Goal: Task Accomplishment & Management: Manage account settings

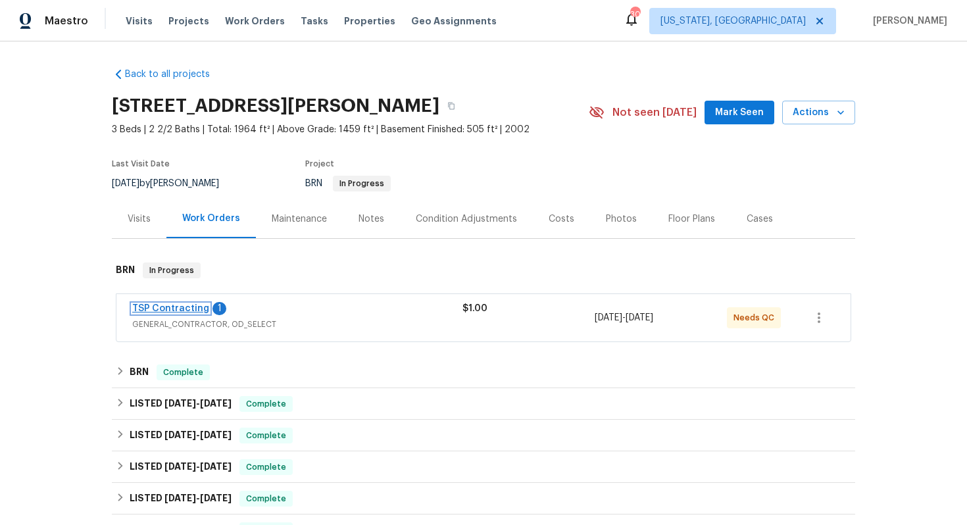
click at [161, 308] on link "TSP Contracting" at bounding box center [170, 308] width 77 height 9
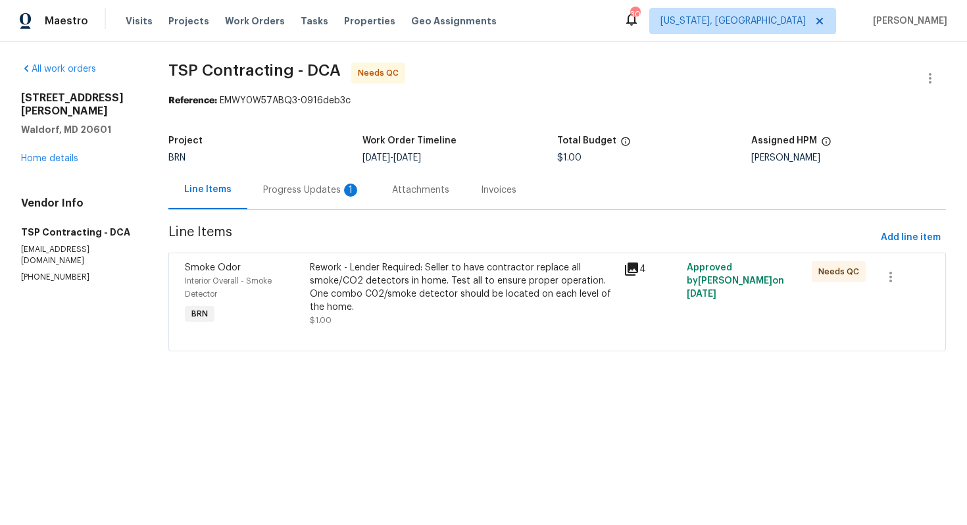
click at [328, 189] on div "Progress Updates 1" at bounding box center [311, 190] width 97 height 13
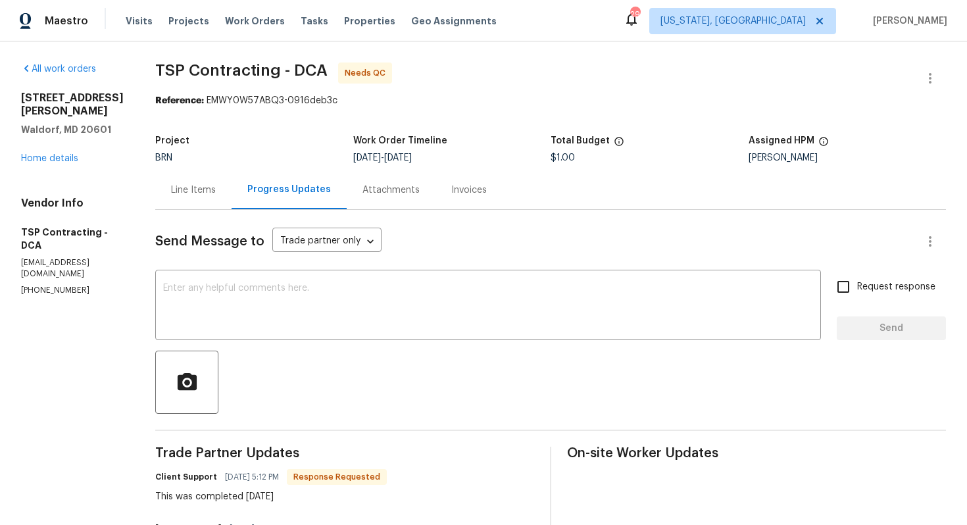
click at [195, 193] on div "Line Items" at bounding box center [193, 190] width 45 height 13
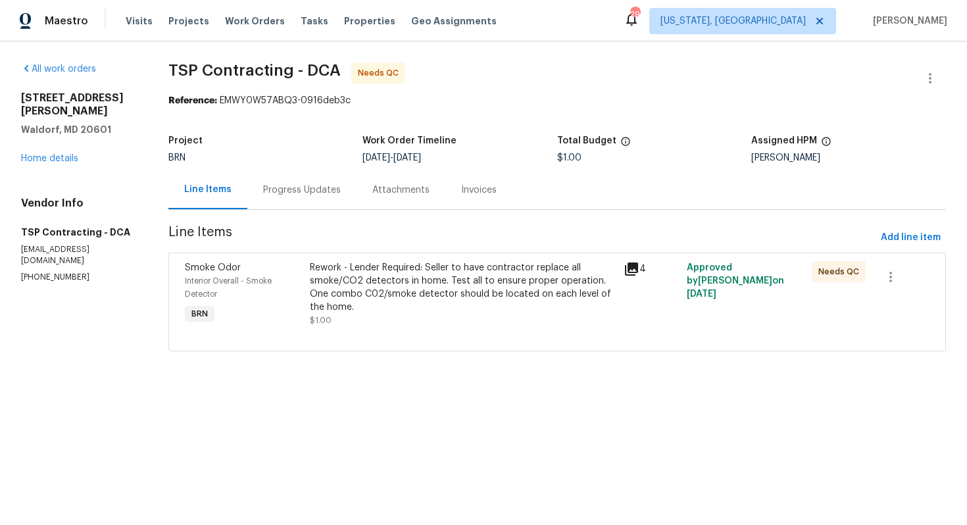
click at [326, 208] on div "Progress Updates" at bounding box center [301, 189] width 109 height 39
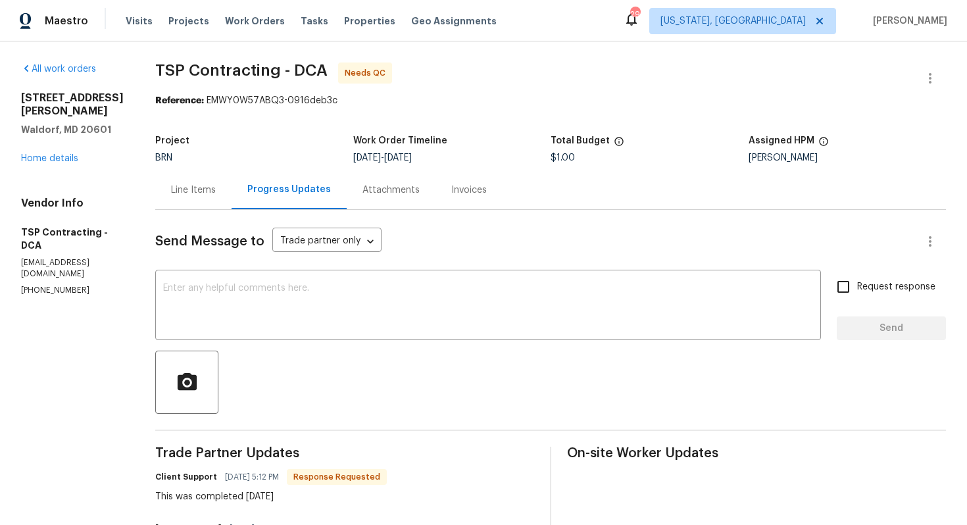
click at [194, 201] on div "Line Items" at bounding box center [193, 189] width 76 height 39
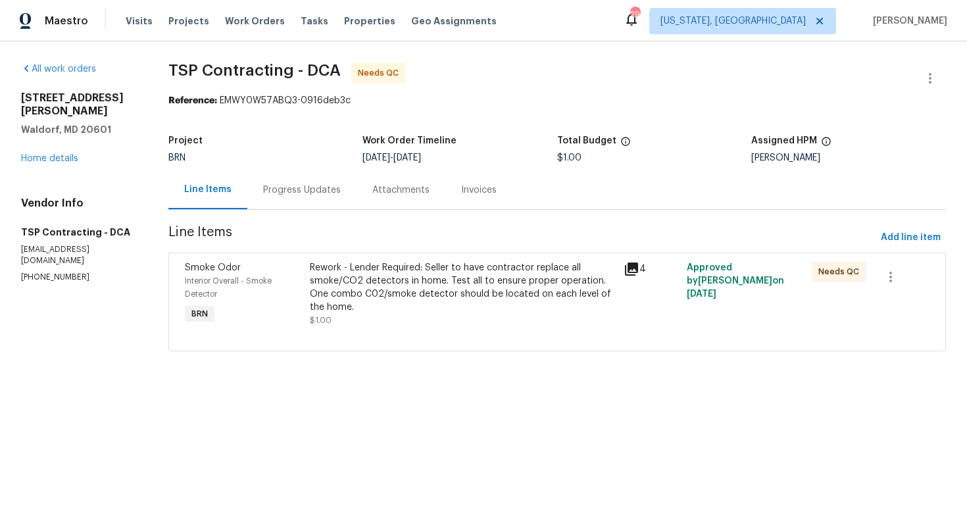
click at [444, 283] on div "Rework - Lender Required: Seller to have contractor replace all smoke/CO2 detec…" at bounding box center [463, 287] width 306 height 53
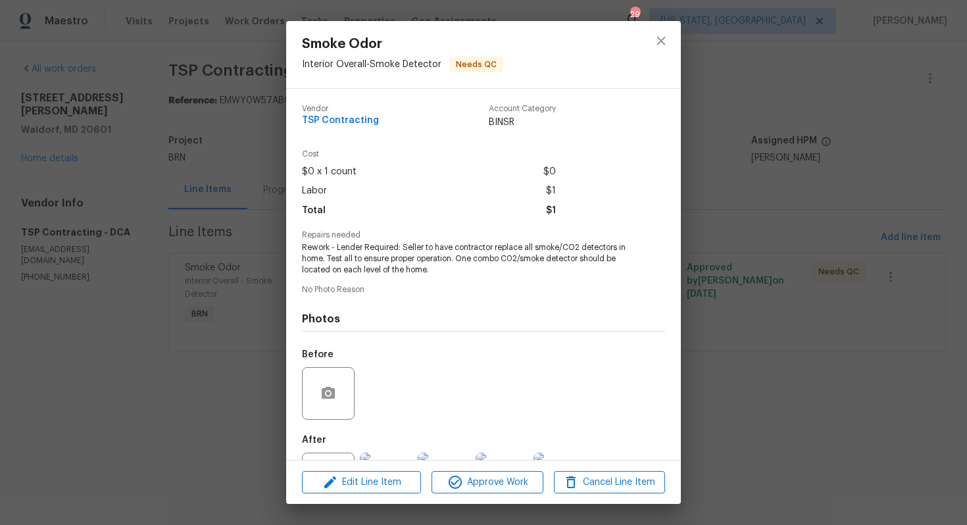
scroll to position [59, 0]
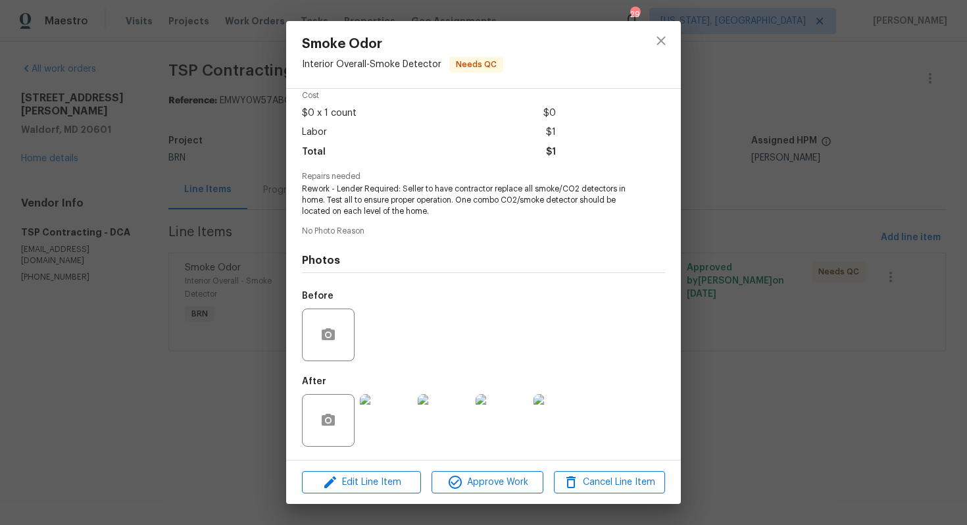
click at [401, 412] on img at bounding box center [386, 420] width 53 height 53
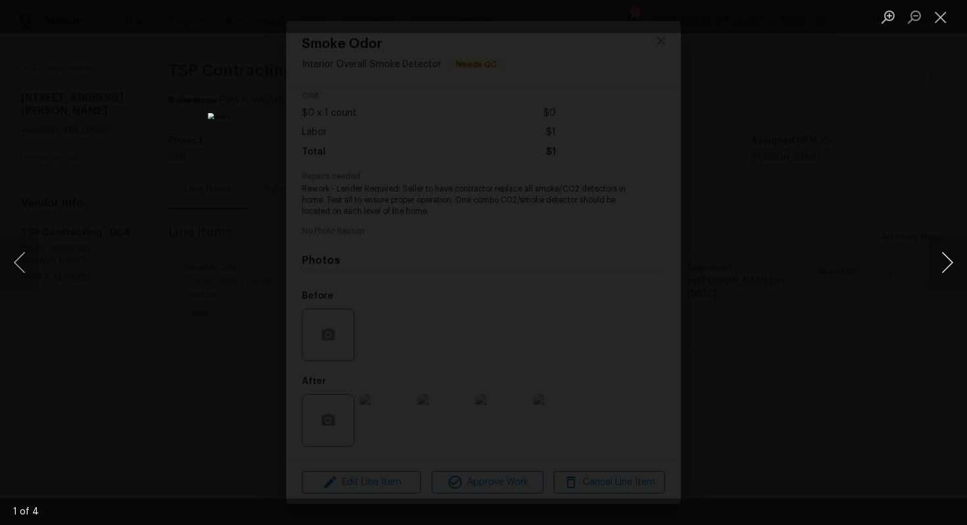
click at [933, 266] on button "Next image" at bounding box center [946, 262] width 39 height 53
click at [932, 18] on button "Close lightbox" at bounding box center [940, 16] width 26 height 23
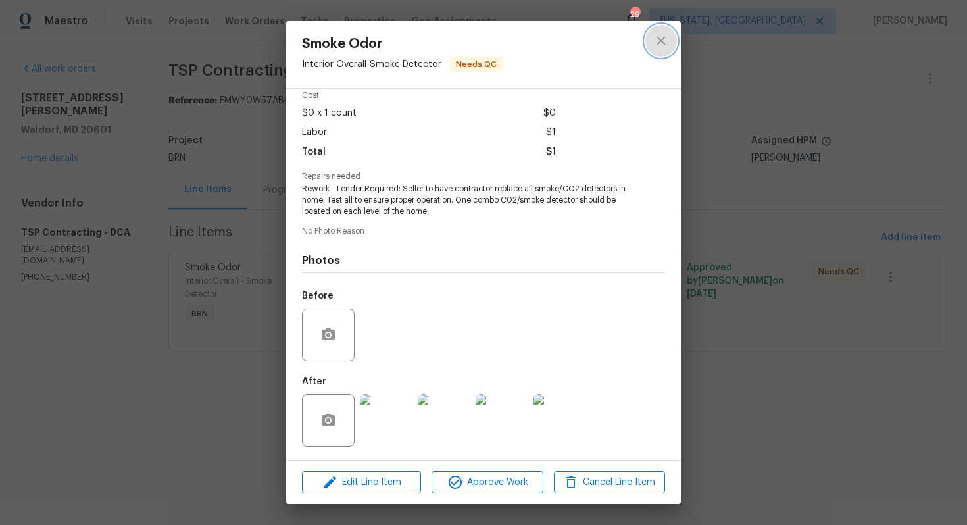
click at [654, 43] on icon "close" at bounding box center [661, 41] width 16 height 16
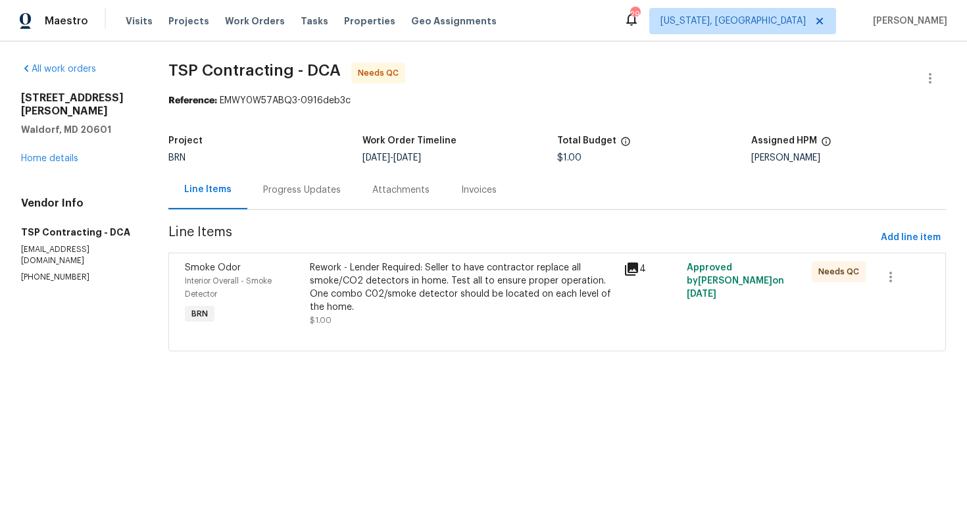
click at [320, 195] on div "Progress Updates" at bounding box center [302, 190] width 78 height 13
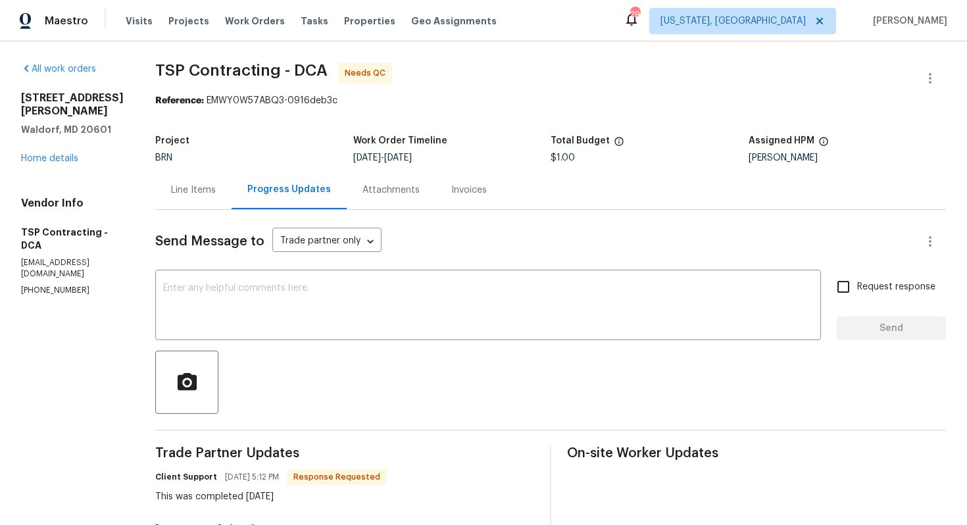
click at [195, 195] on div "Line Items" at bounding box center [193, 190] width 45 height 13
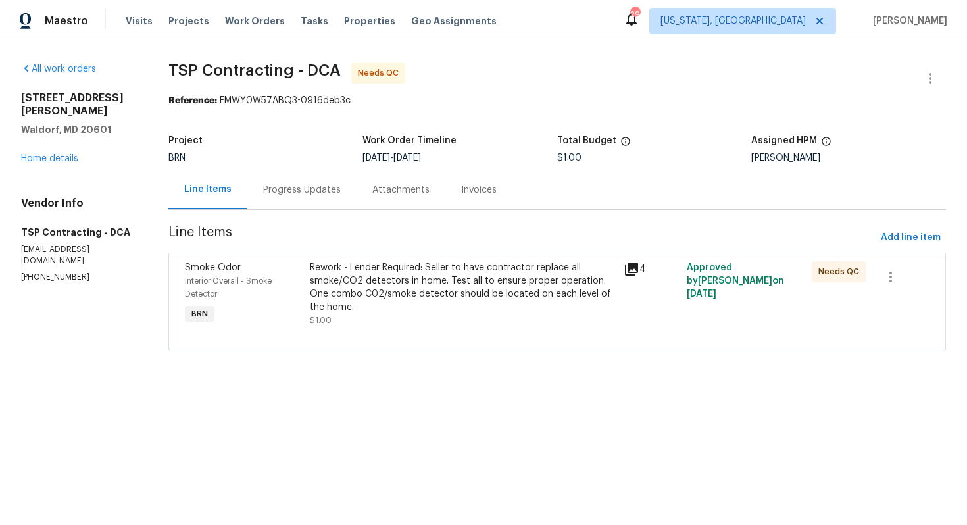
click at [410, 291] on div "Rework - Lender Required: Seller to have contractor replace all smoke/CO2 detec…" at bounding box center [463, 287] width 306 height 53
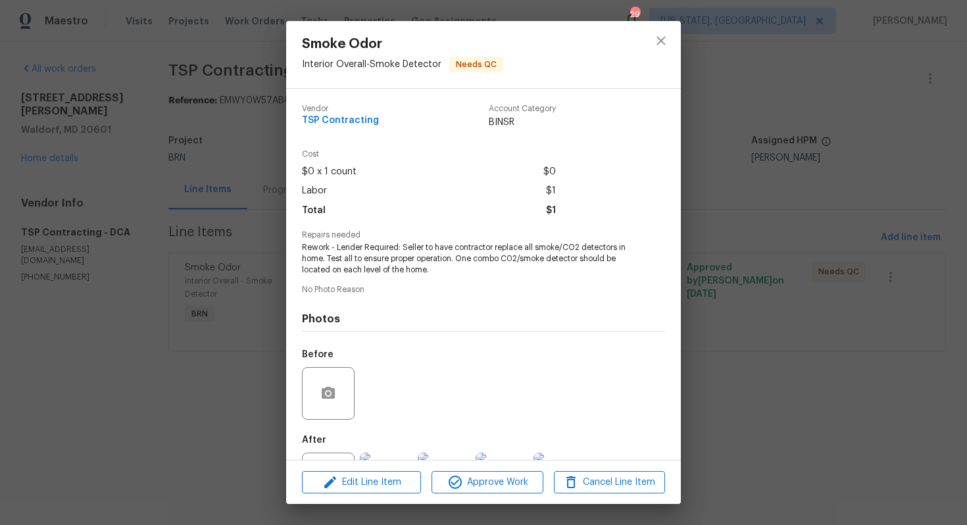
scroll to position [59, 0]
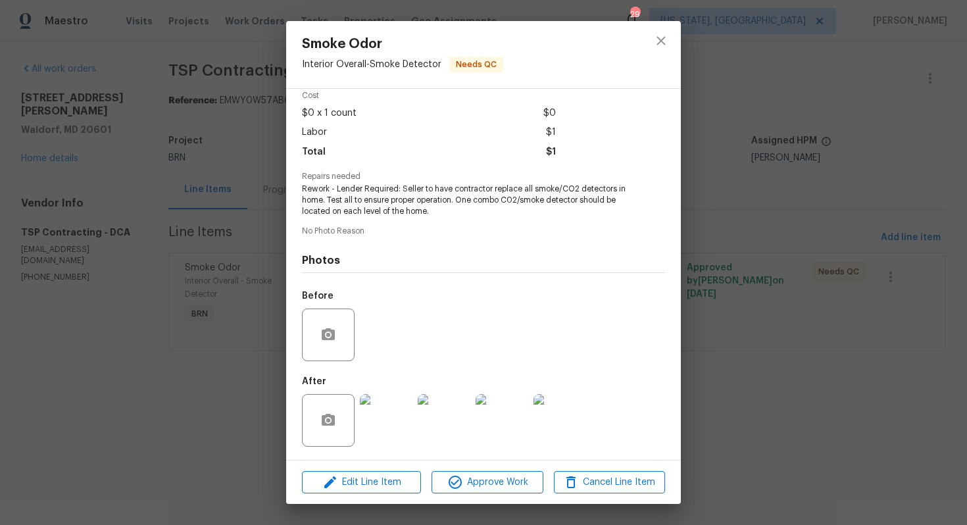
click at [395, 403] on img at bounding box center [386, 420] width 53 height 53
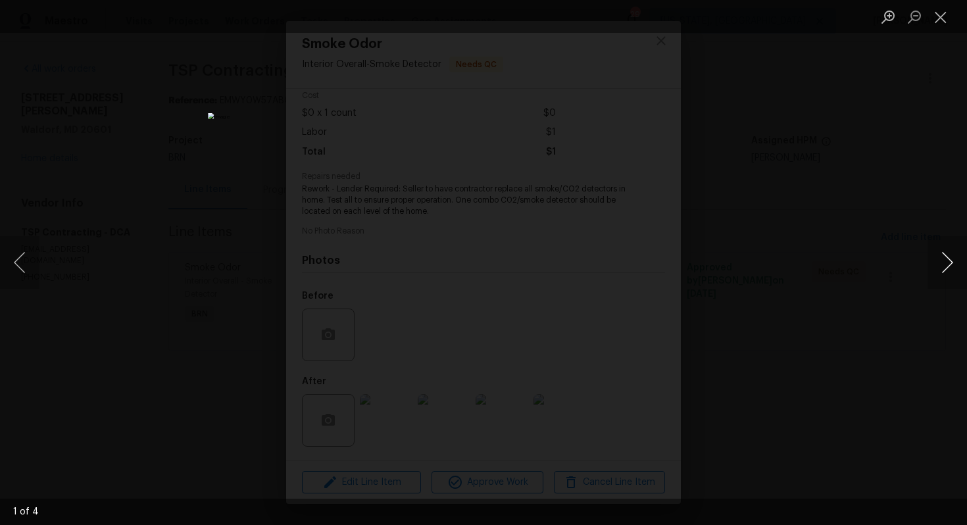
click at [949, 253] on button "Next image" at bounding box center [946, 262] width 39 height 53
click at [937, 10] on button "Close lightbox" at bounding box center [940, 16] width 26 height 23
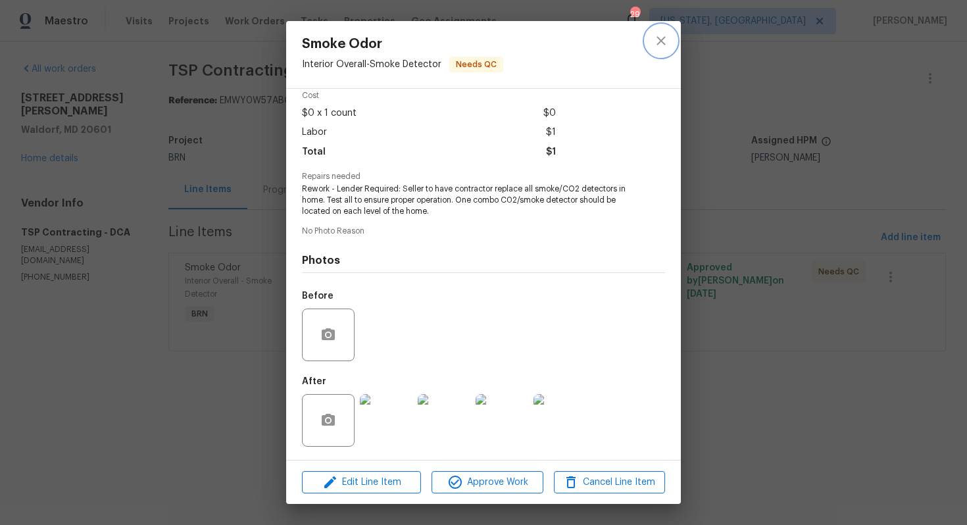
click at [662, 44] on icon "close" at bounding box center [661, 41] width 16 height 16
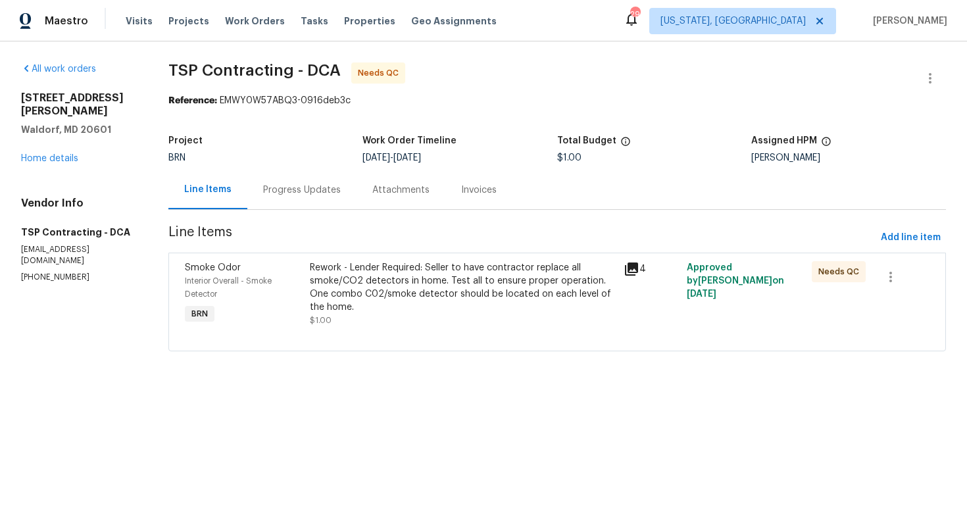
click at [333, 202] on div "Progress Updates" at bounding box center [301, 189] width 109 height 39
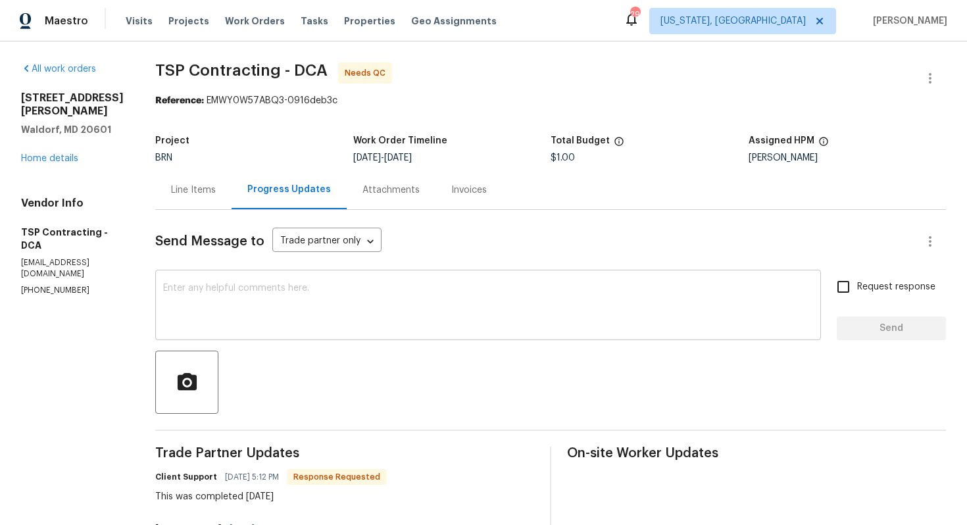
click at [347, 314] on textarea at bounding box center [488, 306] width 650 height 46
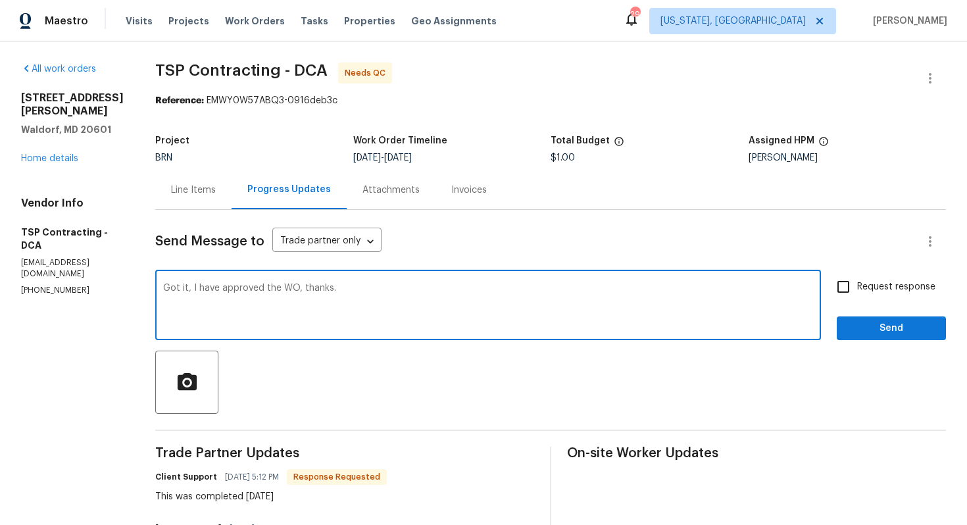
type textarea "Got it, I have approved the WO, thanks."
click at [860, 283] on span "Request response" at bounding box center [896, 287] width 78 height 14
click at [857, 283] on input "Request response" at bounding box center [843, 287] width 28 height 28
checkbox input "true"
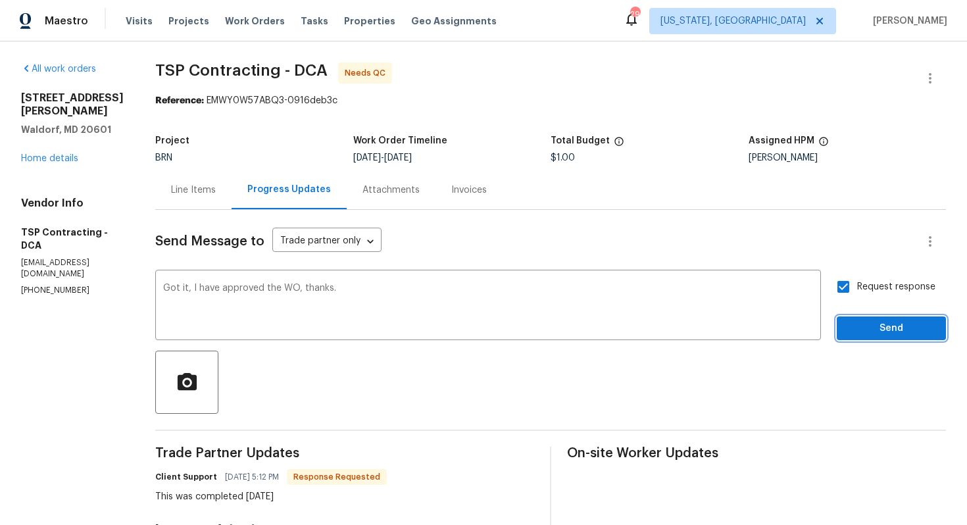
click at [868, 318] on button "Send" at bounding box center [891, 328] width 109 height 24
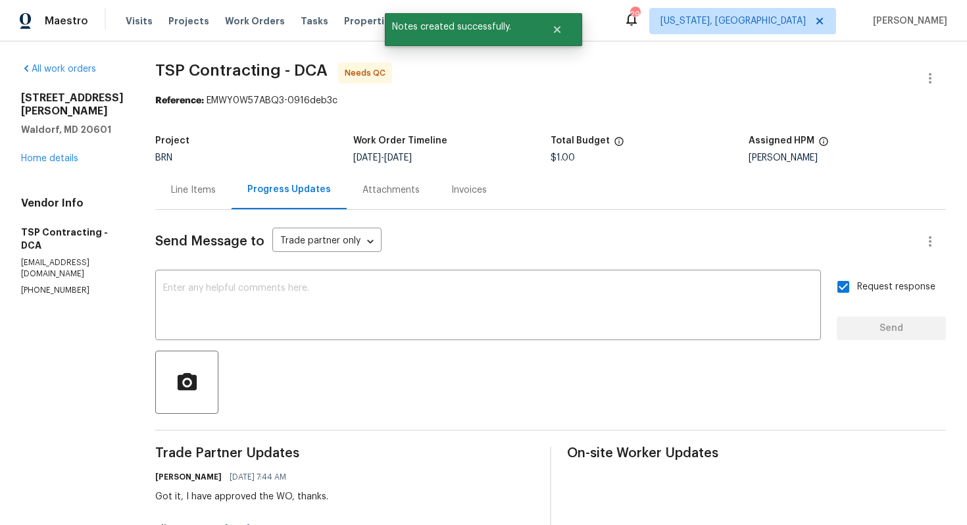
click at [195, 194] on div "Line Items" at bounding box center [193, 190] width 45 height 13
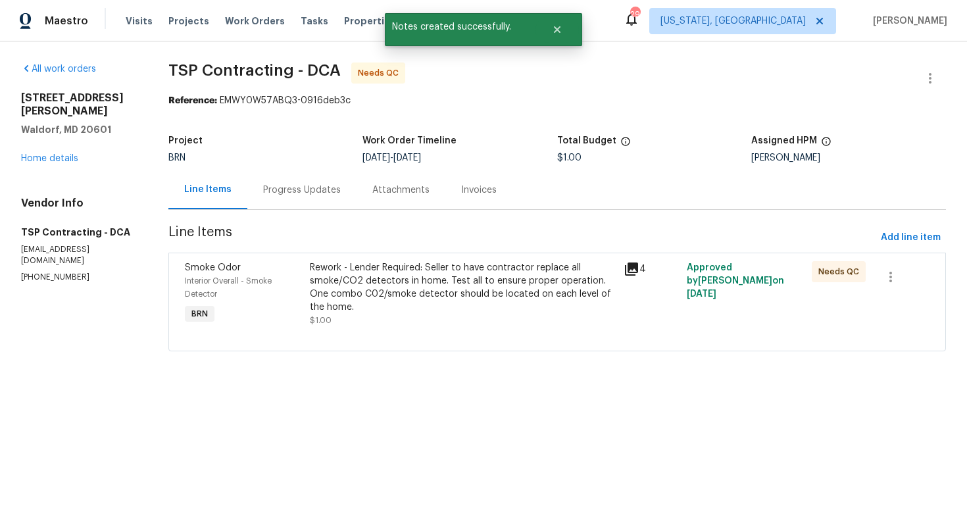
click at [422, 283] on div "Rework - Lender Required: Seller to have contractor replace all smoke/CO2 detec…" at bounding box center [463, 287] width 306 height 53
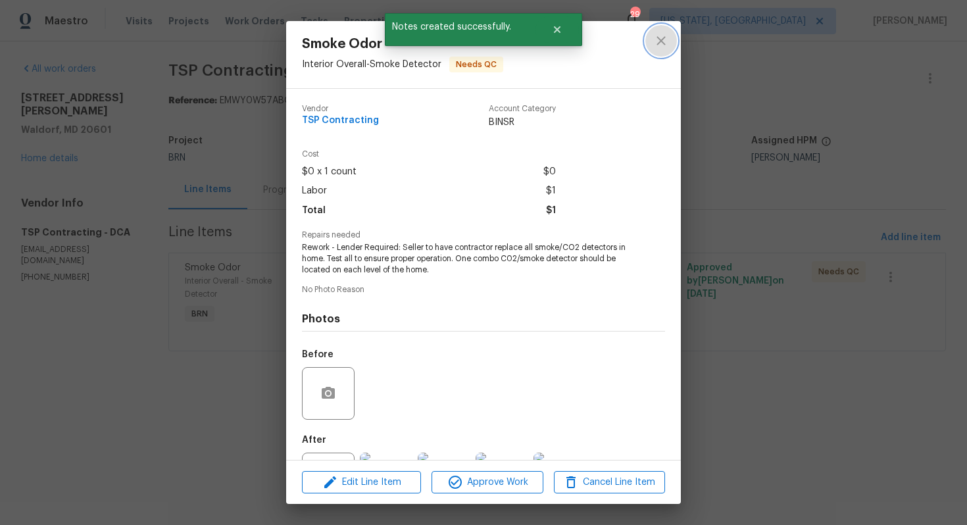
click at [660, 37] on icon "close" at bounding box center [661, 41] width 16 height 16
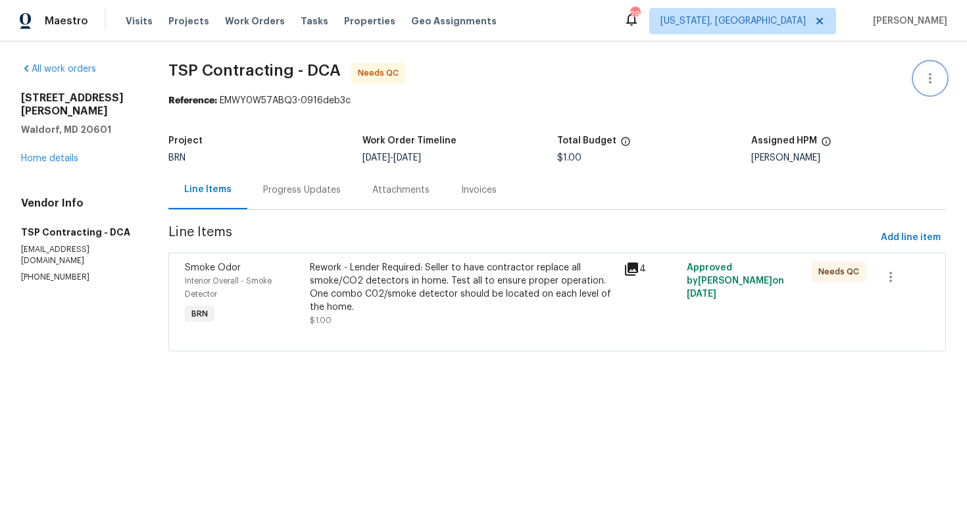
click at [922, 74] on icon "button" at bounding box center [930, 78] width 16 height 16
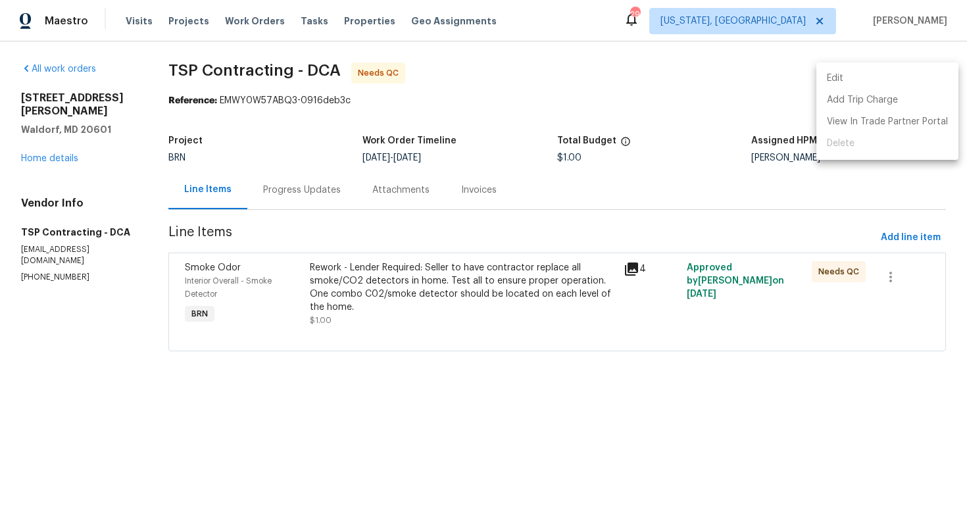
click at [905, 74] on li "Edit" at bounding box center [887, 79] width 142 height 22
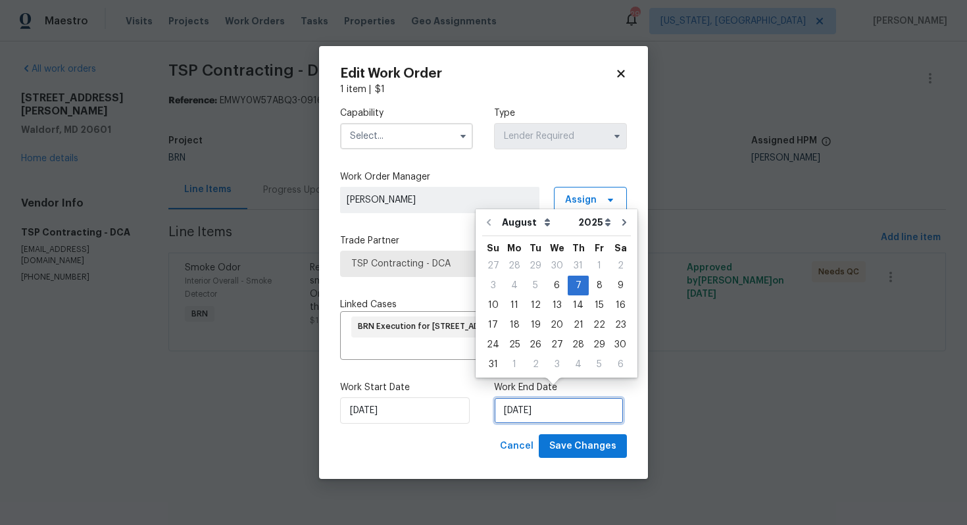
click at [518, 397] on input "8/7/2025" at bounding box center [559, 410] width 130 height 26
click at [535, 310] on div "12" at bounding box center [535, 305] width 21 height 18
type input "[DATE]"
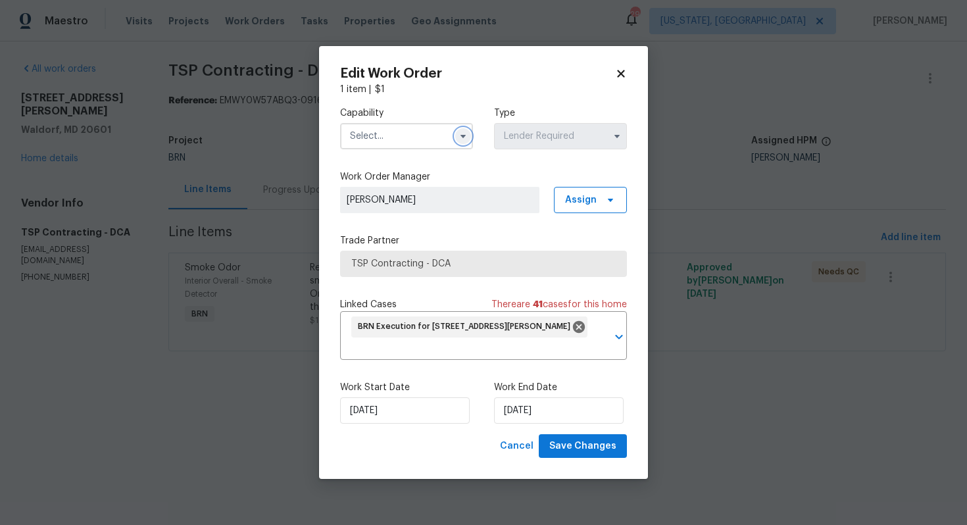
click at [462, 138] on icon "button" at bounding box center [462, 136] width 5 height 3
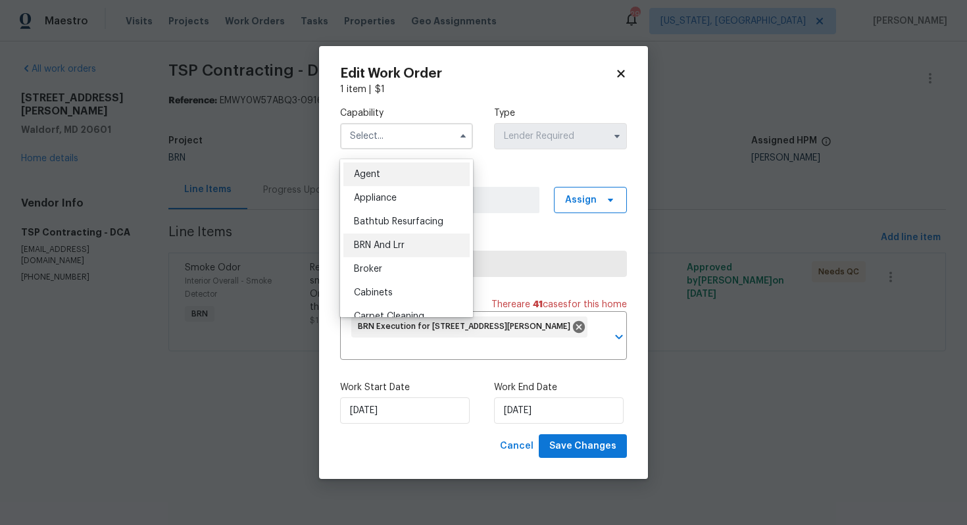
click at [418, 240] on div "BRN And Lrr" at bounding box center [406, 246] width 126 height 24
type input "BRN And Lrr"
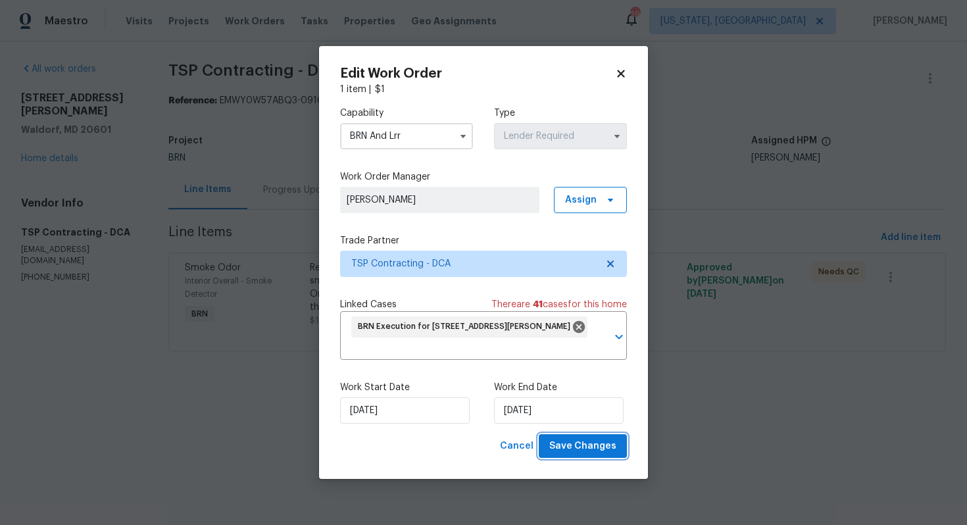
click at [587, 441] on span "Save Changes" at bounding box center [582, 446] width 67 height 16
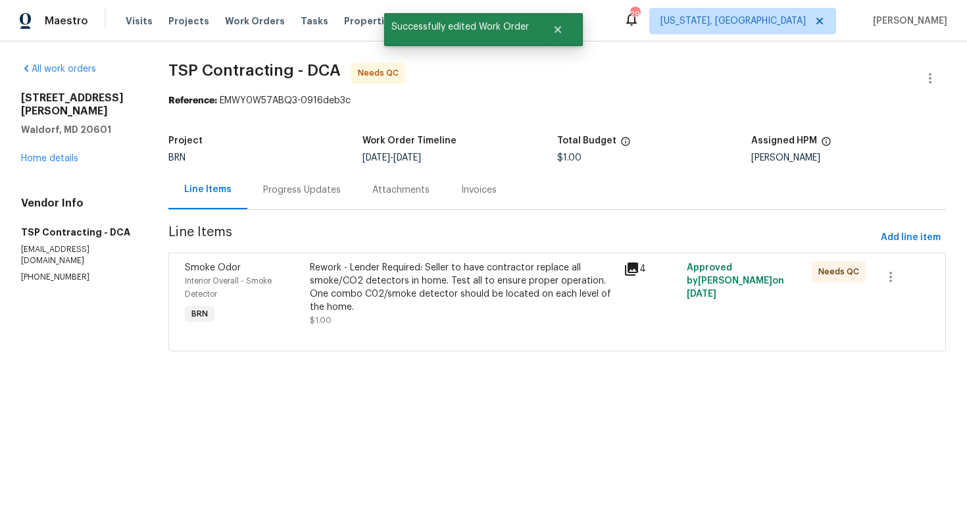
click at [481, 311] on div "Rework - Lender Required: Seller to have contractor replace all smoke/CO2 detec…" at bounding box center [463, 287] width 306 height 53
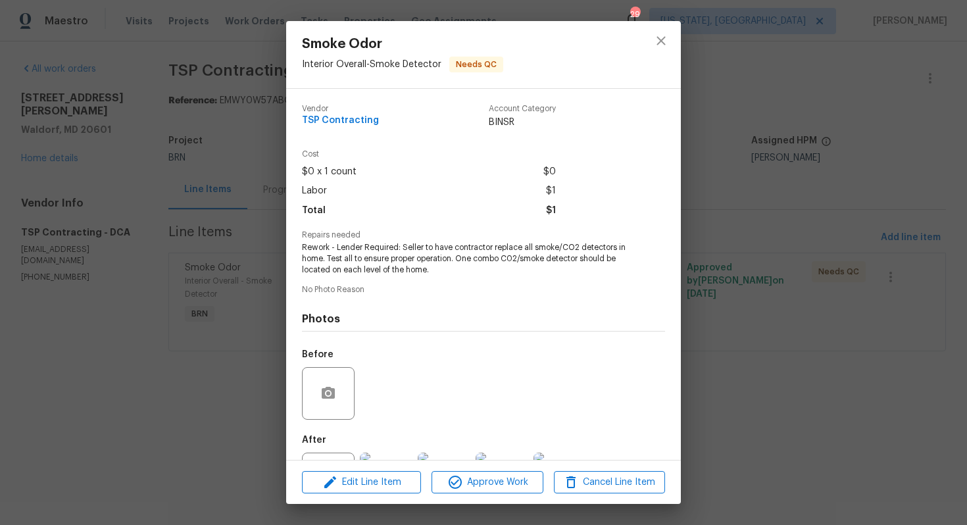
scroll to position [59, 0]
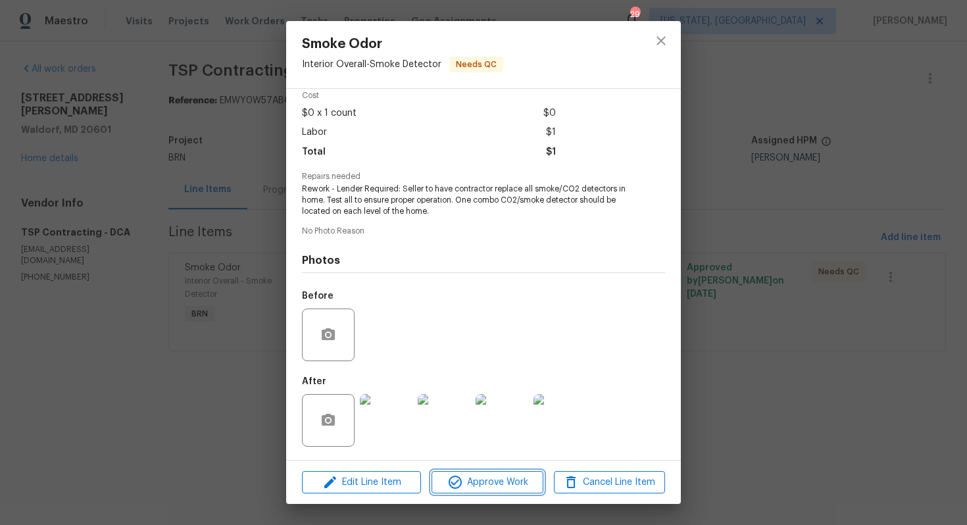
click at [468, 475] on span "Approve Work" at bounding box center [486, 482] width 103 height 16
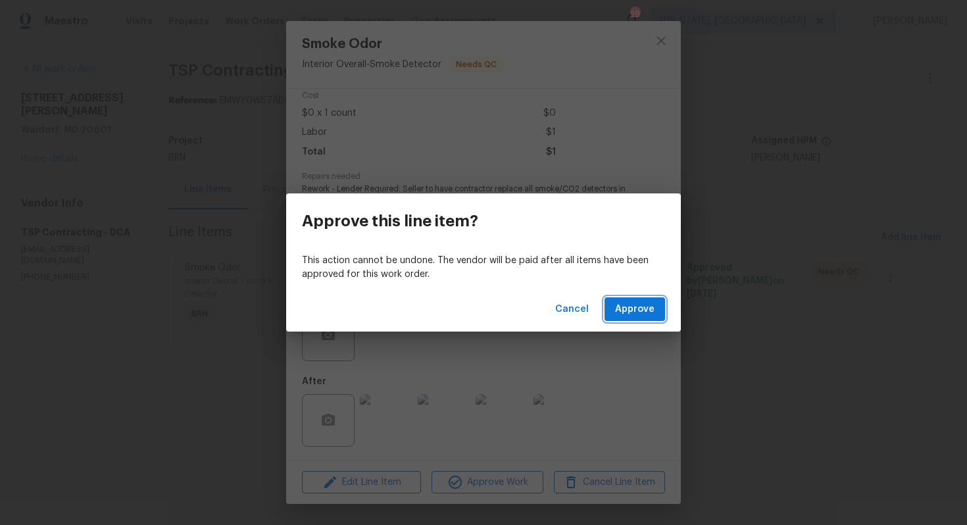
click at [629, 310] on span "Approve" at bounding box center [634, 309] width 39 height 16
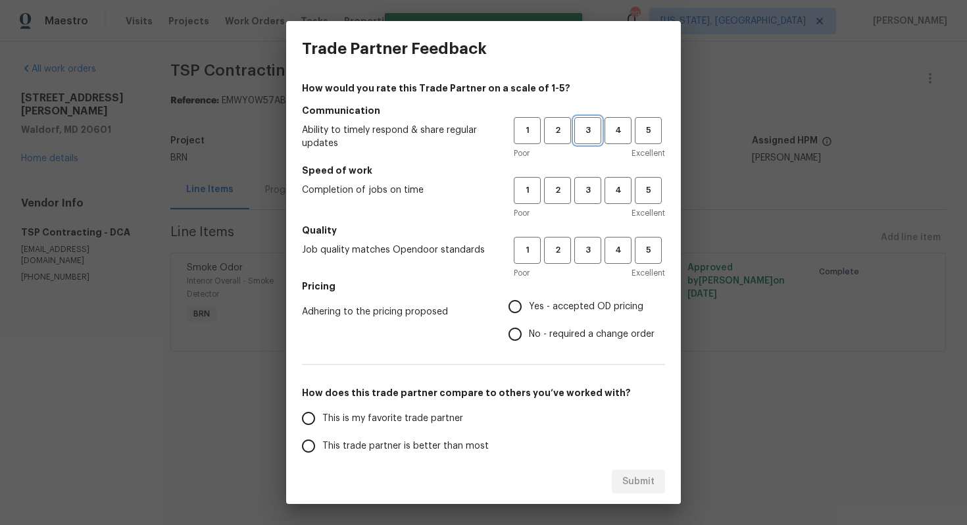
click at [583, 138] on button "3" at bounding box center [587, 130] width 27 height 27
click at [589, 191] on span "3" at bounding box center [588, 190] width 24 height 15
click at [589, 237] on button "3" at bounding box center [587, 250] width 27 height 27
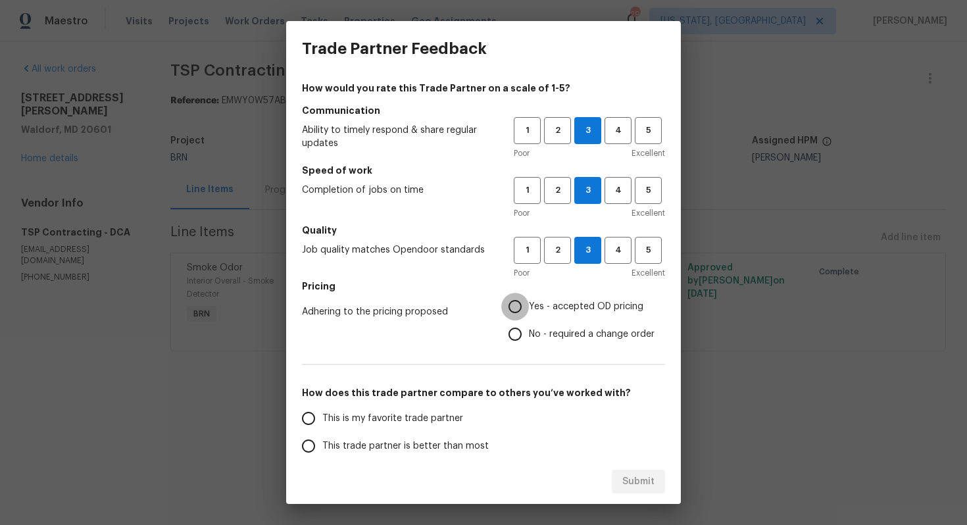
click at [526, 301] on input "Yes - accepted OD pricing" at bounding box center [515, 307] width 28 height 28
radio input "true"
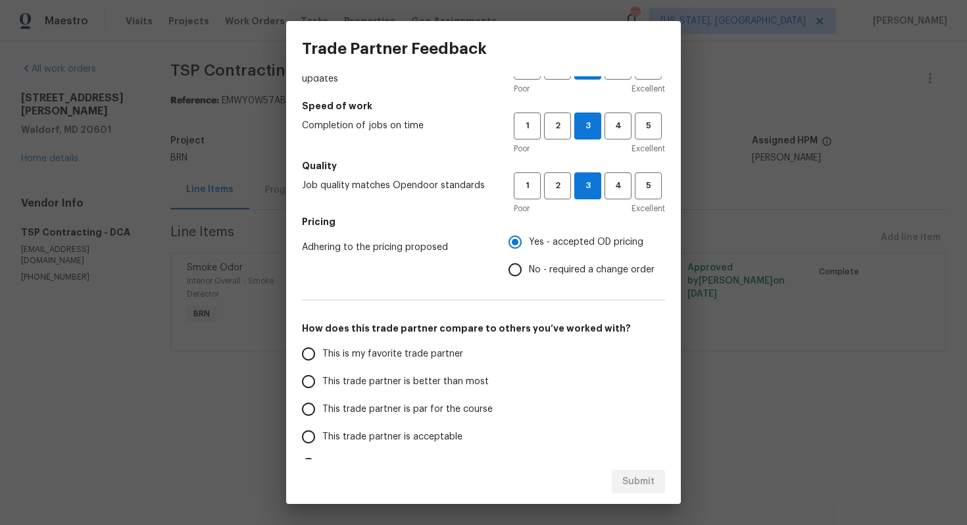
scroll to position [77, 0]
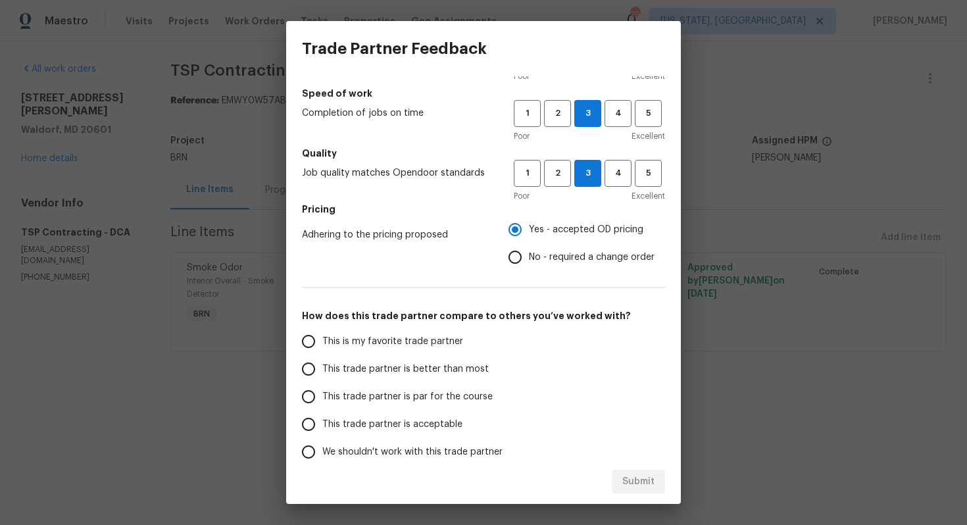
click at [377, 399] on span "This trade partner is par for the course" at bounding box center [407, 397] width 170 height 14
click at [322, 399] on input "This trade partner is par for the course" at bounding box center [309, 397] width 28 height 28
click at [622, 482] on button "Submit" at bounding box center [638, 482] width 53 height 24
radio input "true"
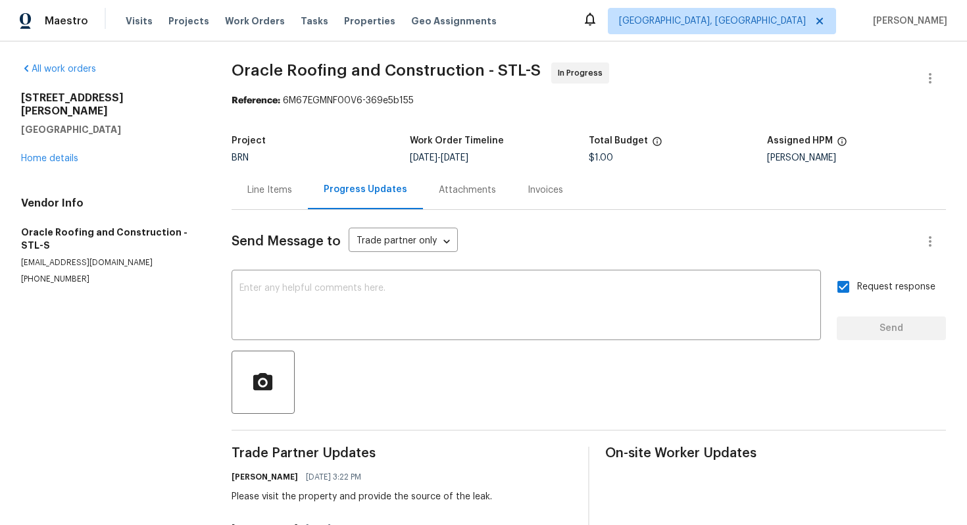
click at [273, 188] on div "Line Items" at bounding box center [269, 190] width 45 height 13
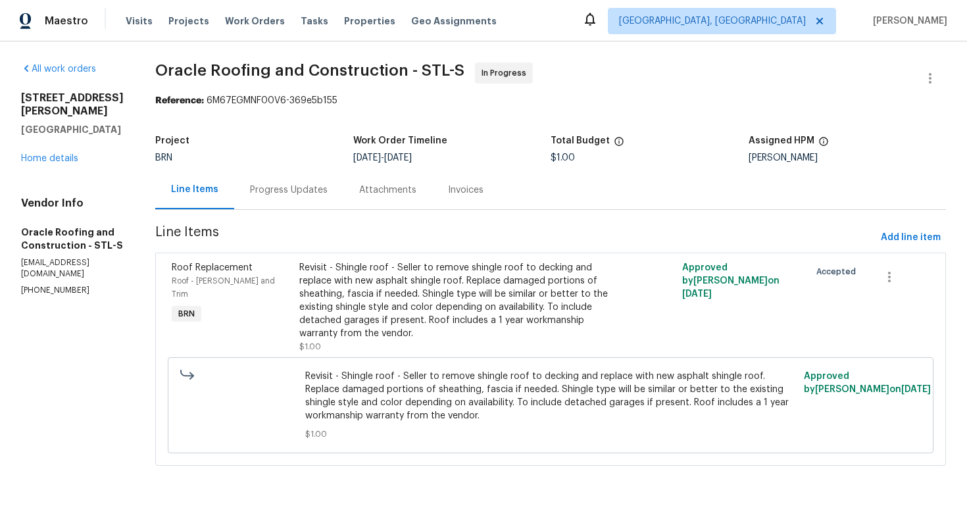
click at [489, 294] on div "Revisit - Shingle roof - Seller to remove shingle roof to decking and replace w…" at bounding box center [454, 300] width 311 height 79
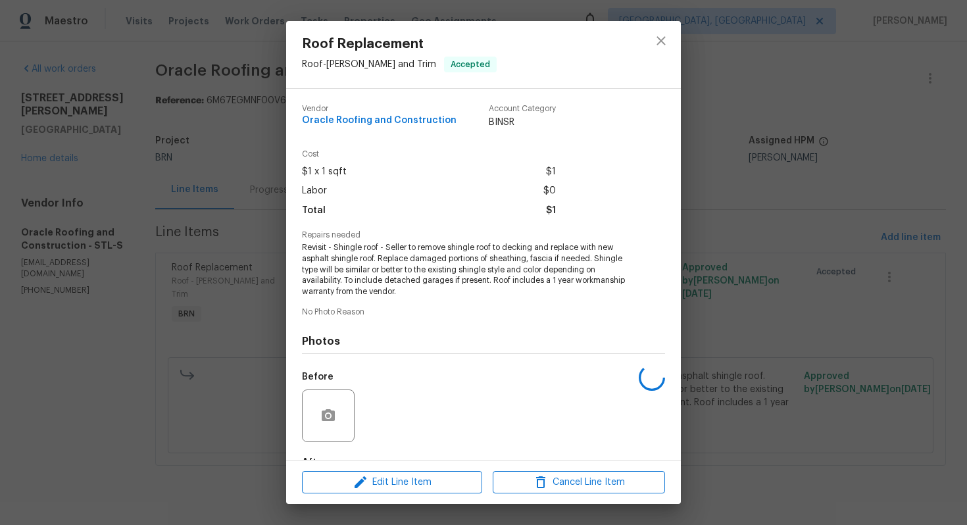
scroll to position [81, 0]
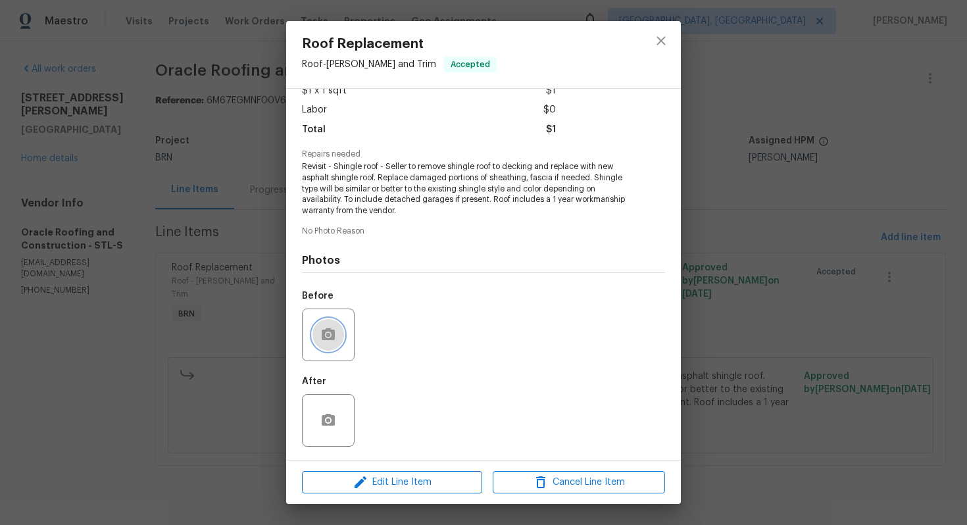
click at [339, 333] on button "button" at bounding box center [328, 335] width 32 height 32
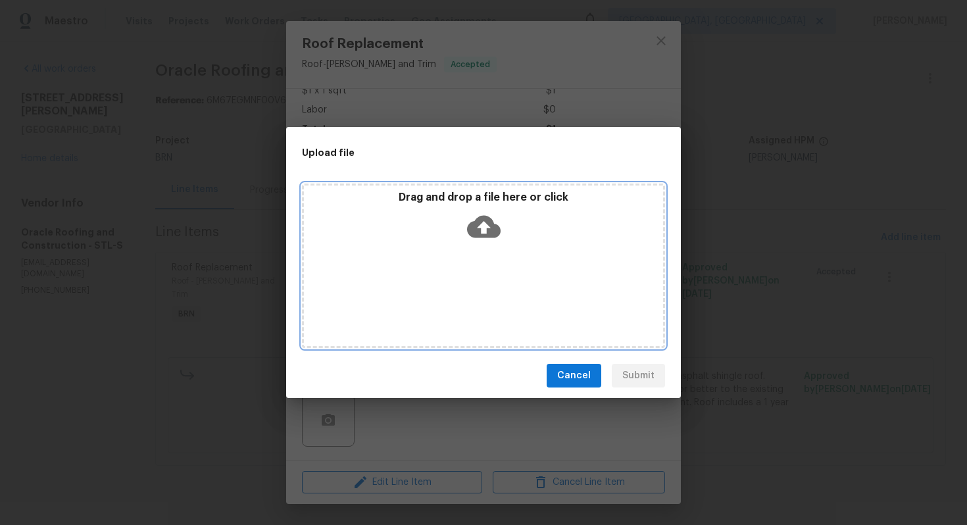
click at [497, 228] on icon at bounding box center [484, 227] width 34 height 22
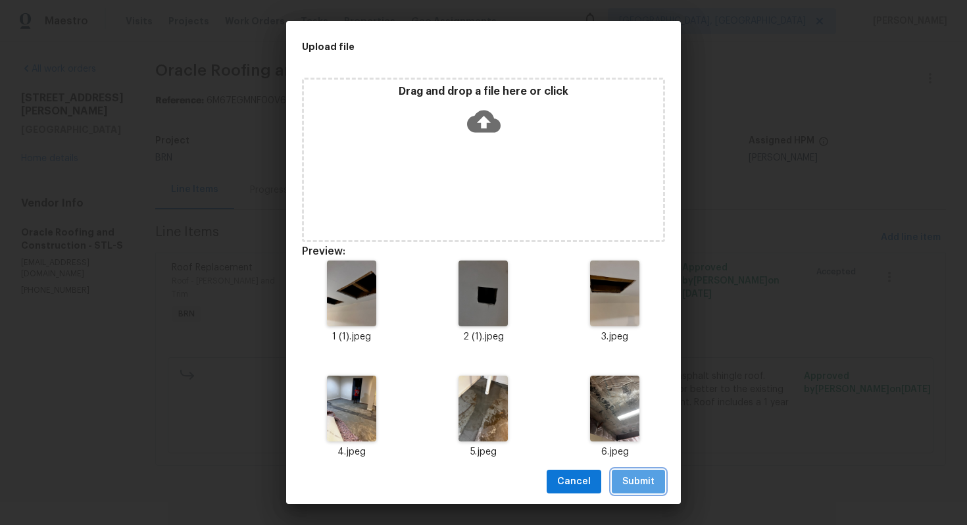
click at [636, 482] on span "Submit" at bounding box center [638, 482] width 32 height 16
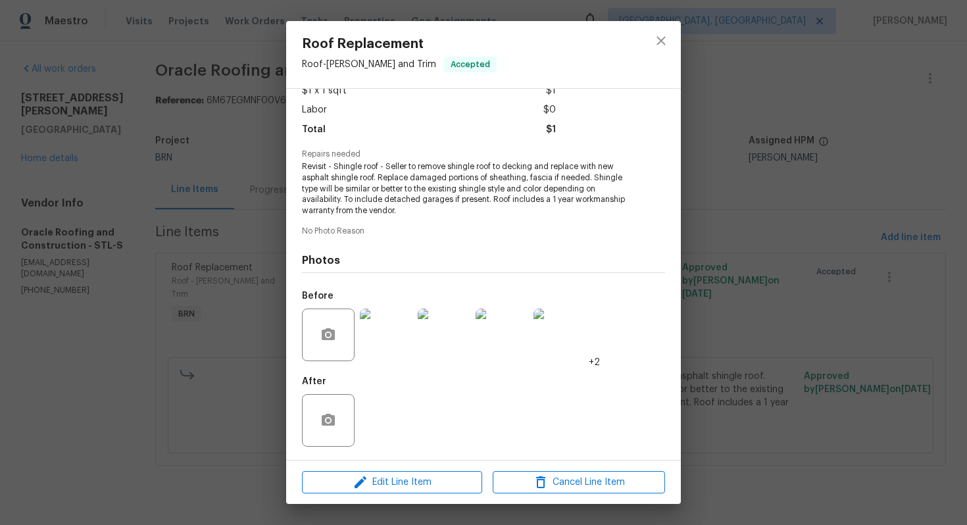
click at [716, 282] on div "Roof Replacement Roof - [PERSON_NAME] and Trim Accepted Vendor Oracle Roofing a…" at bounding box center [483, 262] width 967 height 525
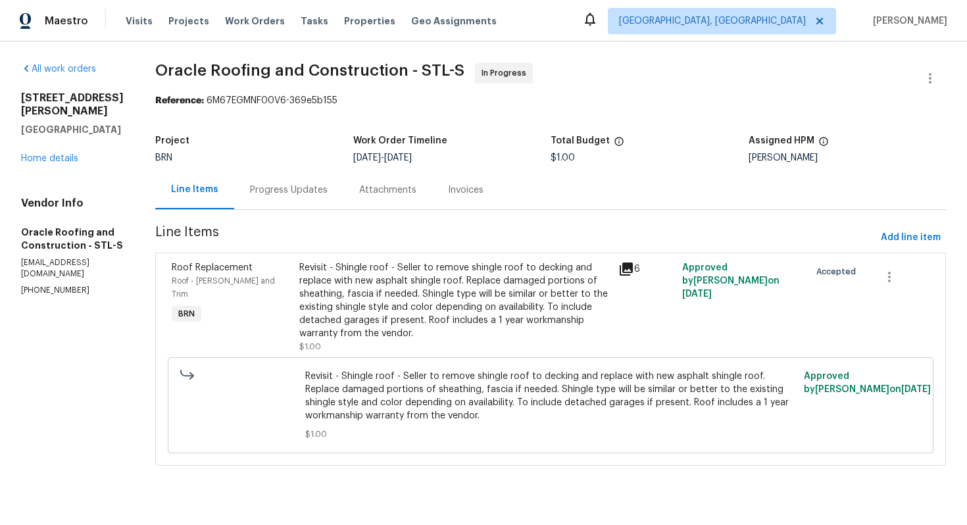
click at [316, 191] on div "Progress Updates" at bounding box center [289, 190] width 78 height 13
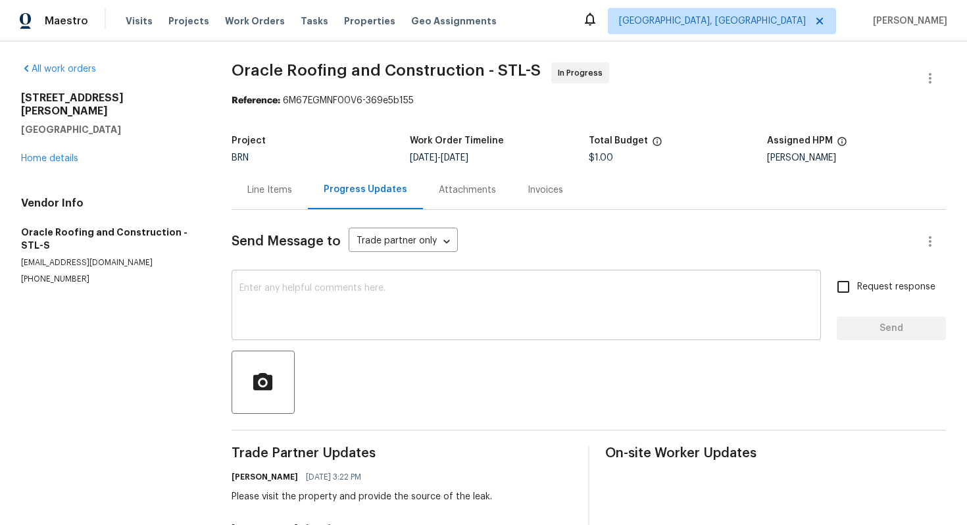
click at [299, 312] on textarea at bounding box center [526, 306] width 574 height 46
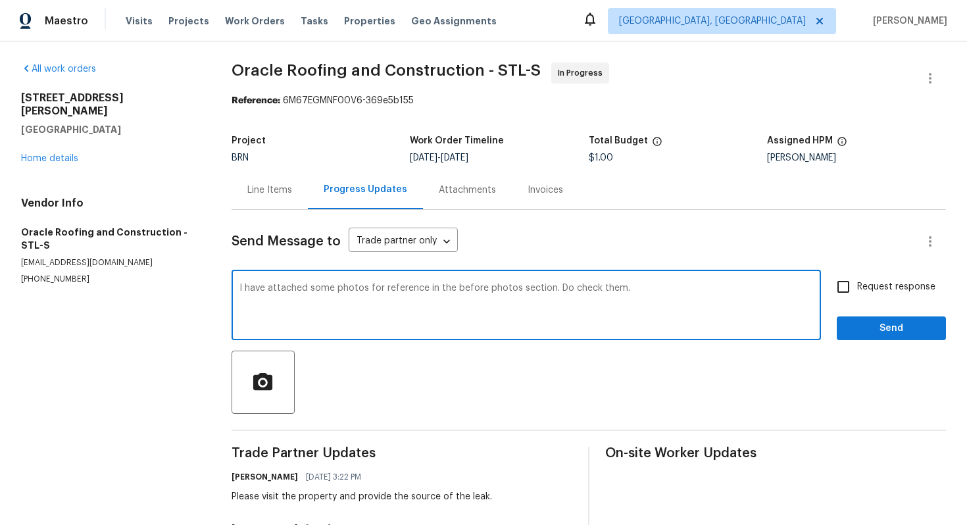
type textarea "I have attached some photos for reference in the before photos section. Do chec…"
click at [844, 291] on input "Request response" at bounding box center [843, 287] width 28 height 28
checkbox input "true"
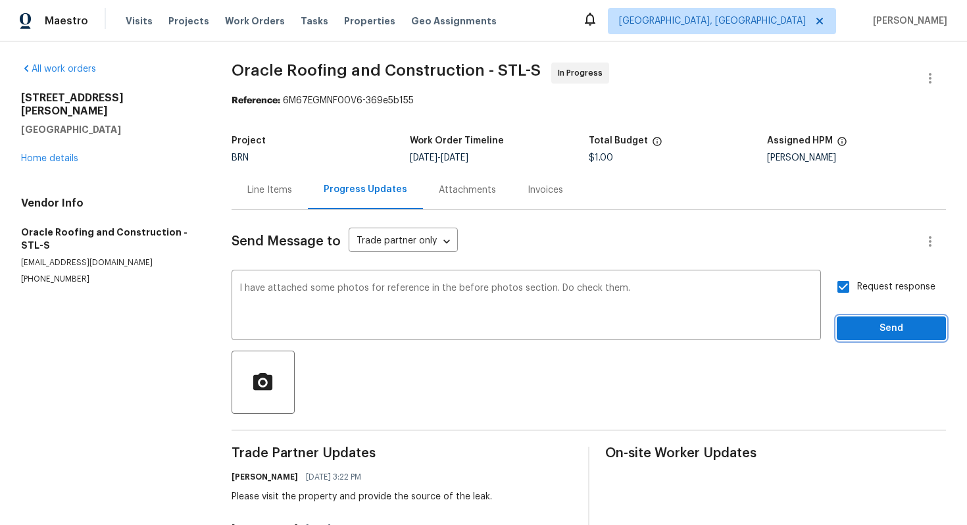
click at [875, 339] on button "Send" at bounding box center [891, 328] width 109 height 24
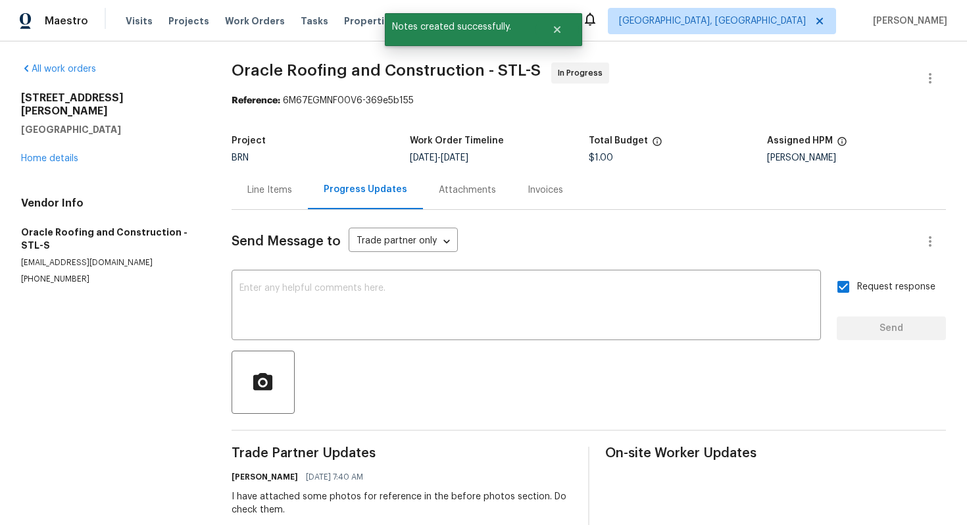
click at [274, 198] on div "Line Items" at bounding box center [270, 189] width 76 height 39
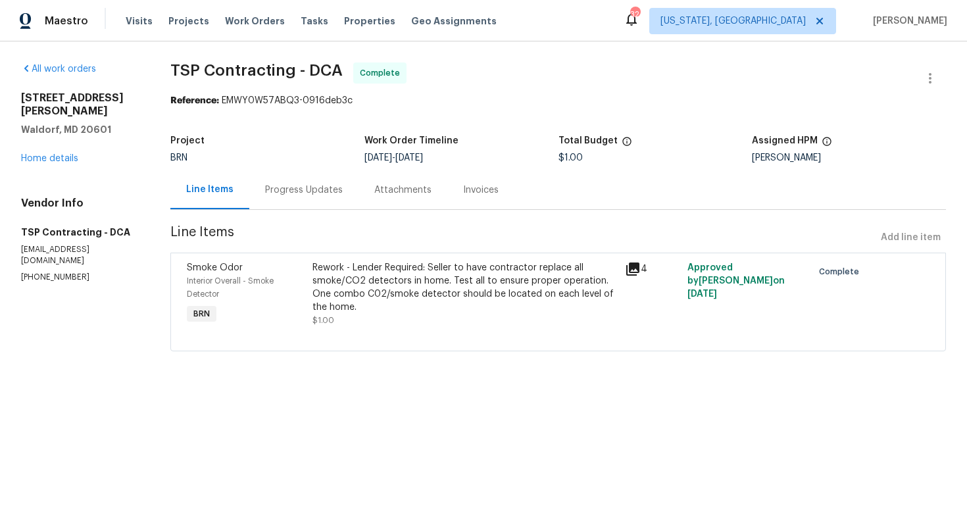
click at [434, 308] on div "Rework - Lender Required: Seller to have contractor replace all smoke/CO2 detec…" at bounding box center [464, 287] width 305 height 53
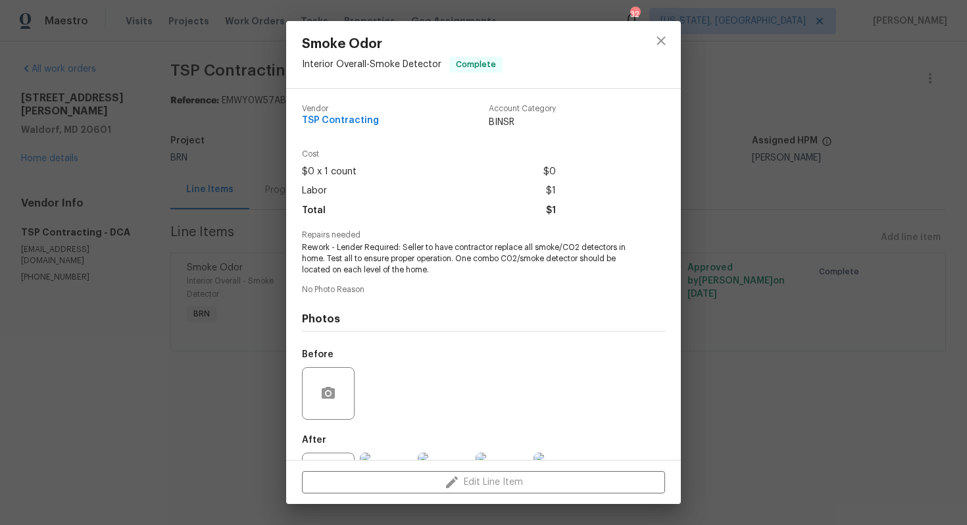
scroll to position [59, 0]
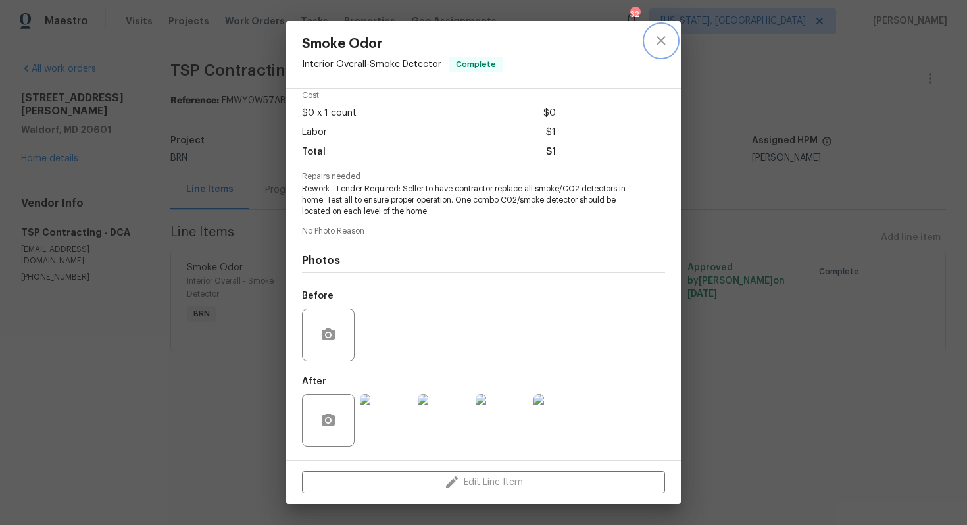
click at [663, 36] on icon "close" at bounding box center [661, 41] width 16 height 16
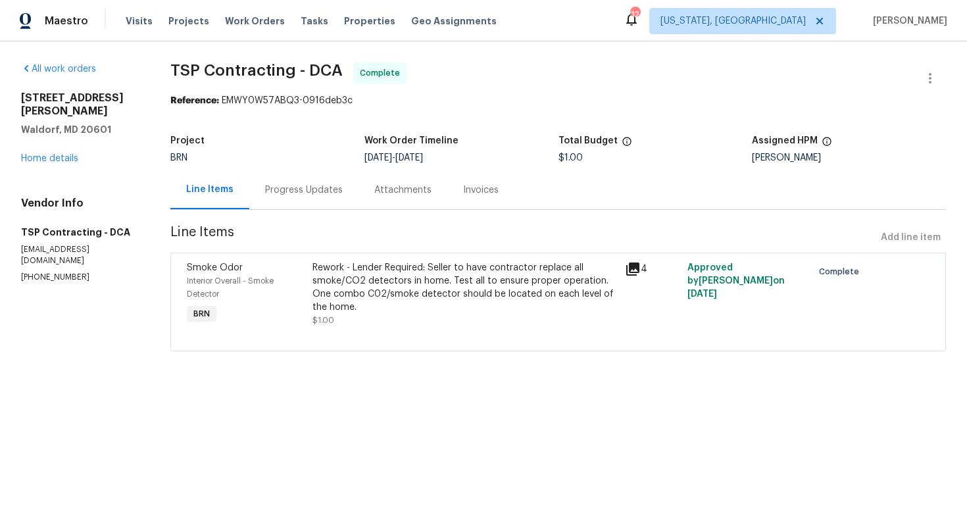
click at [451, 288] on div "Rework - Lender Required: Seller to have contractor replace all smoke/CO2 detec…" at bounding box center [464, 287] width 305 height 53
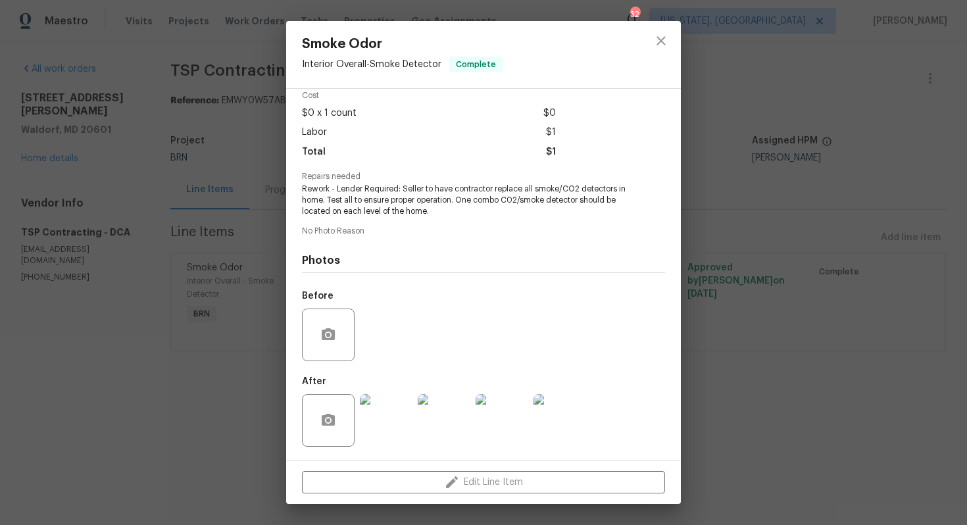
click at [391, 416] on img at bounding box center [386, 420] width 53 height 53
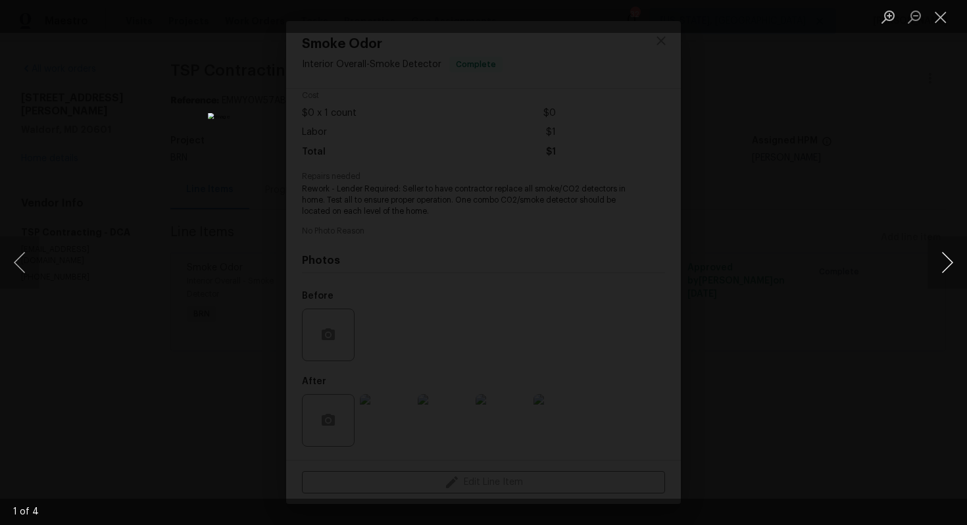
click at [941, 266] on button "Next image" at bounding box center [946, 262] width 39 height 53
click at [940, 264] on button "Next image" at bounding box center [946, 262] width 39 height 53
click at [943, 266] on button "Next image" at bounding box center [946, 262] width 39 height 53
click at [946, 15] on button "Close lightbox" at bounding box center [940, 16] width 26 height 23
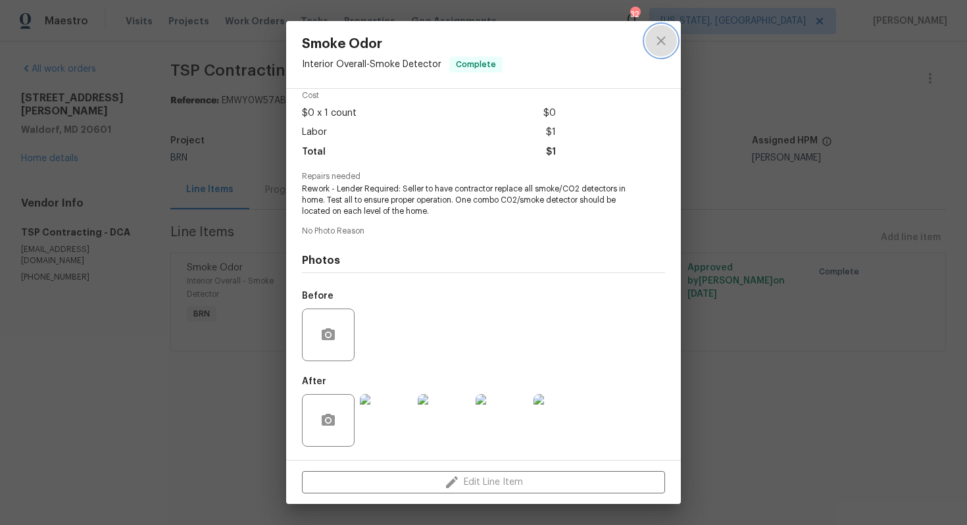
click at [666, 45] on icon "close" at bounding box center [661, 41] width 16 height 16
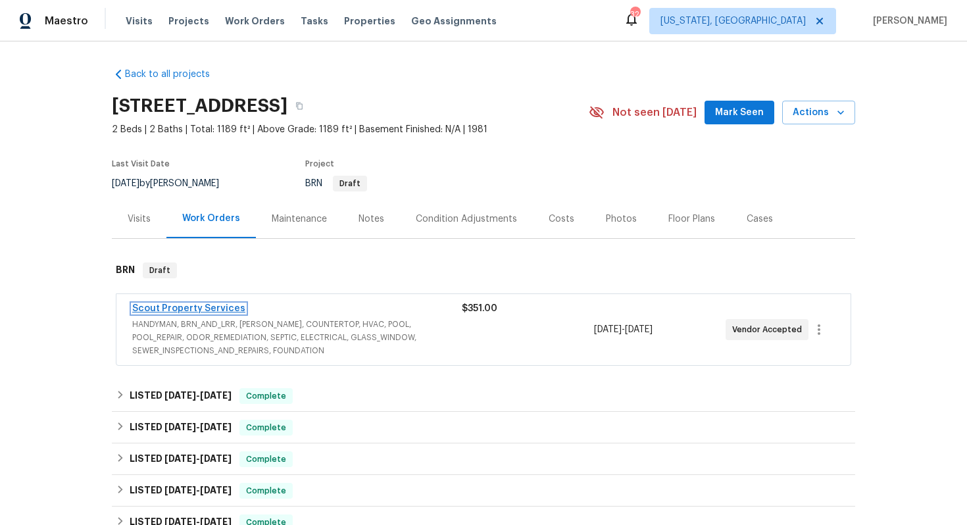
click at [212, 308] on link "Scout Property Services" at bounding box center [188, 308] width 113 height 9
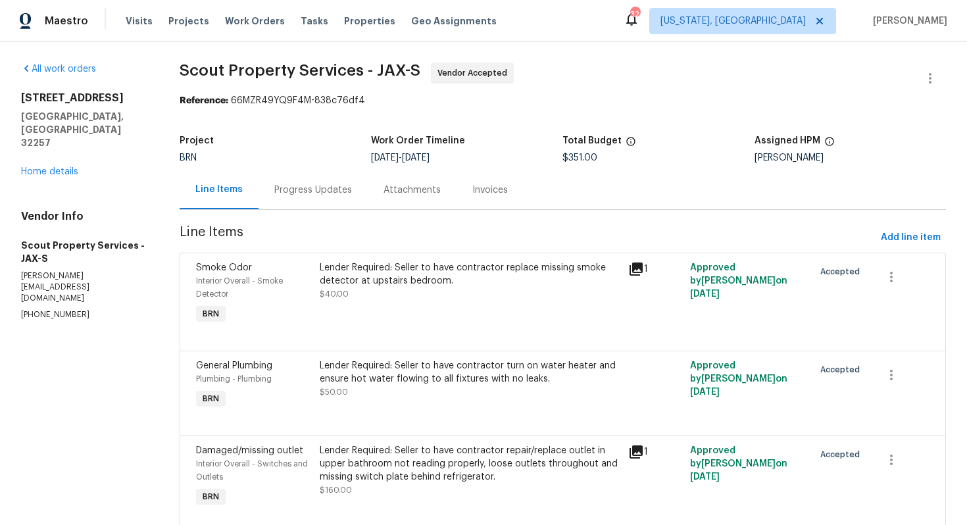
click at [330, 195] on div "Progress Updates" at bounding box center [313, 190] width 78 height 13
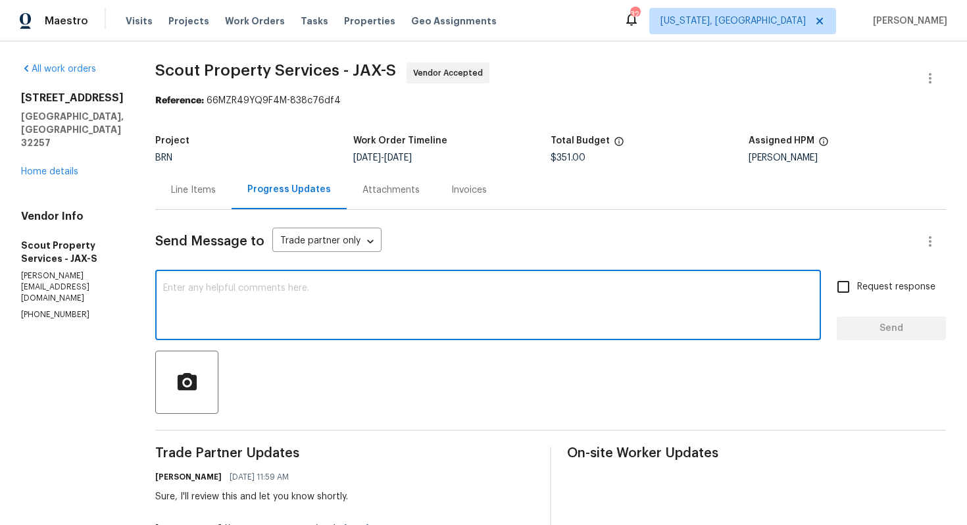
click at [400, 306] on textarea at bounding box center [488, 306] width 650 height 46
type textarea "P"
paste textarea "the smaller Juliet-style please"
click at [163, 291] on textarea "Please the smaller Juliet-style please" at bounding box center [488, 306] width 650 height 46
drag, startPoint x: 333, startPoint y: 288, endPoint x: 307, endPoint y: 293, distance: 27.4
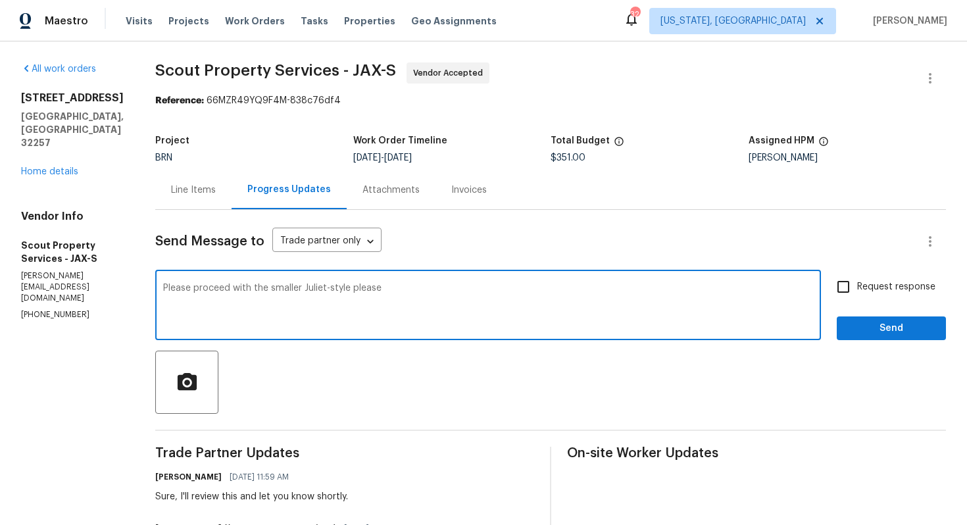
click at [307, 293] on textarea "Please proceed with the smaller Juliet-style please" at bounding box center [488, 306] width 650 height 46
type textarea "Please proceed with the smaller Juliet-style and let me know the scheduling dat…"
click at [833, 290] on input "Request response" at bounding box center [843, 287] width 28 height 28
checkbox input "true"
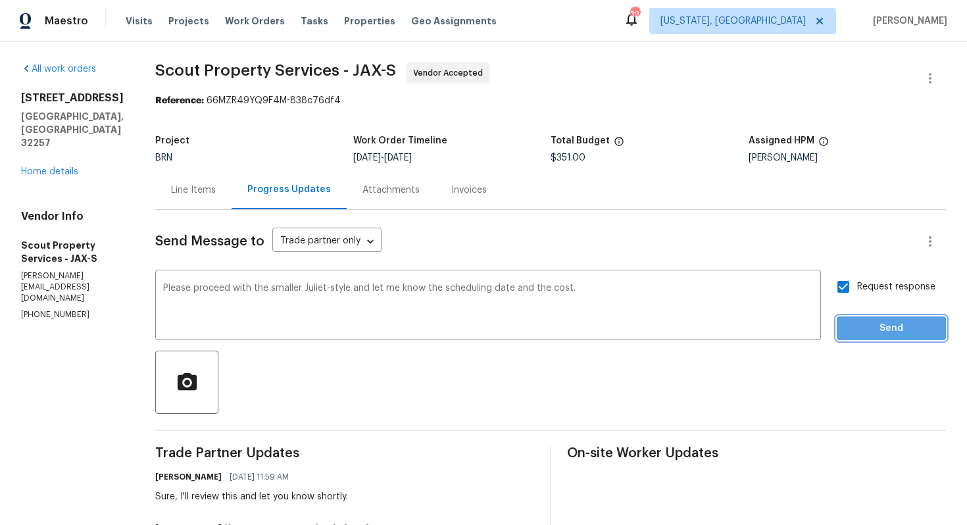
click at [872, 335] on span "Send" at bounding box center [891, 328] width 88 height 16
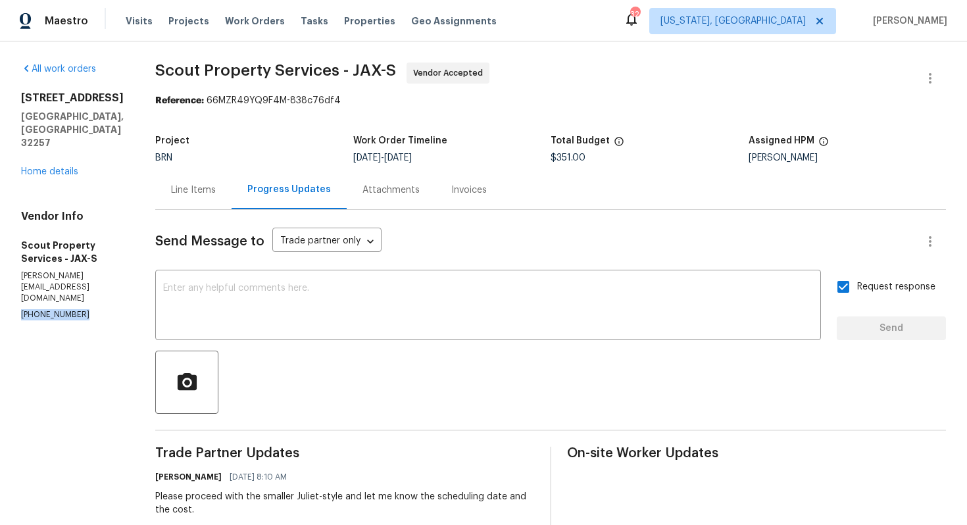
drag, startPoint x: 20, startPoint y: 384, endPoint x: 86, endPoint y: 381, distance: 65.2
click at [86, 381] on div "All work orders 3567 Whalers Way Jacksonville, FL 32257 Home details Vendor Inf…" at bounding box center [483, 485] width 967 height 889
copy p "(615) 913-6484"
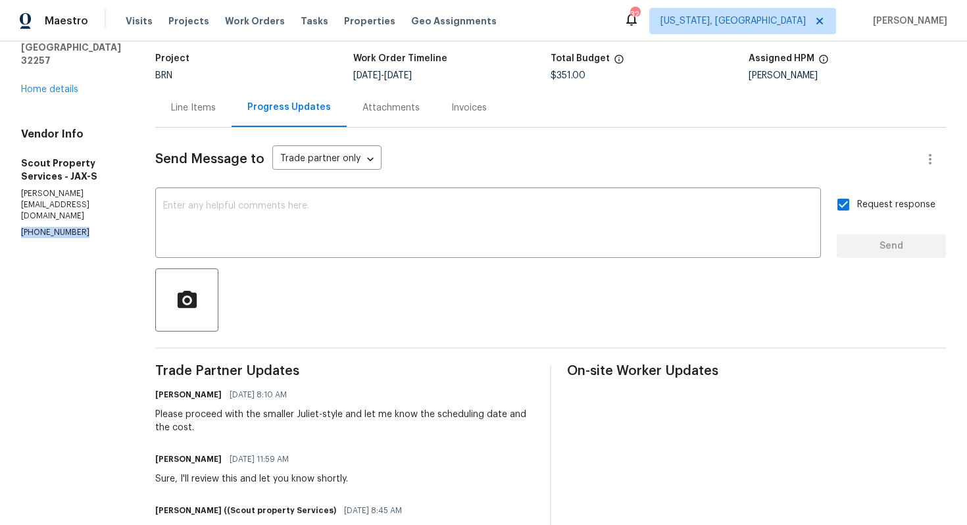
scroll to position [80, 0]
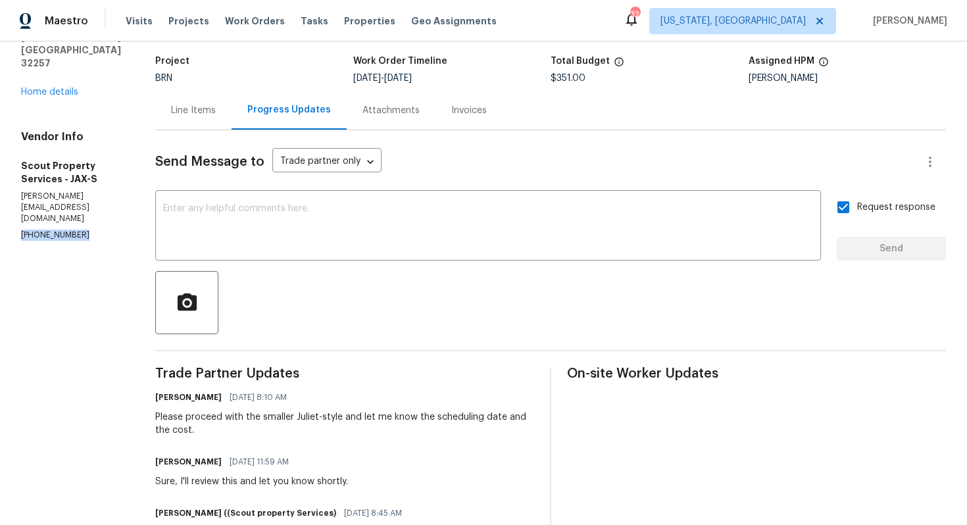
click at [384, 74] on span "8/11/2025" at bounding box center [398, 78] width 28 height 9
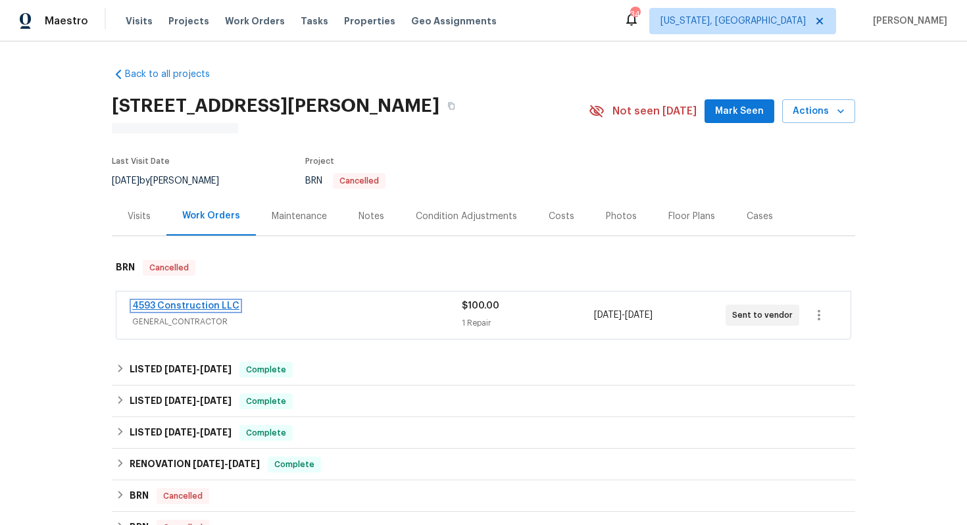
click at [200, 307] on link "4593 Construction LLC" at bounding box center [185, 305] width 107 height 9
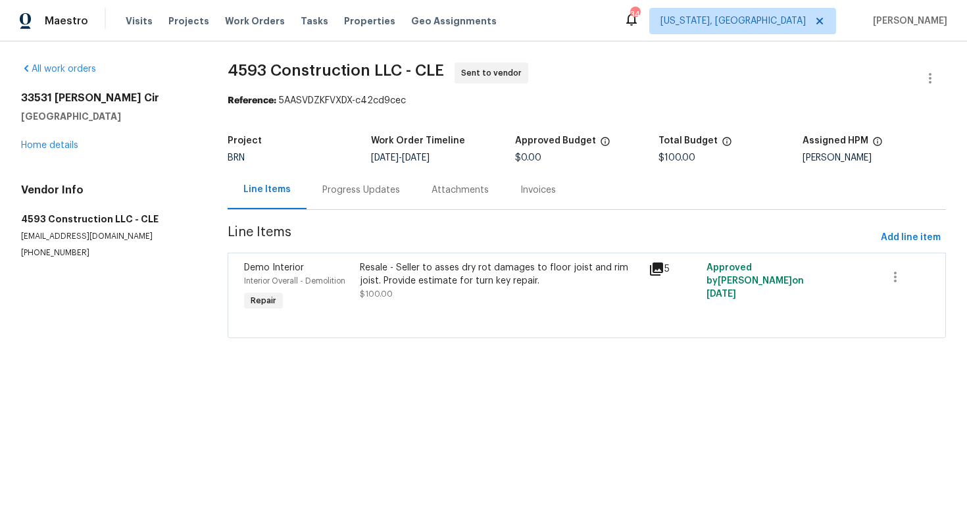
click at [346, 190] on div "Progress Updates" at bounding box center [361, 190] width 78 height 13
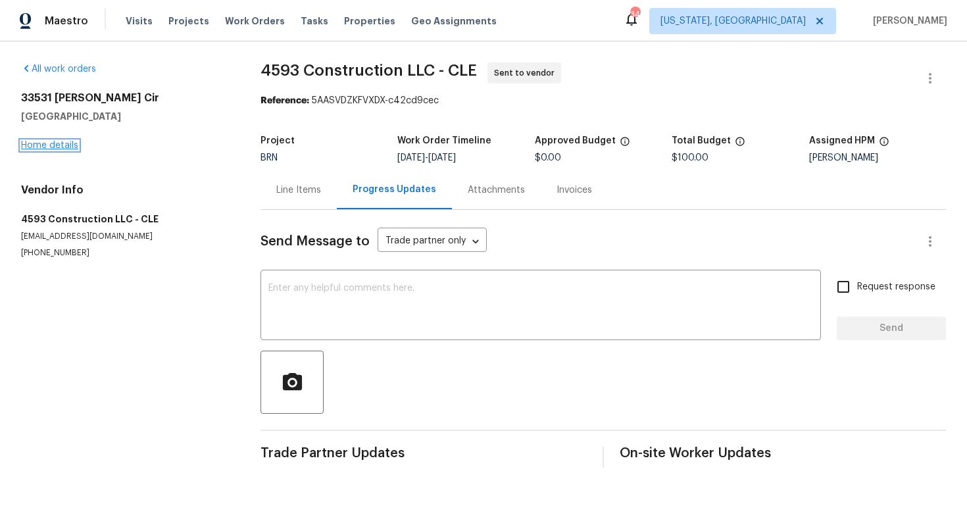
click at [67, 145] on link "Home details" at bounding box center [49, 145] width 57 height 9
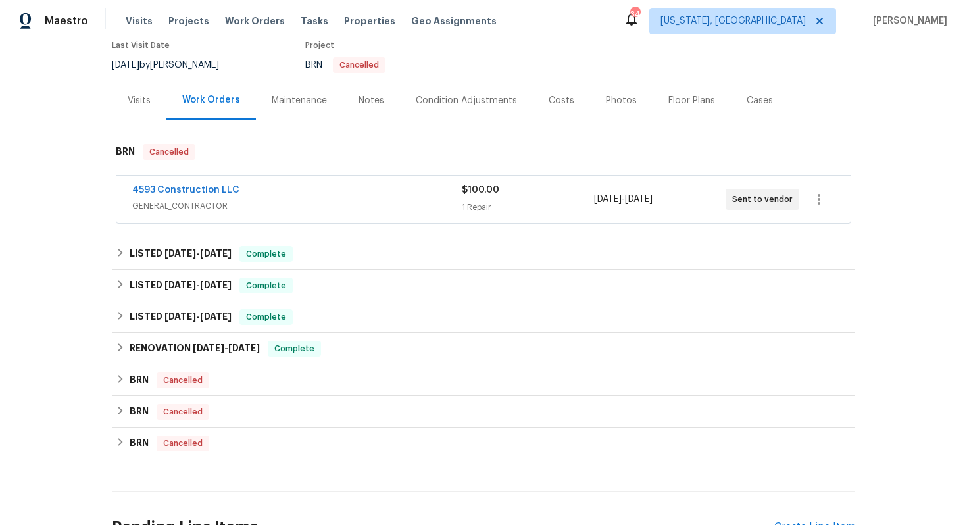
scroll to position [149, 0]
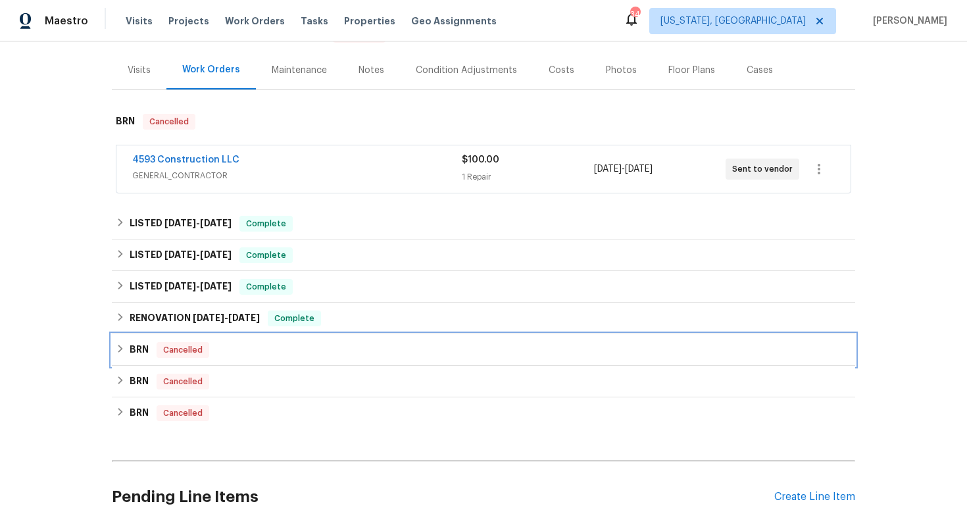
click at [161, 359] on div "BRN Cancelled" at bounding box center [483, 350] width 743 height 32
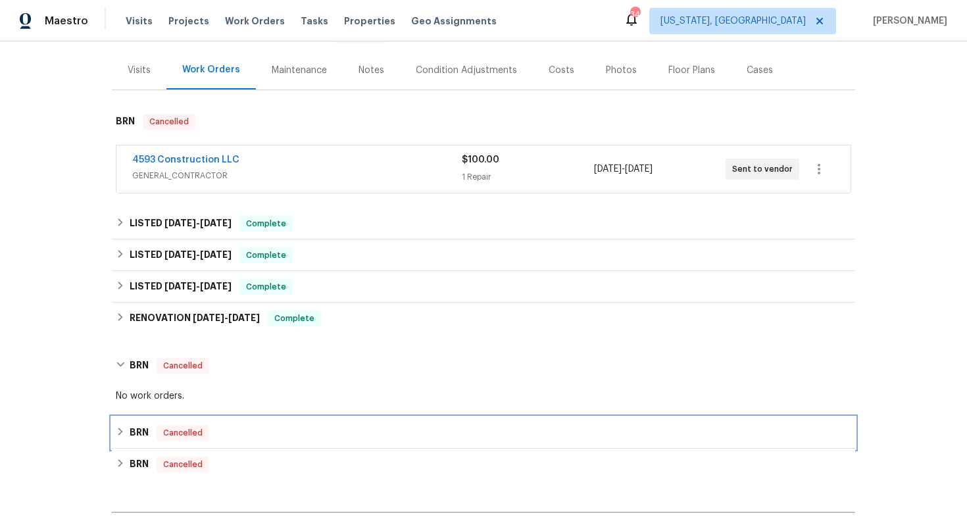
click at [141, 430] on h6 "BRN" at bounding box center [139, 433] width 19 height 16
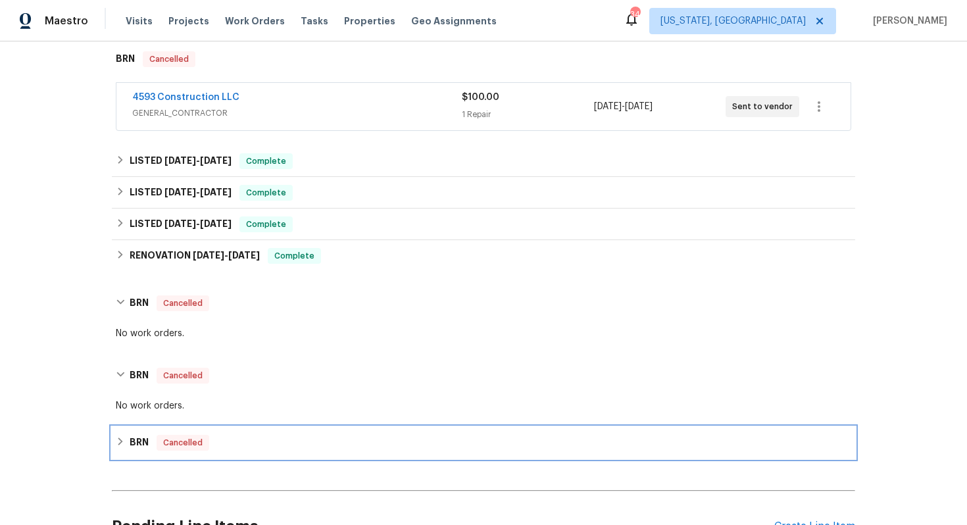
click at [140, 437] on h6 "BRN" at bounding box center [139, 443] width 19 height 16
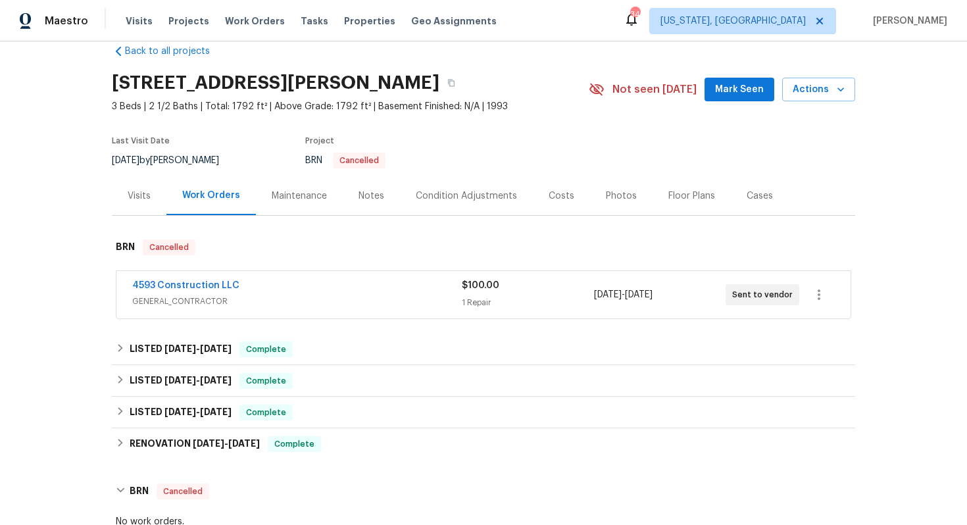
scroll to position [22, 0]
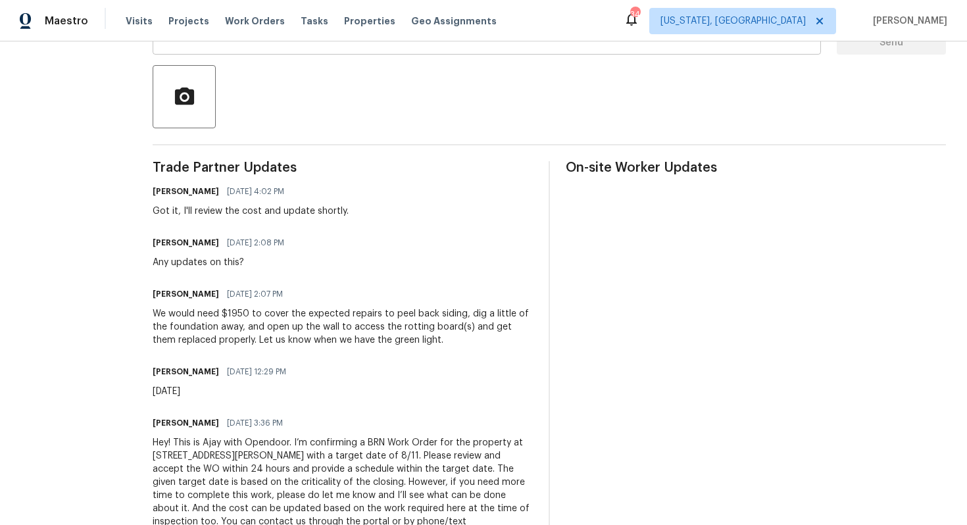
scroll to position [286, 0]
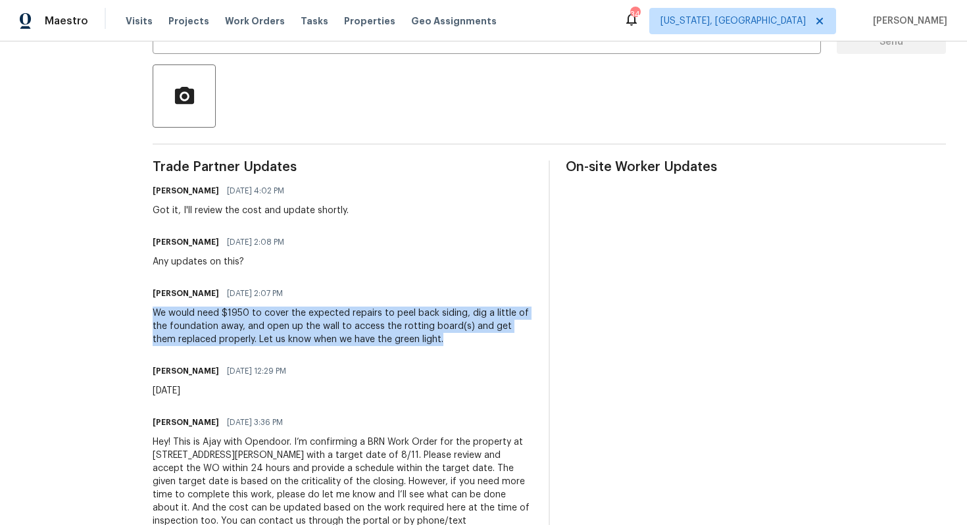
drag, startPoint x: 157, startPoint y: 313, endPoint x: 405, endPoint y: 349, distance: 250.6
click at [405, 349] on div "Trade Partner Updates [PERSON_NAME] [DATE] 4:02 PM Got it, I'll review the cost…" at bounding box center [343, 358] width 380 height 396
copy div "We would need $1950 to cover the expected repairs to peel back siding, dig a li…"
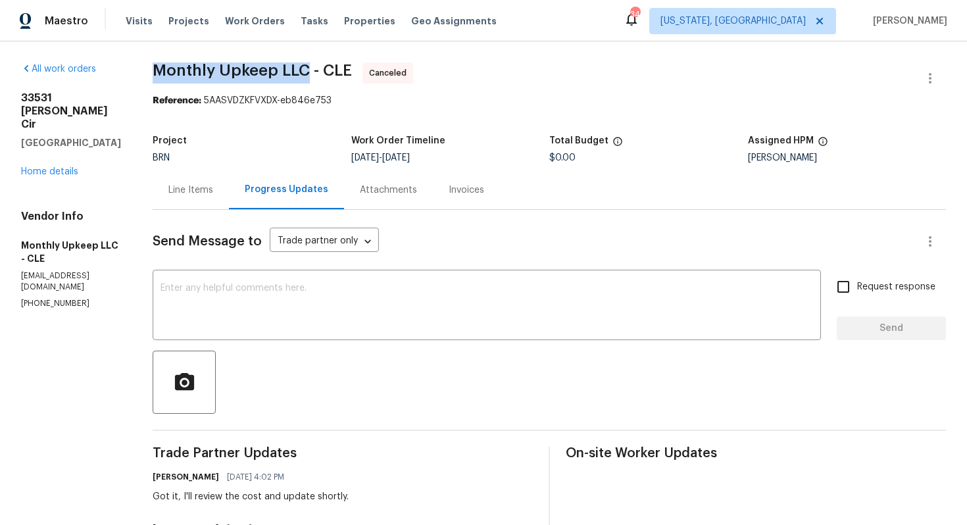
drag, startPoint x: 155, startPoint y: 69, endPoint x: 307, endPoint y: 66, distance: 152.0
click at [307, 66] on span "Monthly Upkeep LLC - CLE" at bounding box center [252, 70] width 199 height 16
copy span "Monthly Upkeep LLC"
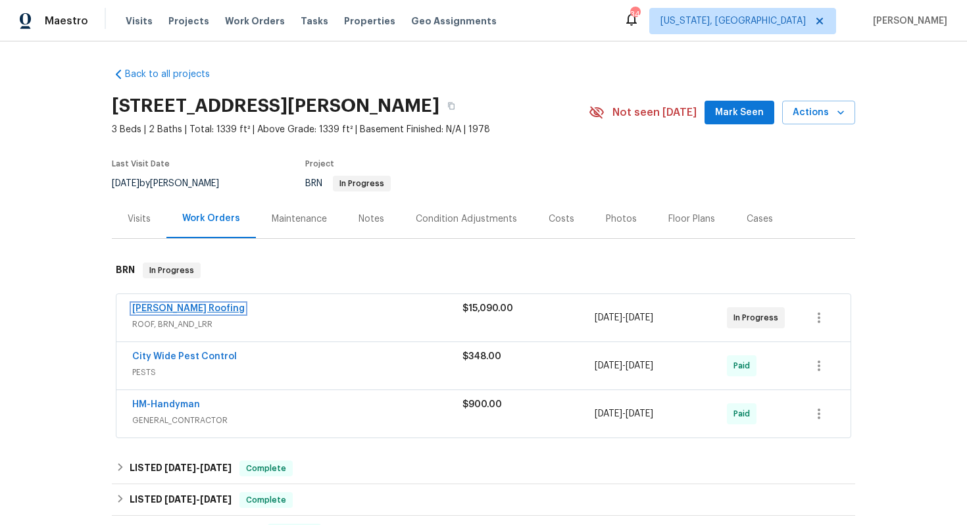
click at [171, 311] on link "Stout Roofing" at bounding box center [188, 308] width 112 height 9
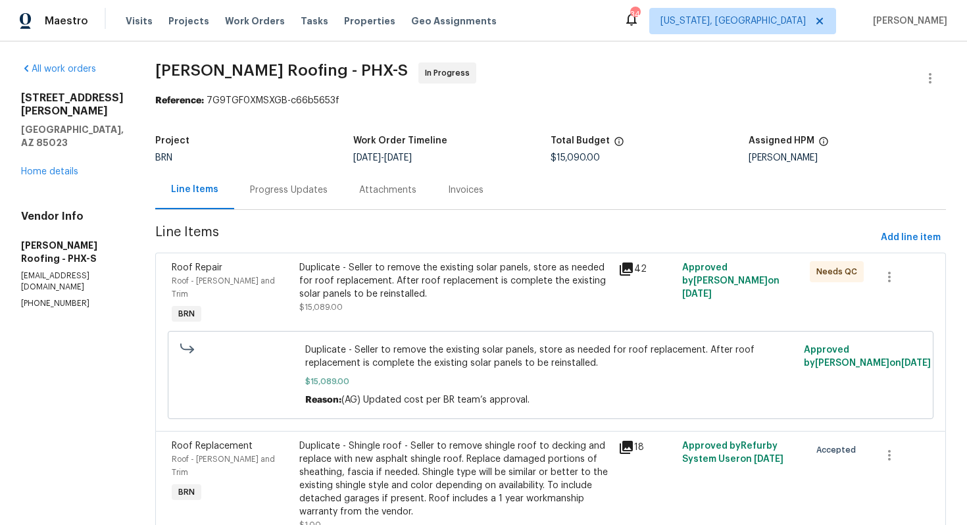
click at [303, 189] on div "Progress Updates" at bounding box center [289, 190] width 78 height 13
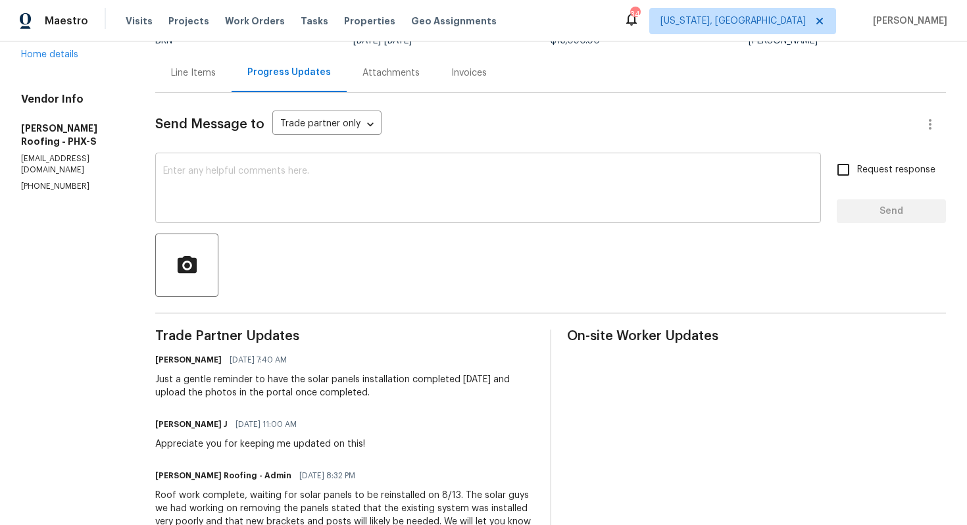
scroll to position [131, 0]
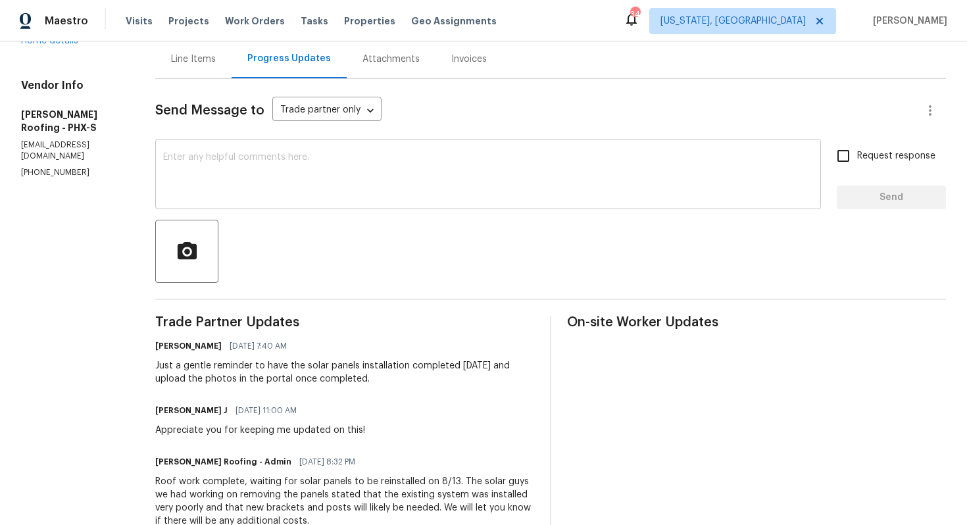
click at [425, 176] on textarea at bounding box center [488, 176] width 650 height 46
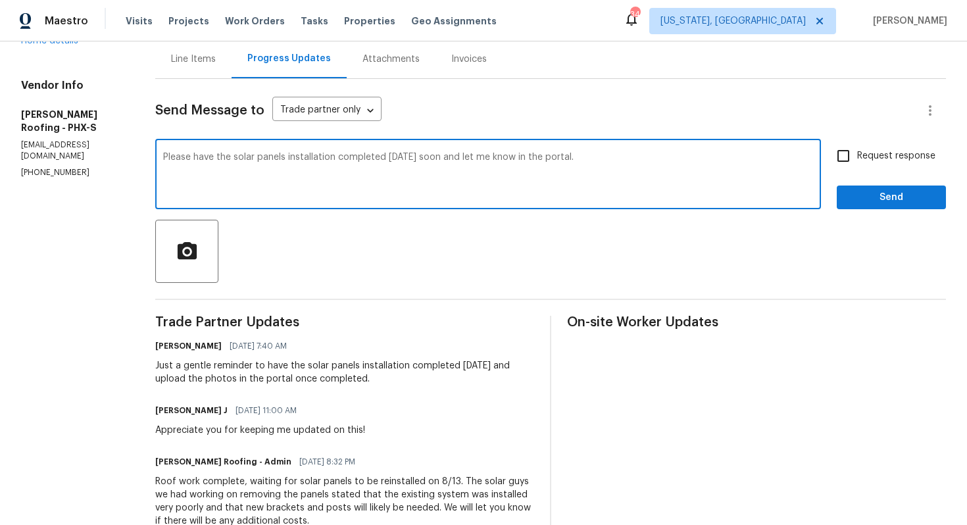
type textarea "Please have the solar panels installation completed today soon and let me know …"
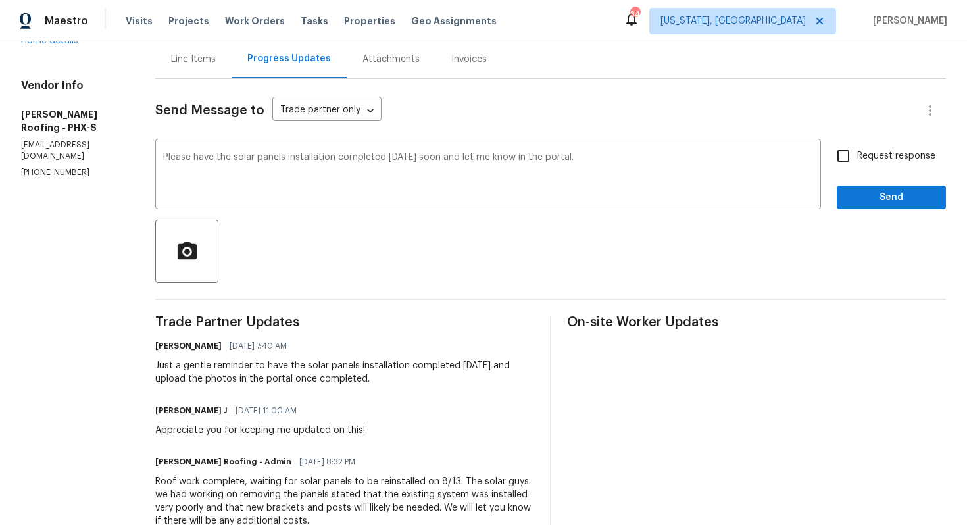
click at [859, 146] on label "Request response" at bounding box center [882, 156] width 106 height 28
click at [857, 146] on input "Request response" at bounding box center [843, 156] width 28 height 28
checkbox input "true"
click at [868, 189] on button "Send" at bounding box center [891, 197] width 109 height 24
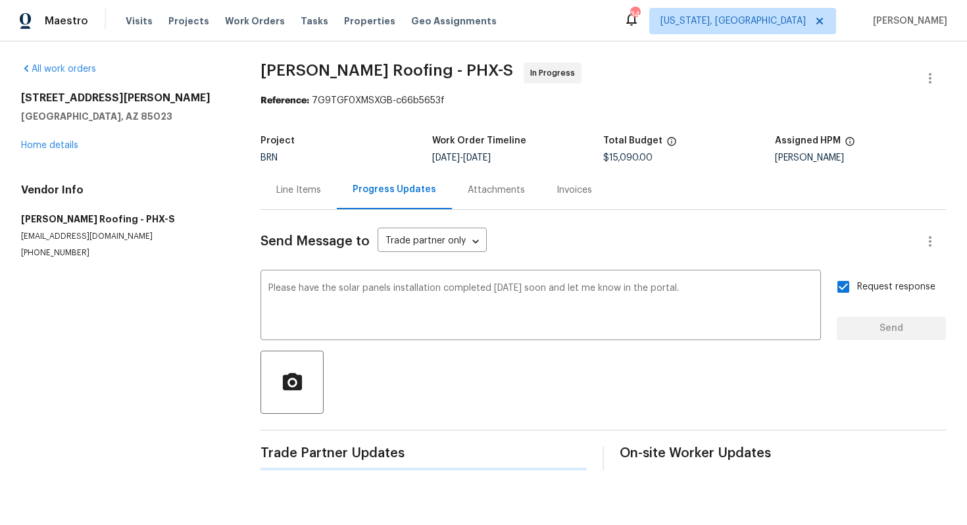
scroll to position [0, 0]
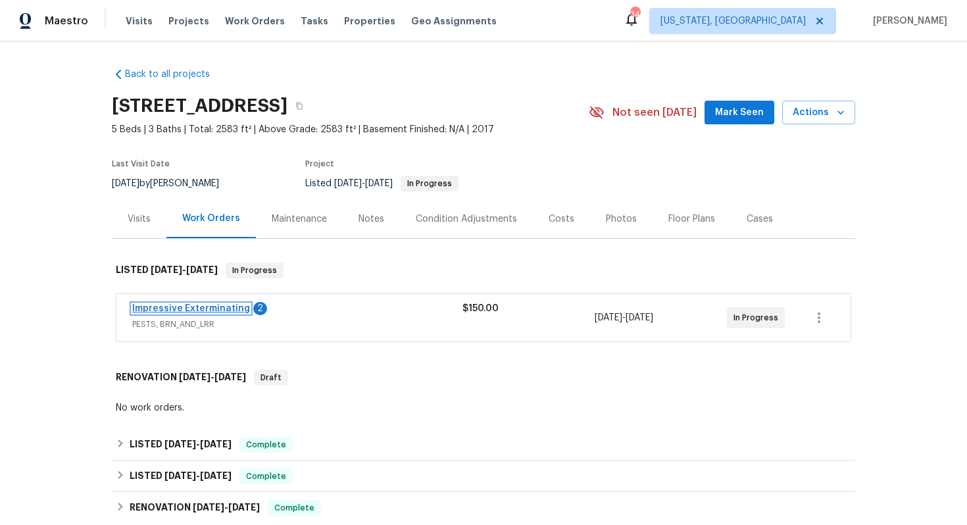
click at [238, 309] on link "Impressive Exterminating" at bounding box center [191, 308] width 118 height 9
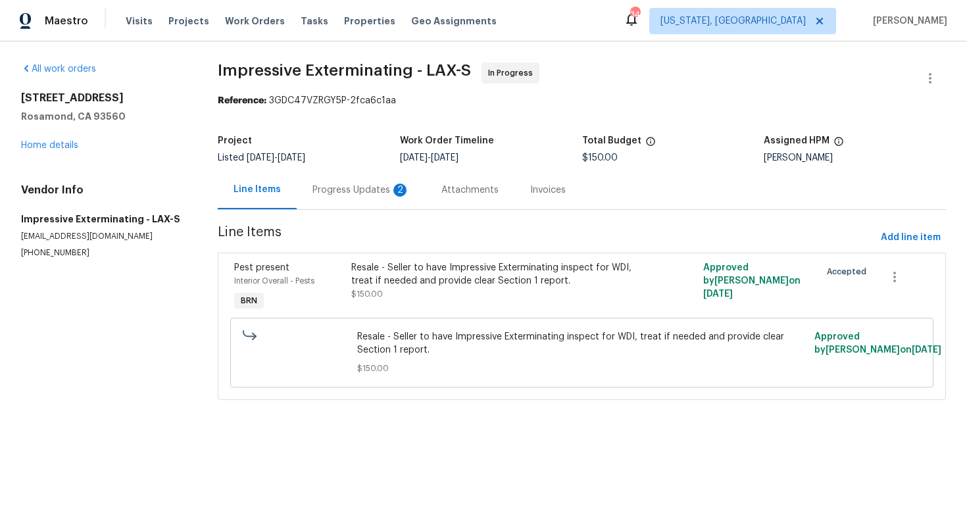
click at [351, 198] on div "Progress Updates 2" at bounding box center [361, 189] width 129 height 39
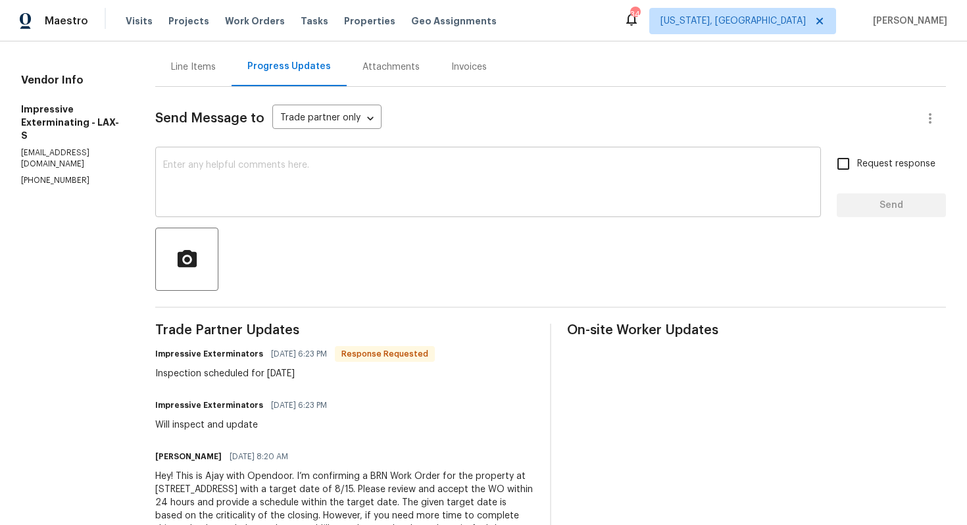
scroll to position [57, 0]
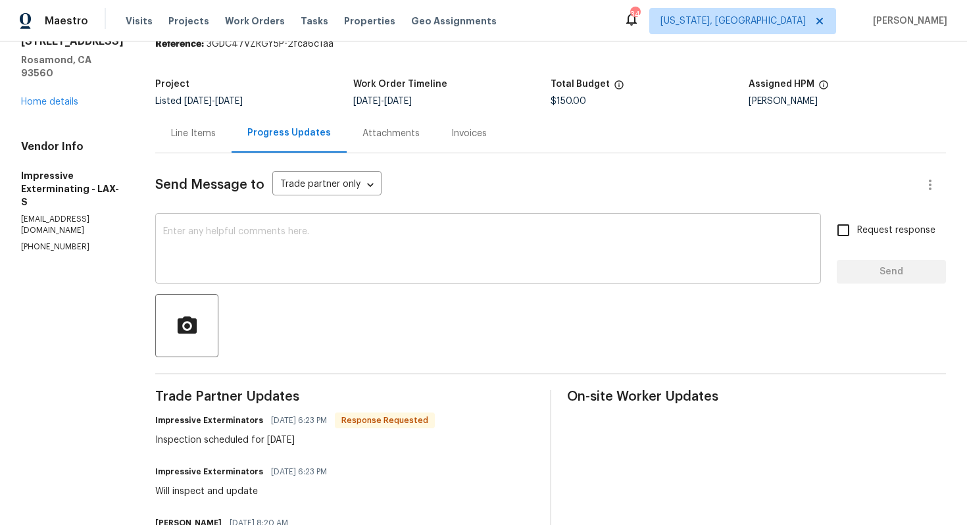
click at [343, 259] on textarea at bounding box center [488, 250] width 650 height 46
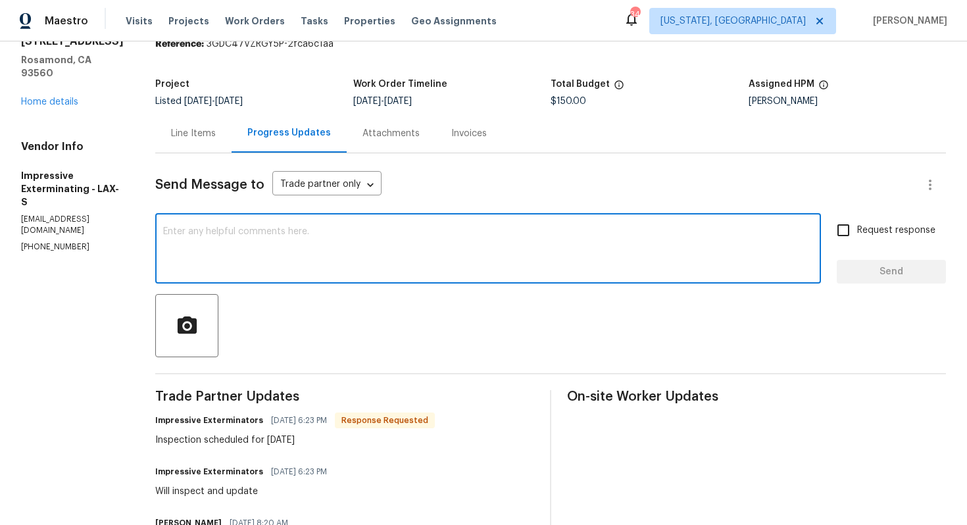
click at [569, 274] on div "x ​" at bounding box center [488, 249] width 666 height 67
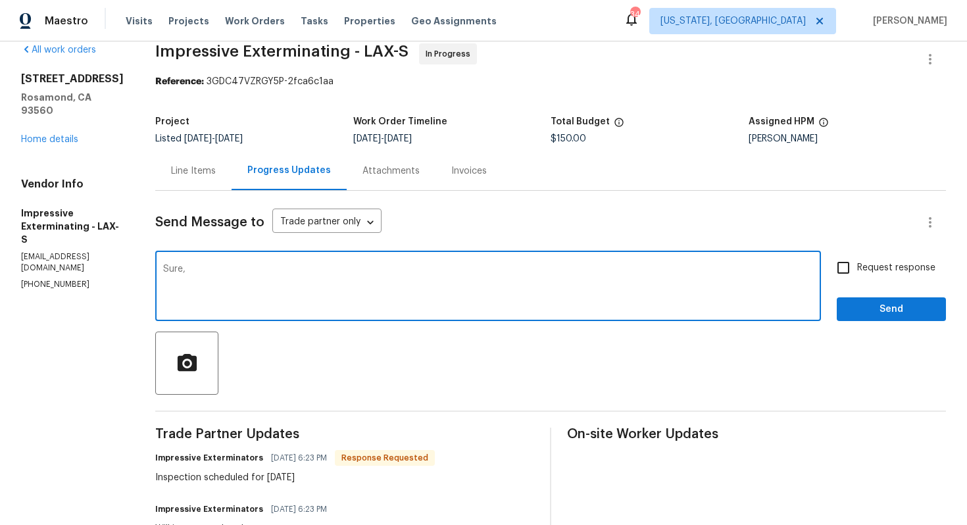
scroll to position [0, 0]
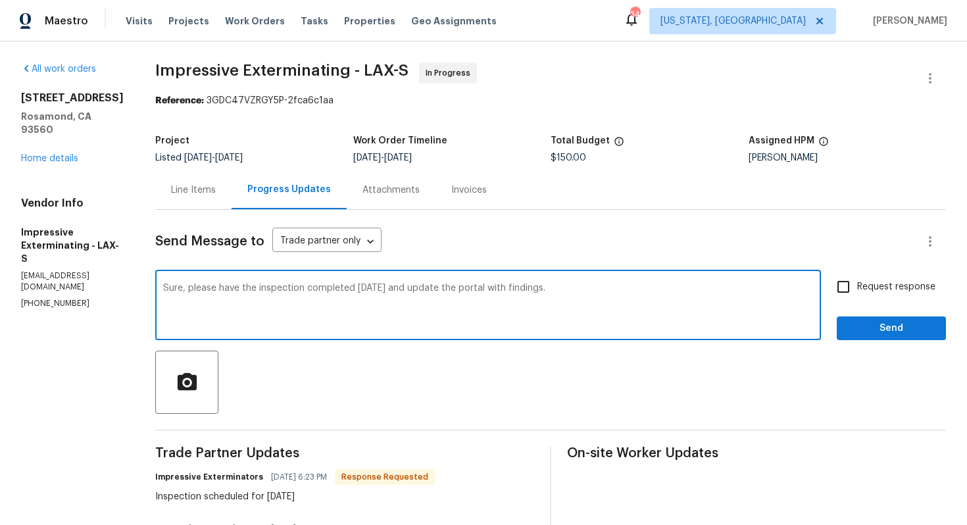
type textarea "Sure, please have the inspection completed today and update the portal with fin…"
click at [879, 283] on span "Request response" at bounding box center [896, 287] width 78 height 14
click at [857, 283] on input "Request response" at bounding box center [843, 287] width 28 height 28
checkbox input "true"
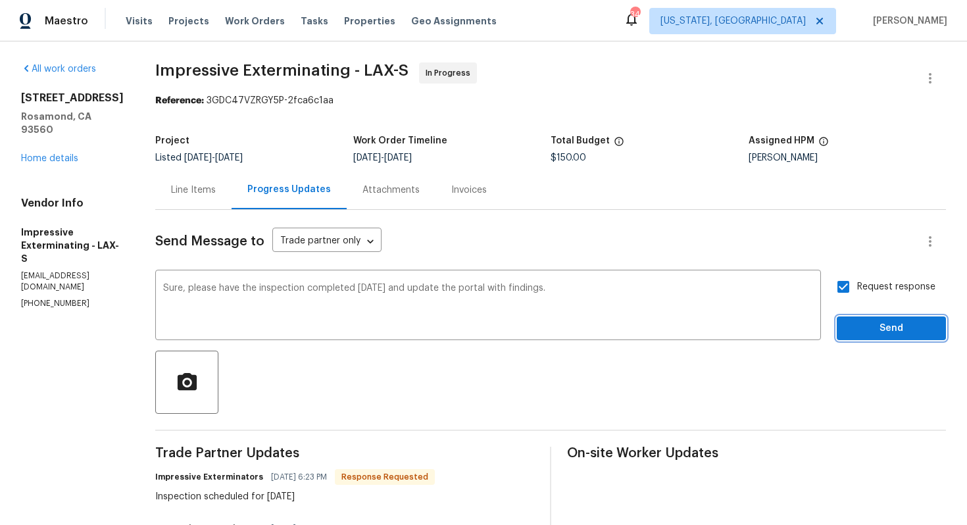
click at [877, 325] on span "Send" at bounding box center [891, 328] width 88 height 16
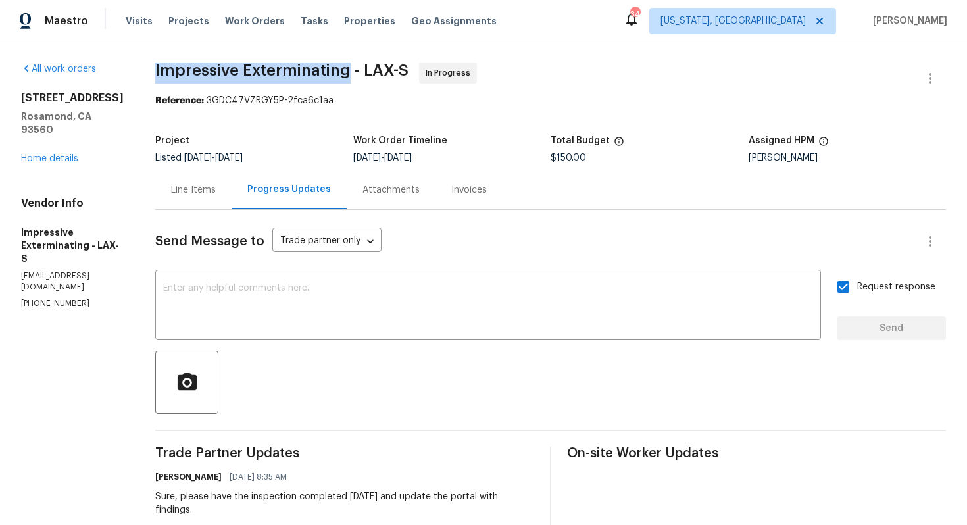
drag, startPoint x: 156, startPoint y: 70, endPoint x: 351, endPoint y: 67, distance: 194.7
click at [351, 67] on div "All work orders 3520 Mount Whitney Ave Rosamond, CA 93560 Home details Vendor I…" at bounding box center [483, 413] width 967 height 745
copy span "Impressive Exterminating"
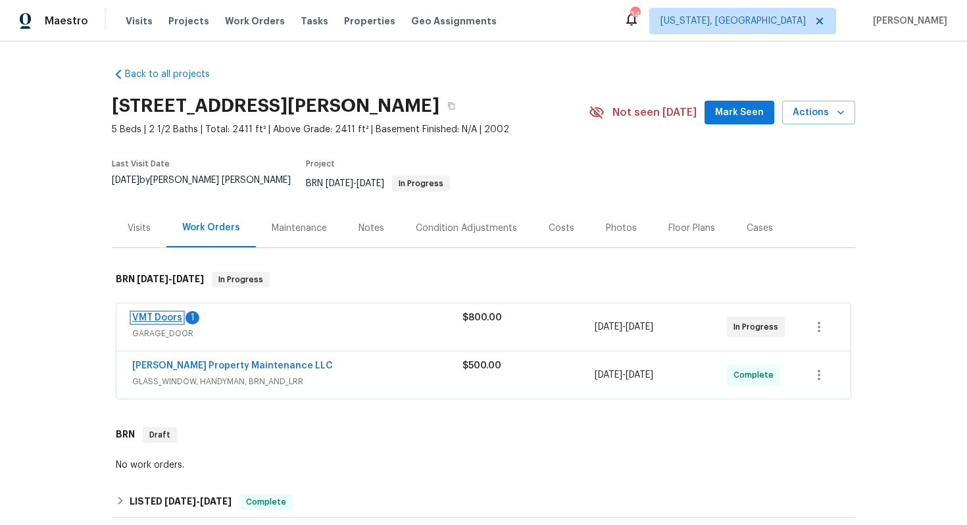
click at [149, 313] on link "VMT Doors" at bounding box center [157, 317] width 50 height 9
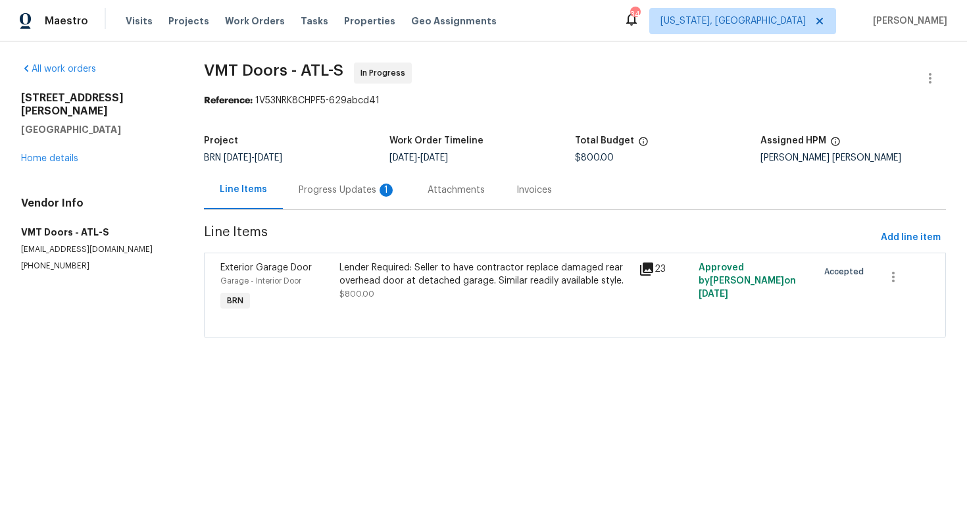
click at [315, 190] on div "Progress Updates 1" at bounding box center [347, 190] width 97 height 13
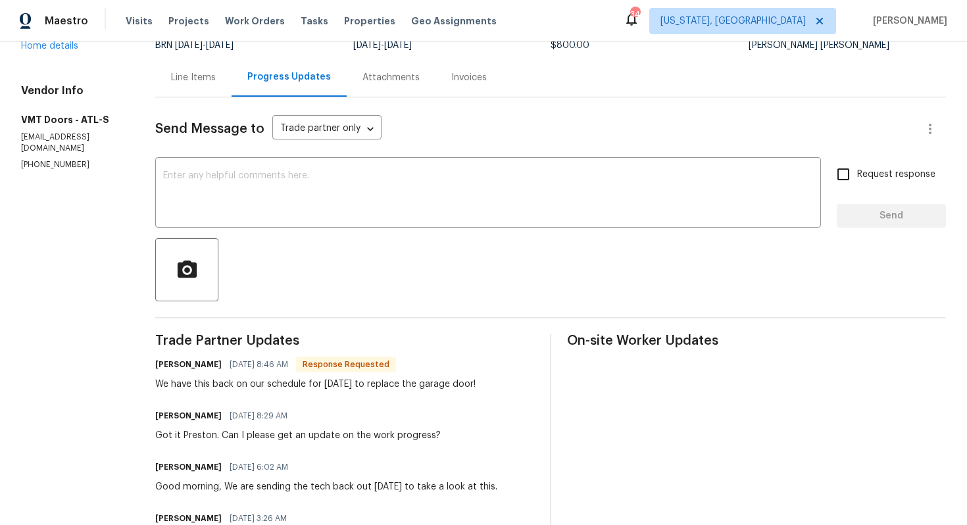
scroll to position [12, 0]
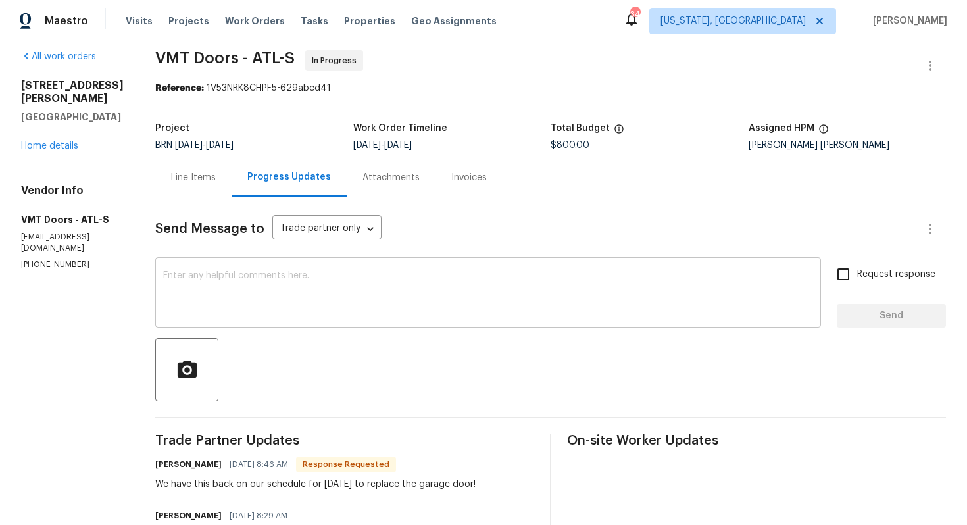
click at [295, 283] on textarea at bounding box center [488, 294] width 650 height 46
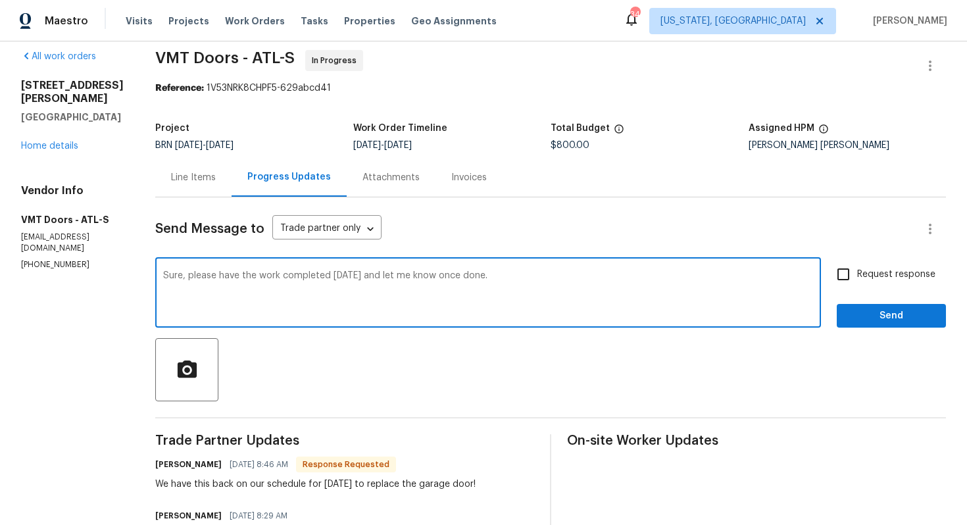
type textarea "Sure, please have the work completed today and let me know once done."
click at [868, 278] on span "Request response" at bounding box center [896, 275] width 78 height 14
click at [857, 278] on input "Request response" at bounding box center [843, 274] width 28 height 28
checkbox input "true"
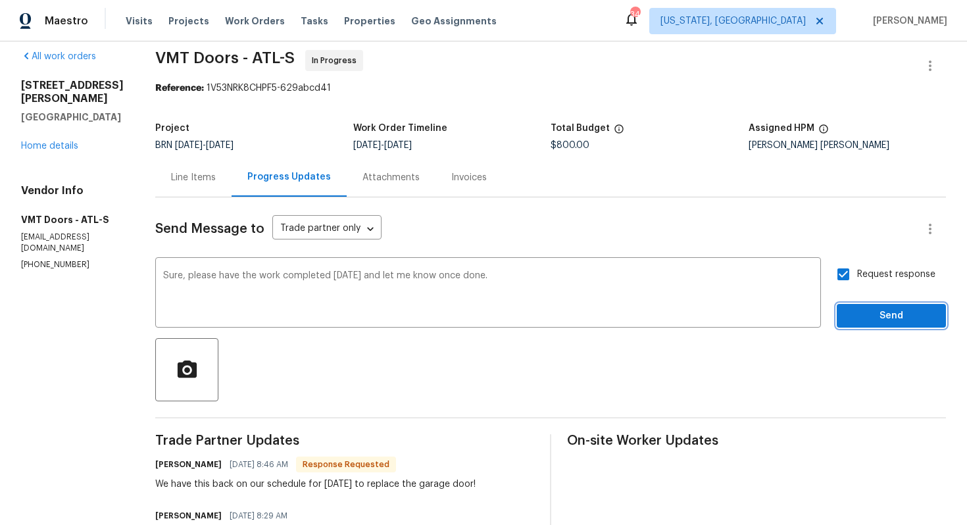
click at [874, 315] on span "Send" at bounding box center [891, 316] width 88 height 16
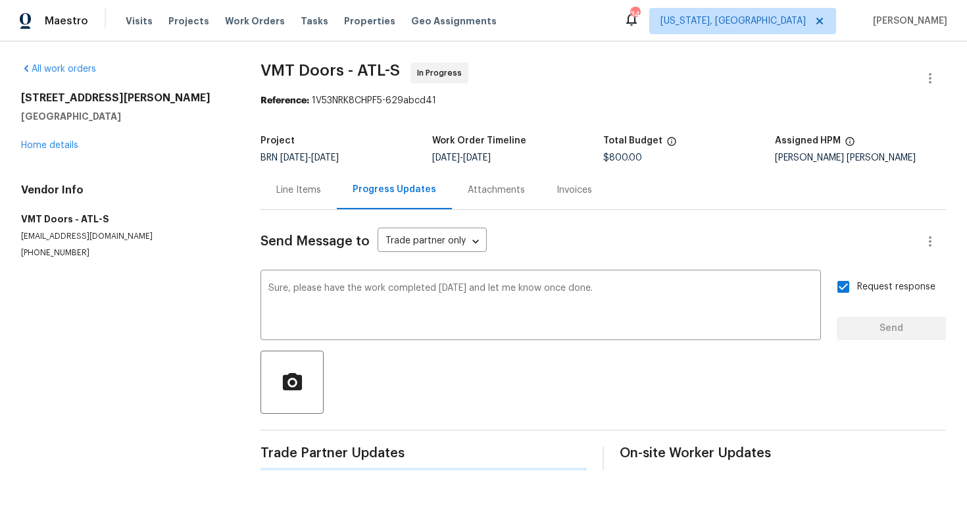
scroll to position [0, 0]
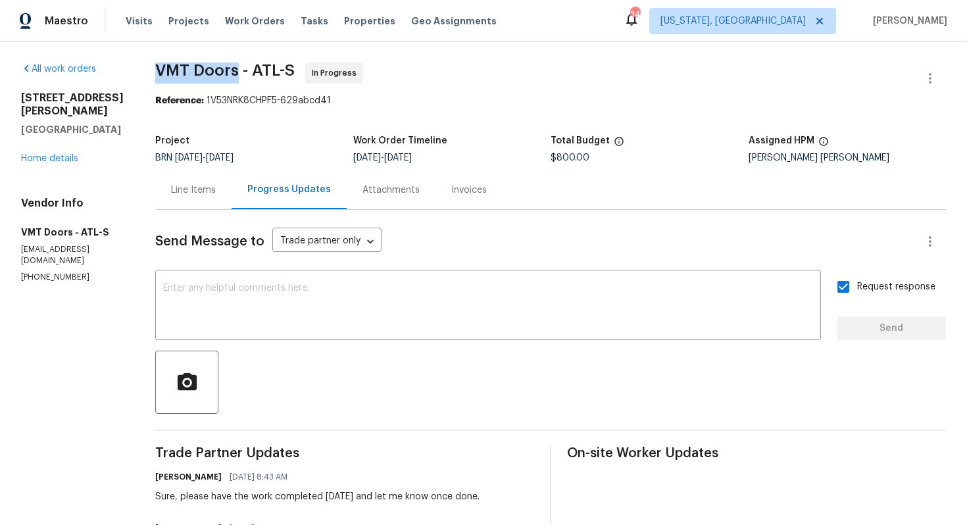
drag, startPoint x: 141, startPoint y: 69, endPoint x: 220, endPoint y: 69, distance: 79.6
click at [220, 69] on span "VMT Doors - ATL-S" at bounding box center [224, 70] width 139 height 16
copy span "VMT Doors"
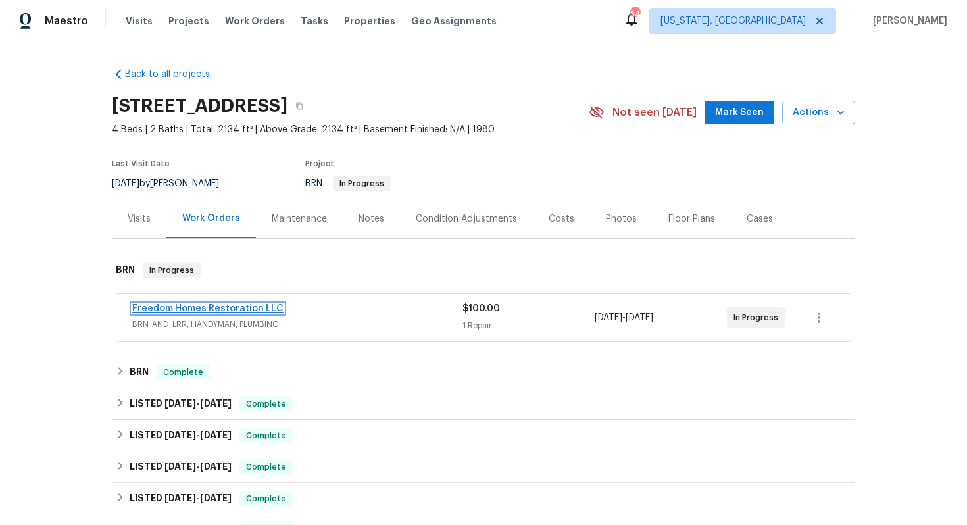
click at [230, 307] on link "Freedom Homes Restoration LLC" at bounding box center [207, 308] width 151 height 9
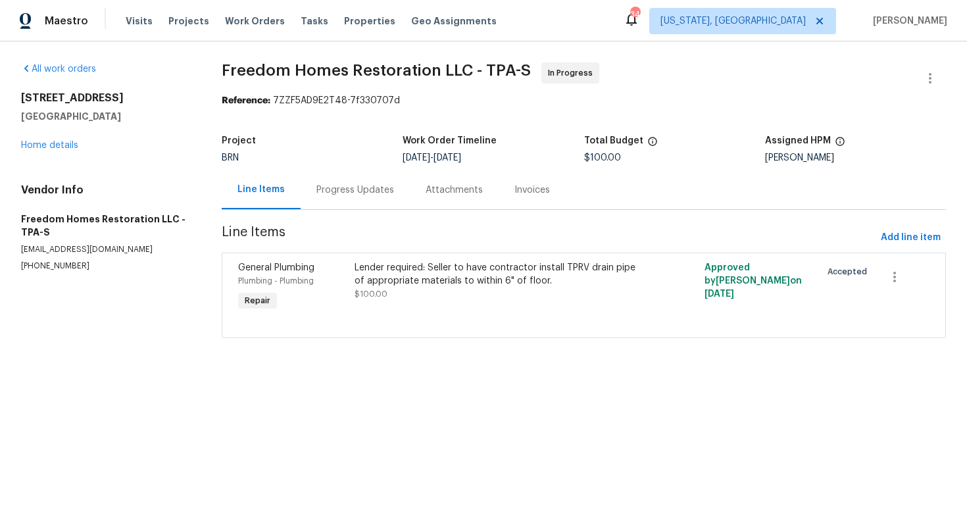
click at [68, 268] on p "(561) 352-5288" at bounding box center [105, 265] width 169 height 11
copy p "(561) 352-5288"
click at [363, 195] on div "Progress Updates" at bounding box center [355, 190] width 78 height 13
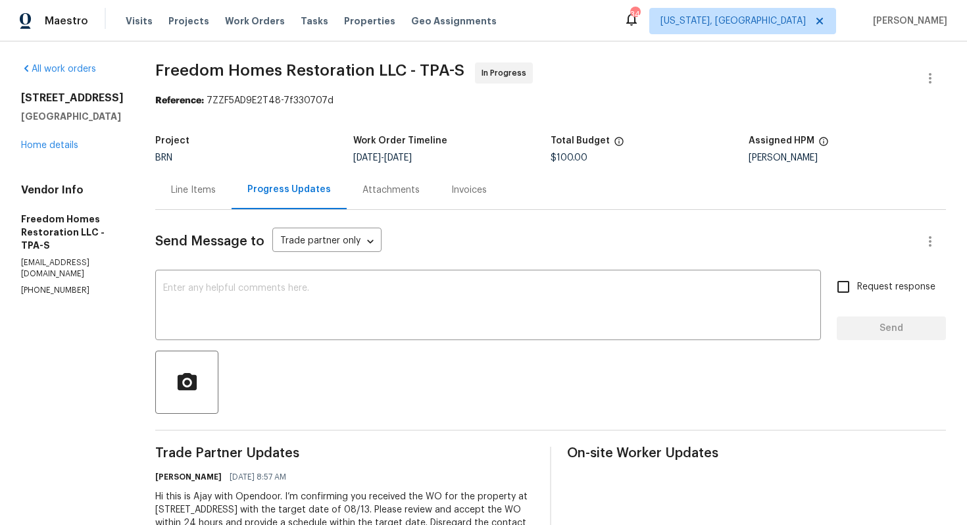
click at [201, 193] on div "Line Items" at bounding box center [193, 190] width 45 height 13
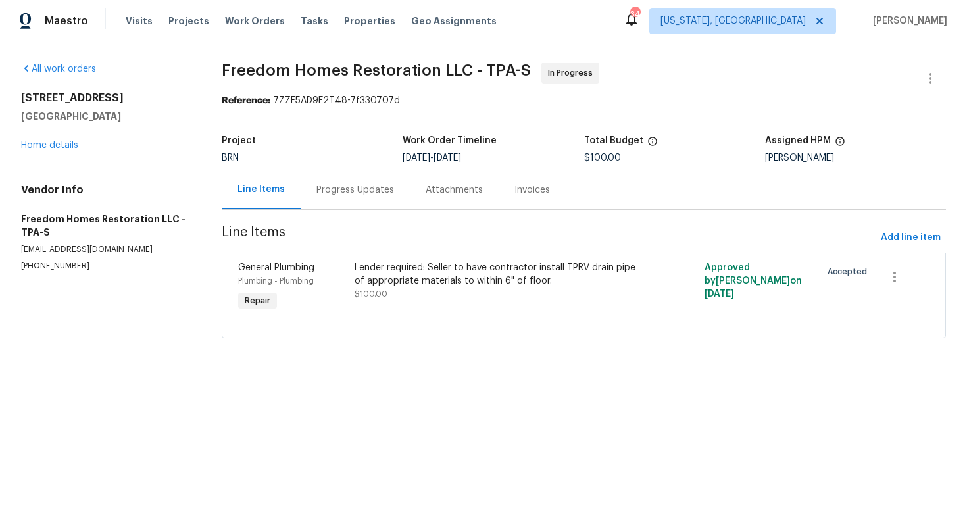
click at [240, 70] on span "Freedom Homes Restoration LLC - TPA-S" at bounding box center [376, 70] width 309 height 16
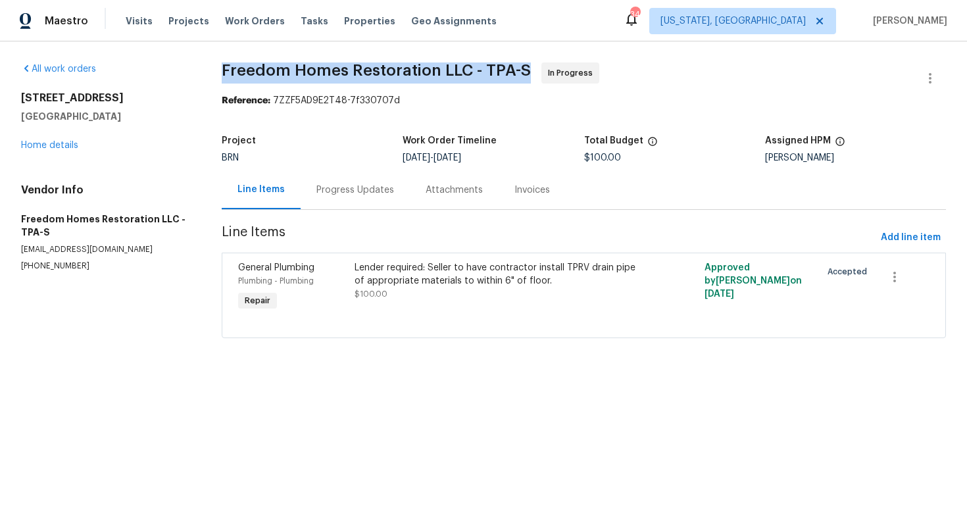
copy span "Freedom Homes Restoration LLC - TPA-S"
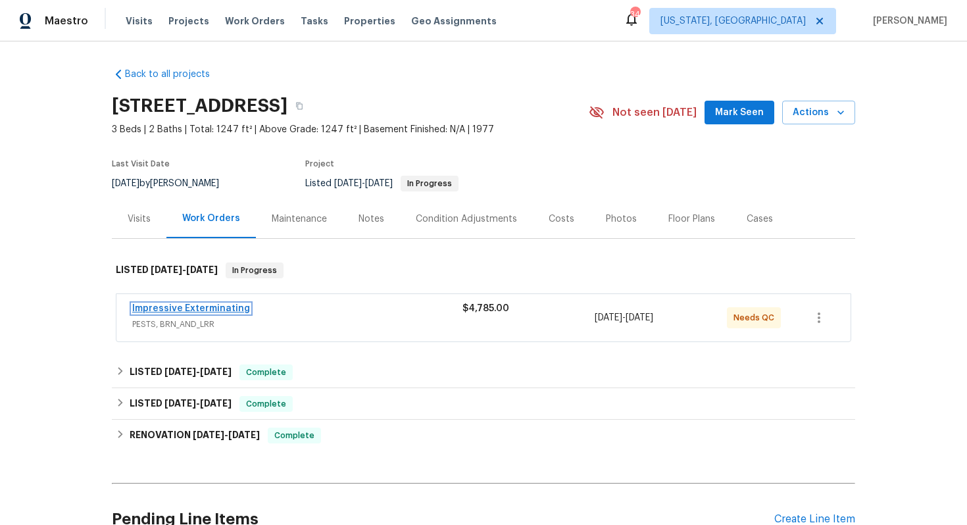
click at [186, 310] on link "Impressive Exterminating" at bounding box center [191, 308] width 118 height 9
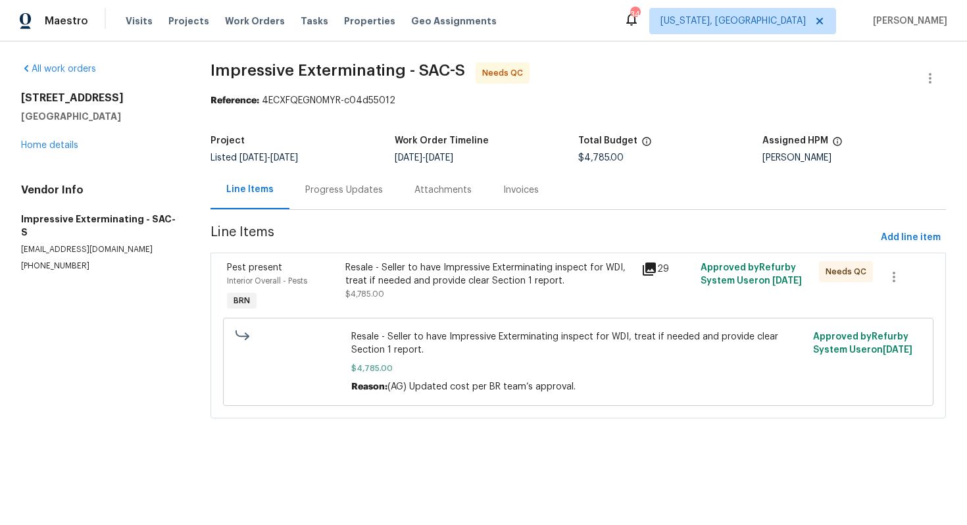
click at [354, 193] on div "Progress Updates" at bounding box center [344, 190] width 78 height 13
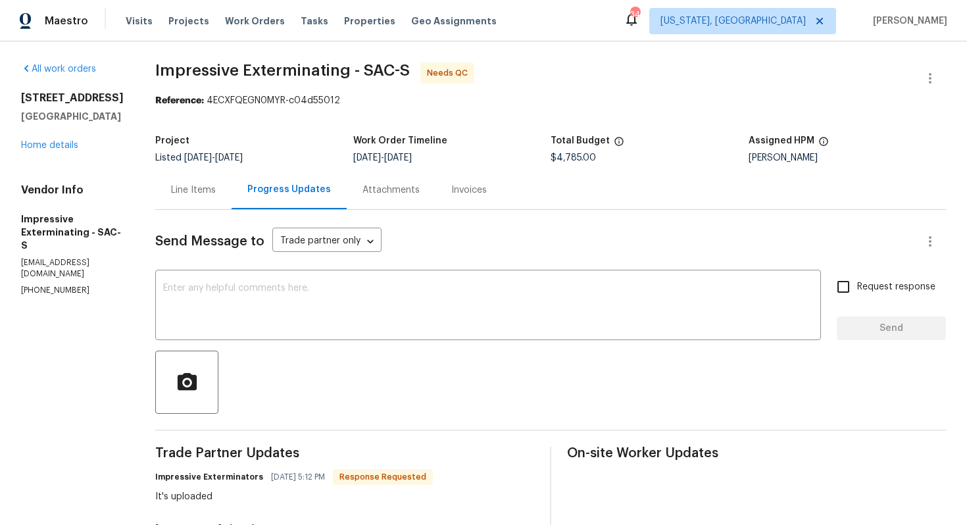
click at [204, 188] on div "Line Items" at bounding box center [193, 190] width 45 height 13
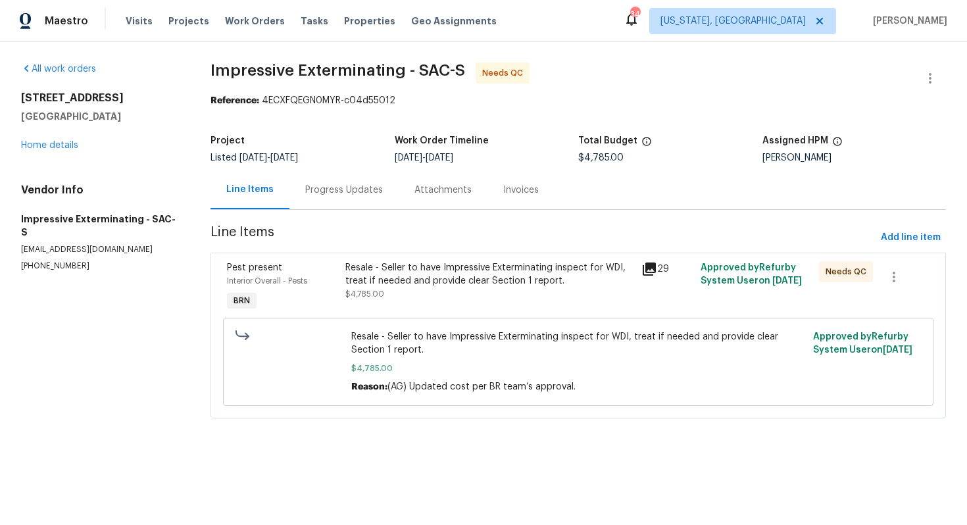
click at [420, 264] on div "Resale - Seller to have Impressive Exterminating inspect for WDI, treat if need…" at bounding box center [489, 274] width 288 height 26
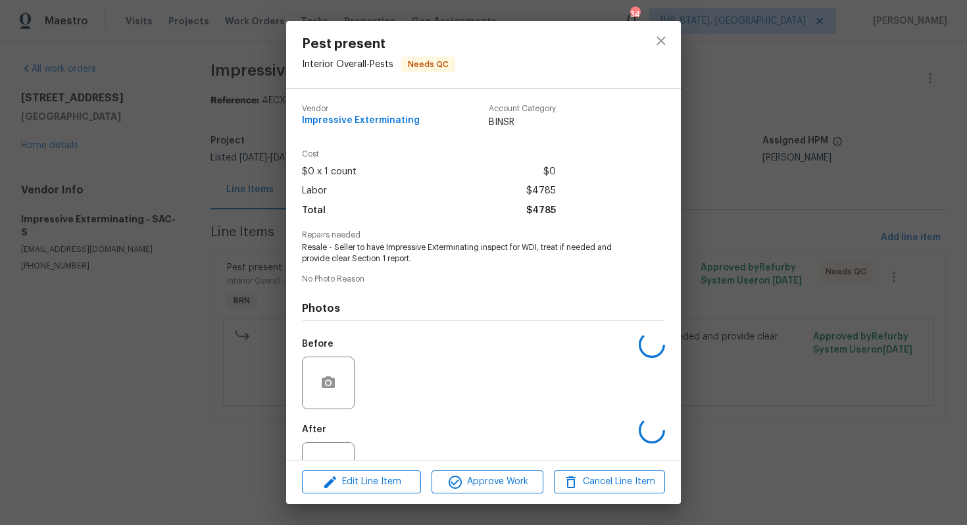
scroll to position [48, 0]
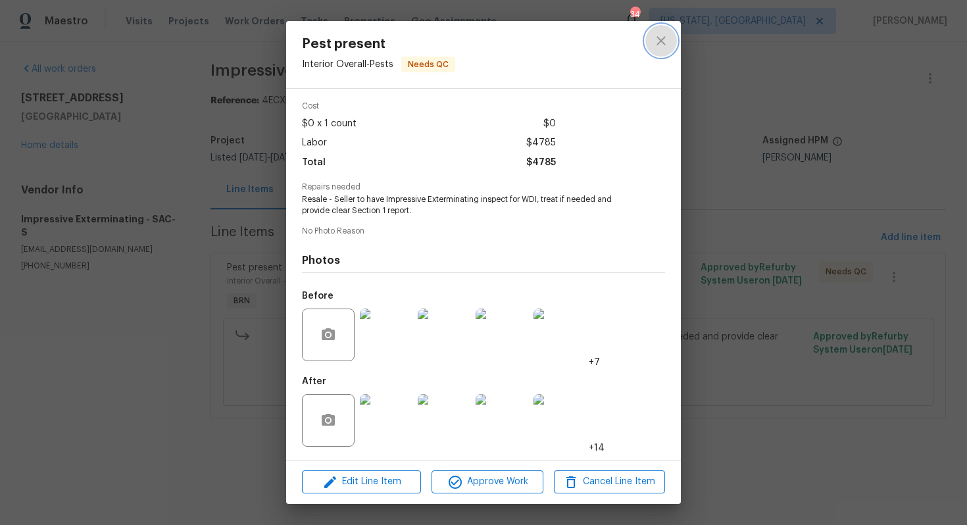
click at [653, 34] on button "close" at bounding box center [661, 41] width 32 height 32
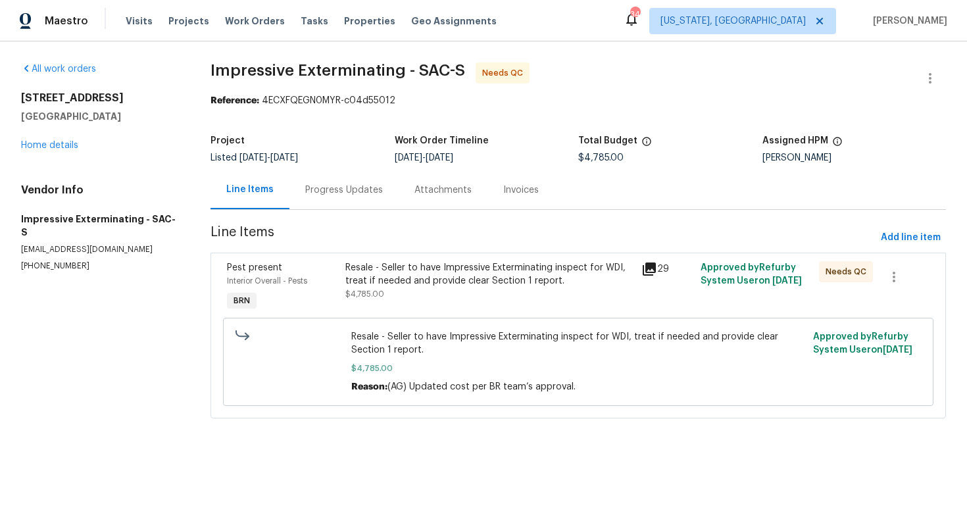
click at [366, 180] on div "Progress Updates" at bounding box center [343, 189] width 109 height 39
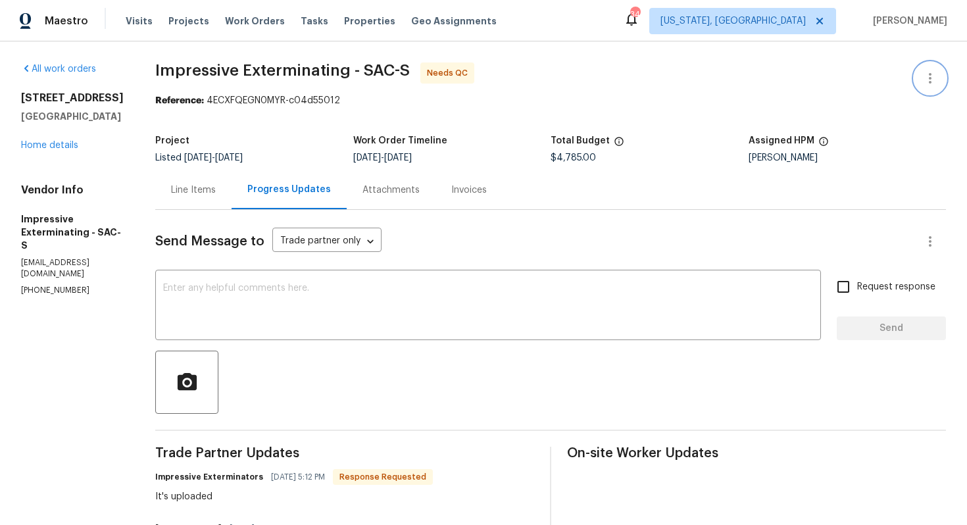
click at [927, 80] on icon "button" at bounding box center [930, 78] width 16 height 16
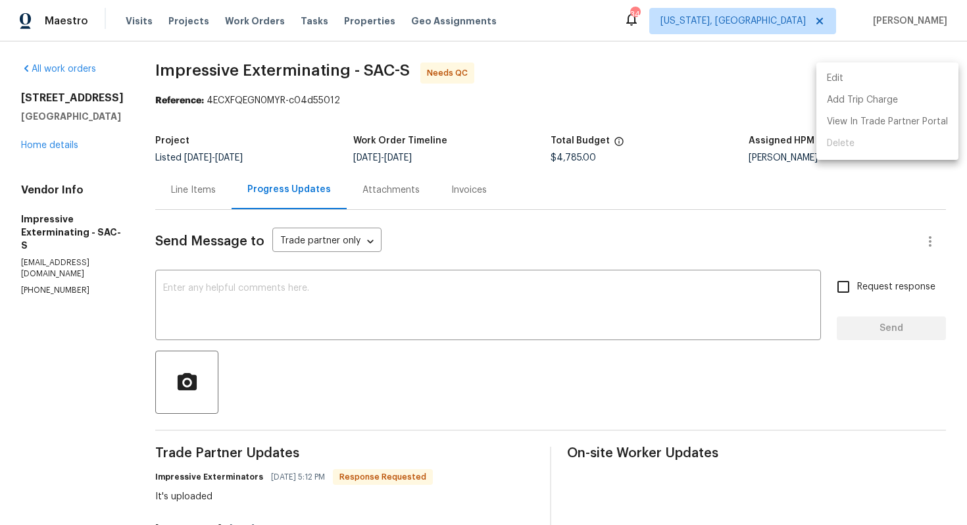
click at [920, 76] on li "Edit" at bounding box center [887, 79] width 142 height 22
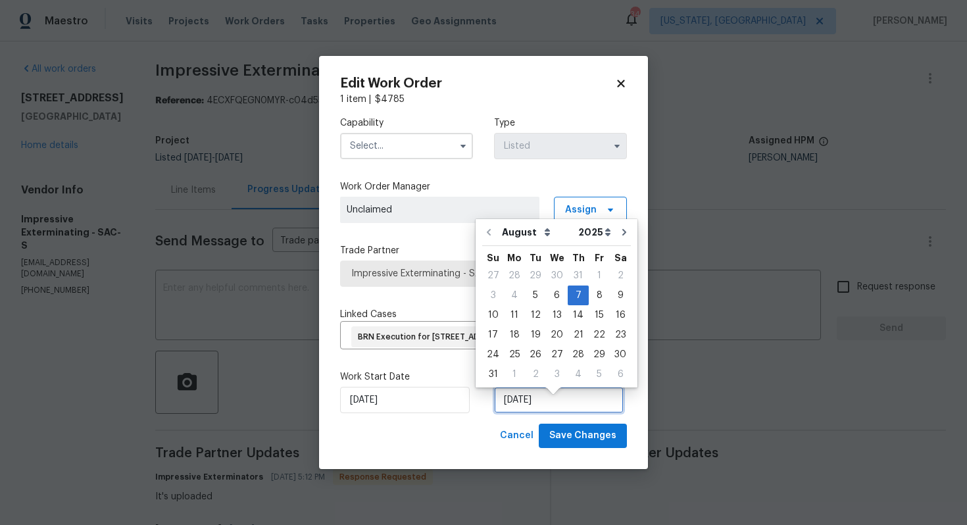
click at [513, 413] on input "[DATE]" at bounding box center [559, 400] width 130 height 26
click at [534, 319] on div "12" at bounding box center [535, 315] width 21 height 18
type input "[DATE]"
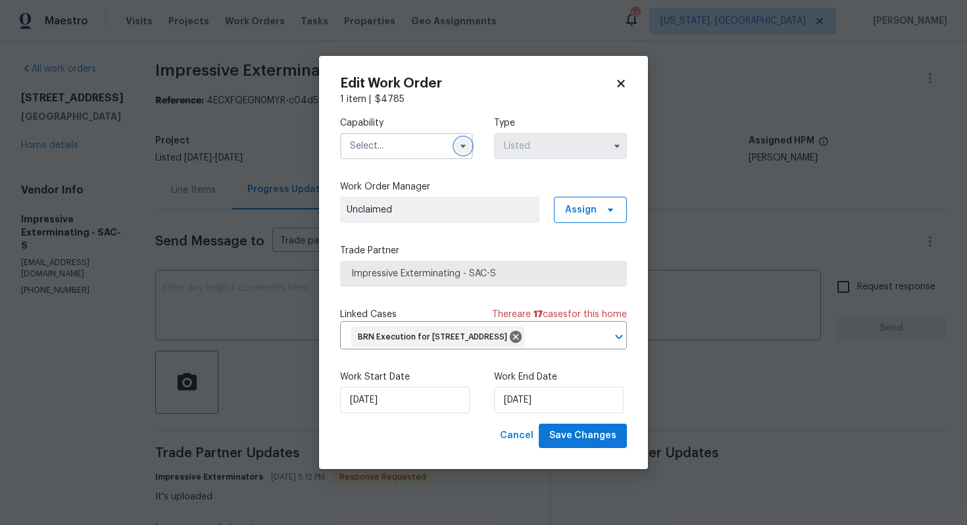
click at [459, 141] on icon "button" at bounding box center [463, 146] width 11 height 11
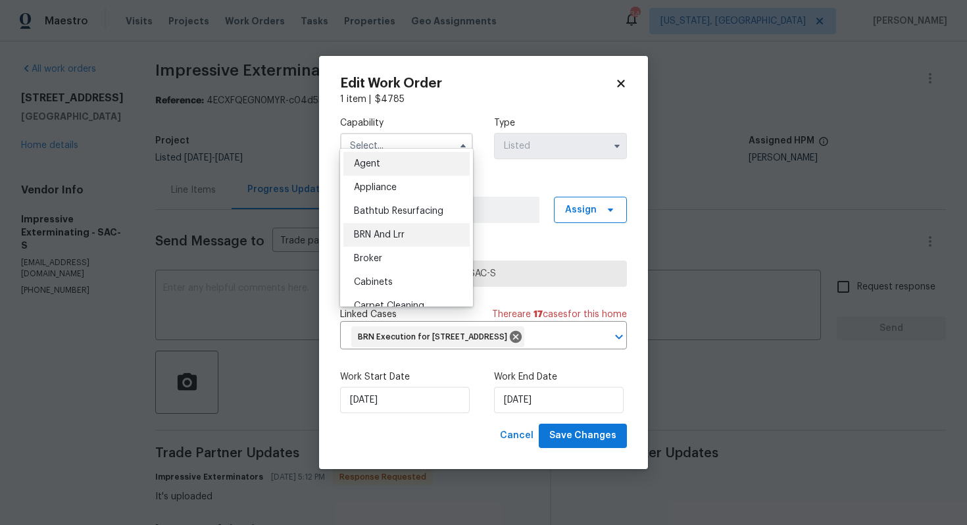
click at [408, 224] on div "BRN And Lrr" at bounding box center [406, 235] width 126 height 24
type input "BRN And Lrr"
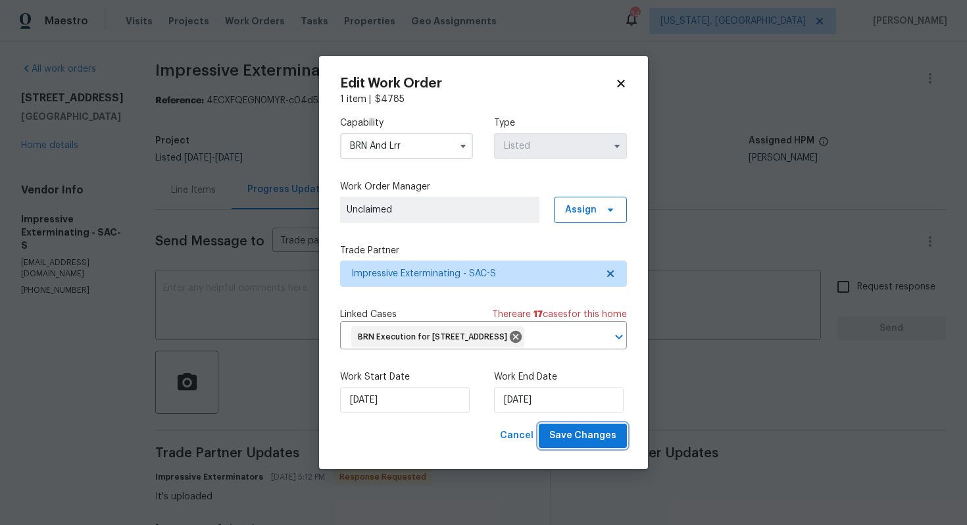
click at [596, 444] on span "Save Changes" at bounding box center [582, 436] width 67 height 16
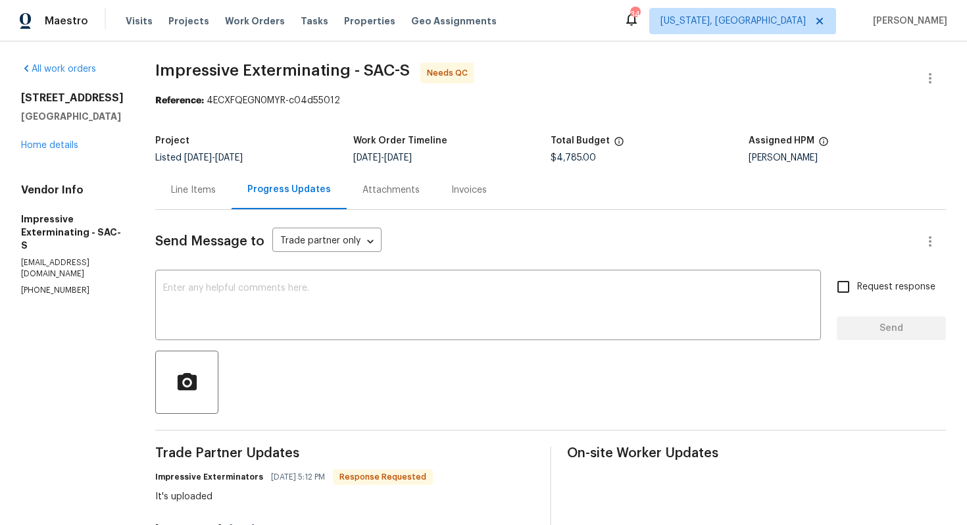
click at [220, 200] on div "Line Items" at bounding box center [193, 189] width 76 height 39
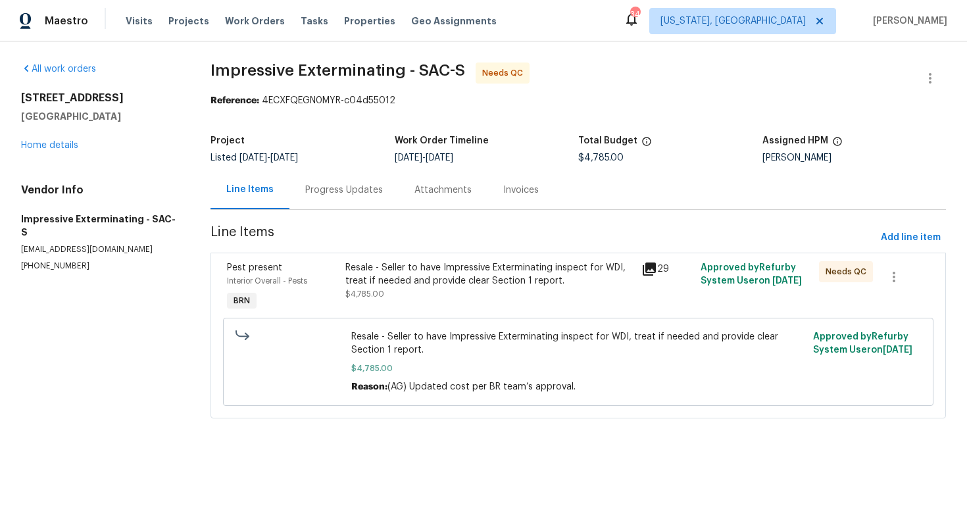
click at [353, 201] on div "Progress Updates" at bounding box center [343, 189] width 109 height 39
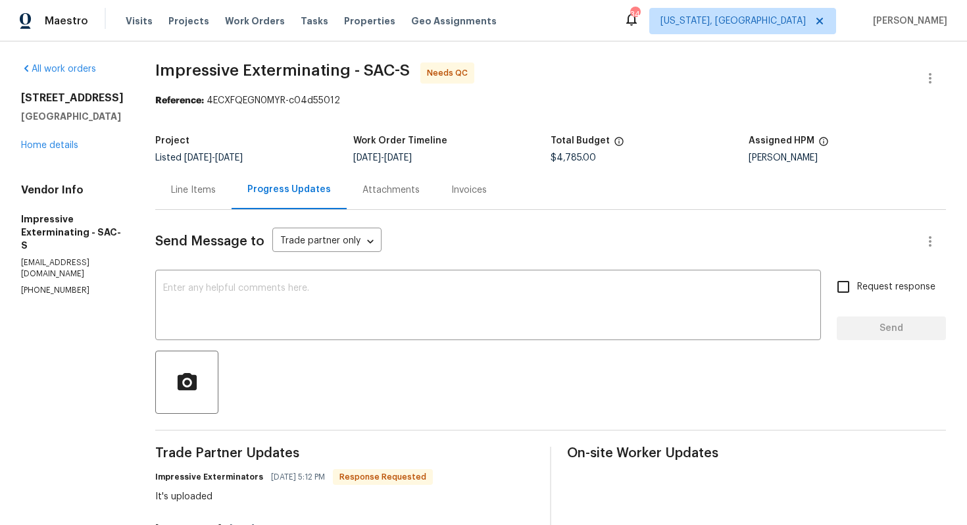
click at [208, 197] on div "Line Items" at bounding box center [193, 189] width 76 height 39
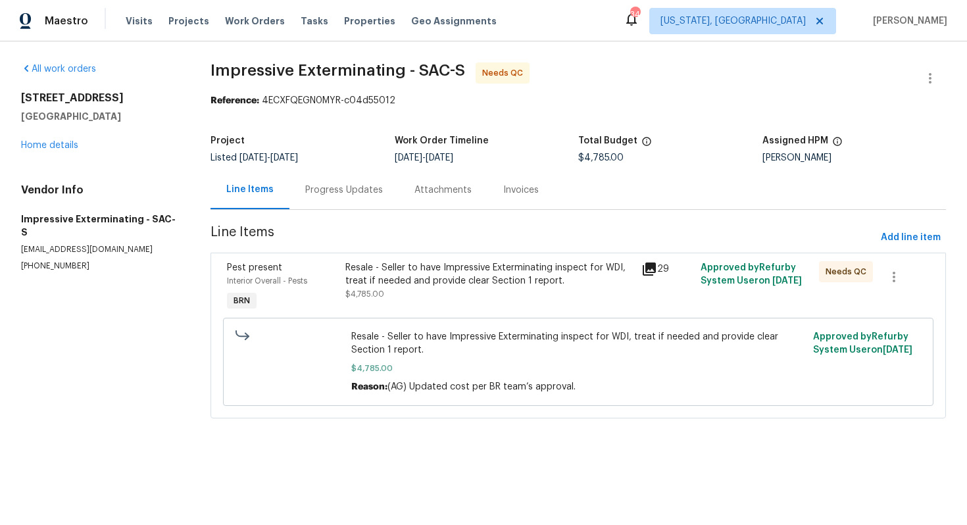
click at [366, 191] on div "Progress Updates" at bounding box center [344, 190] width 78 height 13
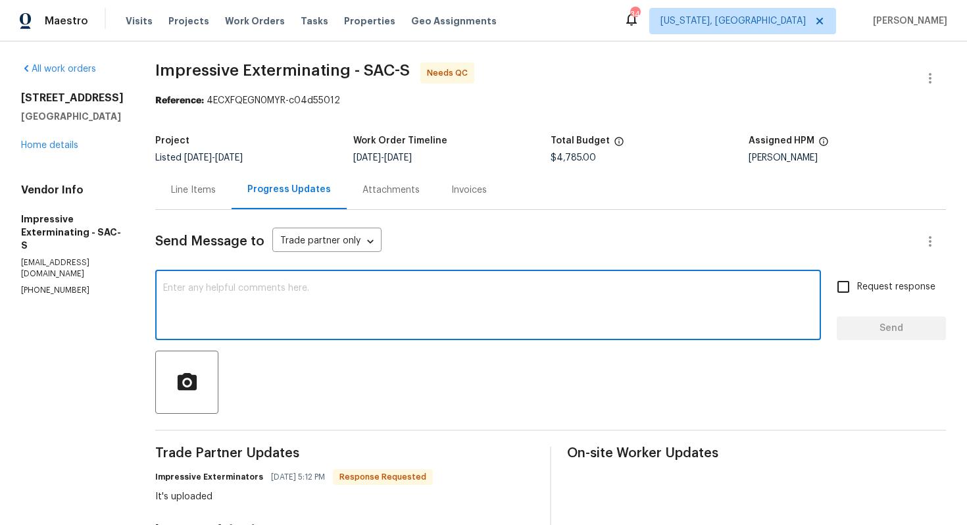
click at [394, 301] on textarea at bounding box center [488, 306] width 650 height 46
paste textarea "WO is approved. Please upload the invoice under invoice section. Thanks!"
type textarea "WO is approved. Please upload the invoice under invoice section. Thanks!"
click at [850, 289] on input "Request response" at bounding box center [843, 287] width 28 height 28
checkbox input "true"
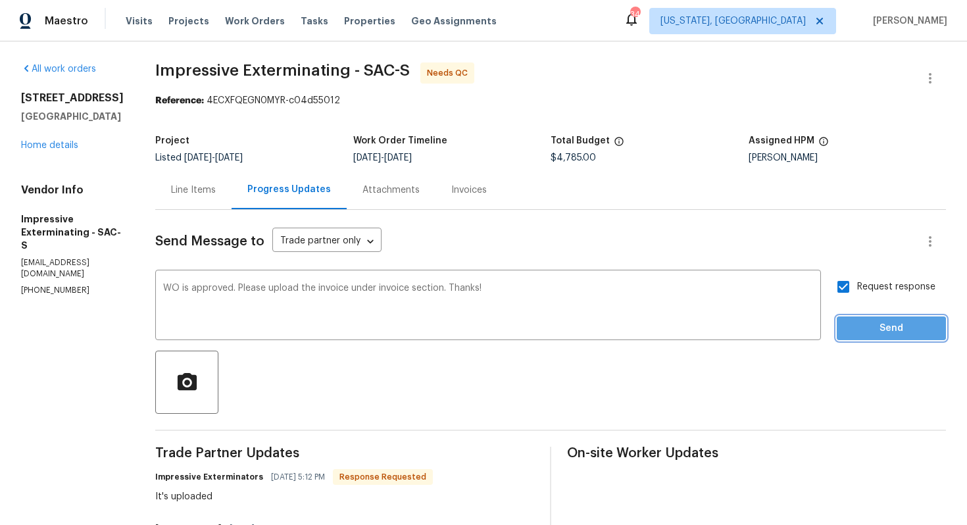
click at [869, 330] on span "Send" at bounding box center [891, 328] width 88 height 16
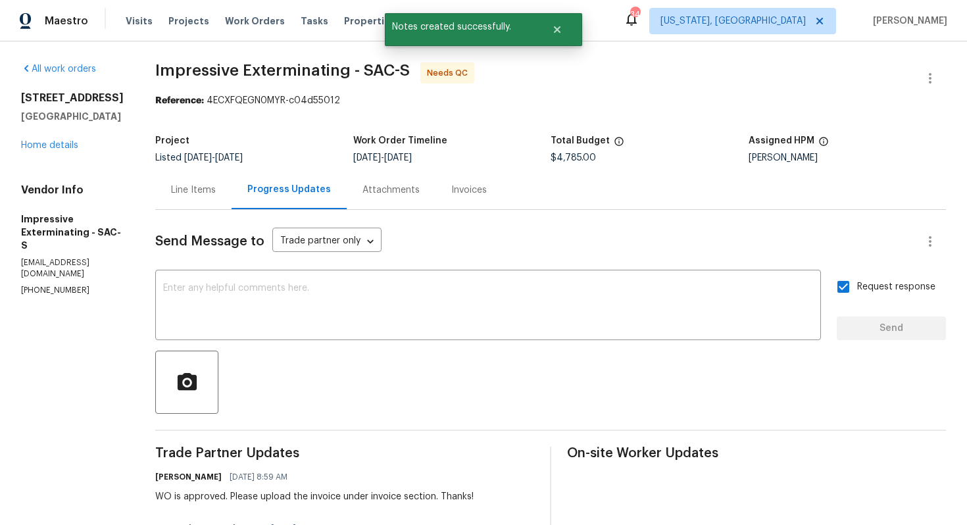
click at [216, 189] on div "Line Items" at bounding box center [193, 190] width 45 height 13
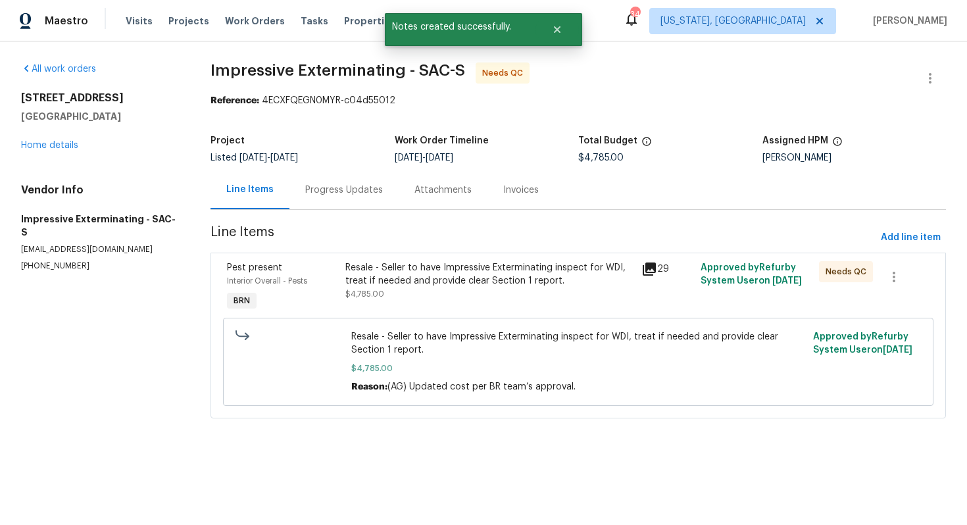
click at [377, 285] on div "Resale - Seller to have Impressive Exterminating inspect for WDI, treat if need…" at bounding box center [489, 274] width 288 height 26
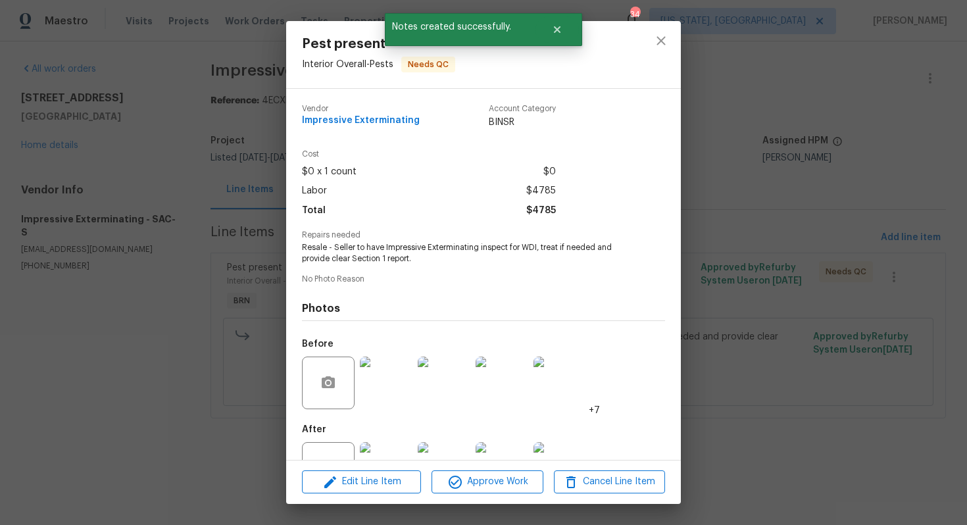
scroll to position [48, 0]
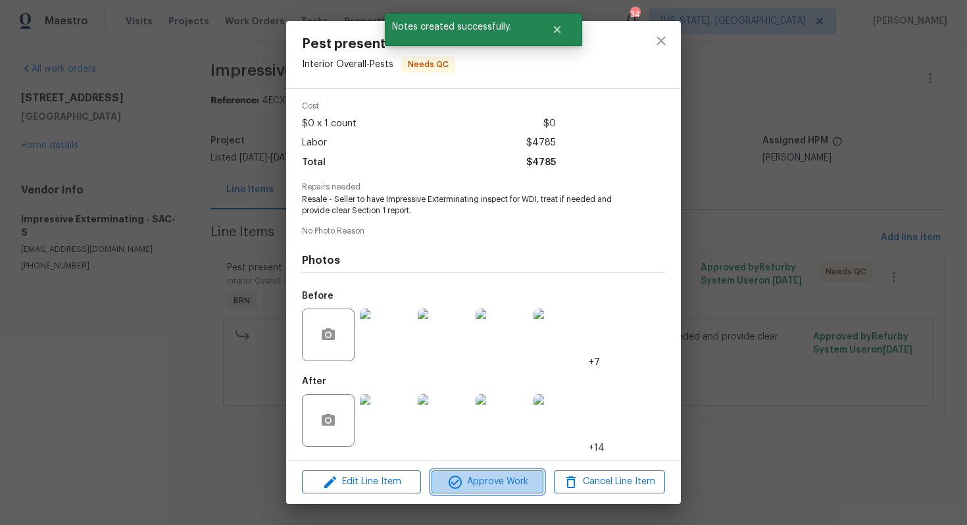
click at [460, 477] on icon "button" at bounding box center [455, 482] width 16 height 16
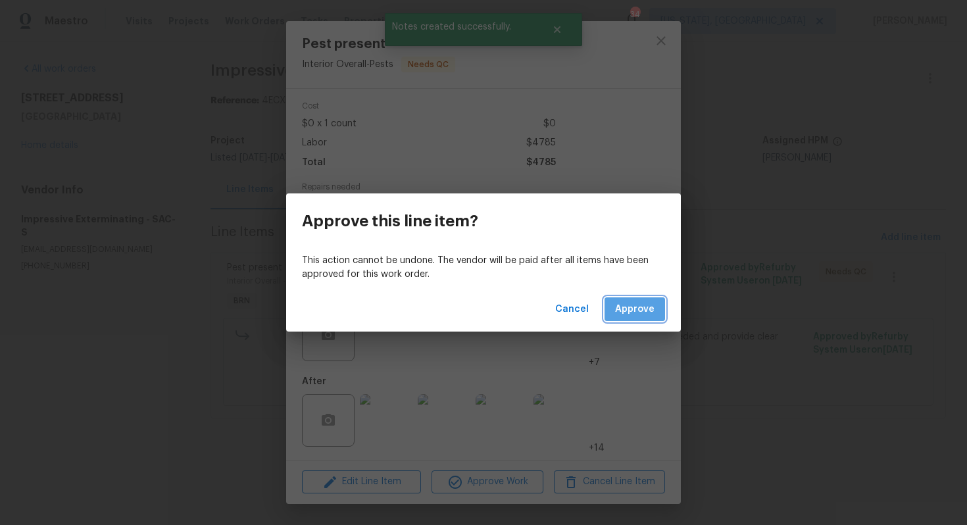
click at [631, 313] on span "Approve" at bounding box center [634, 309] width 39 height 16
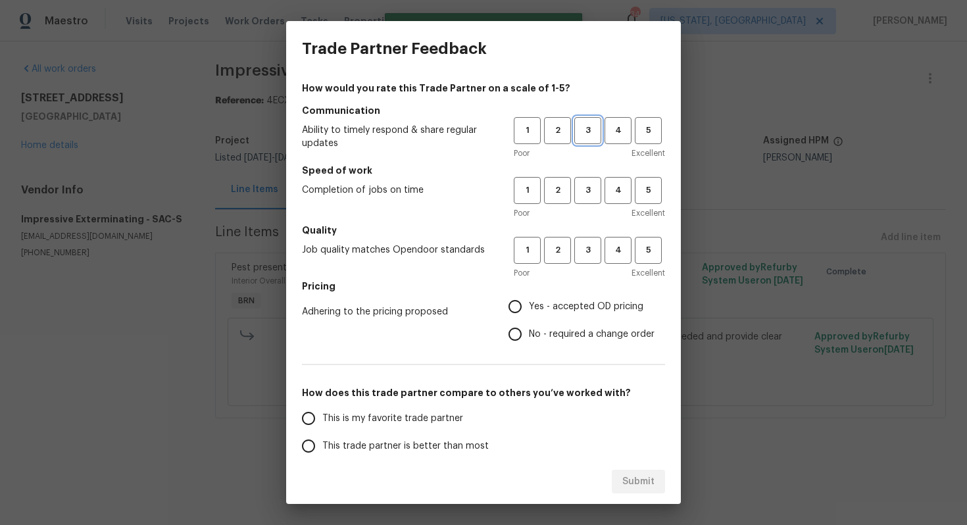
click at [588, 139] on button "3" at bounding box center [587, 130] width 27 height 27
click at [587, 185] on span "3" at bounding box center [588, 190] width 24 height 15
click at [589, 250] on span "3" at bounding box center [588, 250] width 24 height 15
click at [537, 331] on span "No - required a change order" at bounding box center [592, 335] width 126 height 14
click at [529, 331] on input "No - required a change order" at bounding box center [515, 334] width 28 height 28
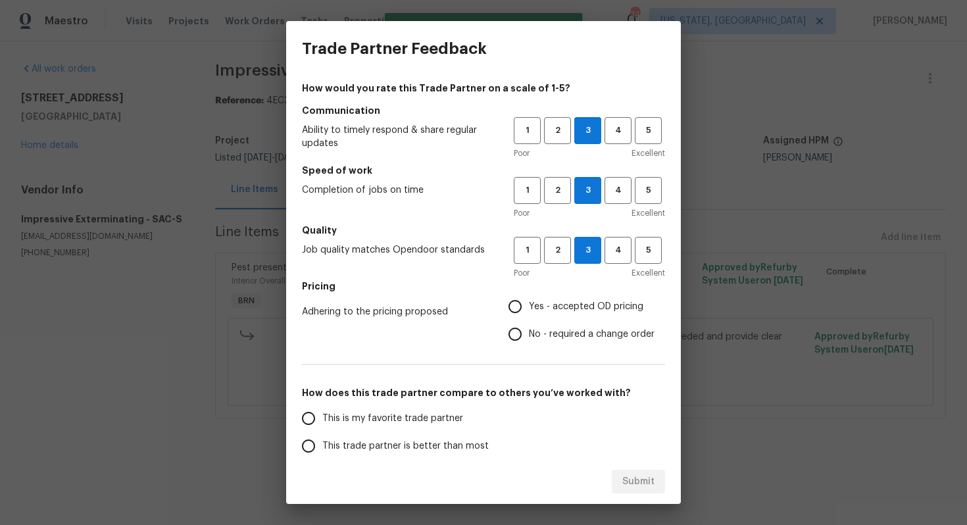
radio input "true"
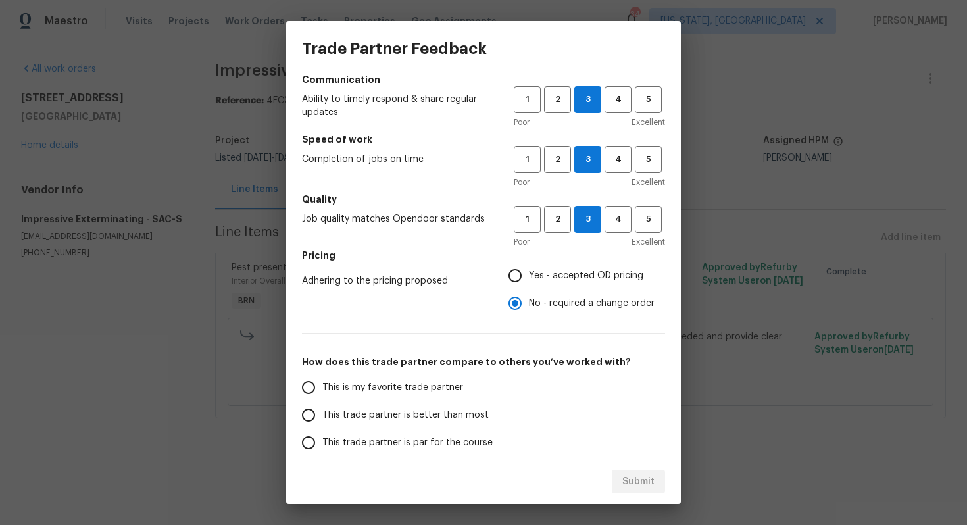
scroll to position [86, 0]
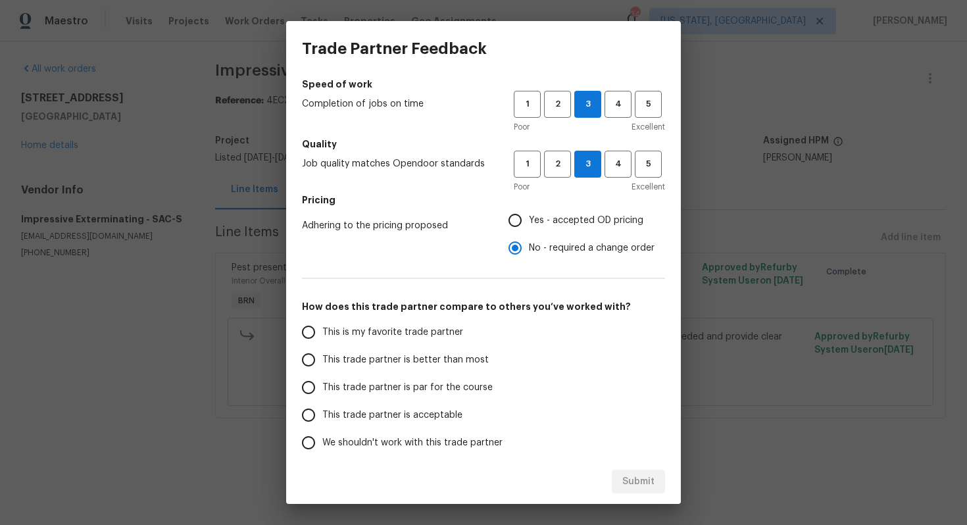
click at [355, 389] on span "This trade partner is par for the course" at bounding box center [407, 388] width 170 height 14
click at [322, 389] on input "This trade partner is par for the course" at bounding box center [309, 388] width 28 height 28
click at [635, 485] on span "Submit" at bounding box center [638, 482] width 32 height 16
radio input "true"
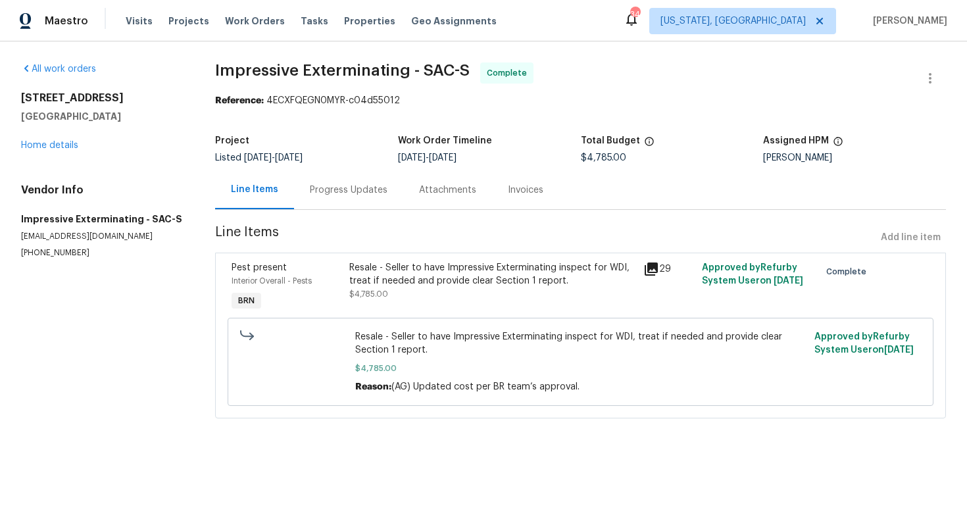
click at [427, 290] on div "Resale - Seller to have Impressive Exterminating inspect for WDI, treat if need…" at bounding box center [492, 280] width 286 height 39
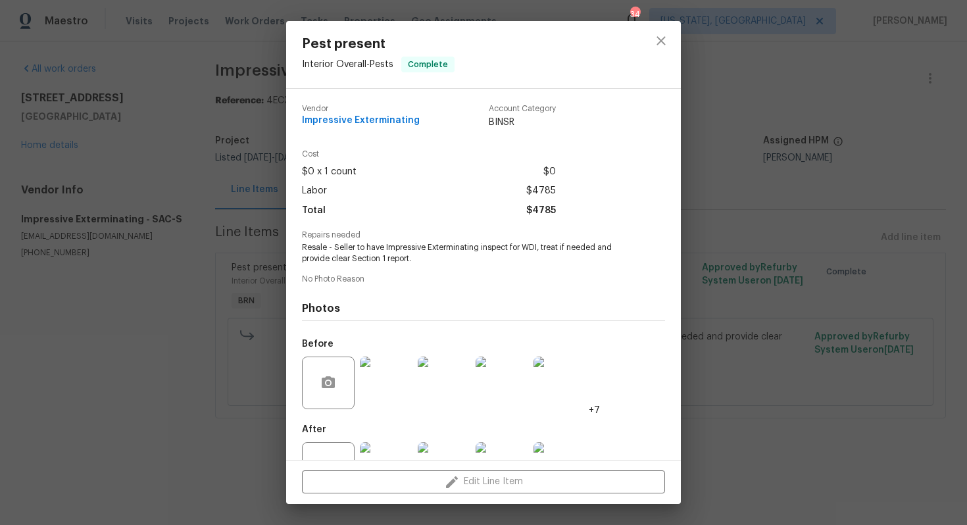
click at [389, 253] on span "Resale - Seller to have Impressive Exterminating inspect for WDI, treat if need…" at bounding box center [465, 253] width 327 height 22
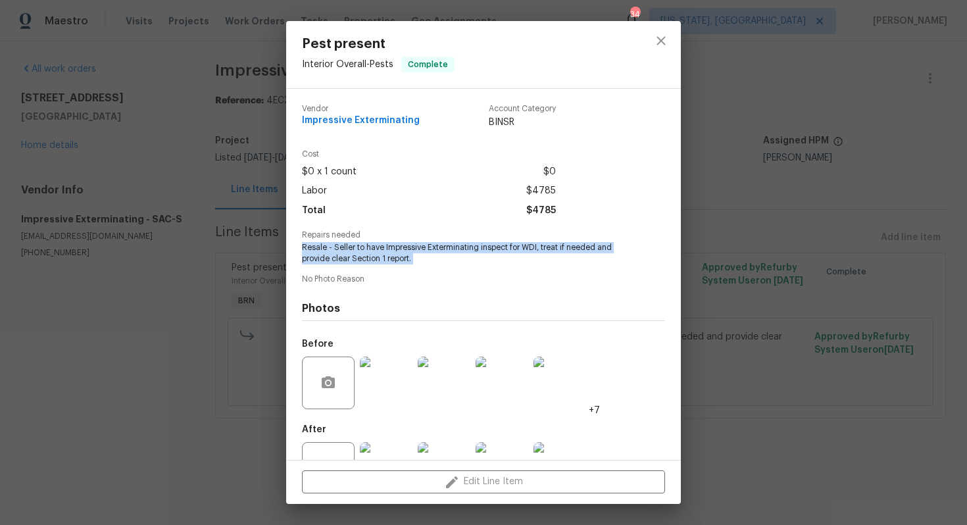
copy span "Resale - Seller to have Impressive Exterminating inspect for WDI, treat if need…"
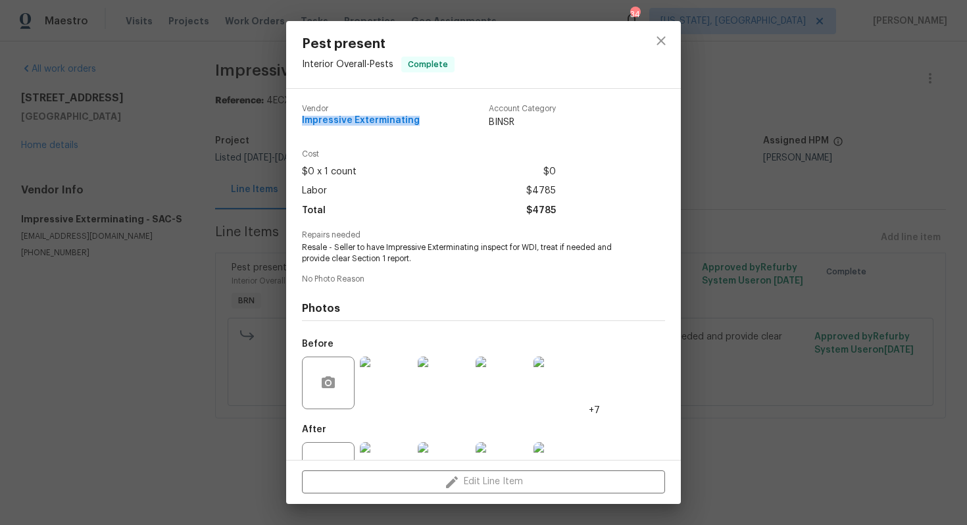
drag, startPoint x: 300, startPoint y: 122, endPoint x: 416, endPoint y: 122, distance: 115.8
click at [416, 122] on div "Vendor Impressive Exterminating Account Category BINSR Cost $0 x 1 count $0 Lab…" at bounding box center [483, 274] width 395 height 371
copy span "Impressive Exterminating"
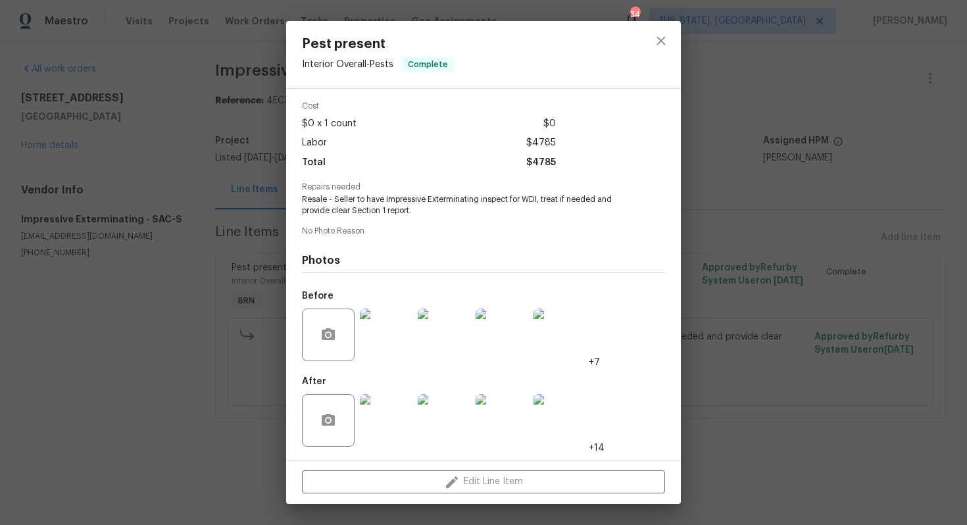
click at [394, 320] on img at bounding box center [386, 334] width 53 height 53
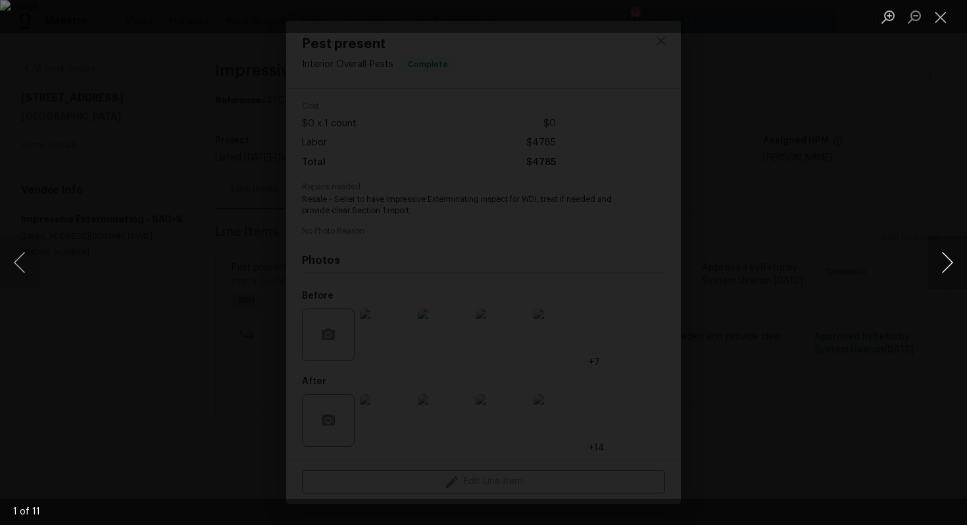
click at [949, 248] on button "Next image" at bounding box center [946, 262] width 39 height 53
click at [954, 261] on button "Next image" at bounding box center [946, 262] width 39 height 53
click at [951, 260] on button "Next image" at bounding box center [946, 262] width 39 height 53
click at [944, 267] on button "Next image" at bounding box center [946, 262] width 39 height 53
click at [943, 269] on button "Next image" at bounding box center [946, 262] width 39 height 53
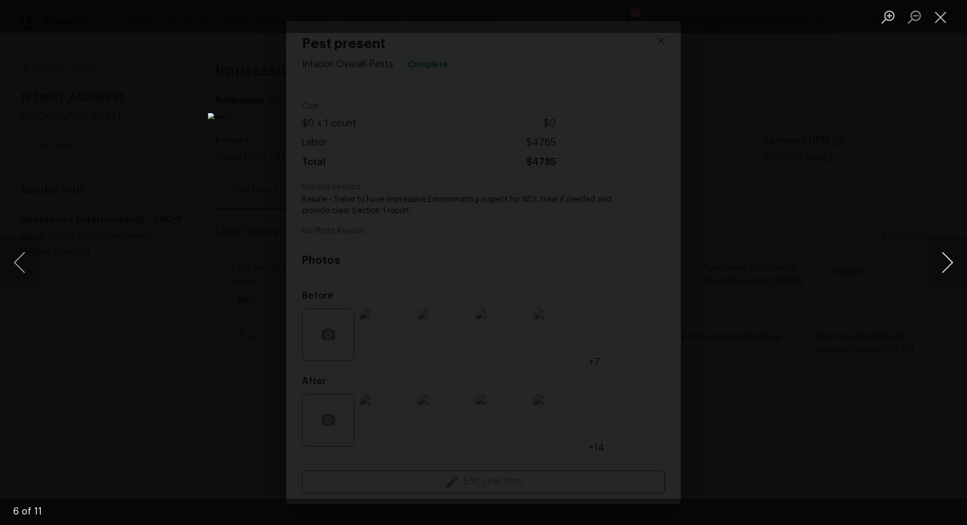
click at [935, 264] on button "Next image" at bounding box center [946, 262] width 39 height 53
click at [941, 265] on button "Next image" at bounding box center [946, 262] width 39 height 53
click at [948, 267] on button "Next image" at bounding box center [946, 262] width 39 height 53
click at [939, 248] on button "Next image" at bounding box center [946, 262] width 39 height 53
click at [941, 267] on button "Next image" at bounding box center [946, 262] width 39 height 53
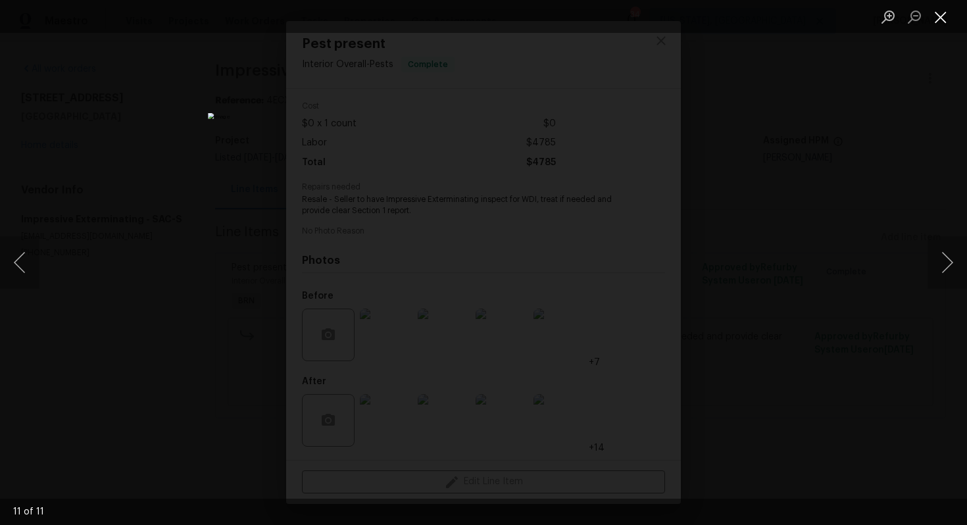
click at [931, 18] on button "Close lightbox" at bounding box center [940, 16] width 26 height 23
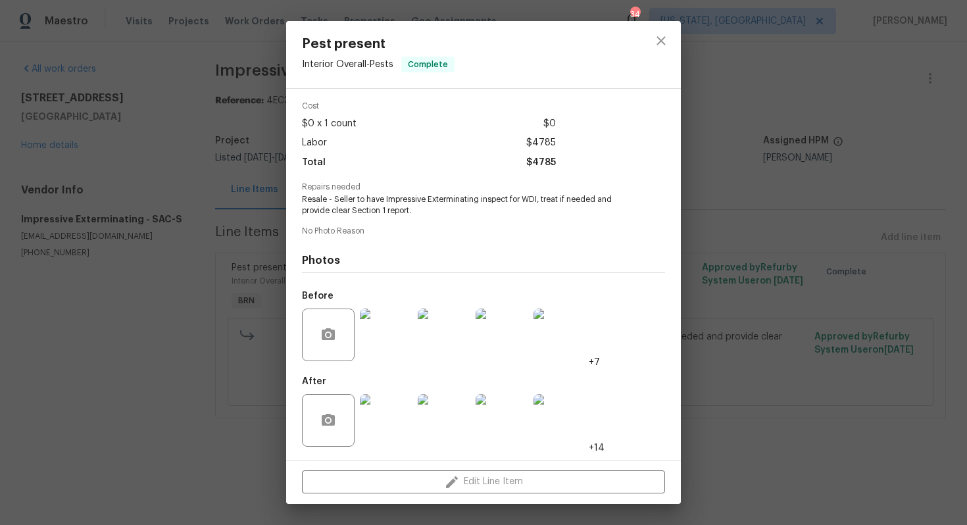
click at [389, 404] on img at bounding box center [386, 420] width 53 height 53
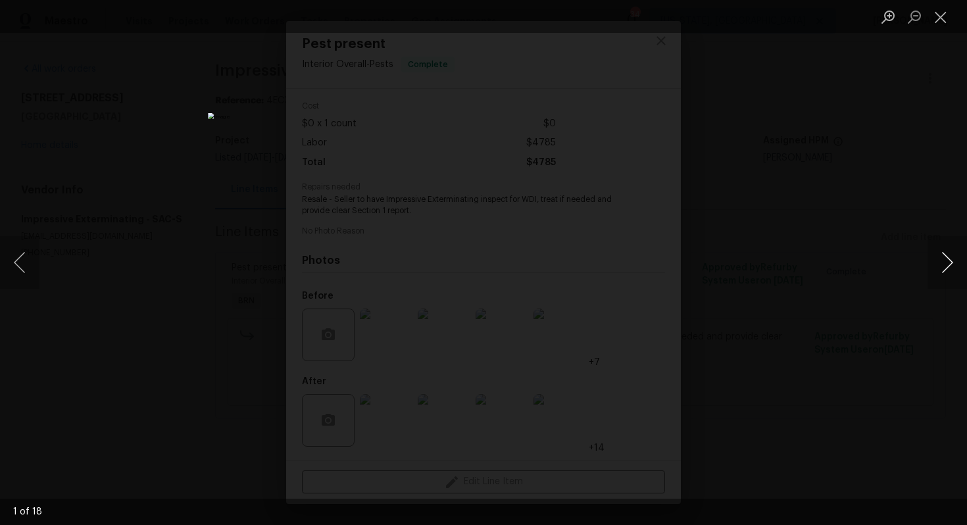
click at [942, 251] on button "Next image" at bounding box center [946, 262] width 39 height 53
click at [952, 265] on button "Next image" at bounding box center [946, 262] width 39 height 53
click at [956, 255] on button "Next image" at bounding box center [946, 262] width 39 height 53
click at [945, 266] on button "Next image" at bounding box center [946, 262] width 39 height 53
click at [950, 270] on button "Next image" at bounding box center [946, 262] width 39 height 53
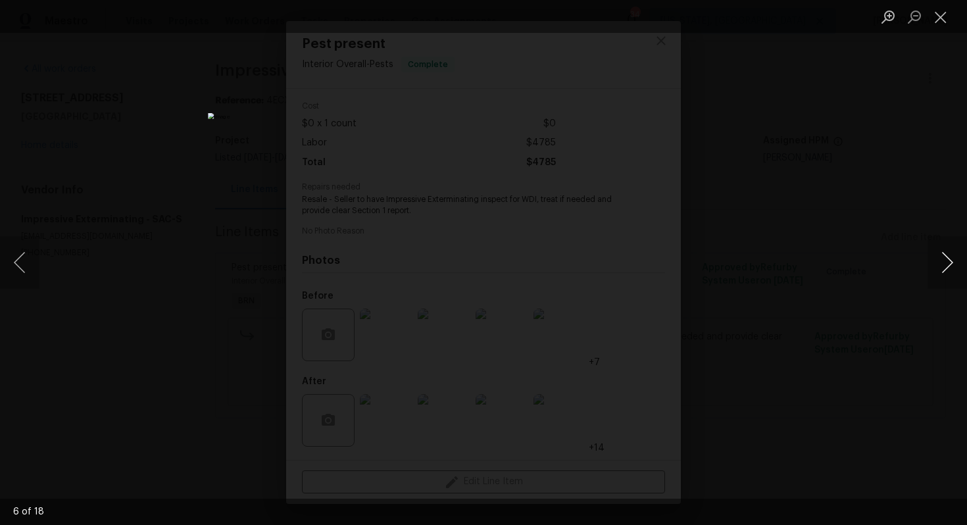
click at [933, 259] on button "Next image" at bounding box center [946, 262] width 39 height 53
click at [953, 262] on button "Next image" at bounding box center [946, 262] width 39 height 53
click at [943, 266] on button "Next image" at bounding box center [946, 262] width 39 height 53
click at [939, 270] on button "Next image" at bounding box center [946, 262] width 39 height 53
click at [943, 264] on button "Next image" at bounding box center [946, 262] width 39 height 53
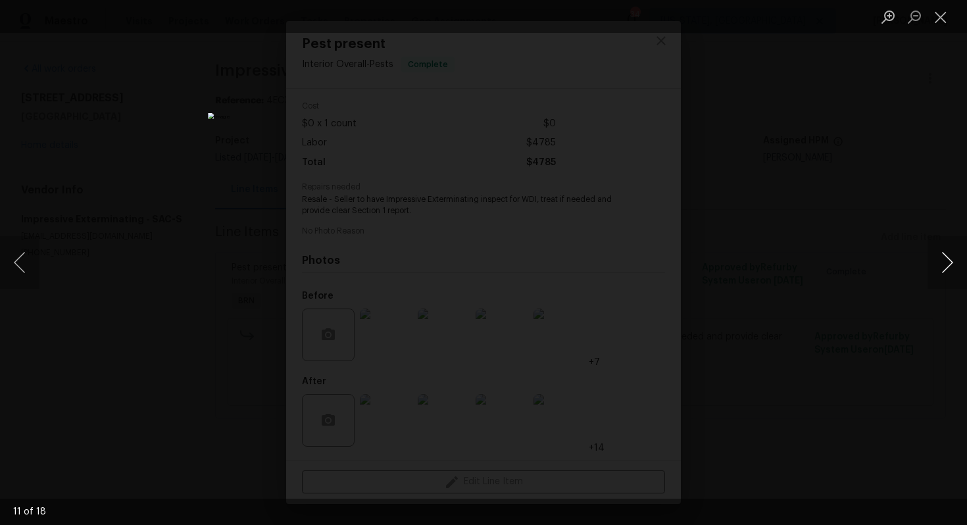
click at [936, 264] on button "Next image" at bounding box center [946, 262] width 39 height 53
click at [940, 272] on button "Next image" at bounding box center [946, 262] width 39 height 53
click at [944, 274] on button "Next image" at bounding box center [946, 262] width 39 height 53
click at [946, 255] on button "Next image" at bounding box center [946, 262] width 39 height 53
click at [943, 272] on button "Next image" at bounding box center [946, 262] width 39 height 53
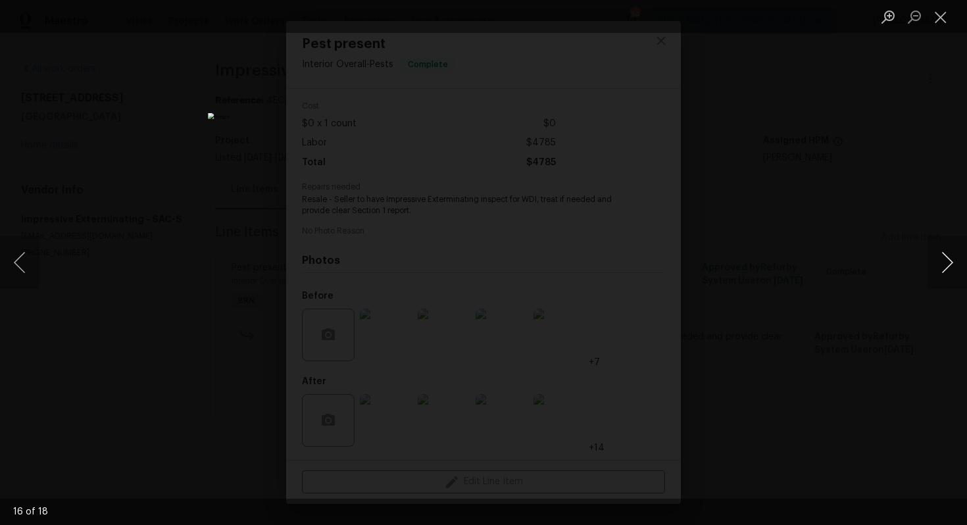
click at [953, 260] on button "Next image" at bounding box center [946, 262] width 39 height 53
click at [939, 270] on button "Next image" at bounding box center [946, 262] width 39 height 53
click at [942, 16] on button "Close lightbox" at bounding box center [940, 16] width 26 height 23
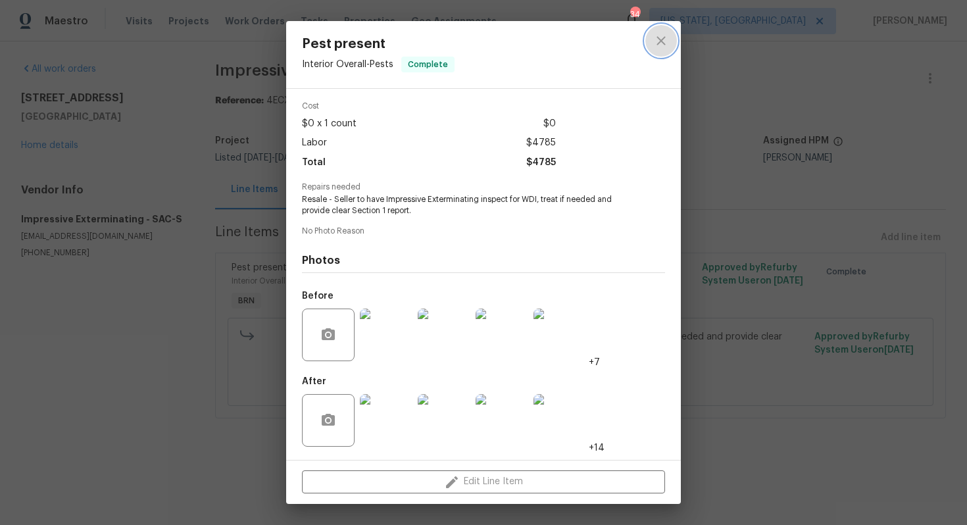
click at [651, 51] on button "close" at bounding box center [661, 41] width 32 height 32
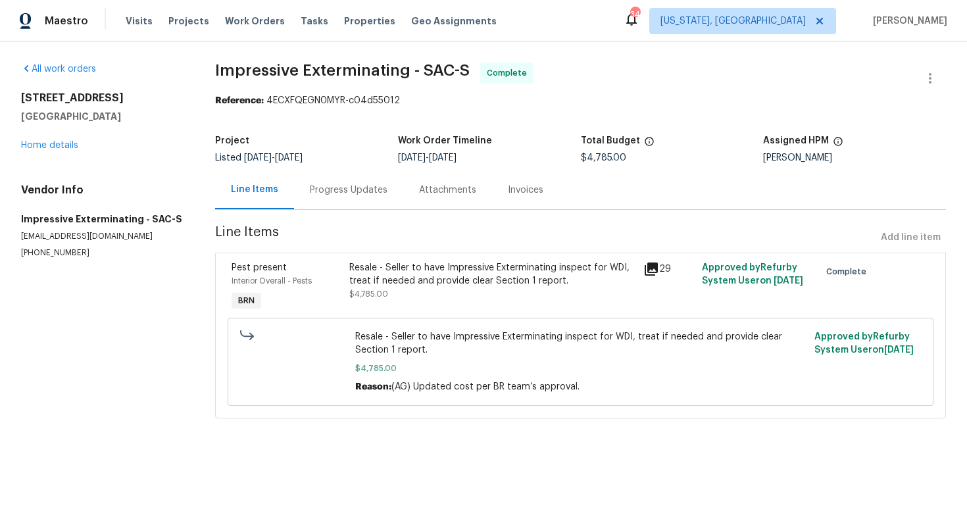
click at [512, 205] on div "Invoices" at bounding box center [525, 189] width 67 height 39
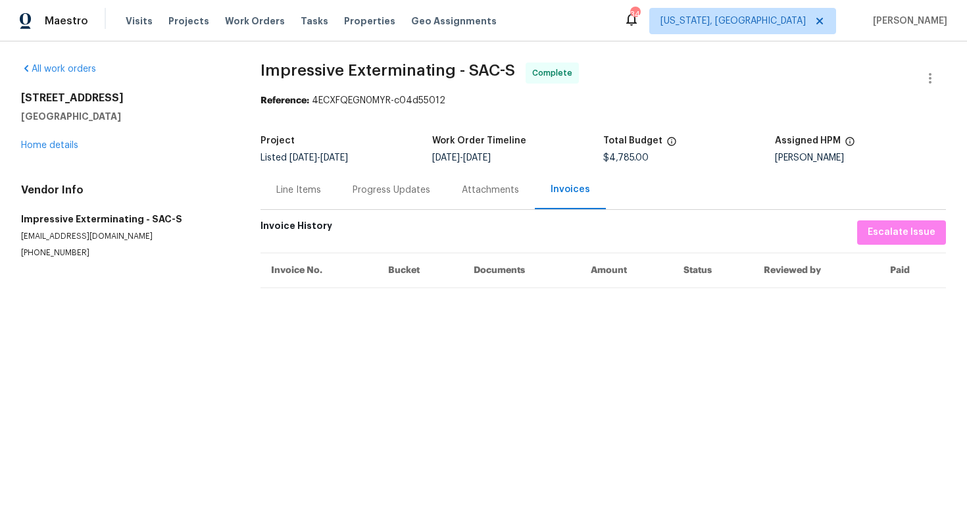
click at [397, 199] on div "Progress Updates" at bounding box center [391, 189] width 109 height 39
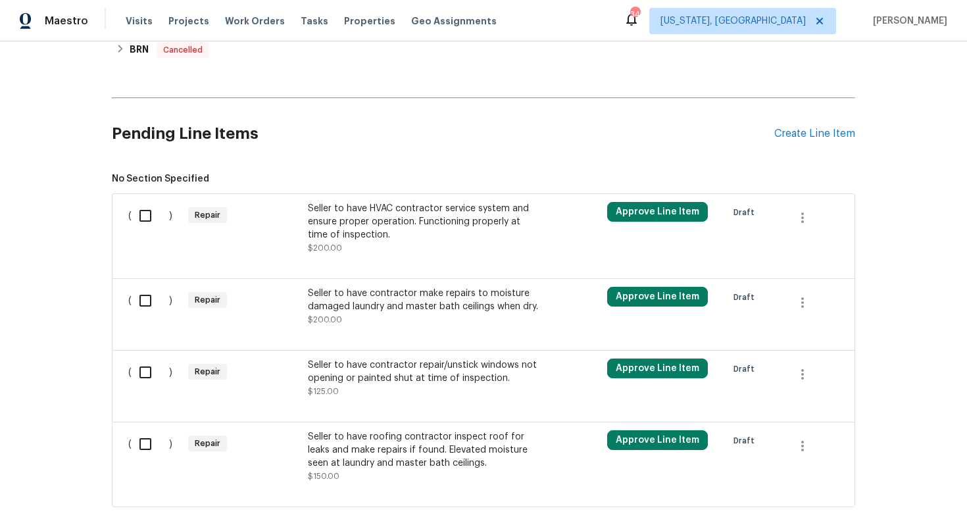
scroll to position [550, 0]
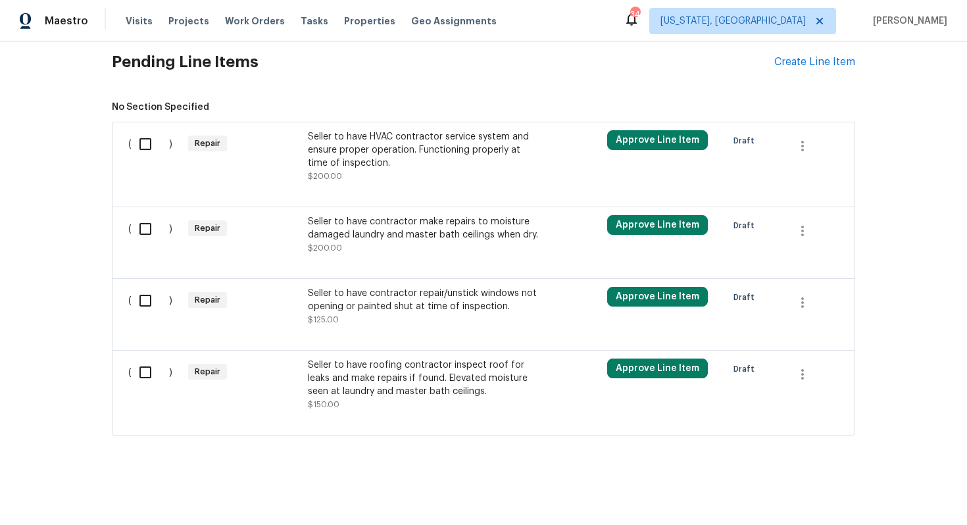
click at [424, 160] on div "Seller to have HVAC contractor service system and ensure proper operation. Func…" at bounding box center [424, 149] width 232 height 39
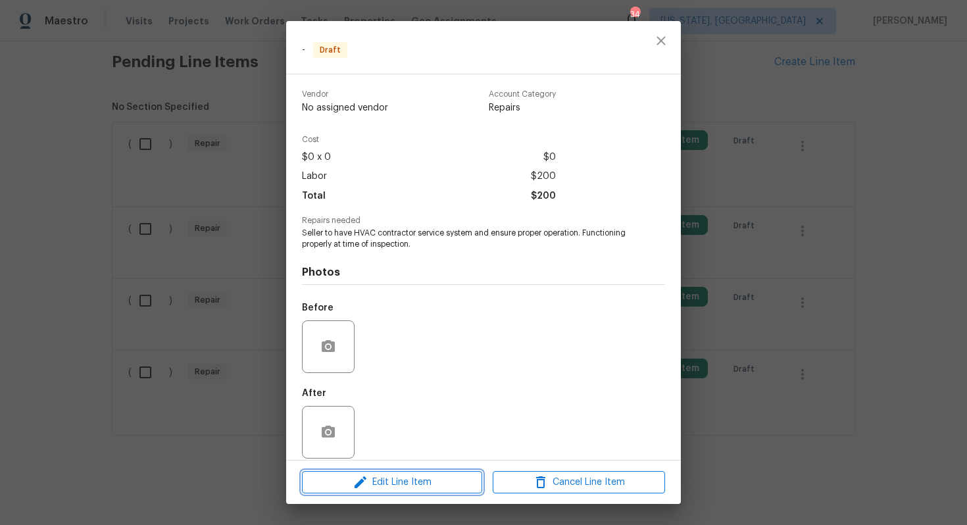
click at [441, 479] on span "Edit Line Item" at bounding box center [392, 482] width 172 height 16
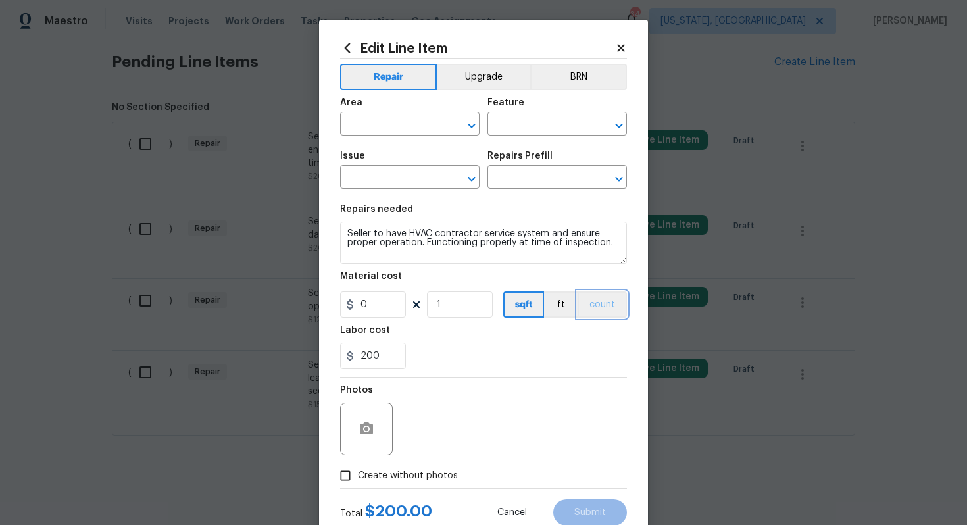
click at [587, 305] on button "count" at bounding box center [602, 304] width 49 height 26
click at [570, 79] on button "BRN" at bounding box center [578, 77] width 97 height 26
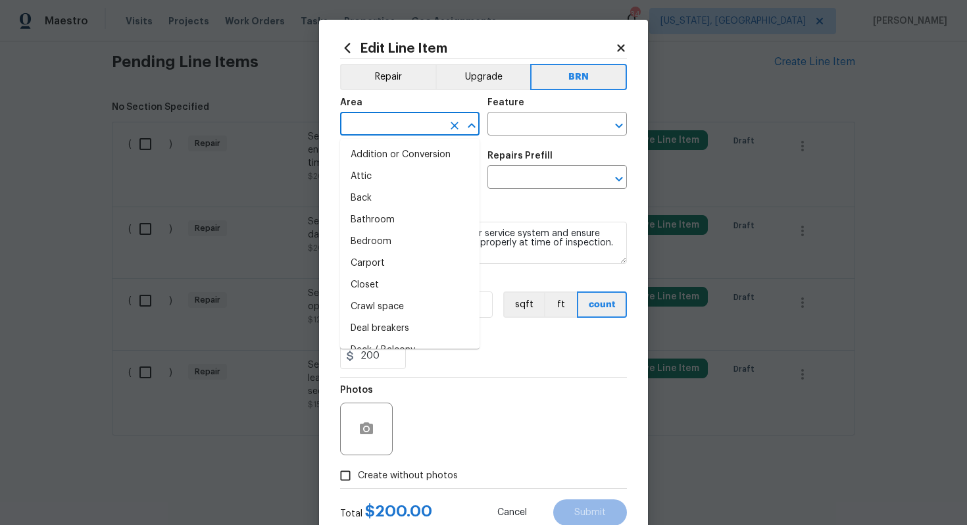
click at [406, 126] on input "text" at bounding box center [391, 125] width 103 height 20
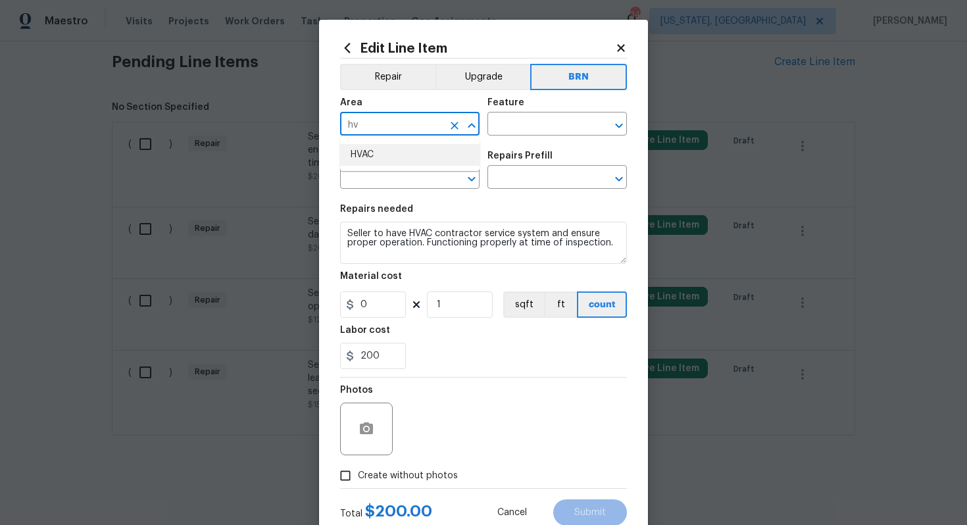
click at [385, 154] on li "HVAC" at bounding box center [409, 155] width 139 height 22
type input "HVAC"
click at [512, 129] on input "text" at bounding box center [538, 125] width 103 height 20
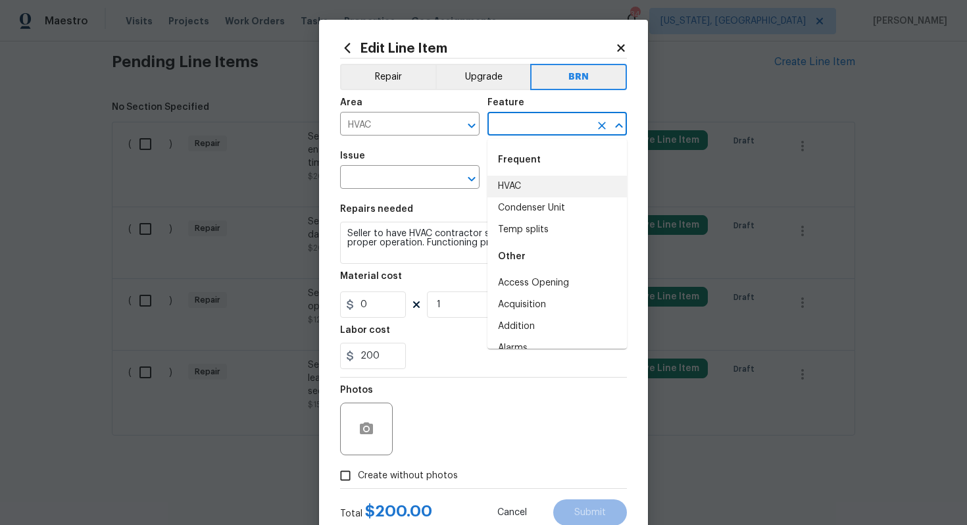
click at [520, 180] on li "HVAC" at bounding box center [556, 187] width 139 height 22
type input "HVAC"
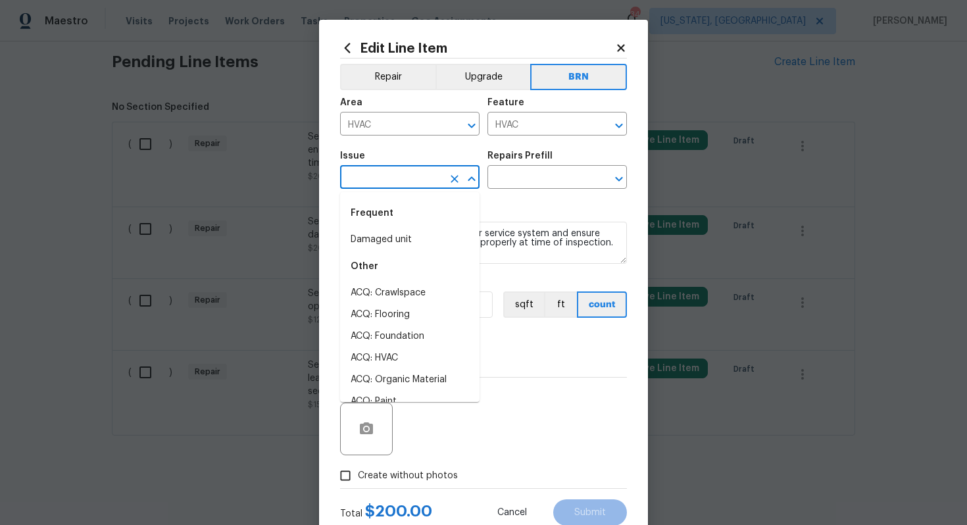
click at [402, 185] on input "text" at bounding box center [391, 178] width 103 height 20
click at [393, 237] on li "Damaged unit" at bounding box center [409, 240] width 139 height 22
type input "Damaged unit"
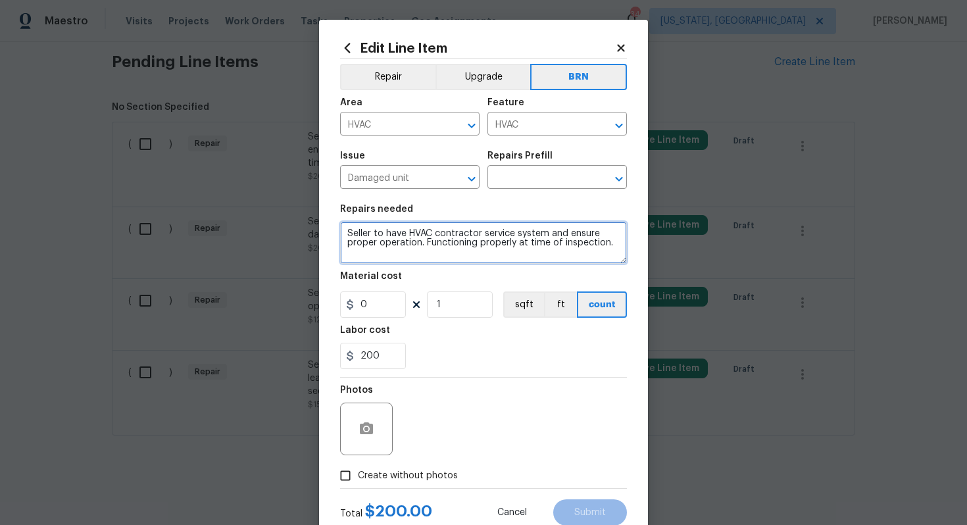
drag, startPoint x: 344, startPoint y: 235, endPoint x: 551, endPoint y: 277, distance: 211.4
click at [552, 277] on section "Repairs needed Seller to have HVAC contractor service system and ensure proper …" at bounding box center [483, 287] width 287 height 180
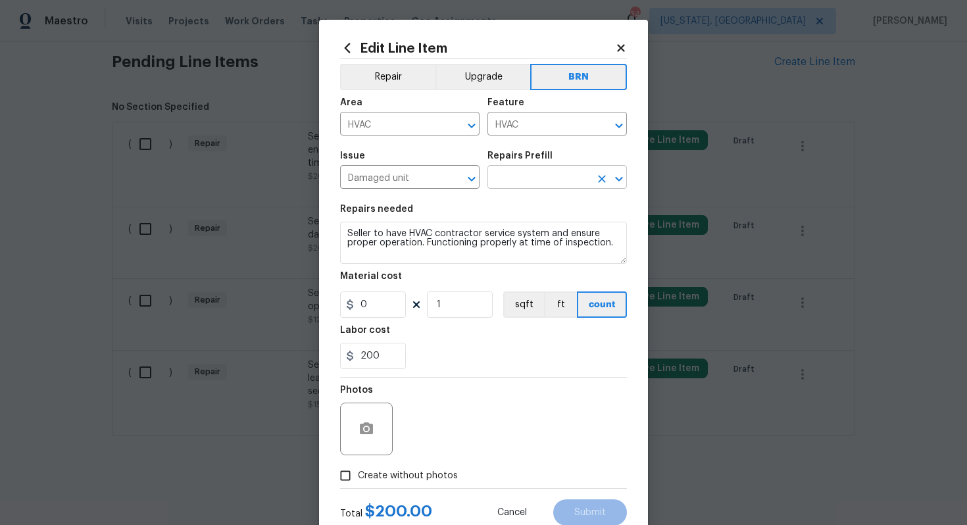
click at [559, 173] on input "text" at bounding box center [538, 178] width 103 height 20
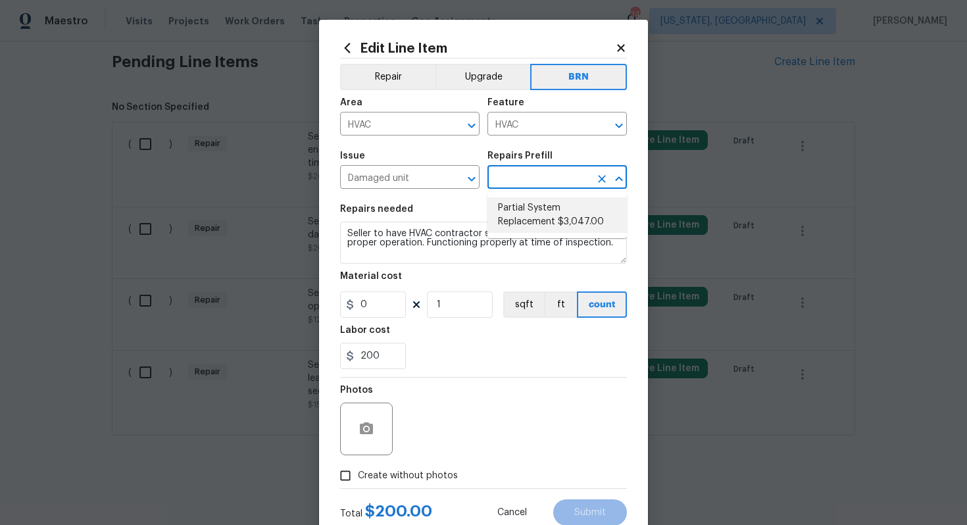
click at [556, 219] on li "Partial System Replacement $3,047.00" at bounding box center [556, 215] width 139 height 36
type input "Partial System Replacement $3,047.00"
type textarea "Acquisition Scope: Non-Functional HVAC. Partial System Replacement"
type input "3047"
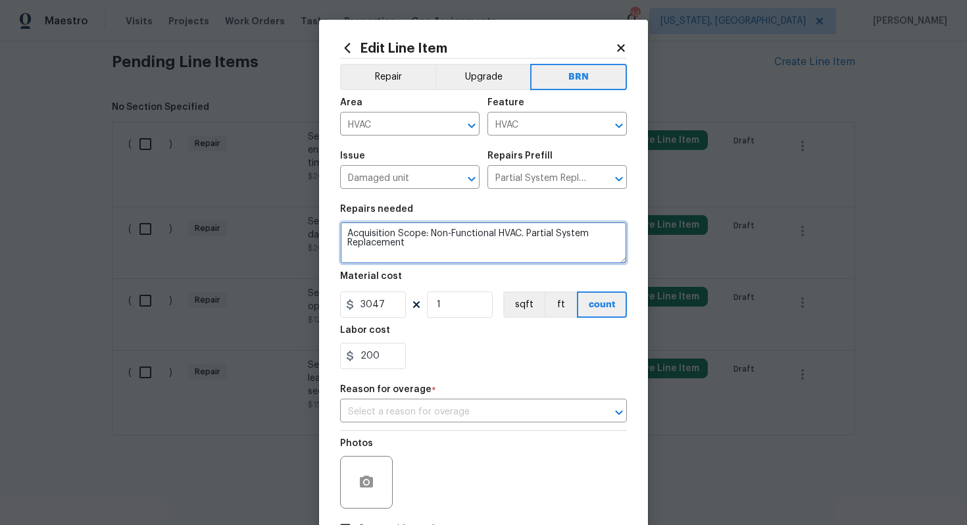
drag, startPoint x: 347, startPoint y: 235, endPoint x: 443, endPoint y: 251, distance: 97.2
click at [444, 251] on textarea "Acquisition Scope: Non-Functional HVAC. Partial System Replacement" at bounding box center [483, 243] width 287 height 42
paste textarea "Seller to have HVAC contractor service system and ensure proper operation. Func…"
type textarea "Seller to have HVAC contractor service system and ensure proper operation. Func…"
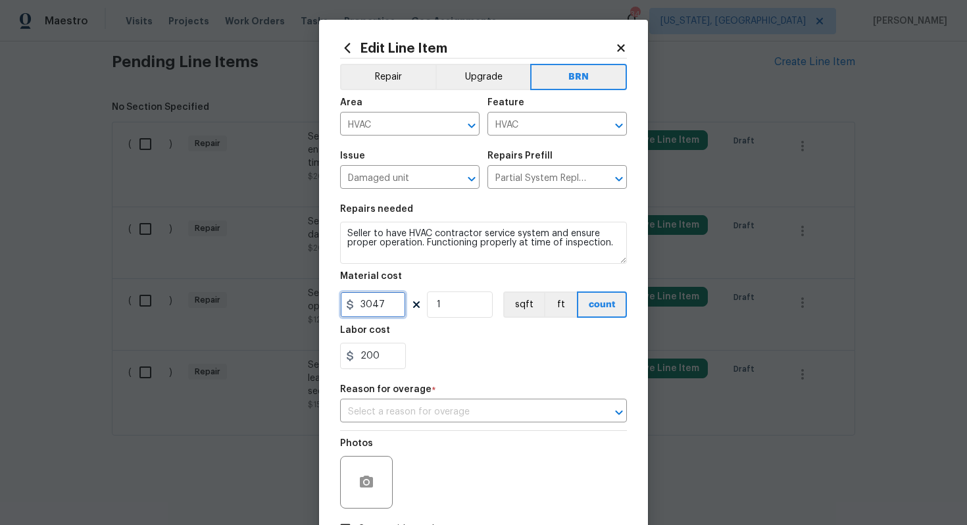
drag, startPoint x: 390, startPoint y: 307, endPoint x: 353, endPoint y: 306, distance: 37.5
click at [353, 306] on div "3047" at bounding box center [373, 304] width 66 height 26
type input "0"
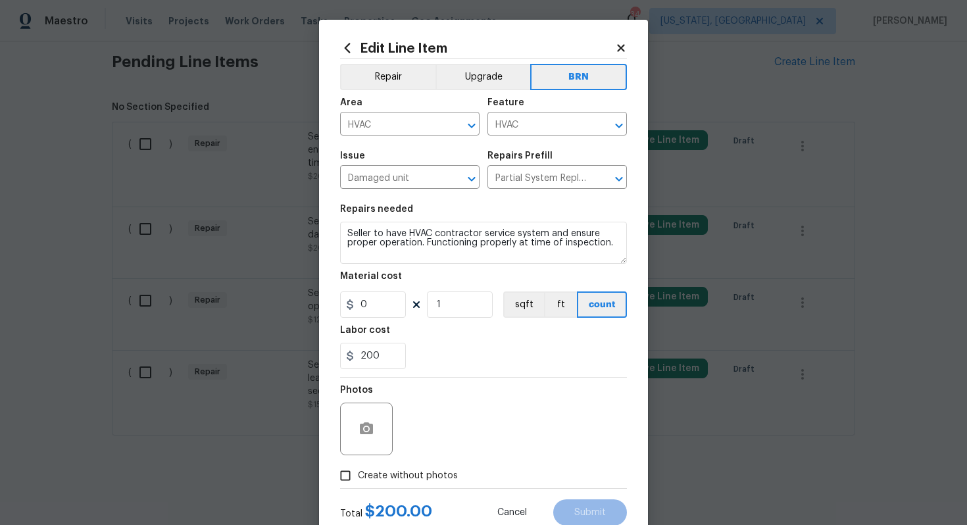
click at [459, 346] on div "200" at bounding box center [483, 356] width 287 height 26
click at [376, 473] on span "Create without photos" at bounding box center [408, 476] width 100 height 14
click at [358, 473] on input "Create without photos" at bounding box center [345, 475] width 25 height 25
checkbox input "true"
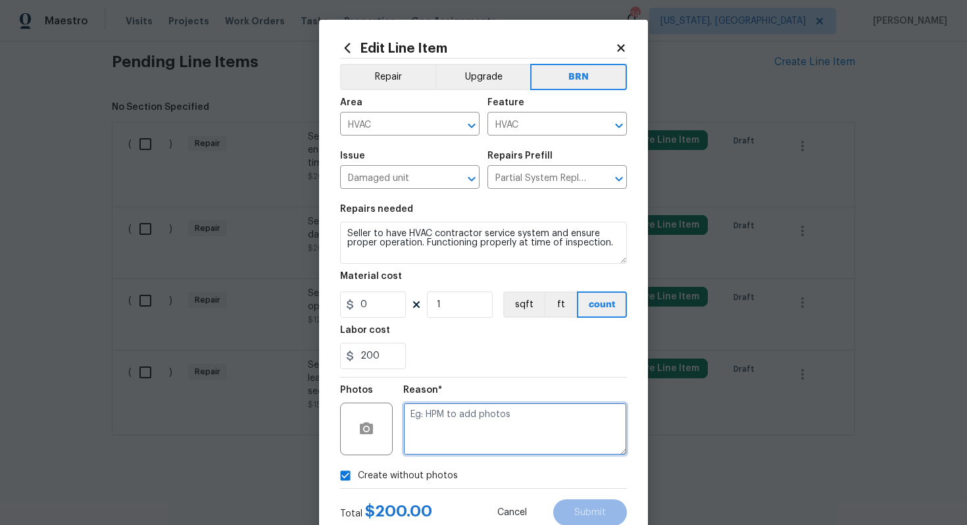
click at [431, 436] on textarea at bounding box center [515, 429] width 224 height 53
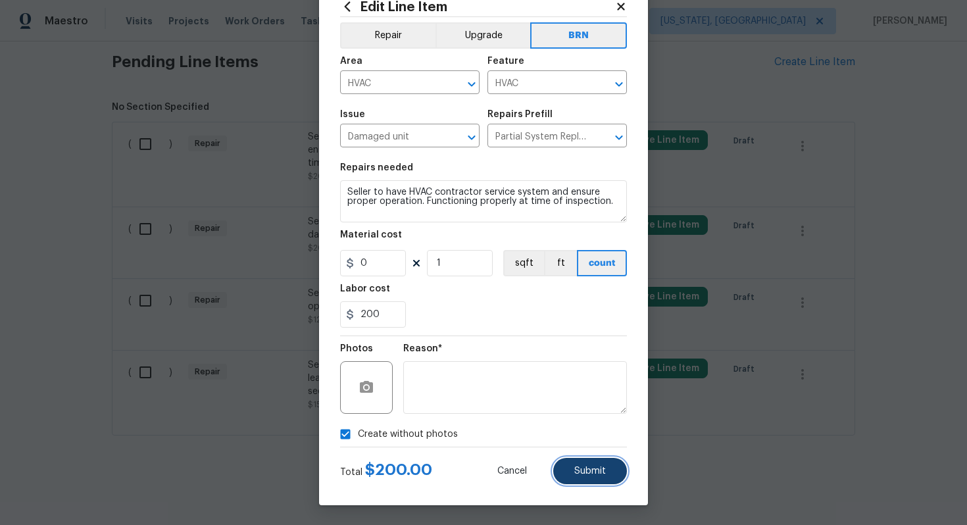
click at [586, 480] on button "Submit" at bounding box center [590, 471] width 74 height 26
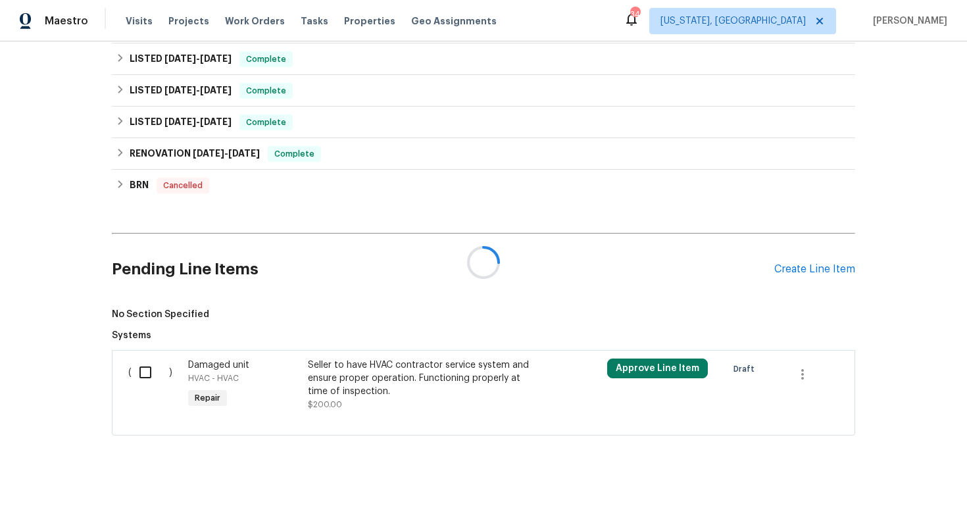
scroll to position [550, 0]
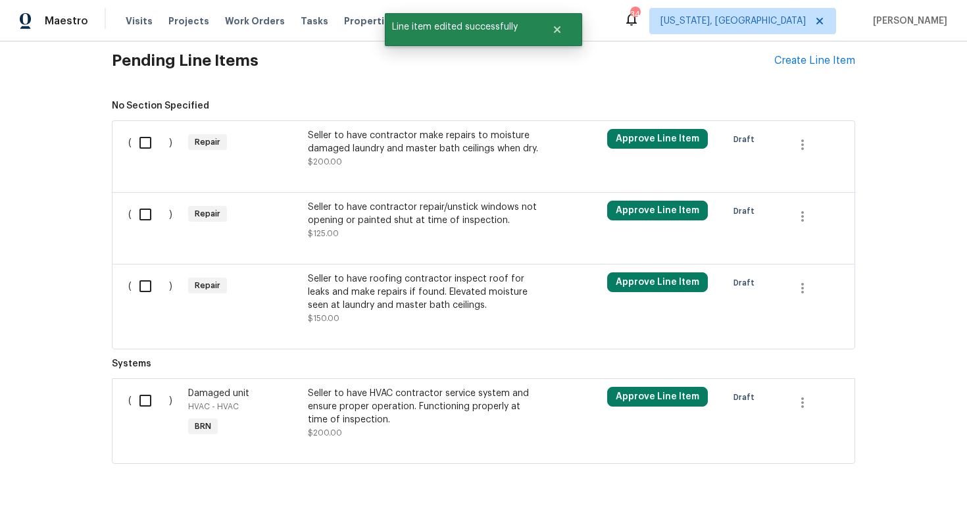
click at [143, 403] on input "checkbox" at bounding box center [150, 401] width 37 height 28
checkbox input "true"
click at [919, 495] on span "Create Work Order" at bounding box center [891, 492] width 87 height 16
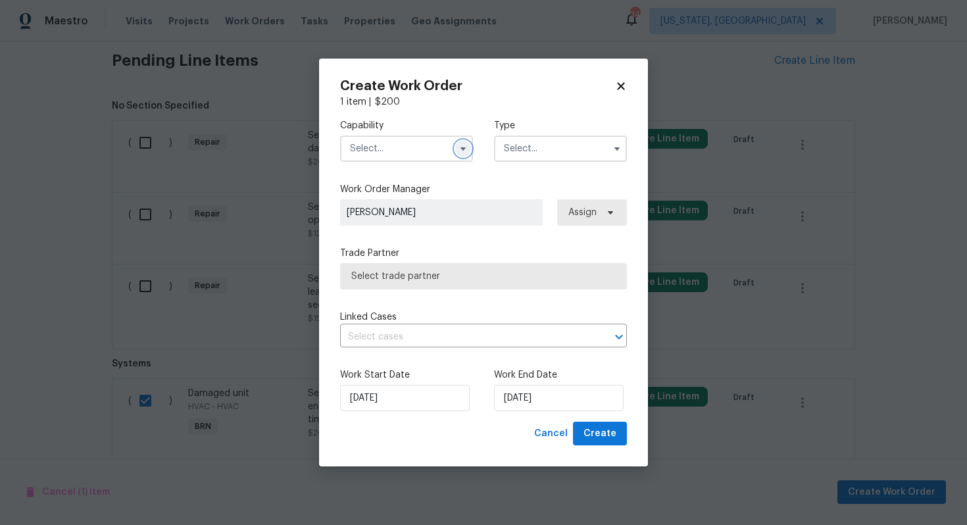
click at [460, 142] on button "button" at bounding box center [463, 149] width 16 height 16
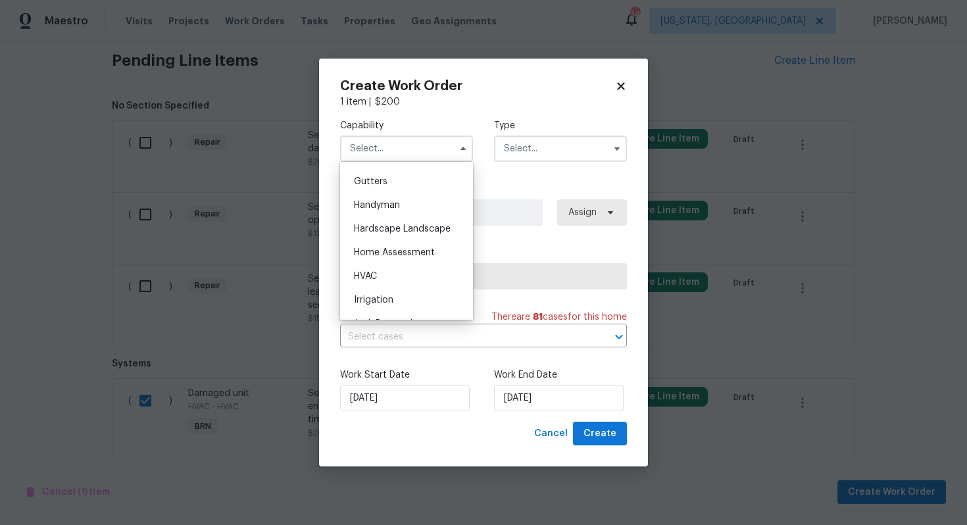
scroll to position [703, 0]
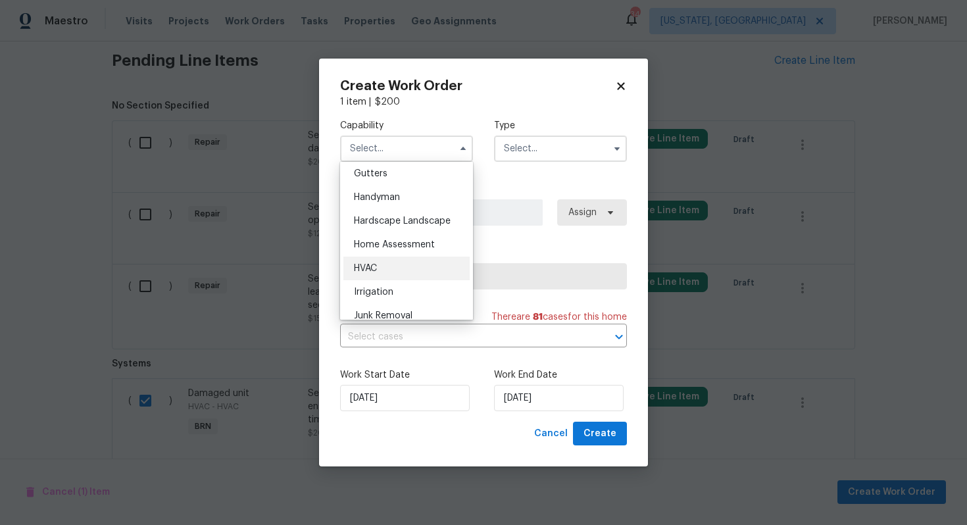
click at [406, 261] on div "HVAC" at bounding box center [406, 269] width 126 height 24
type input "HVAC"
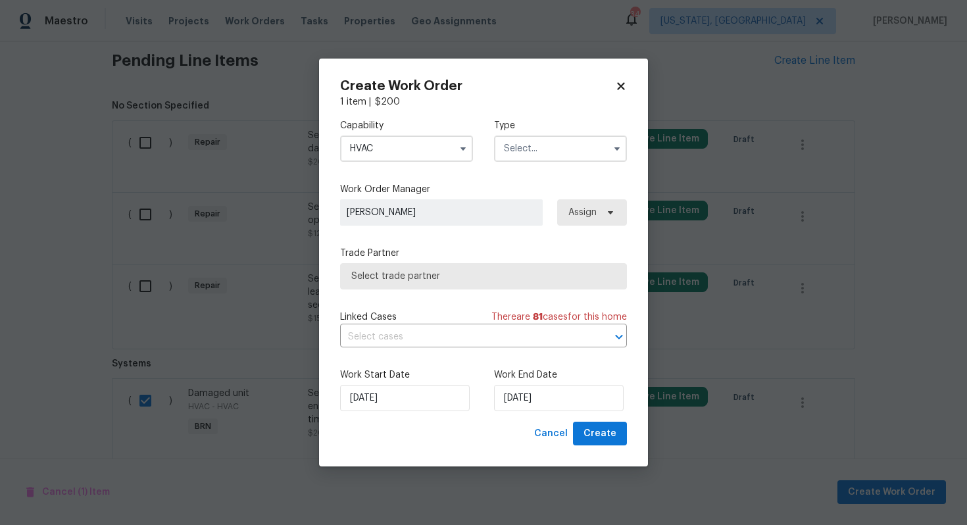
click at [556, 149] on input "text" at bounding box center [560, 149] width 133 height 26
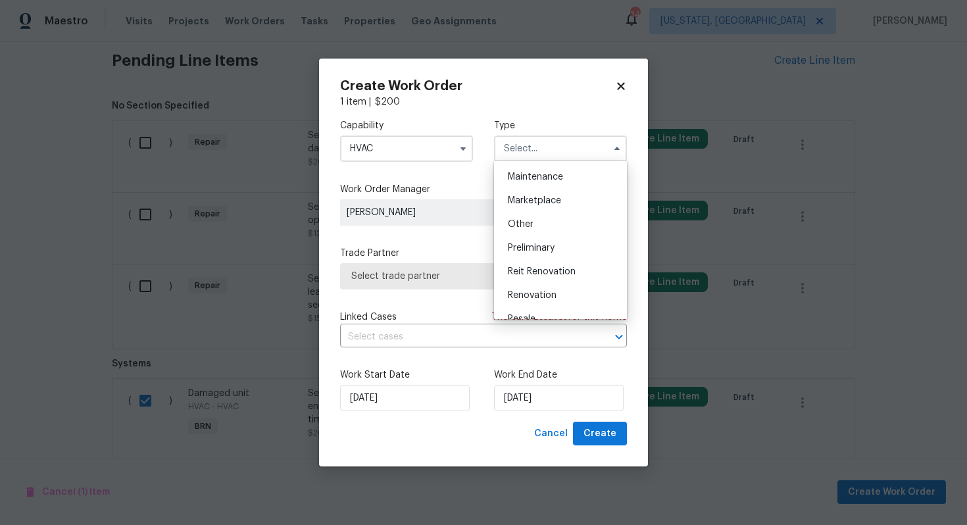
scroll to position [299, 0]
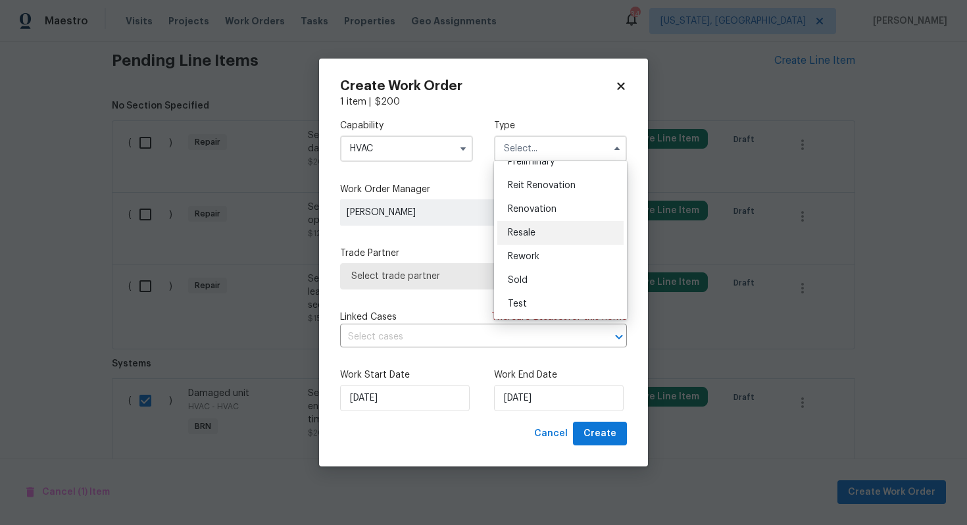
click at [560, 236] on div "Resale" at bounding box center [560, 233] width 126 height 24
type input "Resale"
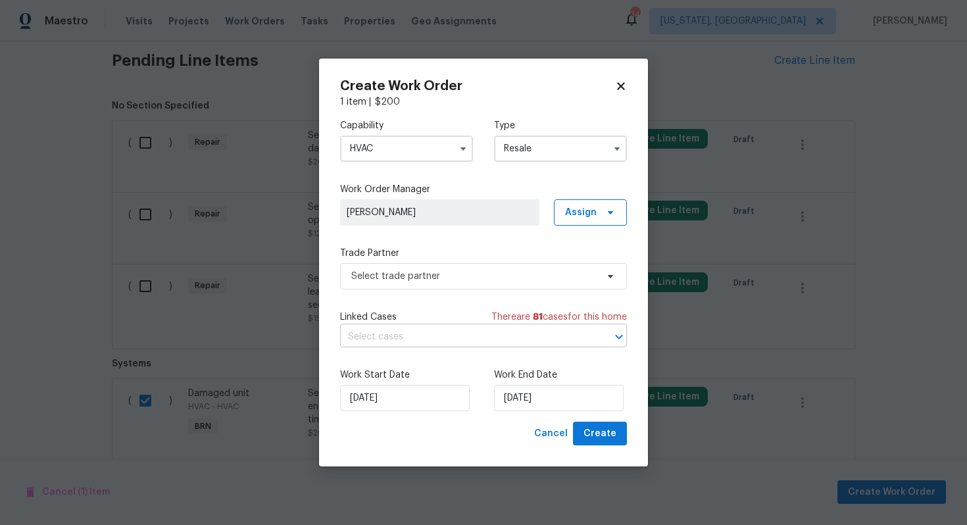
click at [506, 335] on input "text" at bounding box center [465, 337] width 250 height 20
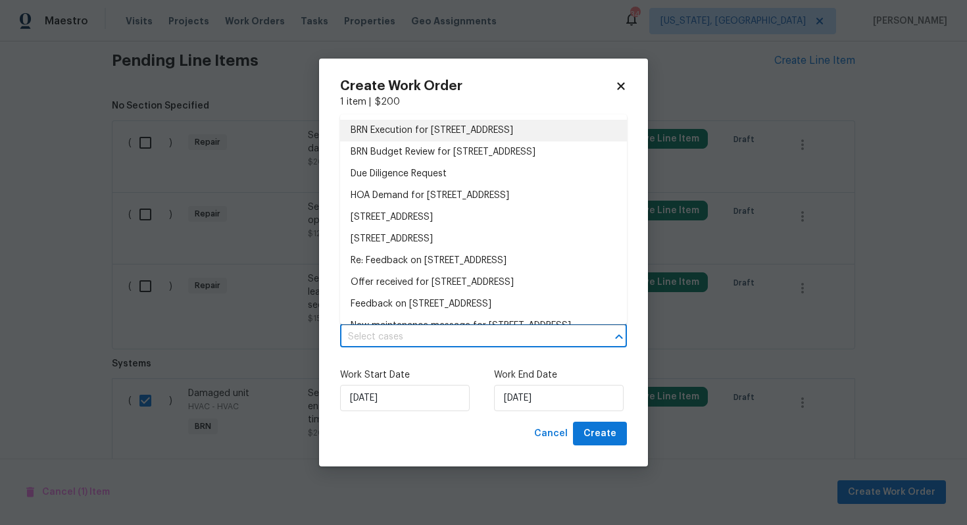
click at [517, 136] on li "BRN Execution for 105 Stonburg Rd, Clemmons, NC 27012" at bounding box center [483, 131] width 287 height 22
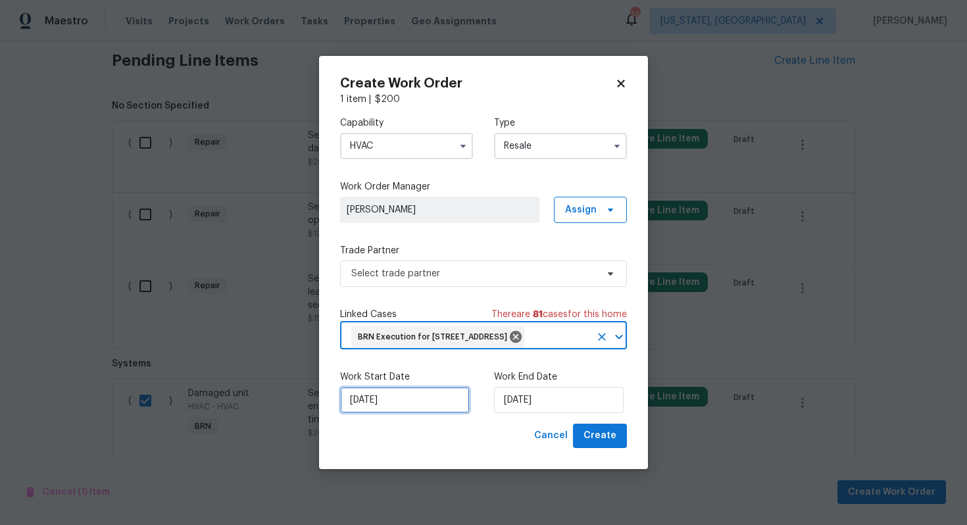
click at [370, 409] on input "[DATE]" at bounding box center [405, 400] width 130 height 26
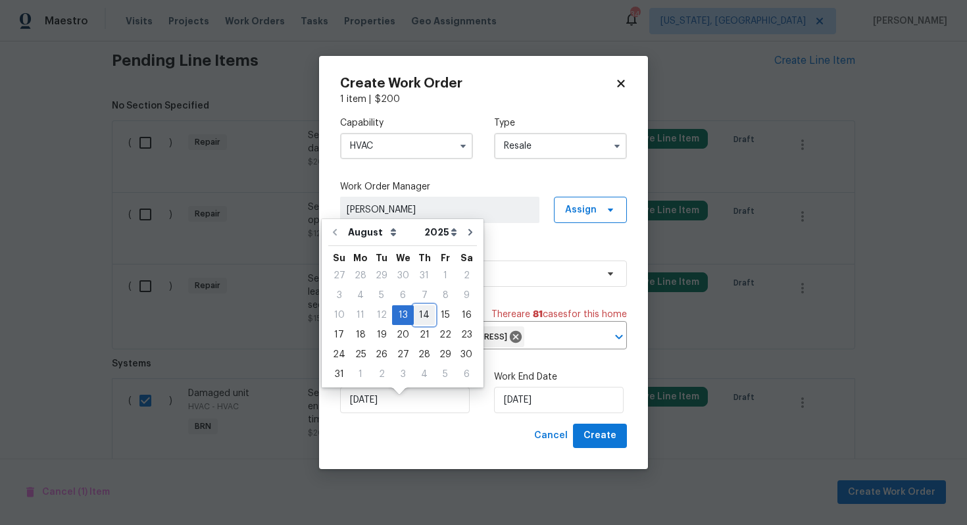
click at [417, 313] on div "14" at bounding box center [424, 315] width 21 height 18
type input "[DATE]"
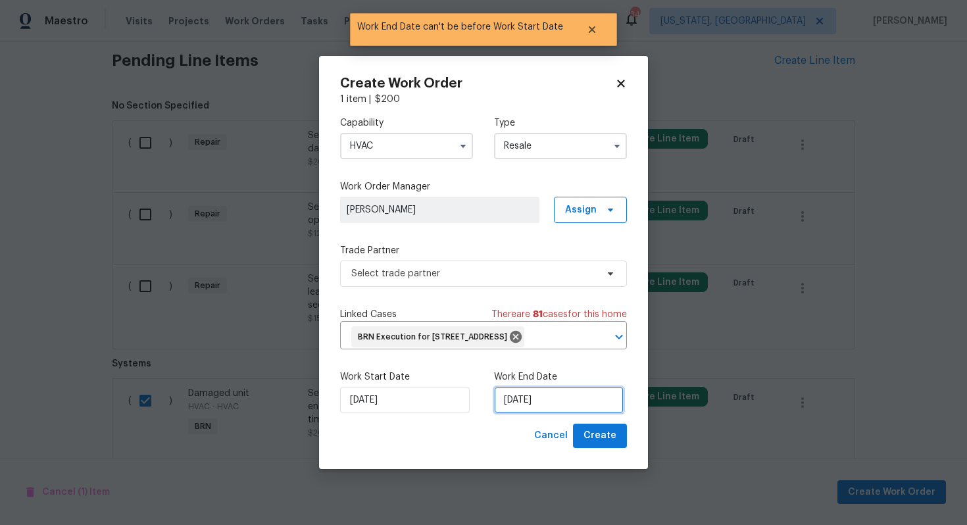
click at [506, 413] on input "[DATE]" at bounding box center [559, 400] width 130 height 26
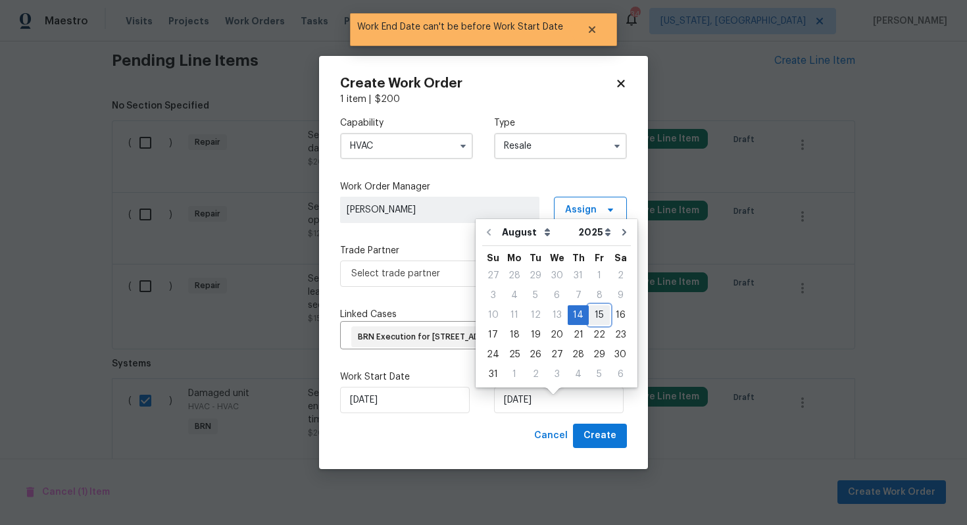
click at [592, 320] on div "15" at bounding box center [599, 315] width 21 height 18
type input "[DATE]"
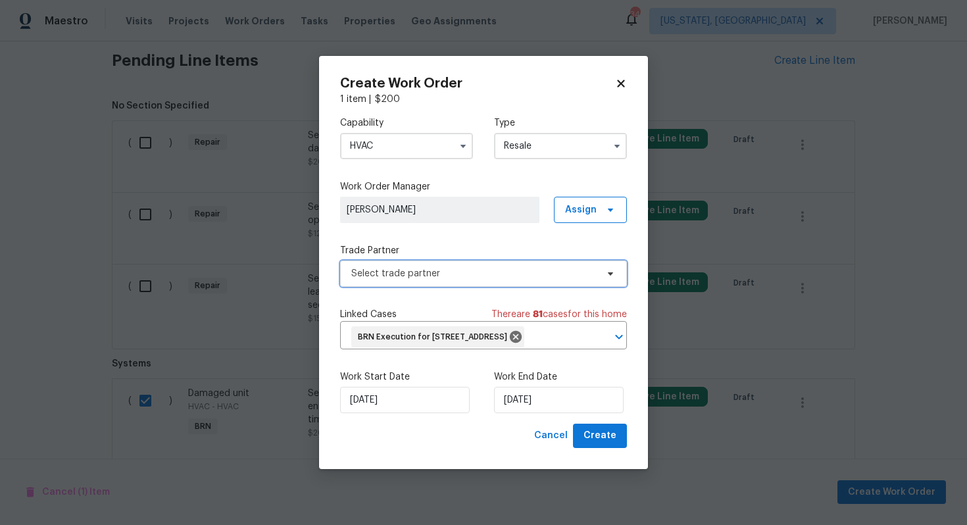
click at [526, 267] on span "Select trade partner" at bounding box center [473, 273] width 245 height 13
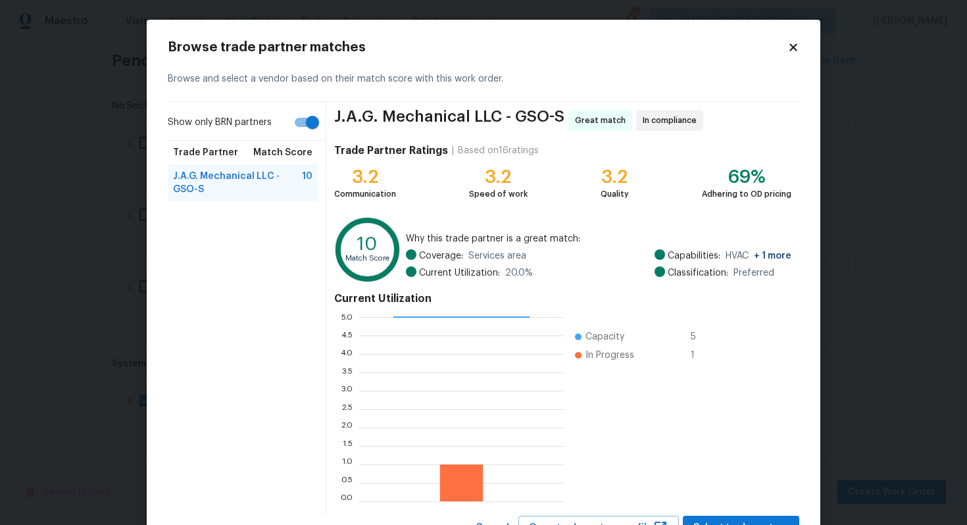
scroll to position [55, 0]
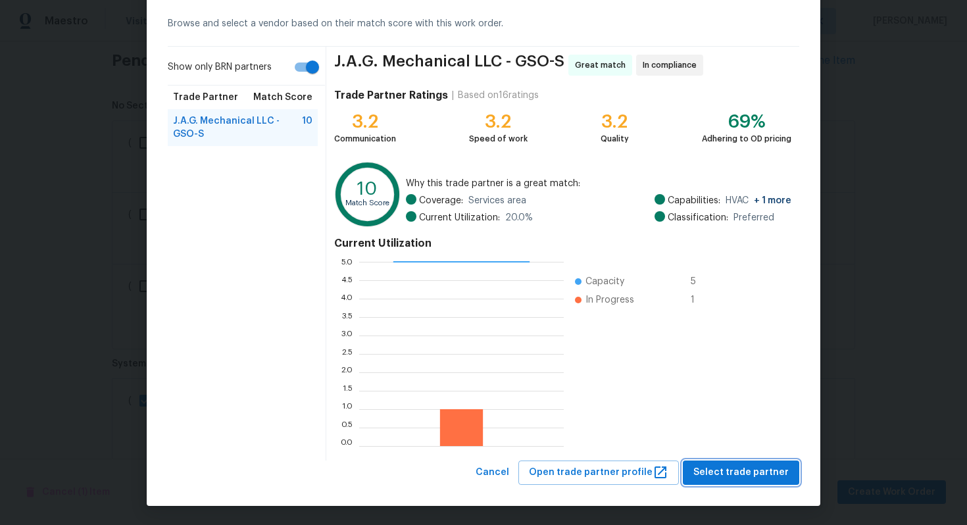
click at [730, 468] on span "Select trade partner" at bounding box center [740, 472] width 95 height 16
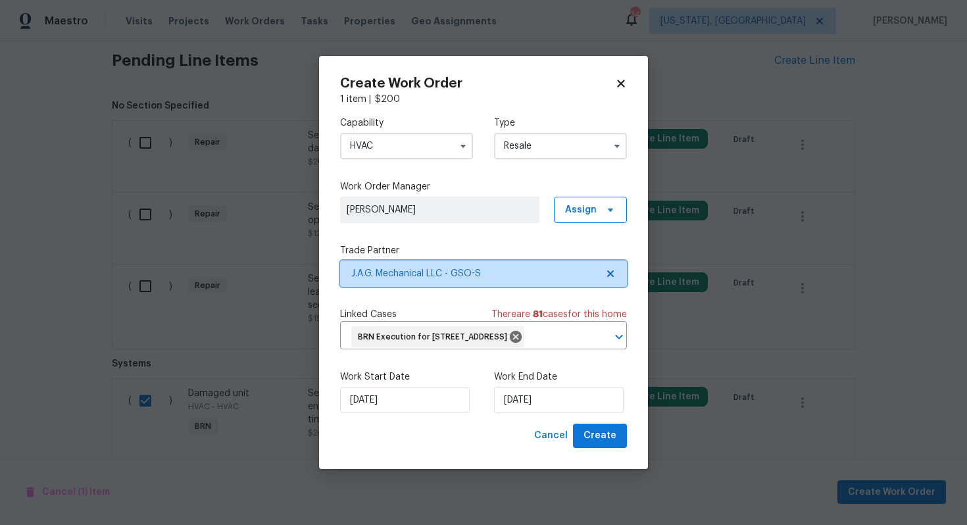
scroll to position [0, 0]
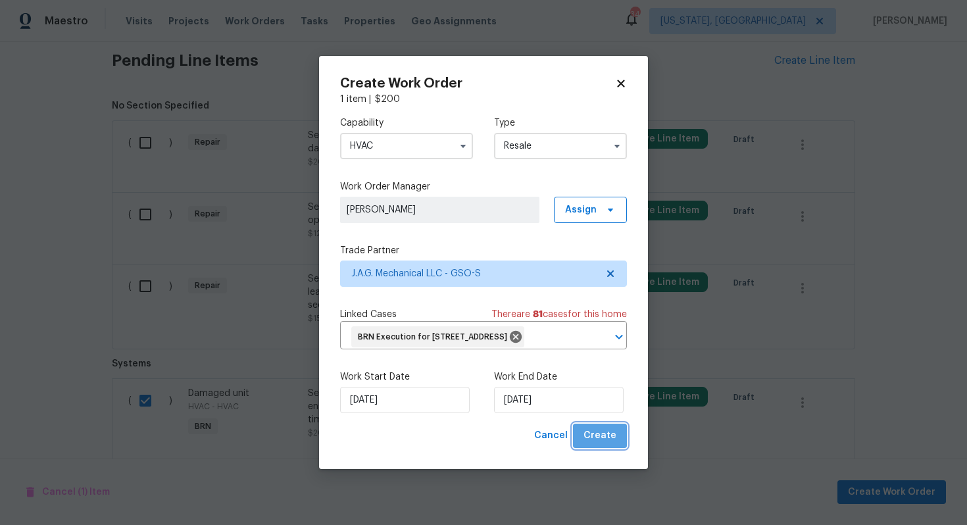
click at [612, 444] on span "Create" at bounding box center [599, 436] width 33 height 16
checkbox input "false"
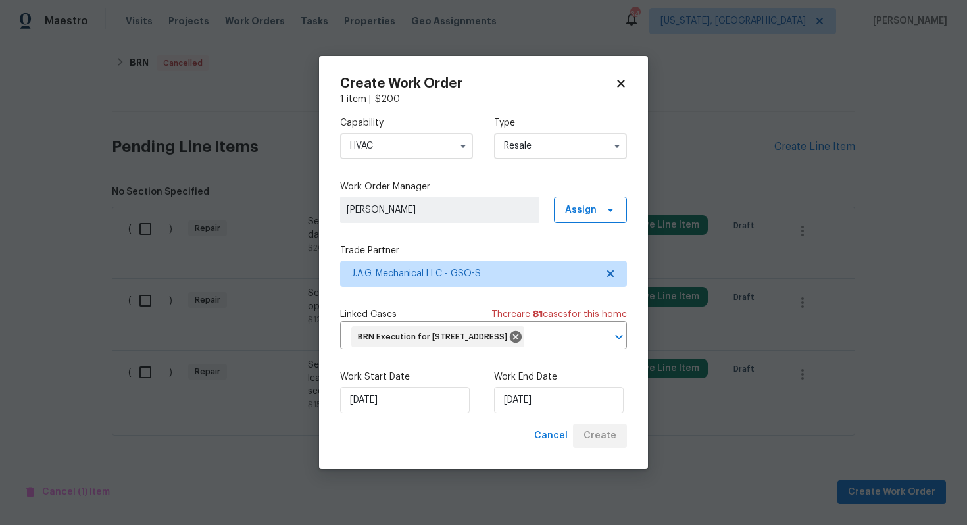
scroll to position [499, 0]
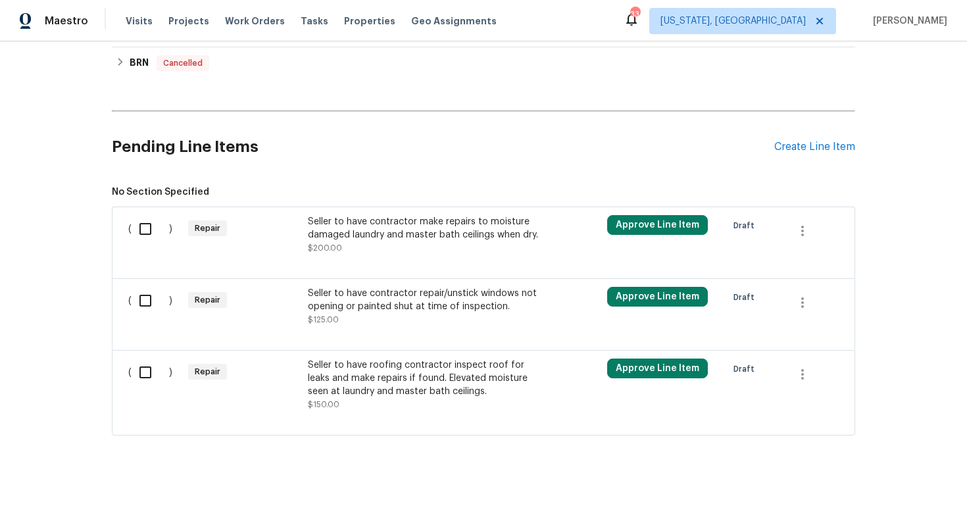
click at [451, 371] on div "Seller to have roofing contractor inspect roof for leaks and make repairs if fo…" at bounding box center [424, 377] width 232 height 39
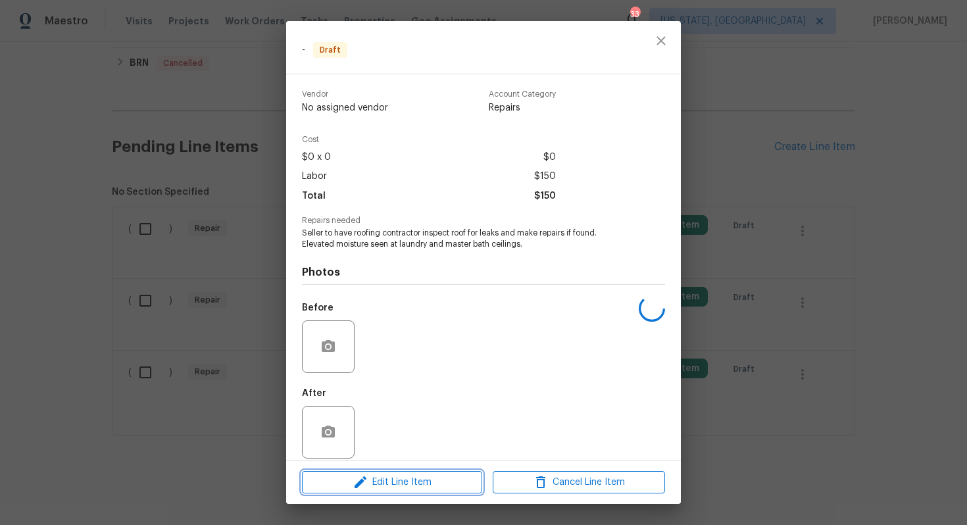
click at [408, 476] on span "Edit Line Item" at bounding box center [392, 482] width 172 height 16
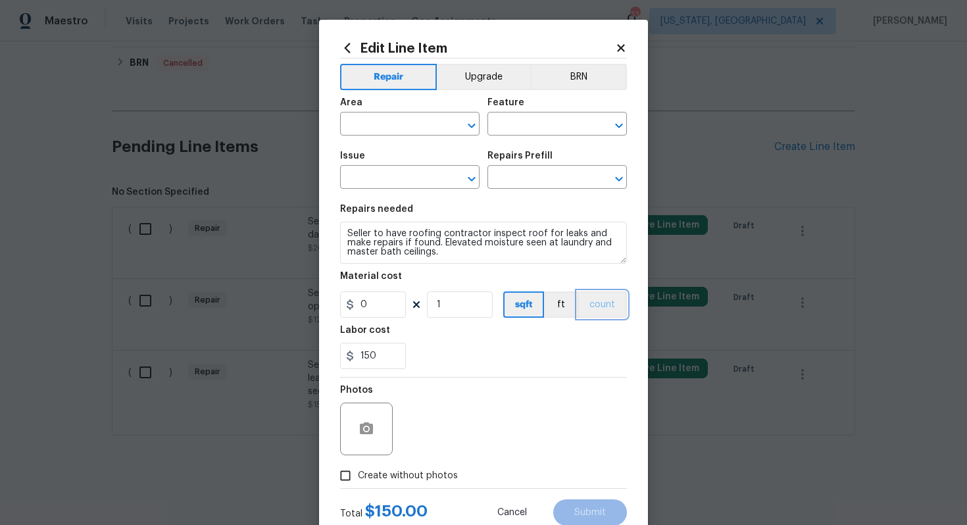
click at [597, 297] on button "count" at bounding box center [602, 304] width 49 height 26
click at [581, 78] on button "BRN" at bounding box center [578, 77] width 97 height 26
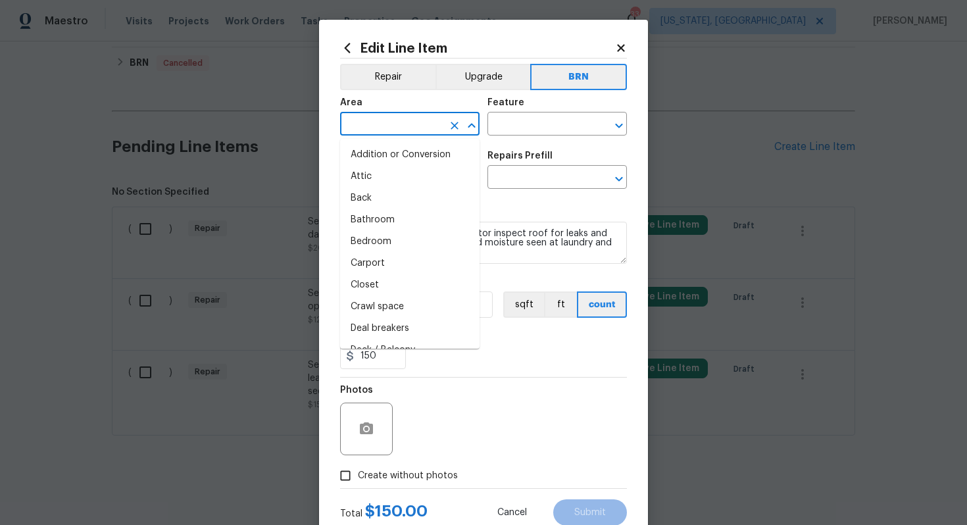
click at [383, 124] on input "text" at bounding box center [391, 125] width 103 height 20
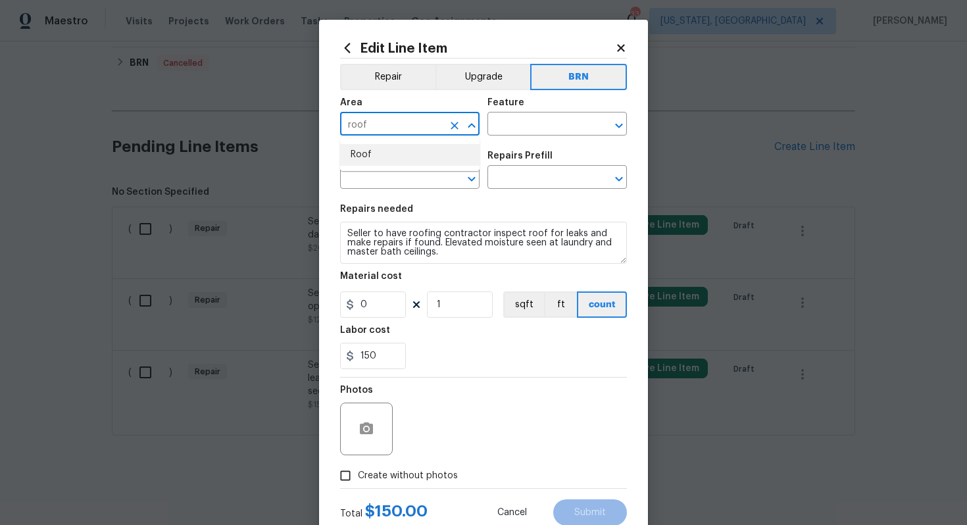
click at [394, 162] on li "Roof" at bounding box center [409, 155] width 139 height 22
type input "Roof"
click at [511, 126] on input "text" at bounding box center [538, 125] width 103 height 20
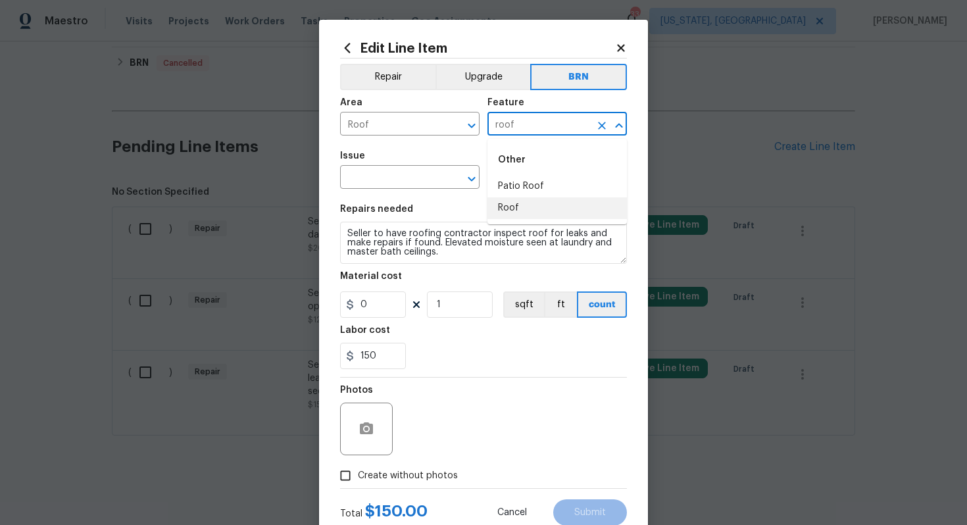
click at [518, 203] on li "Roof" at bounding box center [556, 208] width 139 height 22
type input "Roof"
click at [355, 182] on input "text" at bounding box center [391, 178] width 103 height 20
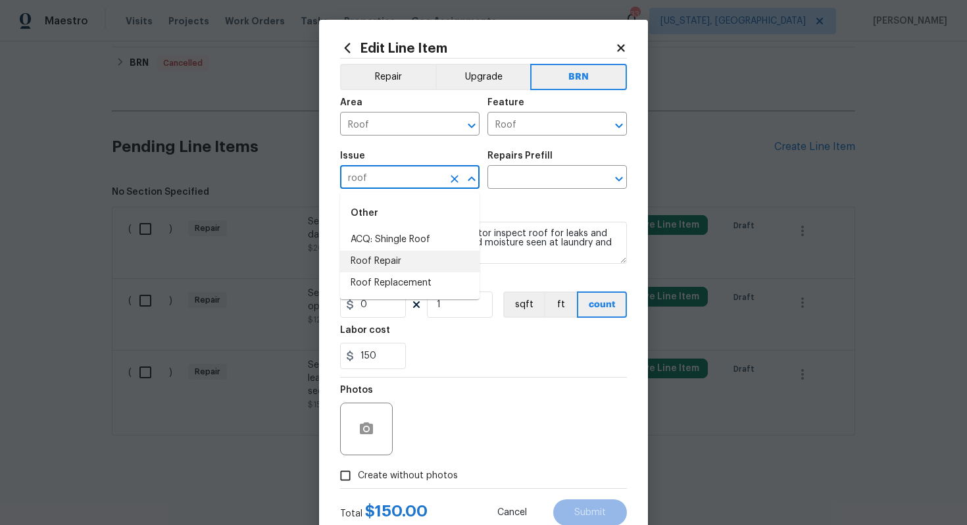
click at [396, 260] on li "Roof Repair" at bounding box center [409, 262] width 139 height 22
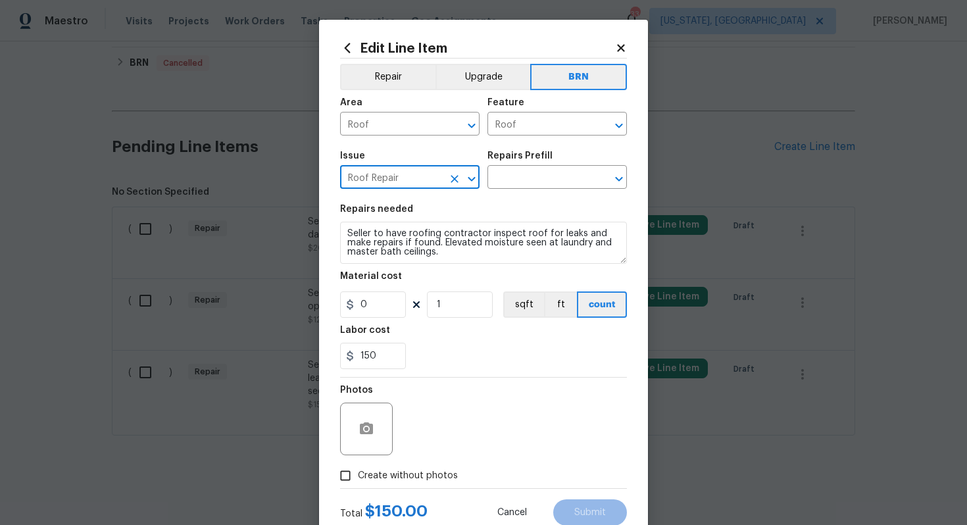
type input "Roof Repair"
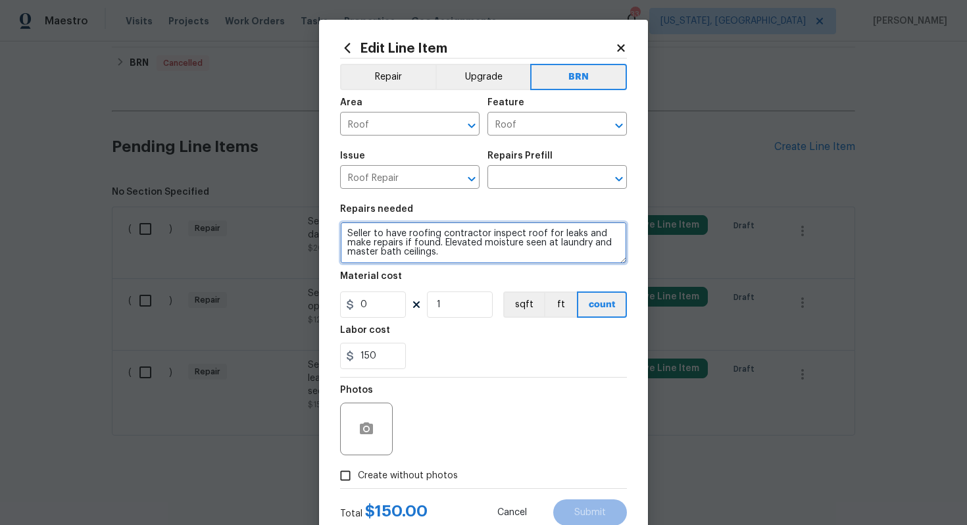
drag, startPoint x: 346, startPoint y: 234, endPoint x: 477, endPoint y: 273, distance: 136.5
click at [477, 273] on section "Repairs needed Seller to have roofing contractor inspect roof for leaks and mak…" at bounding box center [483, 287] width 287 height 180
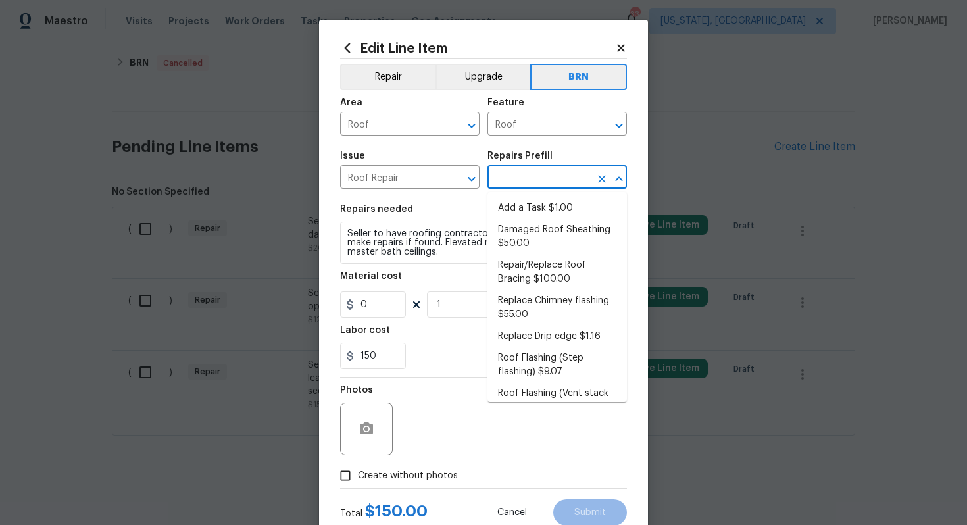
click at [545, 185] on input "text" at bounding box center [538, 178] width 103 height 20
click at [548, 242] on li "Damaged Roof Sheathing $50.00" at bounding box center [556, 237] width 139 height 36
type input "[PERSON_NAME] and Trim"
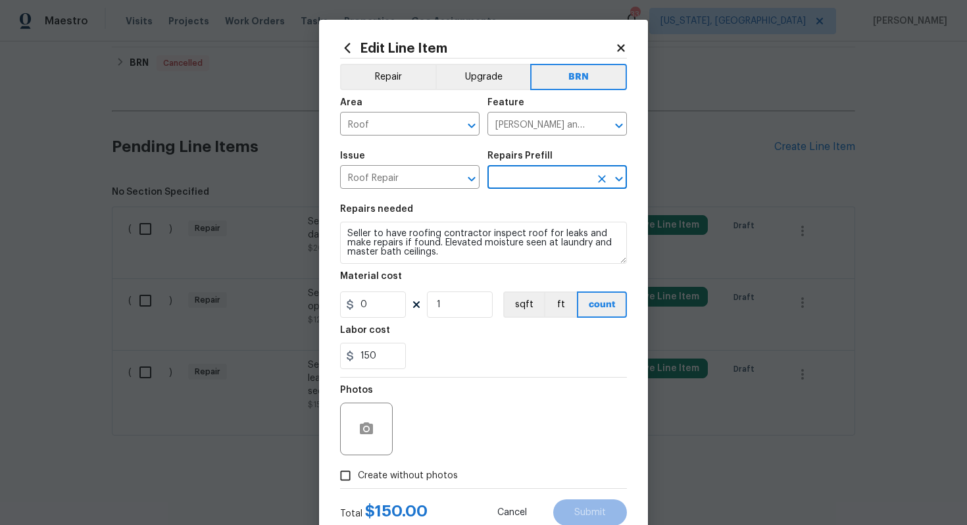
type input "Damaged Roof Sheathing $50.00"
type textarea "Remove the existing damaged/rotted OSB plywood on the roof and replace with new…"
type input "50"
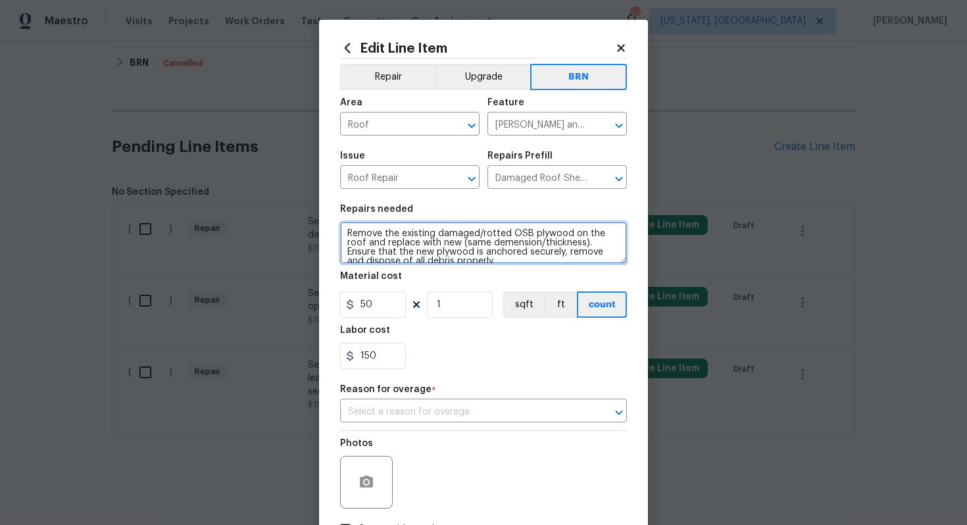
scroll to position [9, 0]
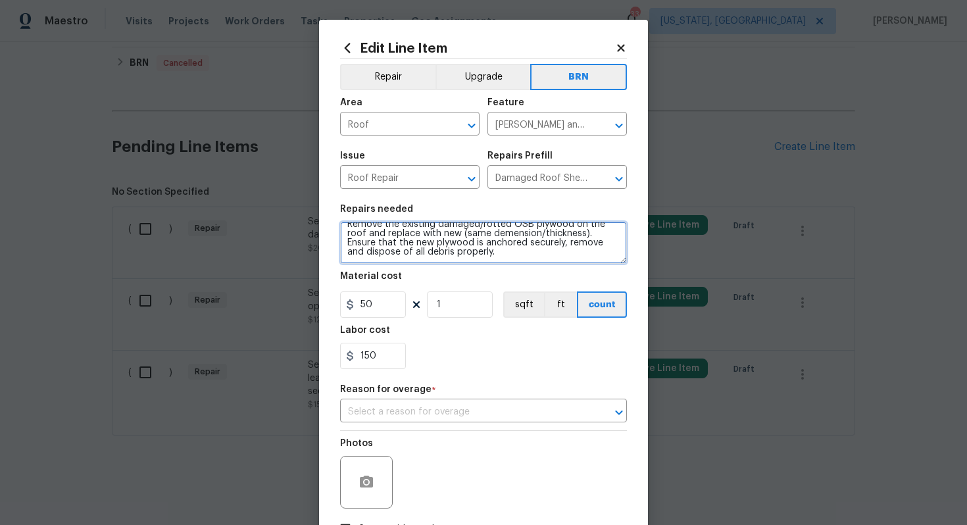
drag, startPoint x: 343, startPoint y: 235, endPoint x: 466, endPoint y: 276, distance: 129.0
click at [466, 276] on section "Repairs needed Remove the existing damaged/rotted OSB plywood on the roof and r…" at bounding box center [483, 287] width 287 height 180
paste textarea "Seller to have roofing contractor inspect roof for leaks and make repairs if fo…"
type textarea "Seller to have roofing contractor inspect roof for leaks and make repairs if fo…"
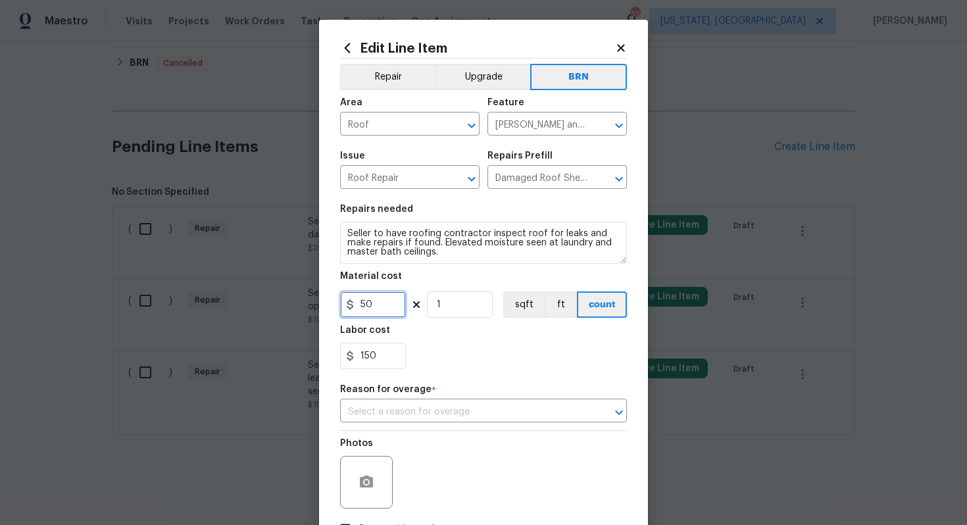
click at [366, 307] on input "50" at bounding box center [373, 304] width 66 height 26
type input "0"
click at [495, 351] on div "150" at bounding box center [483, 356] width 287 height 26
click at [495, 355] on div "150" at bounding box center [483, 356] width 287 height 26
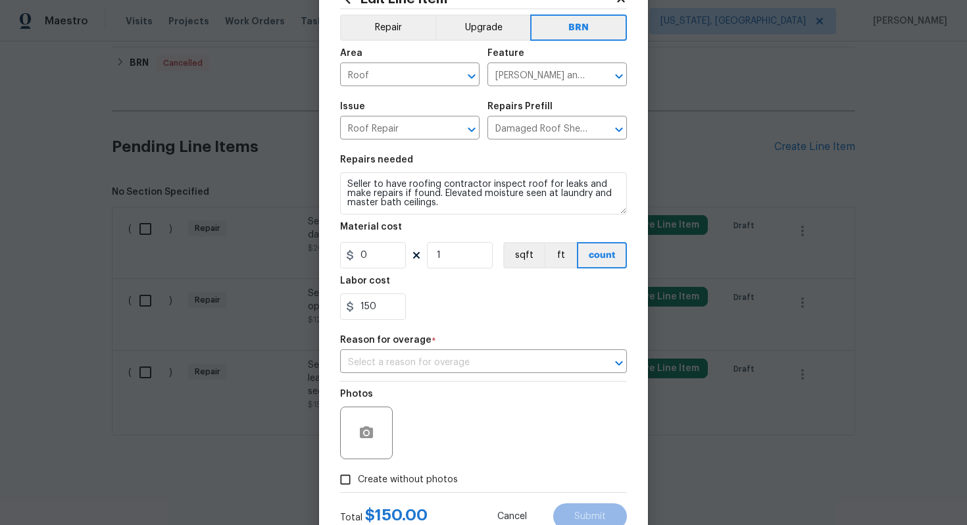
scroll to position [95, 0]
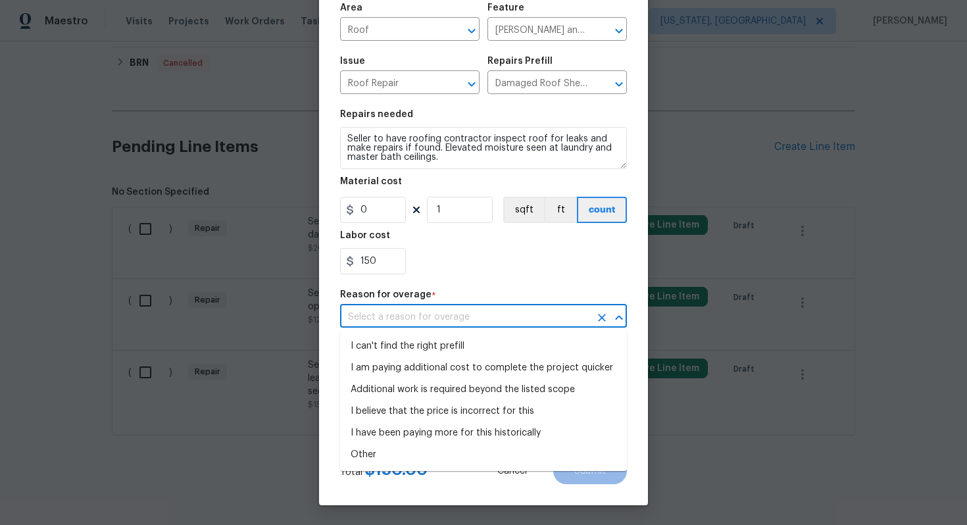
click at [505, 316] on input "text" at bounding box center [465, 317] width 250 height 20
click at [483, 343] on li "I can't find the right prefill" at bounding box center [483, 346] width 287 height 22
type input "I can't find the right prefill"
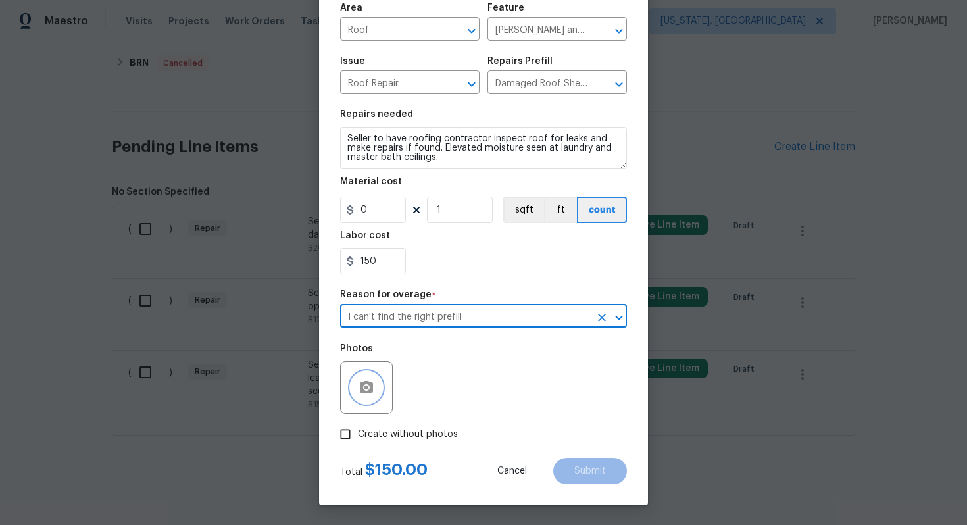
click at [373, 386] on icon "button" at bounding box center [366, 388] width 16 height 16
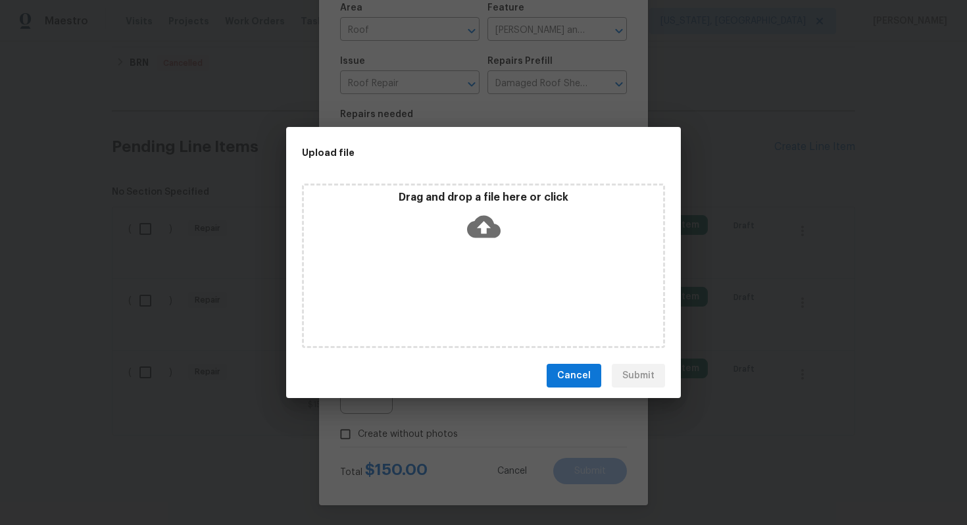
click at [482, 231] on icon at bounding box center [484, 227] width 34 height 34
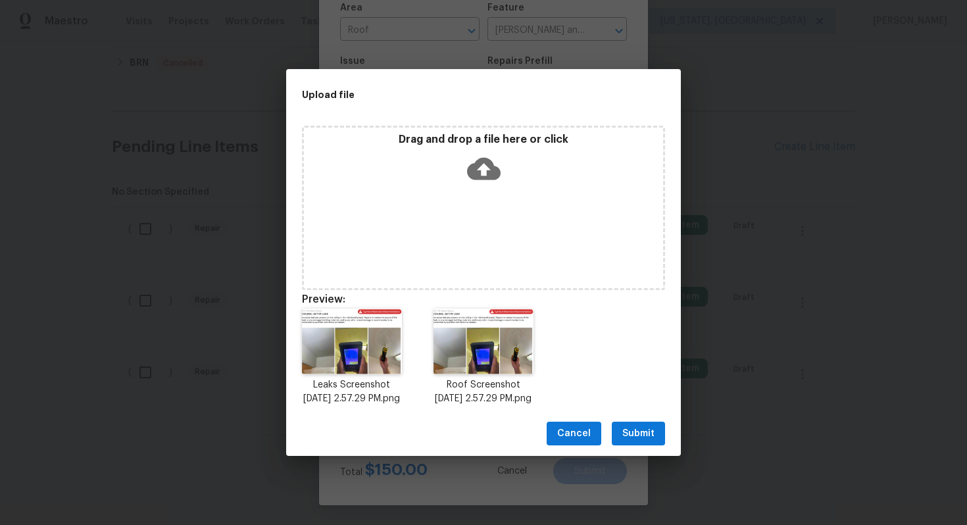
click at [641, 433] on span "Submit" at bounding box center [638, 434] width 32 height 16
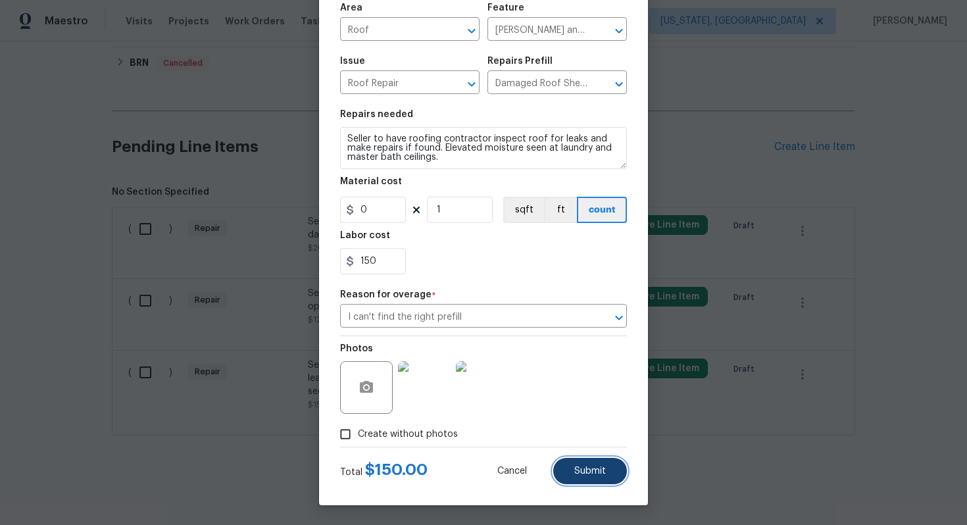
click at [586, 470] on span "Submit" at bounding box center [590, 471] width 32 height 10
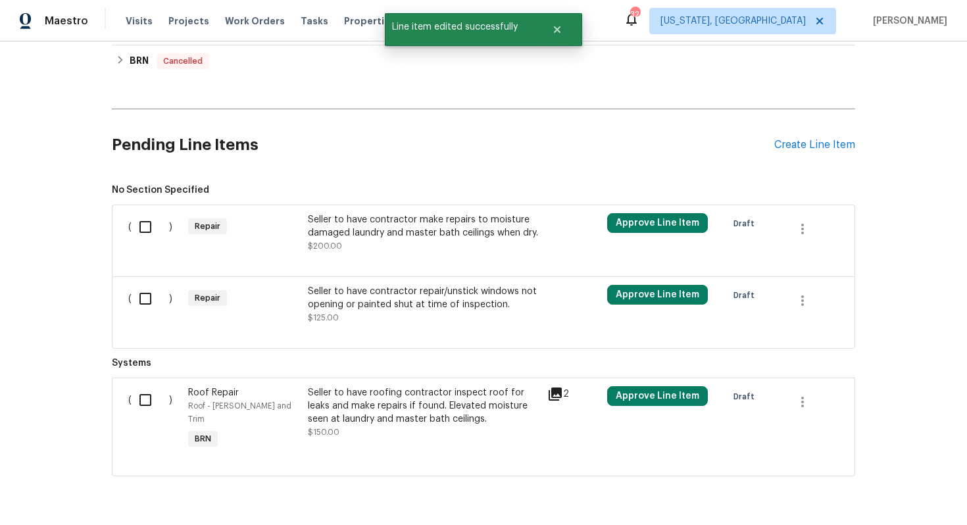
scroll to position [487, 0]
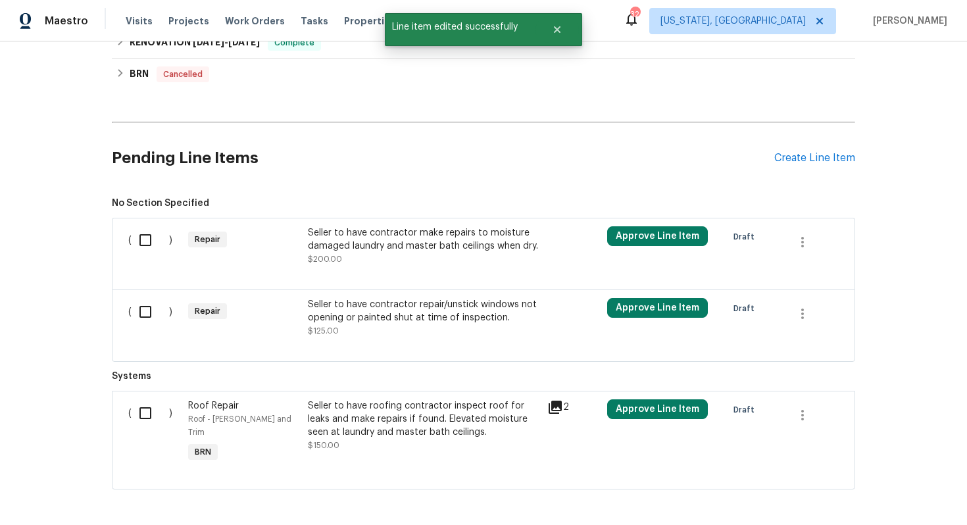
click at [151, 415] on input "checkbox" at bounding box center [150, 413] width 37 height 28
checkbox input "true"
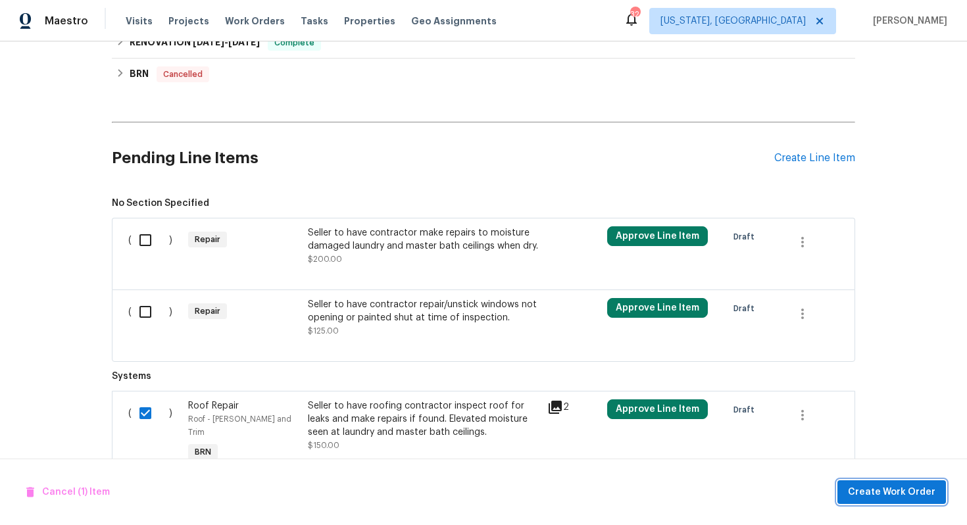
click at [893, 496] on span "Create Work Order" at bounding box center [891, 492] width 87 height 16
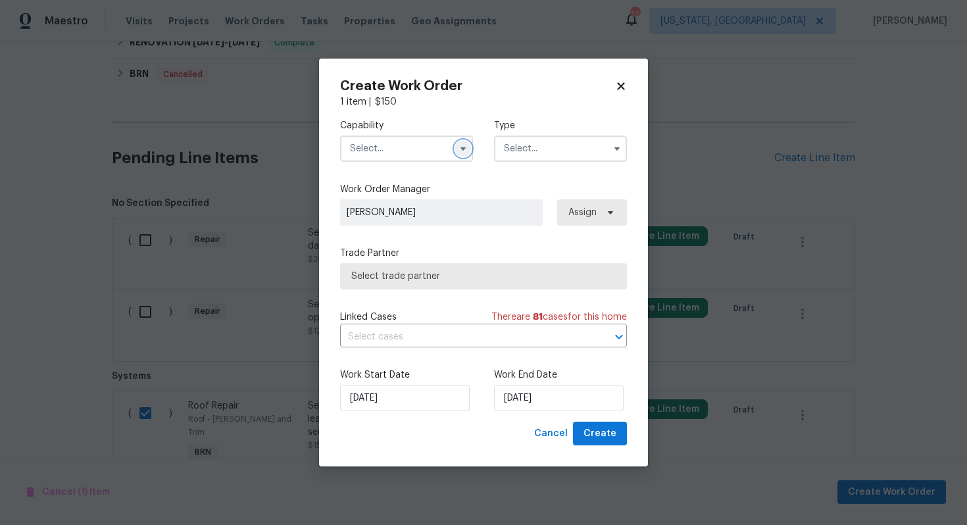
click at [464, 145] on icon "button" at bounding box center [463, 148] width 11 height 11
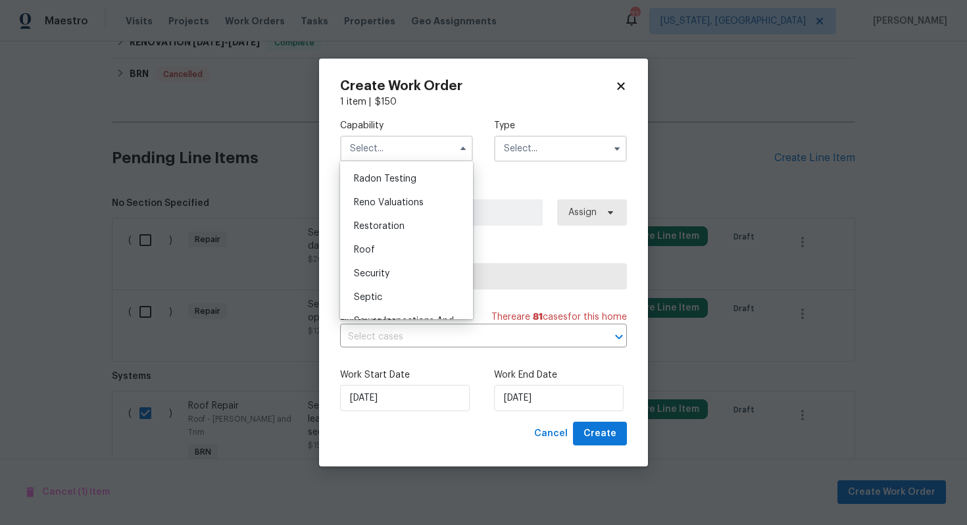
scroll to position [1275, 0]
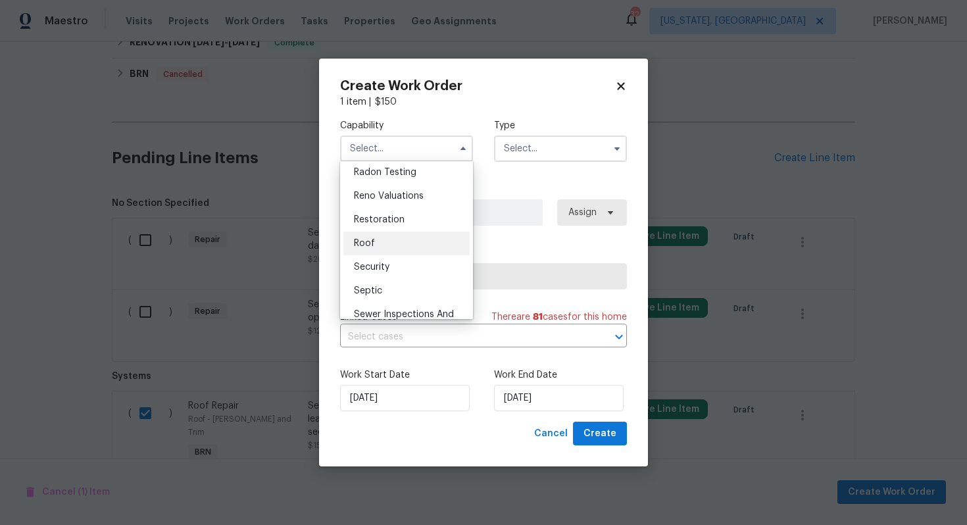
click at [417, 235] on div "Roof" at bounding box center [406, 244] width 126 height 24
type input "Roof"
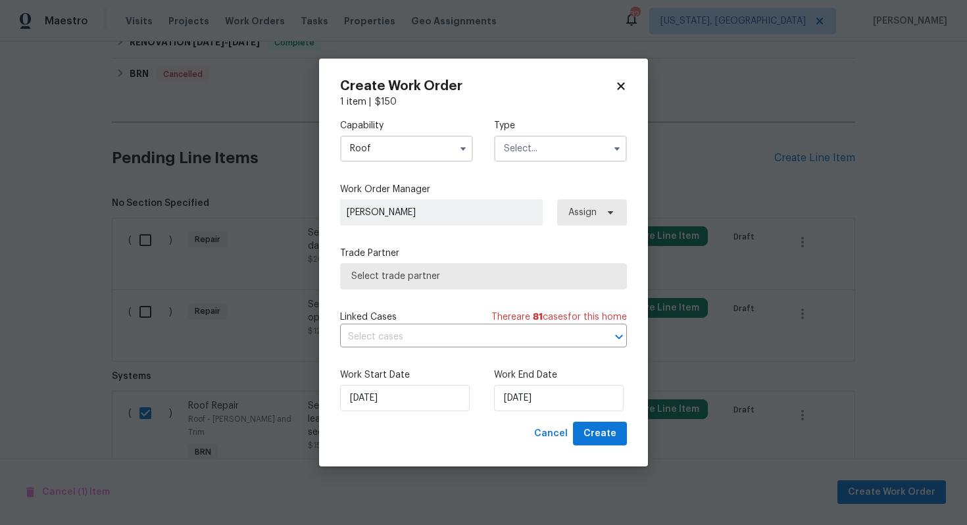
click at [537, 138] on input "text" at bounding box center [560, 149] width 133 height 26
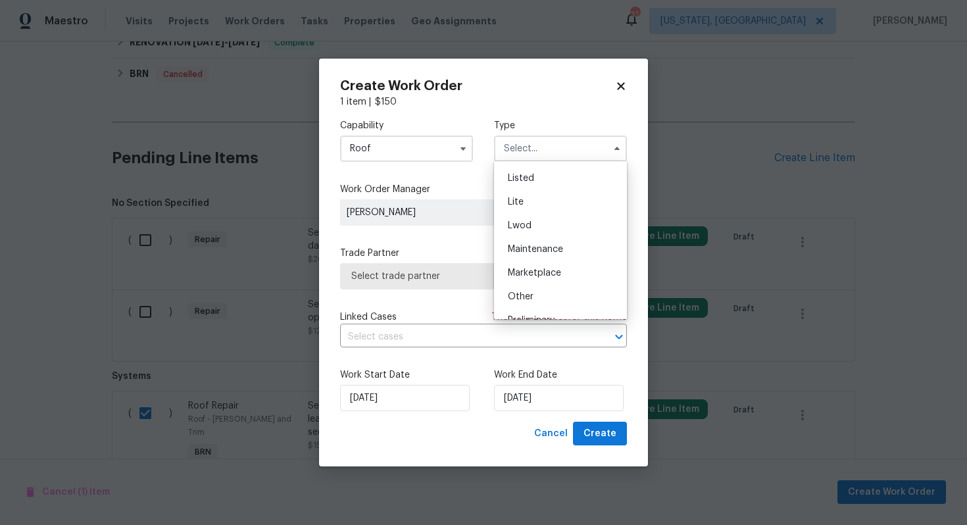
scroll to position [299, 0]
click at [550, 229] on div "Resale" at bounding box center [560, 233] width 126 height 24
type input "Resale"
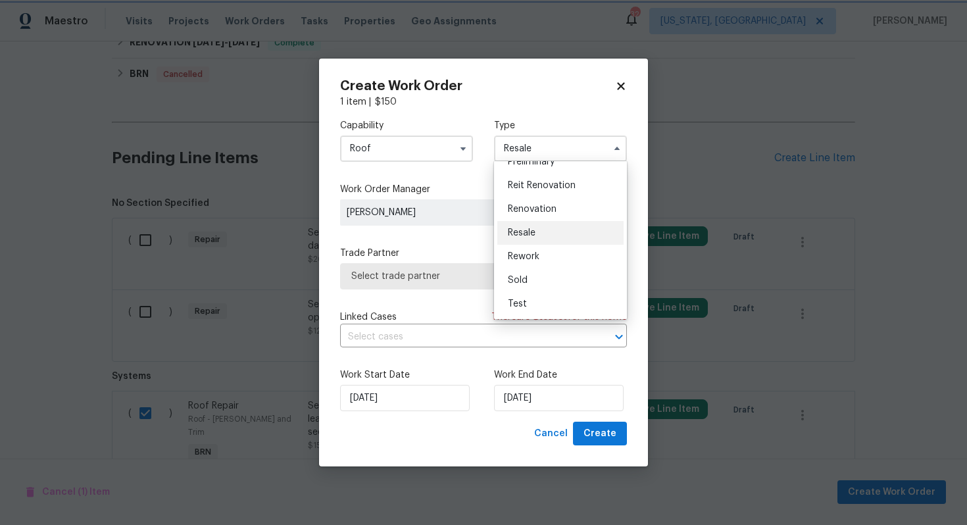
scroll to position [0, 0]
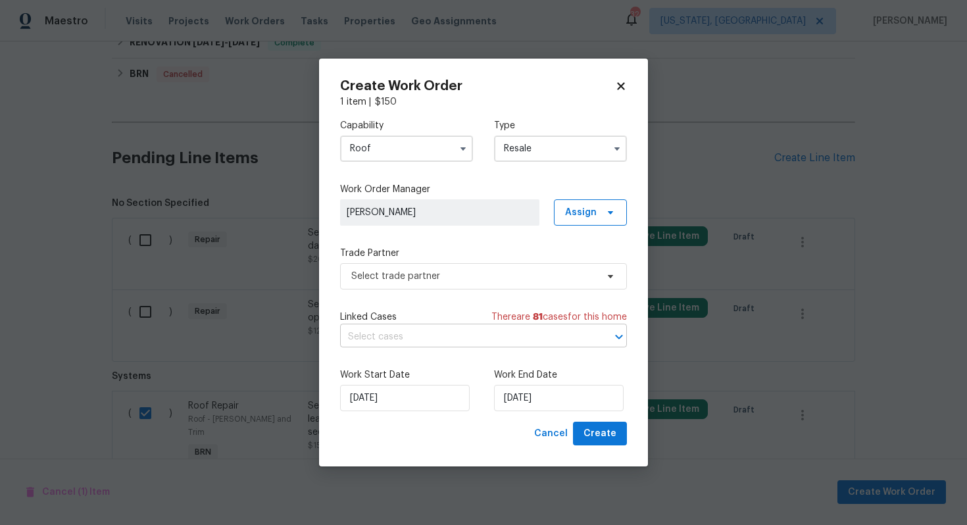
click at [445, 330] on input "text" at bounding box center [465, 337] width 250 height 20
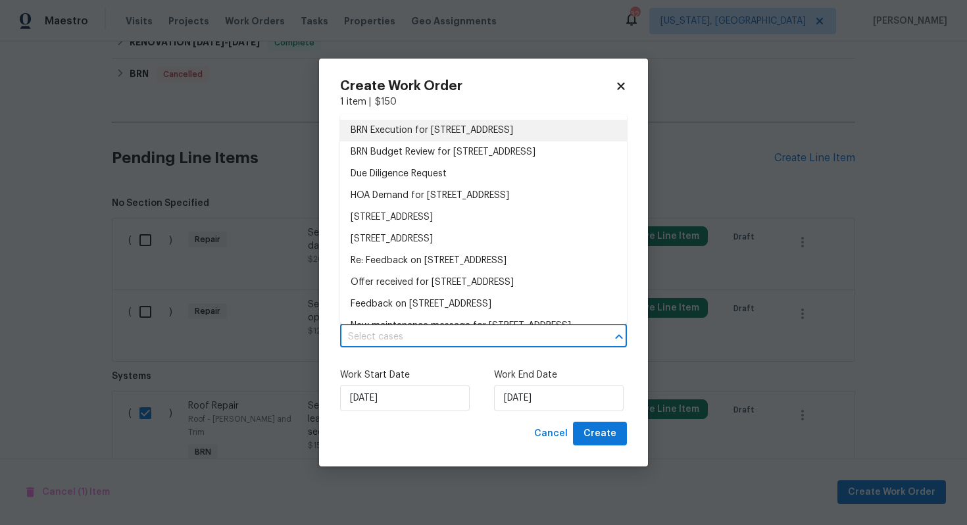
click at [483, 132] on li "BRN Execution for 105 Stonburg Rd, Clemmons, NC 27012" at bounding box center [483, 131] width 287 height 22
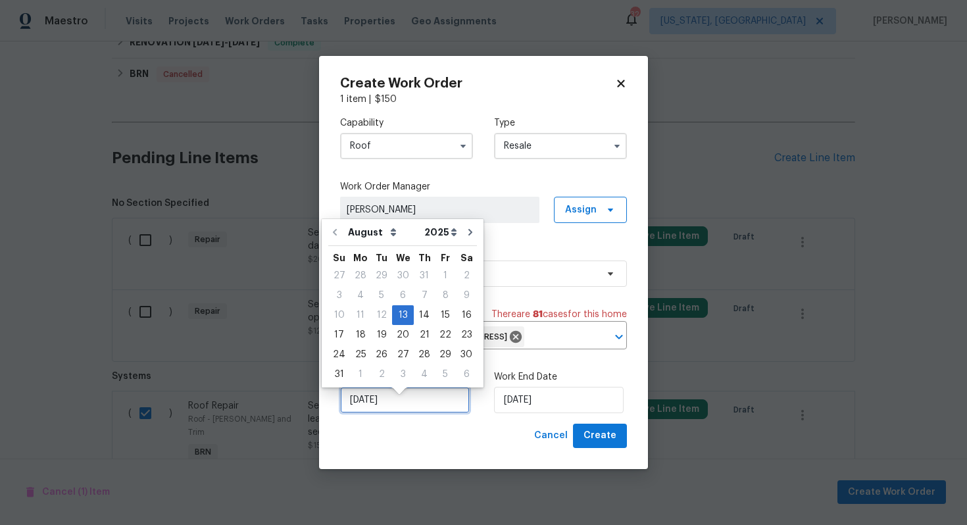
click at [370, 410] on input "[DATE]" at bounding box center [405, 400] width 130 height 26
click at [417, 318] on div "14" at bounding box center [424, 315] width 21 height 18
type input "[DATE]"
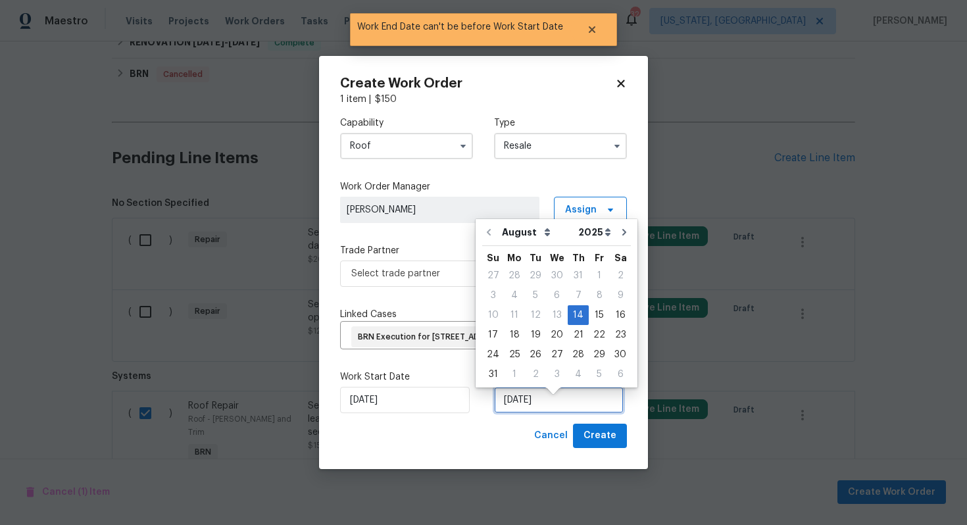
click at [516, 409] on input "[DATE]" at bounding box center [559, 400] width 130 height 26
click at [593, 316] on div "15" at bounding box center [599, 315] width 21 height 18
type input "[DATE]"
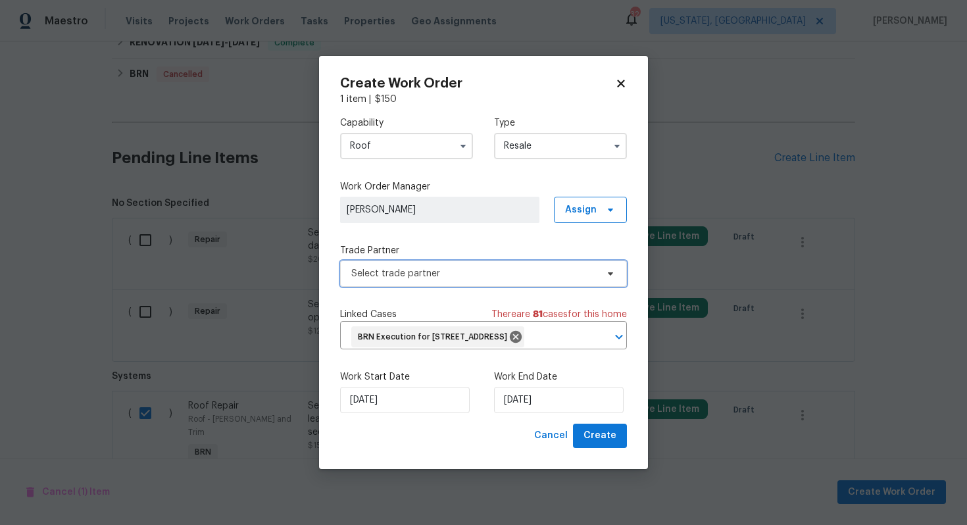
click at [559, 260] on span "Select trade partner" at bounding box center [483, 273] width 287 height 26
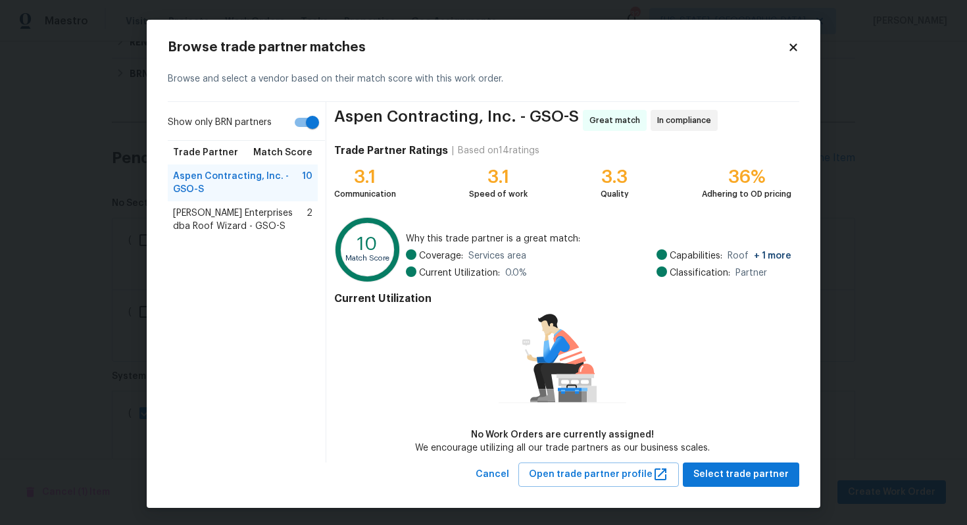
click at [265, 225] on span "Nordman Enterprises dba Roof Wizard - GSO-S" at bounding box center [240, 220] width 134 height 26
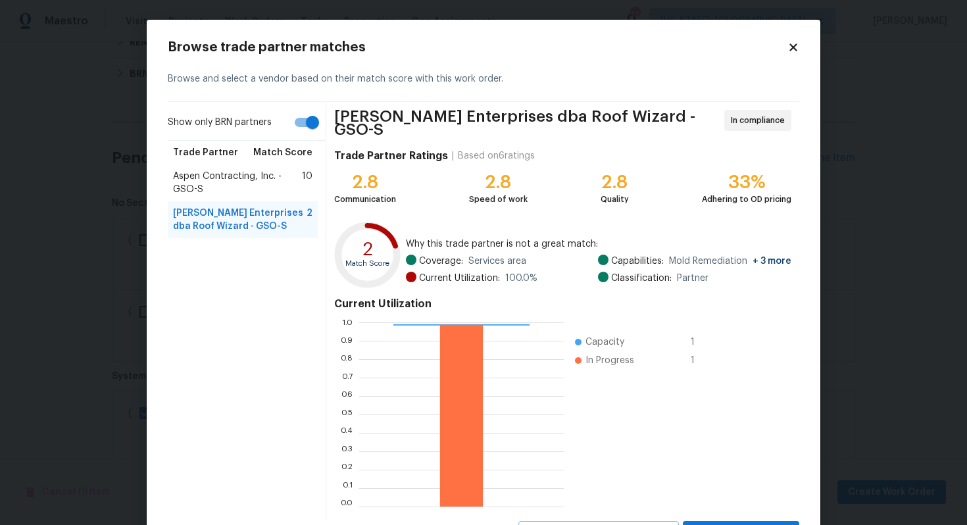
scroll to position [55, 0]
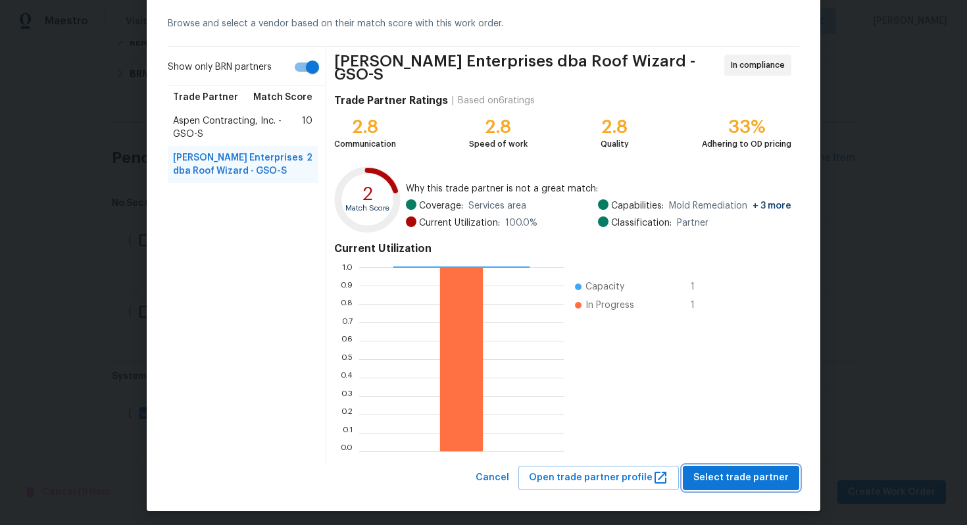
click at [706, 466] on button "Select trade partner" at bounding box center [741, 478] width 116 height 24
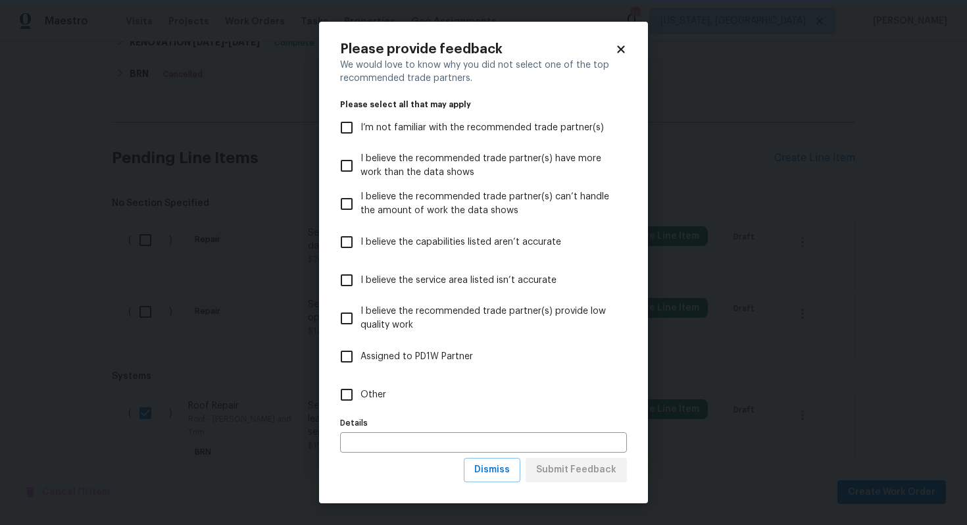
scroll to position [0, 0]
click at [510, 468] on span "Dismiss" at bounding box center [492, 470] width 36 height 16
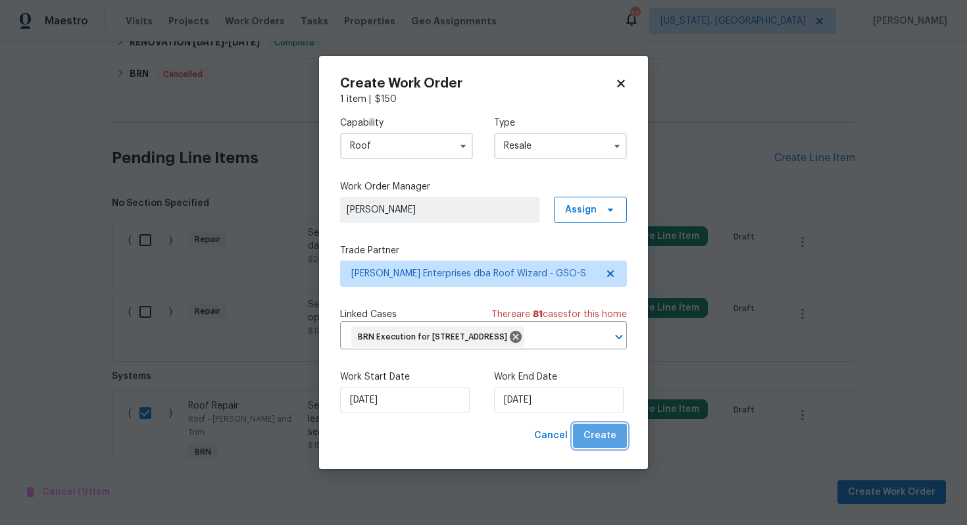
click at [603, 444] on span "Create" at bounding box center [599, 436] width 33 height 16
checkbox input "false"
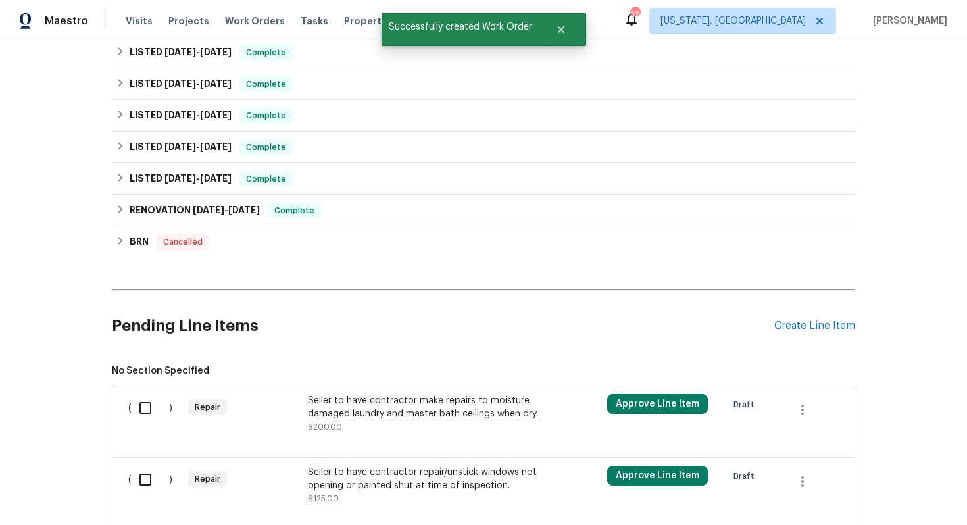
scroll to position [462, 0]
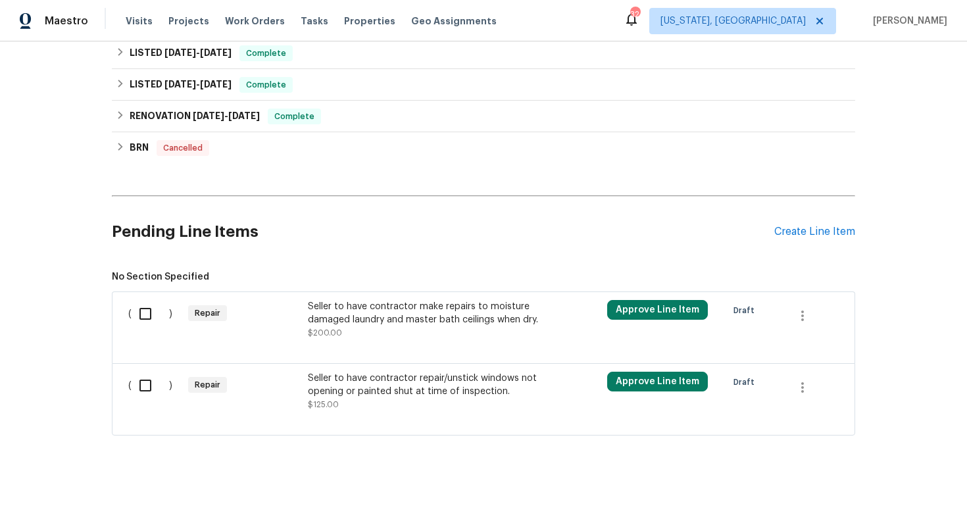
click at [377, 391] on div "Seller to have contractor repair/unstick windows not opening or painted shut at…" at bounding box center [424, 385] width 232 height 26
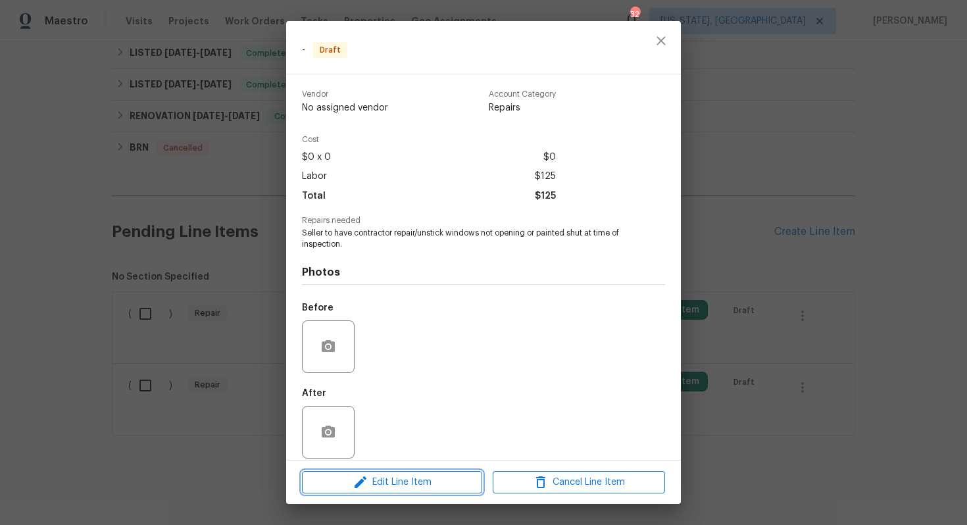
click at [438, 475] on span "Edit Line Item" at bounding box center [392, 482] width 172 height 16
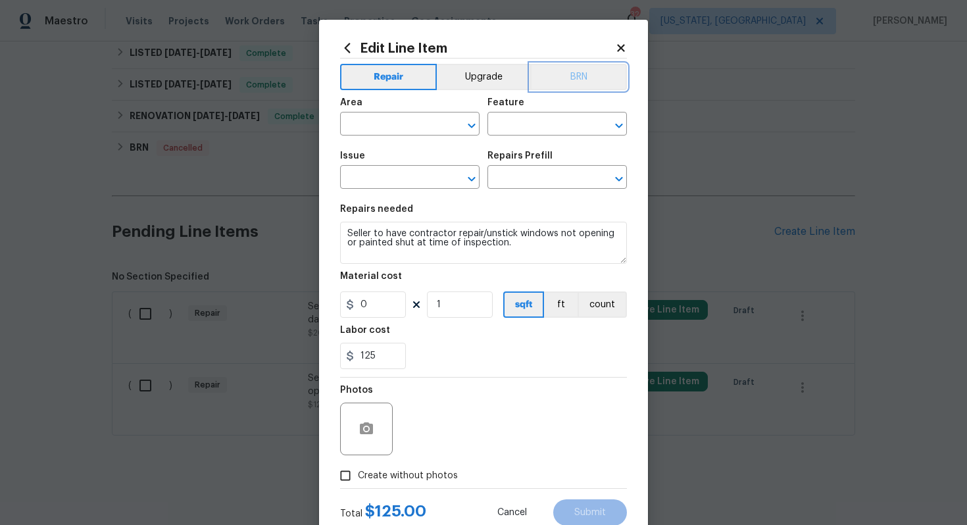
click at [589, 87] on button "BRN" at bounding box center [578, 77] width 97 height 26
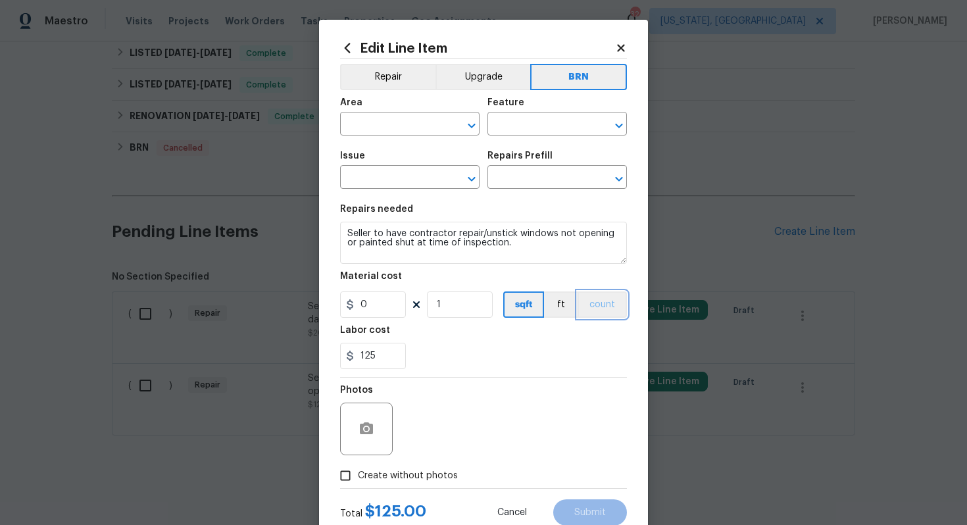
click at [610, 305] on button "count" at bounding box center [602, 304] width 49 height 26
click at [369, 434] on icon "button" at bounding box center [366, 428] width 13 height 12
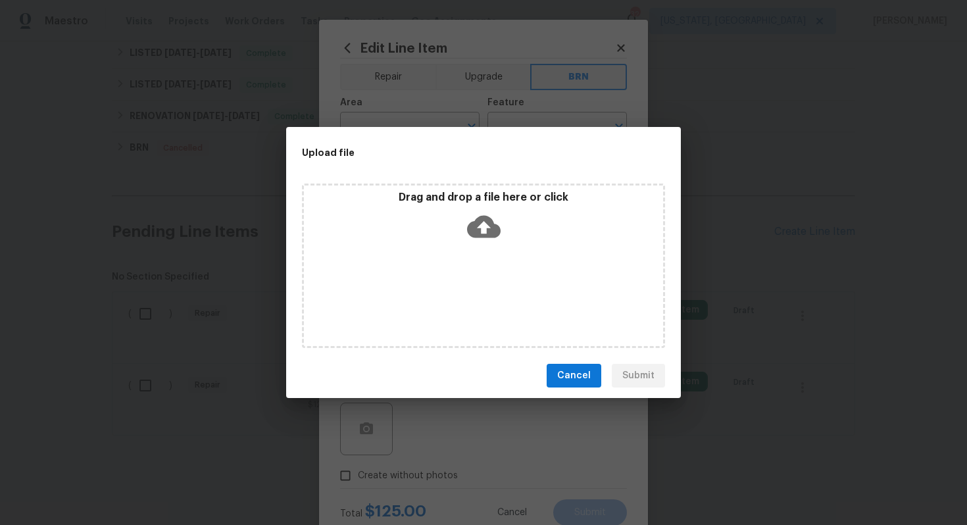
click at [483, 226] on icon at bounding box center [484, 227] width 34 height 34
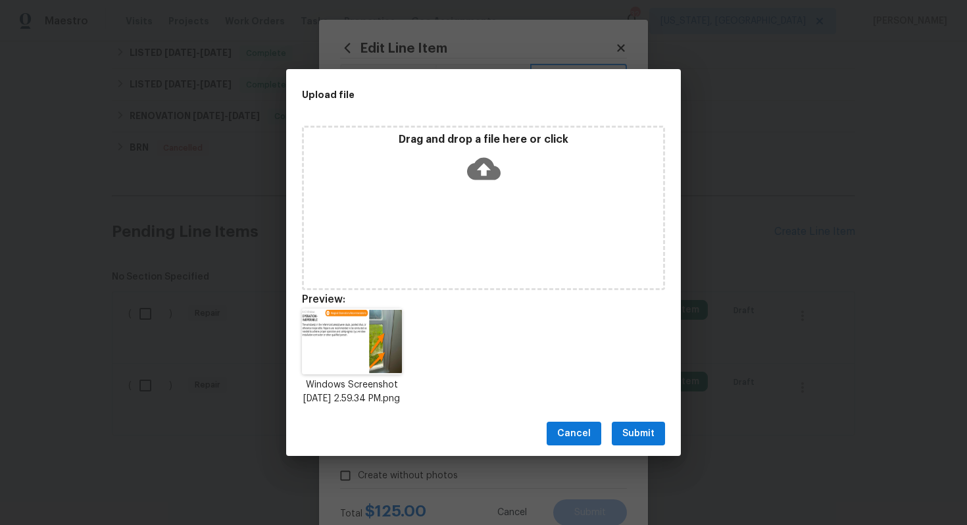
click at [635, 441] on span "Submit" at bounding box center [638, 434] width 32 height 16
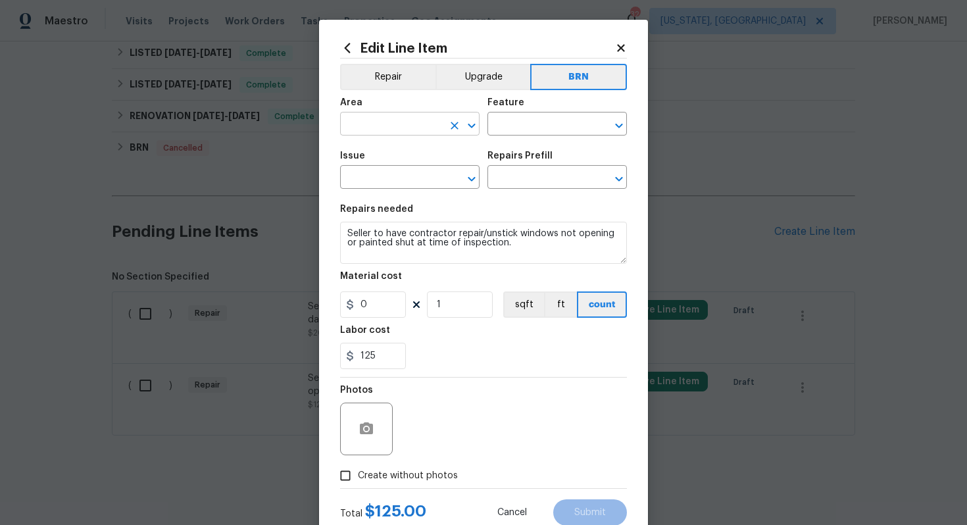
click at [408, 123] on input "text" at bounding box center [391, 125] width 103 height 20
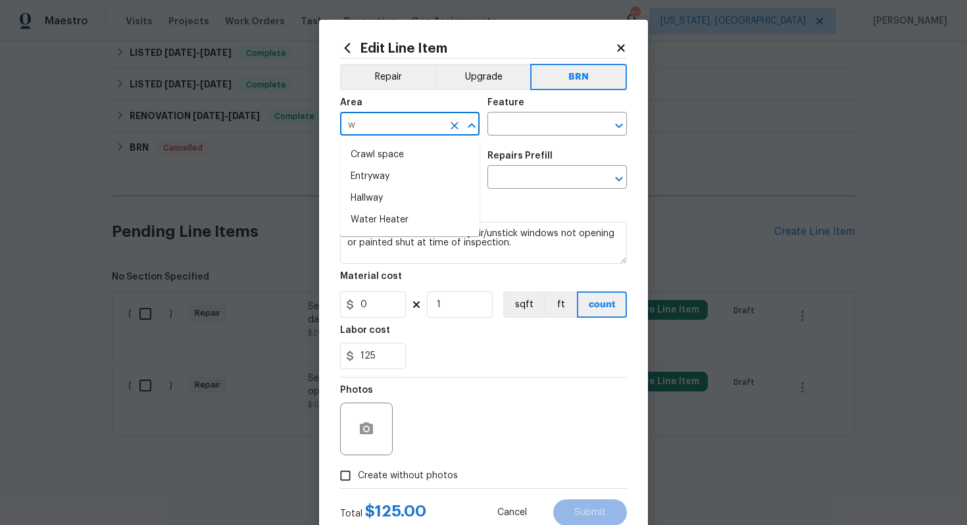
type input "wi"
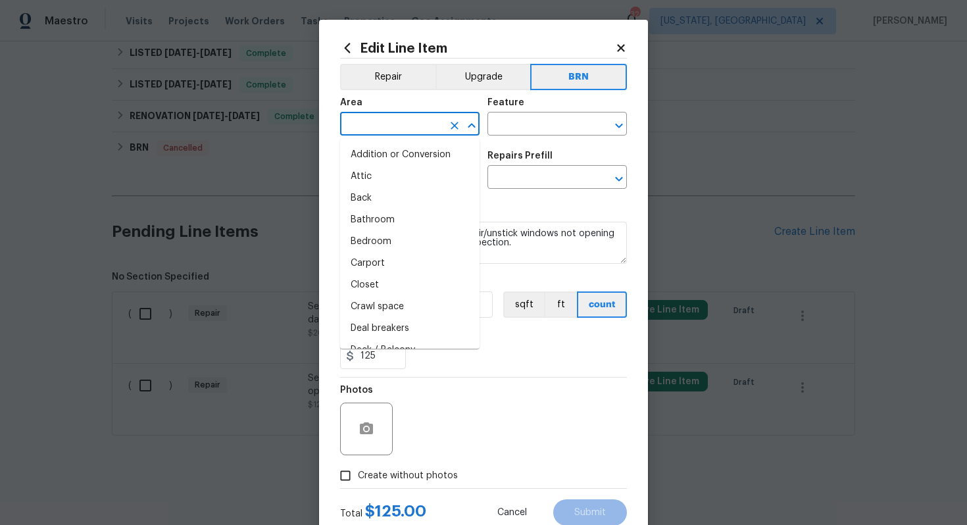
type input "w"
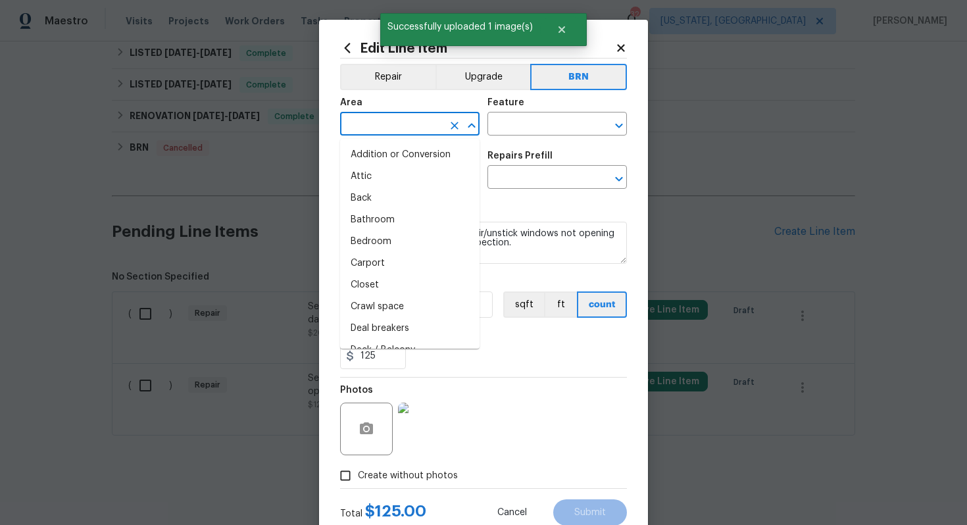
type input "i"
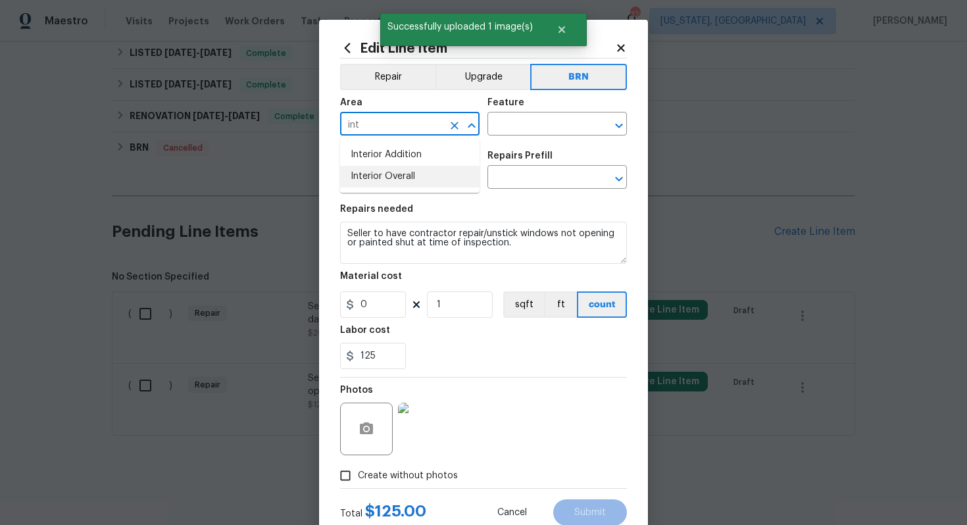
click at [416, 174] on li "Interior Overall" at bounding box center [409, 177] width 139 height 22
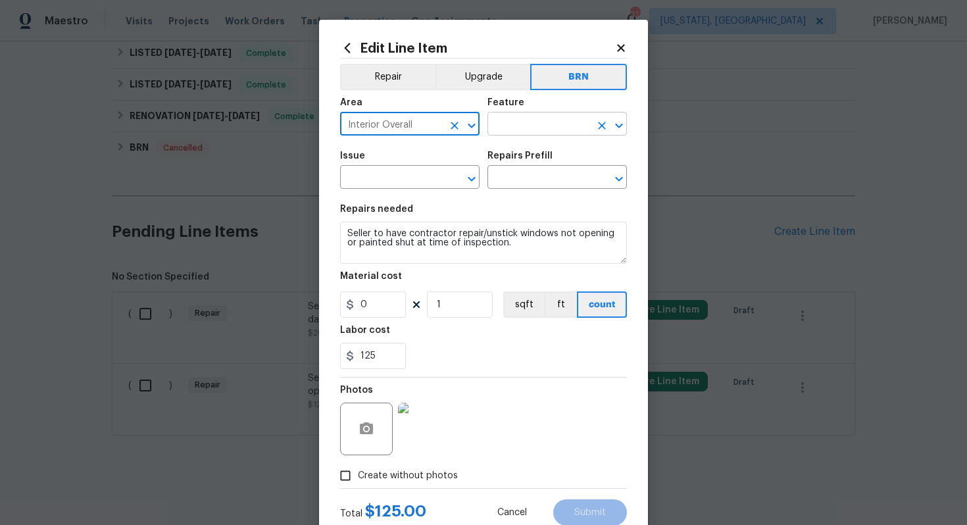
type input "Interior Overall"
click at [520, 132] on input "text" at bounding box center [538, 125] width 103 height 20
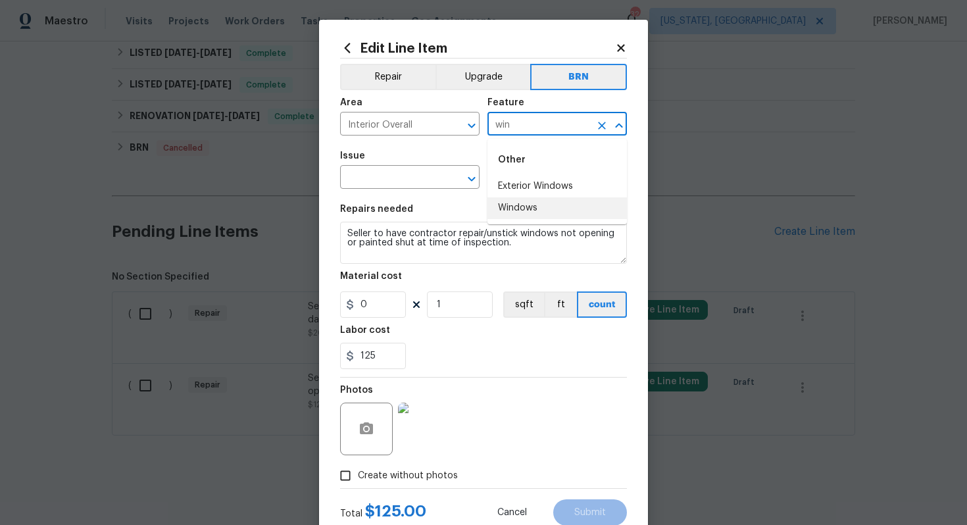
click at [546, 210] on li "Windows" at bounding box center [556, 208] width 139 height 22
type input "Windows"
click at [392, 185] on input "text" at bounding box center [391, 178] width 103 height 20
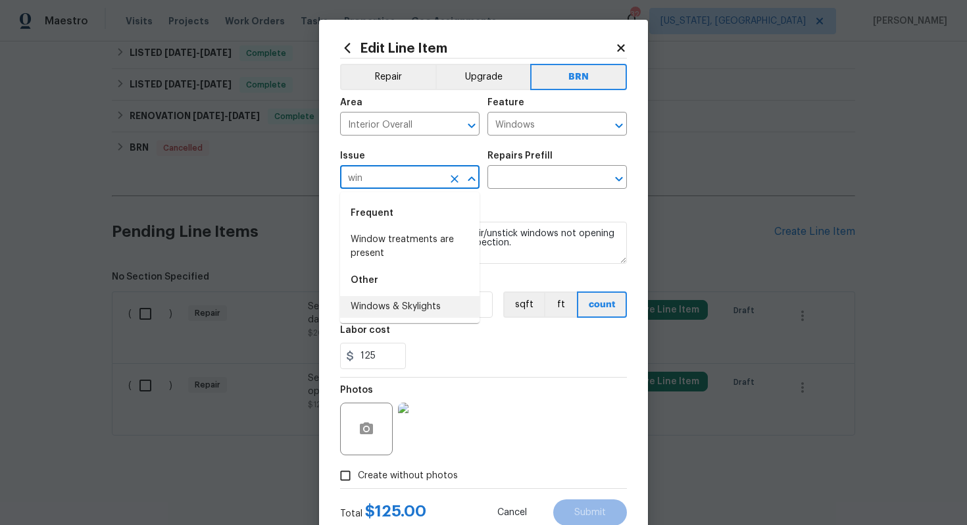
click at [401, 304] on li "Windows & Skylights" at bounding box center [409, 307] width 139 height 22
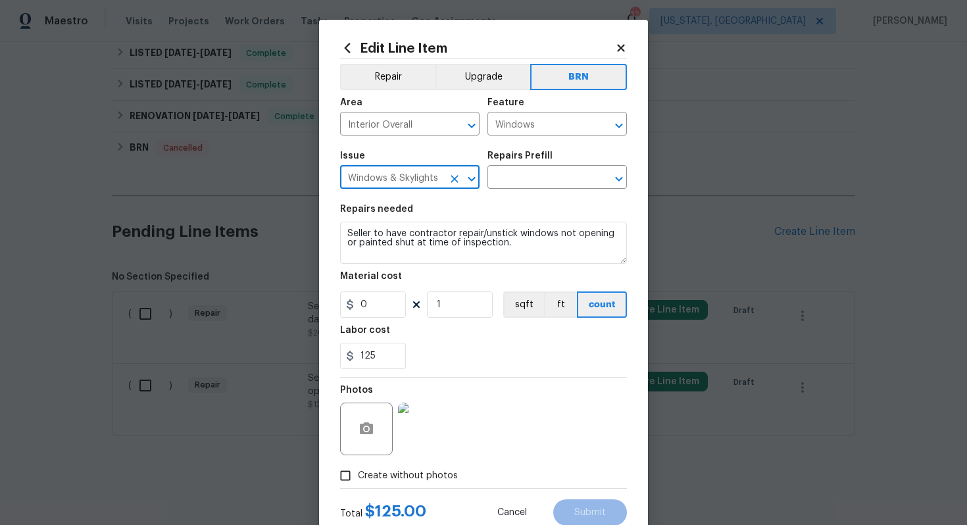
type input "Windows & Skylights"
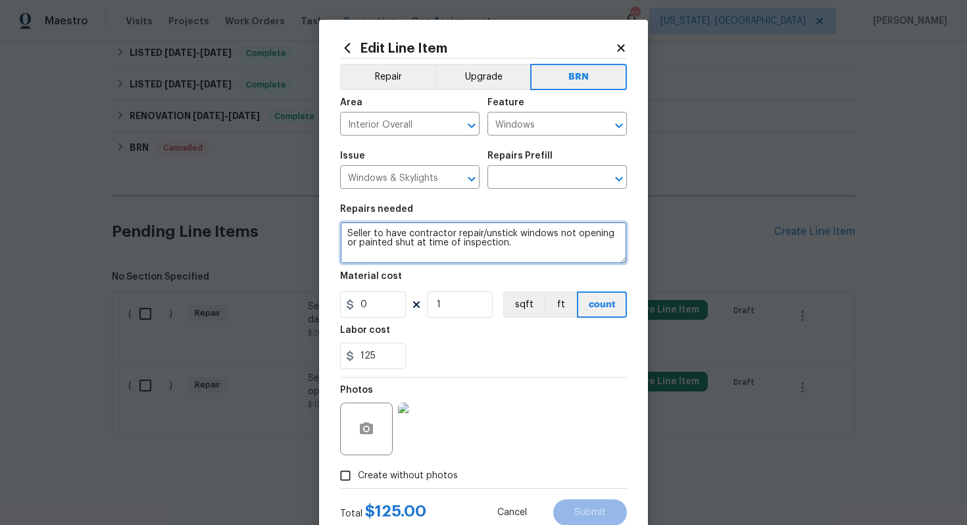
drag, startPoint x: 346, startPoint y: 235, endPoint x: 541, endPoint y: 258, distance: 196.0
click at [541, 258] on textarea "Seller to have contractor repair/unstick windows not opening or painted shut at…" at bounding box center [483, 243] width 287 height 42
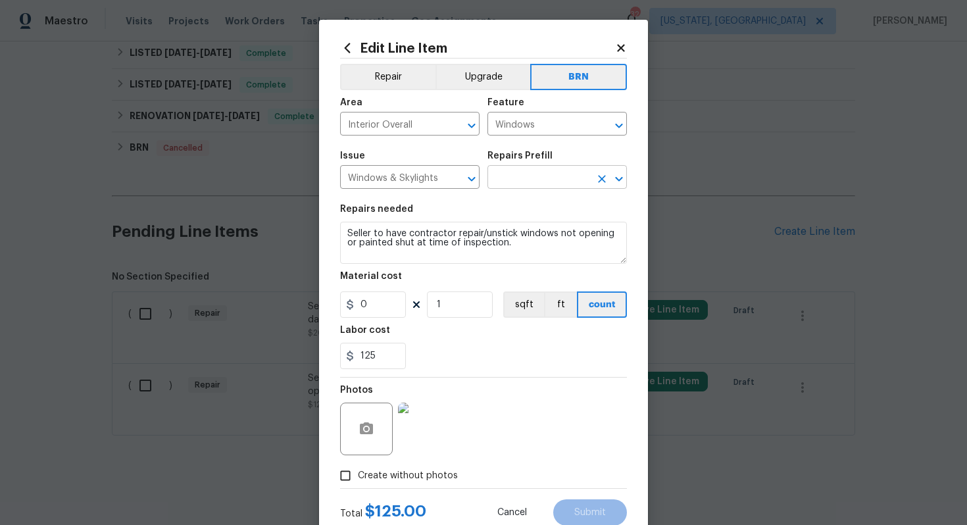
click at [530, 175] on input "text" at bounding box center [538, 178] width 103 height 20
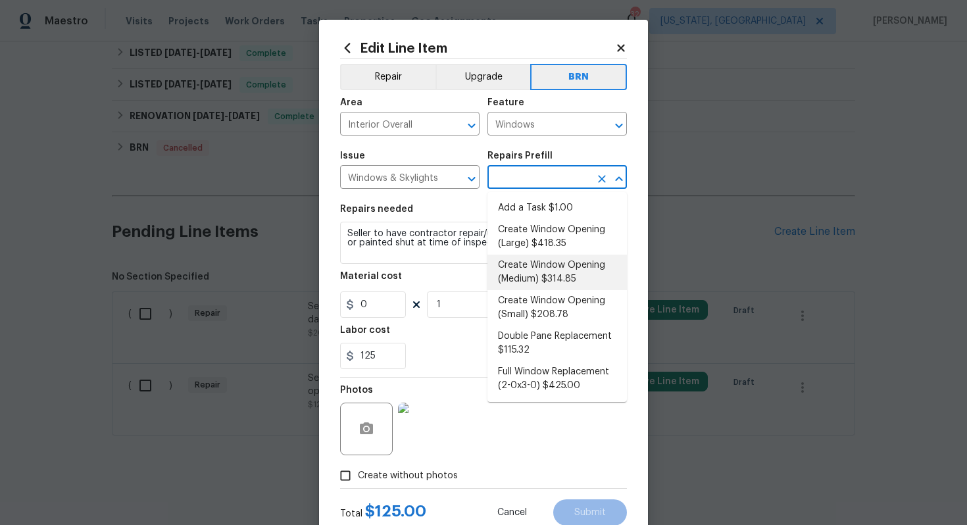
click at [538, 278] on li "Create Window Opening (Medium) $314.85" at bounding box center [556, 273] width 139 height 36
type input "Create Window Opening (Medium) $314.85"
type textarea "Remove the existing substrate, insulation, etc to create a window opening of up…"
type input "314.85"
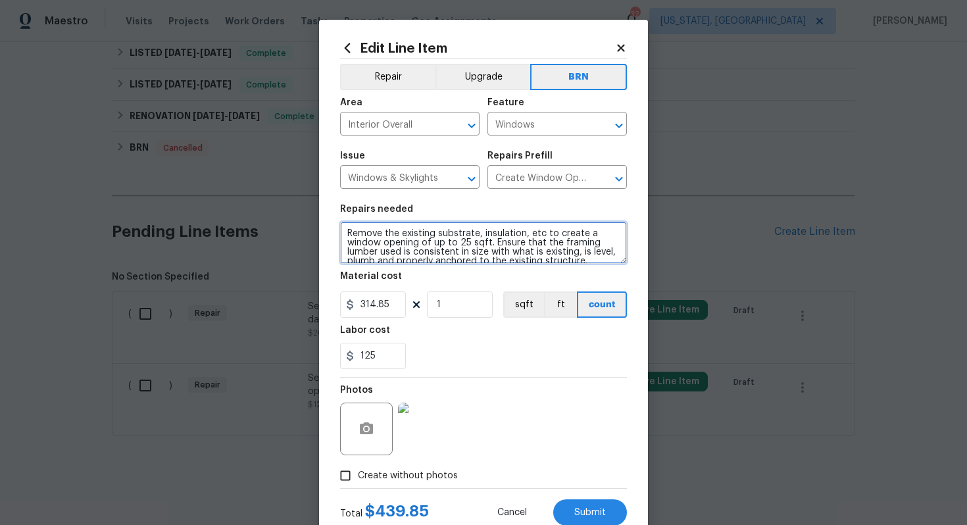
scroll to position [18, 0]
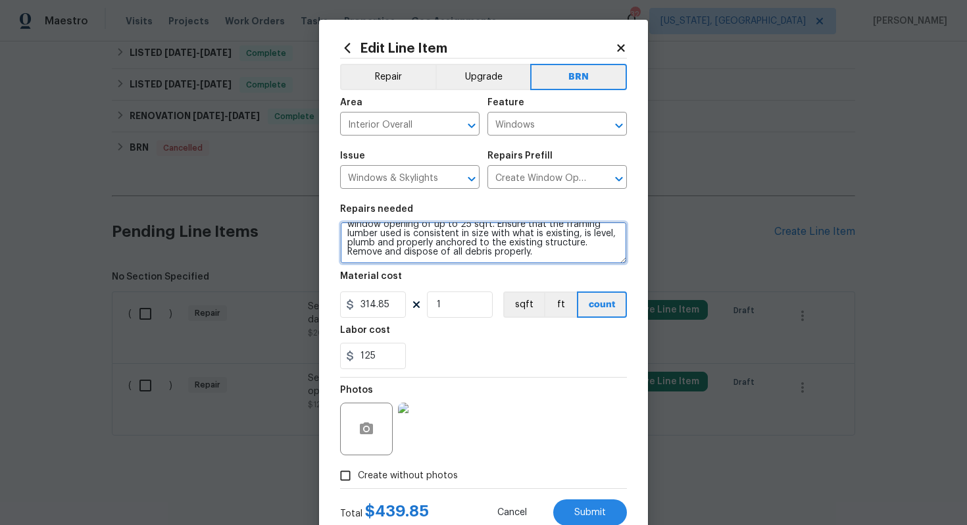
drag, startPoint x: 344, startPoint y: 235, endPoint x: 453, endPoint y: 273, distance: 114.8
click at [453, 273] on section "Repairs needed Remove the existing substrate, insulation, etc to create a windo…" at bounding box center [483, 287] width 287 height 180
paste textarea "Seller to have contractor repair/unstick windows not opening or painted shut at…"
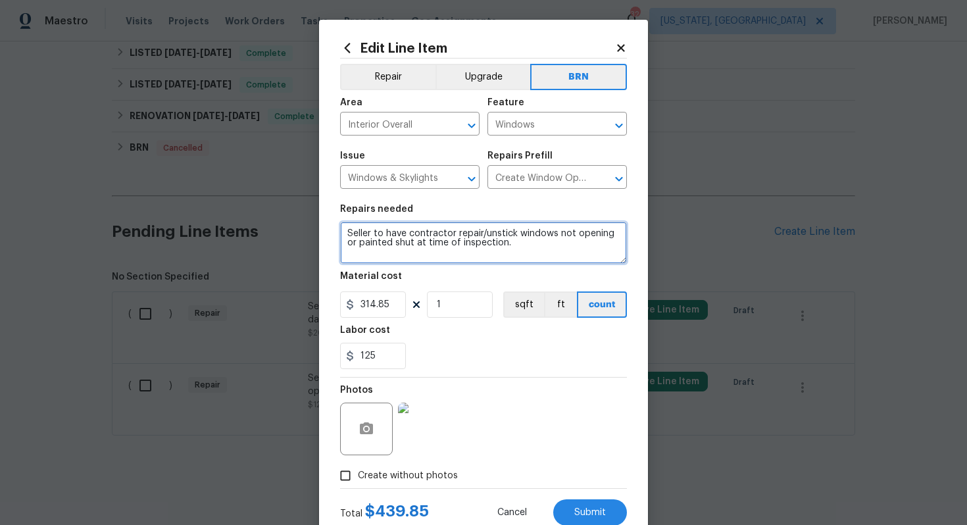
scroll to position [0, 0]
type textarea "Seller to have contractor repair/unstick windows not opening or painted shut at…"
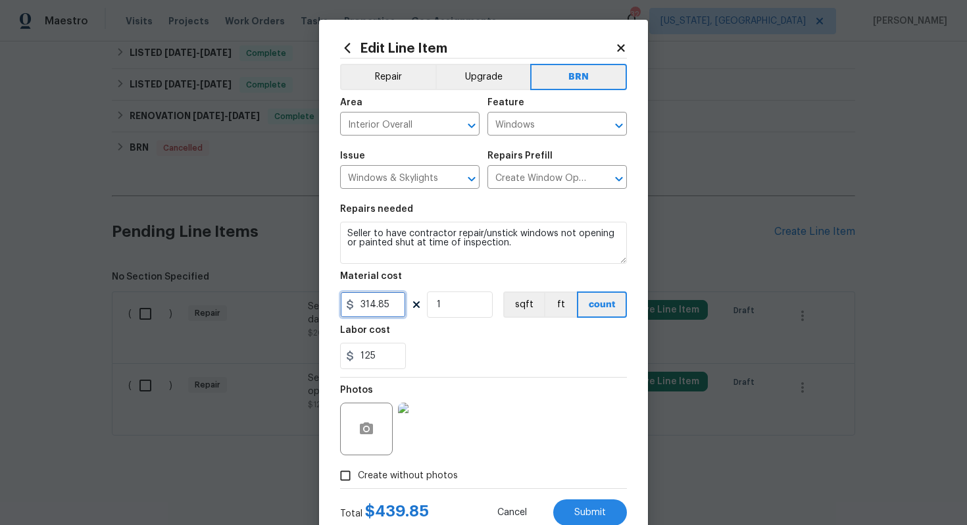
drag, startPoint x: 396, startPoint y: 312, endPoint x: 345, endPoint y: 312, distance: 51.3
click at [345, 312] on input "314.85" at bounding box center [373, 304] width 66 height 26
type input "0"
click at [455, 364] on div "125" at bounding box center [483, 356] width 287 height 26
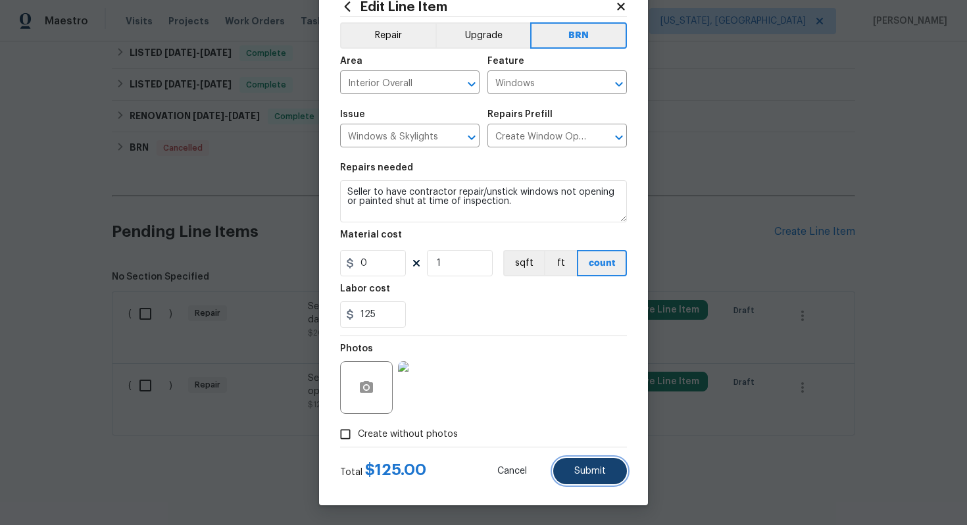
click at [587, 468] on span "Submit" at bounding box center [590, 471] width 32 height 10
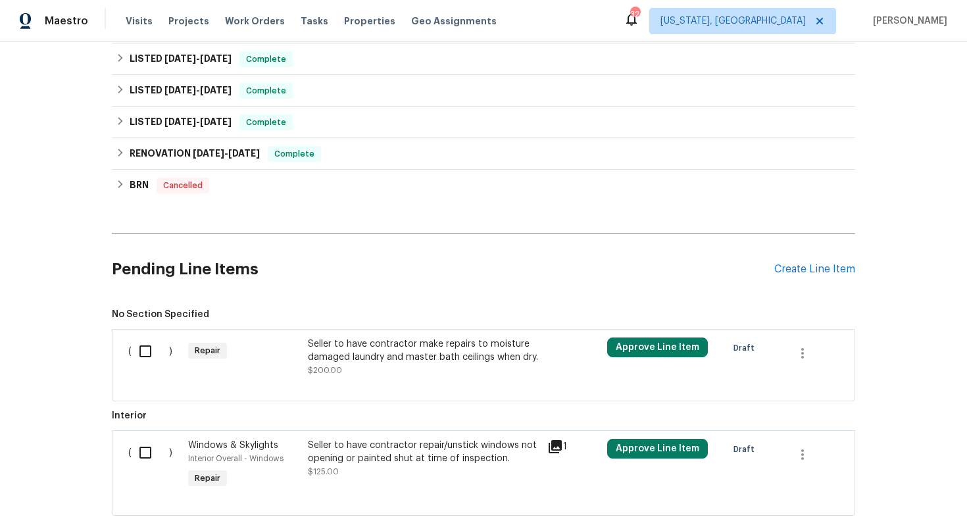
scroll to position [462, 0]
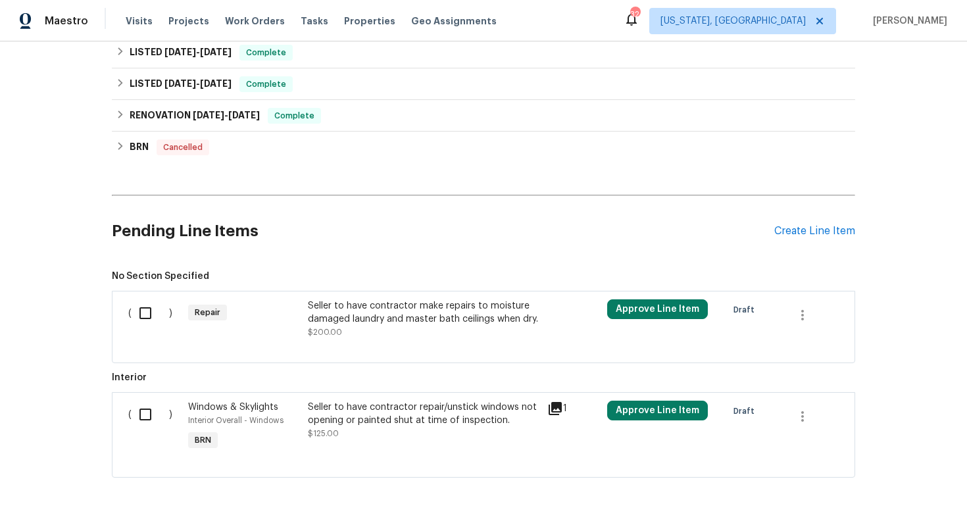
click at [433, 318] on div "Seller to have contractor make repairs to moisture damaged laundry and master b…" at bounding box center [424, 312] width 232 height 26
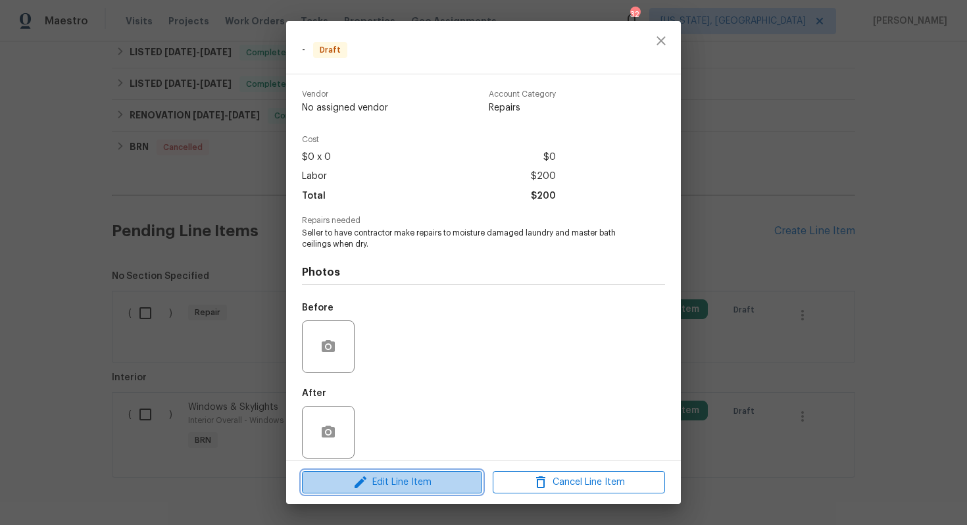
click at [421, 482] on span "Edit Line Item" at bounding box center [392, 482] width 172 height 16
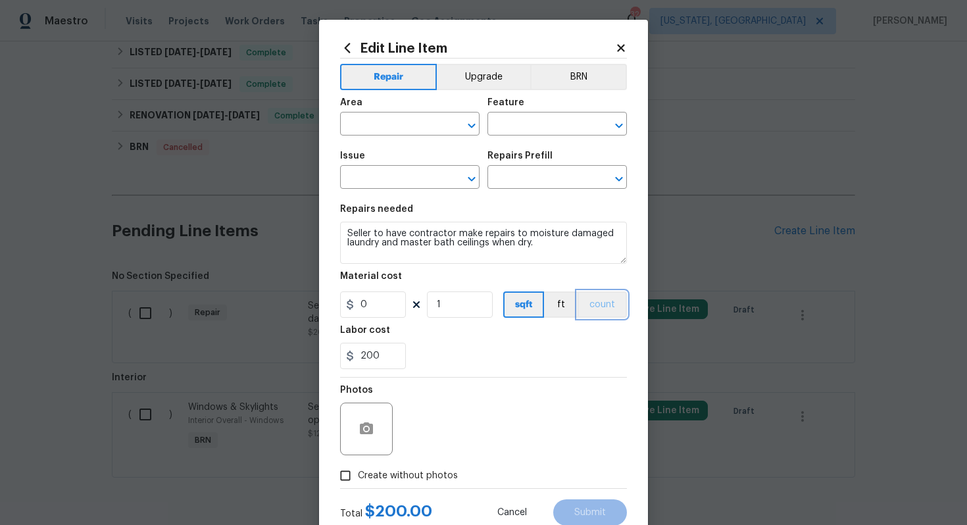
click at [595, 315] on button "count" at bounding box center [602, 304] width 49 height 26
click at [575, 78] on button "BRN" at bounding box center [578, 77] width 97 height 26
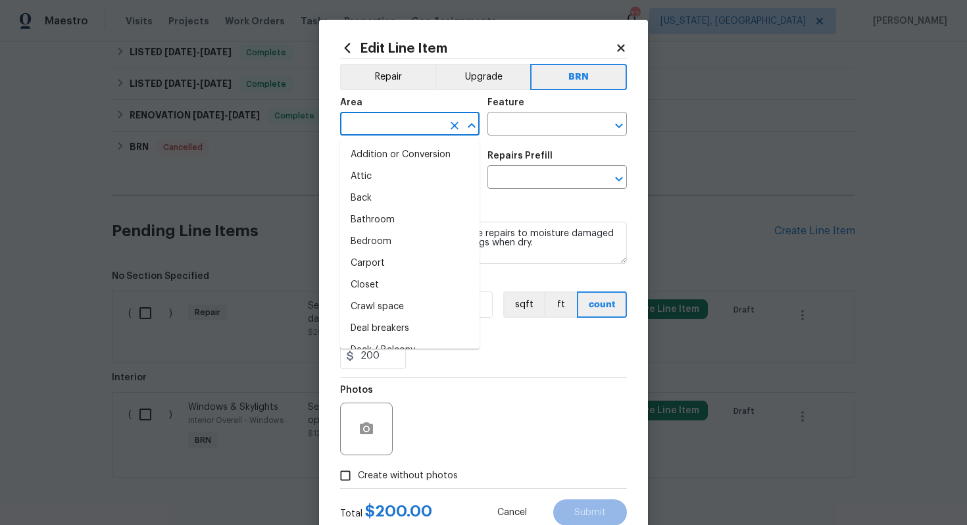
click at [401, 128] on input "text" at bounding box center [391, 125] width 103 height 20
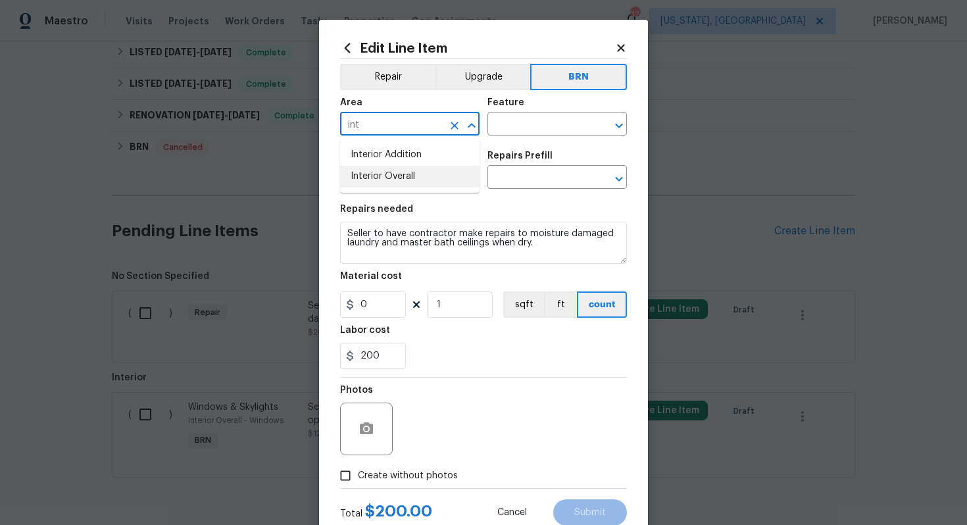
click at [418, 182] on li "Interior Overall" at bounding box center [409, 177] width 139 height 22
type input "Interior Overall"
click at [495, 130] on input "text" at bounding box center [538, 125] width 103 height 20
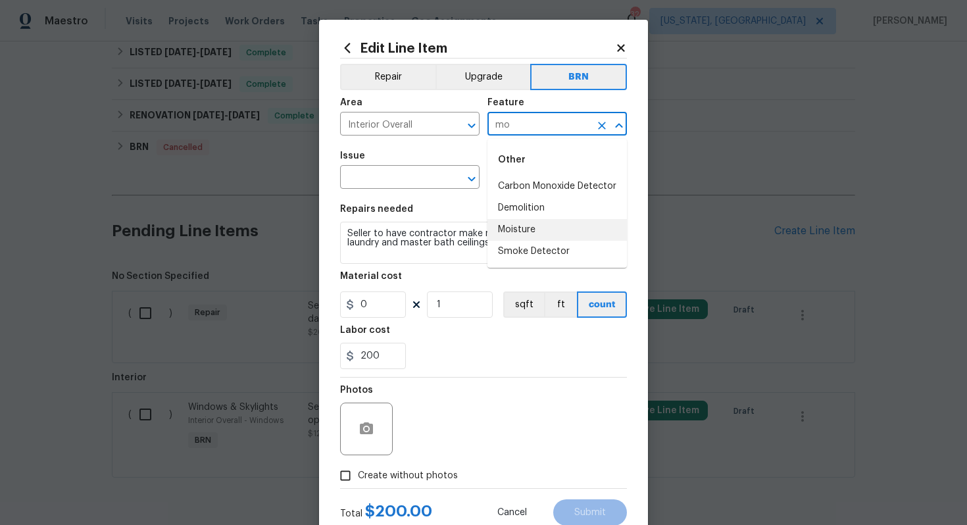
click at [530, 219] on li "Moisture" at bounding box center [556, 230] width 139 height 22
type input "Moisture"
click at [418, 177] on input "text" at bounding box center [391, 178] width 103 height 20
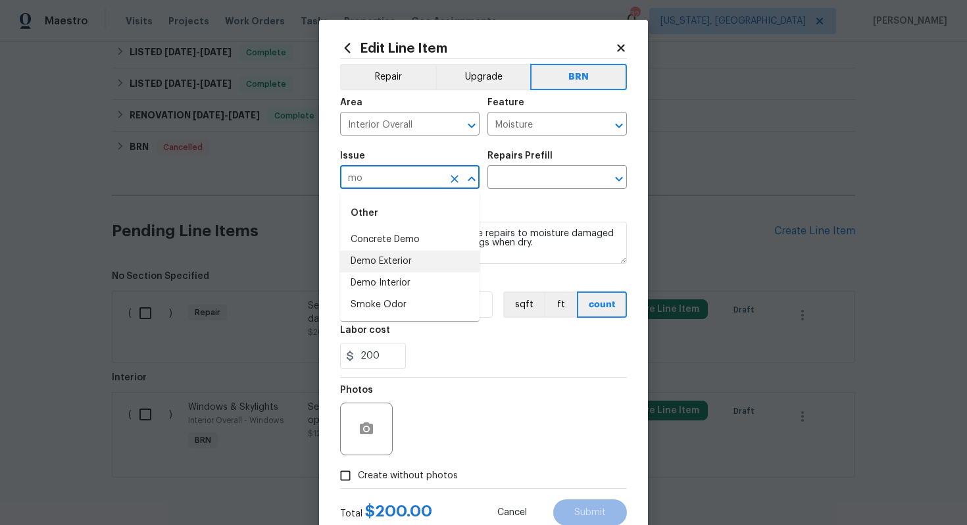
type input "m"
type input "l"
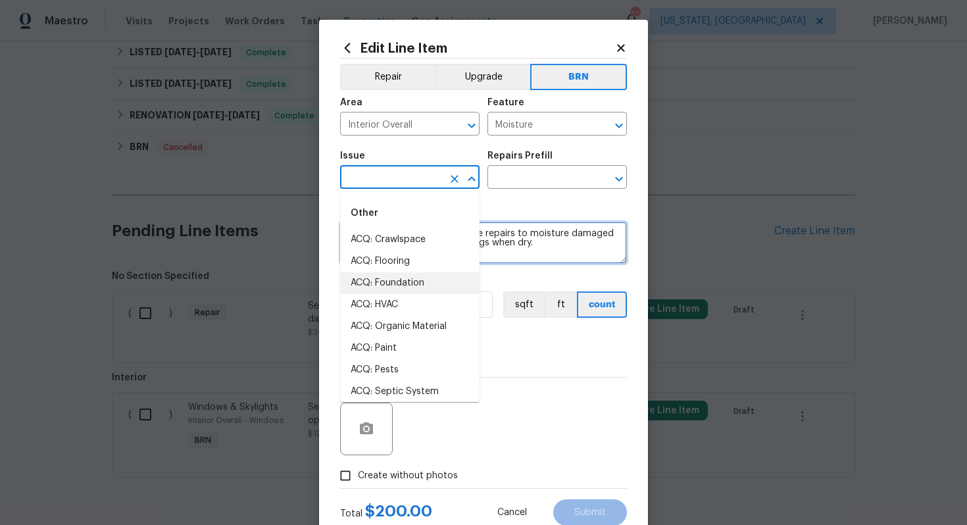
click at [536, 257] on textarea "Seller to have contractor make repairs to moisture damaged laundry and master b…" at bounding box center [483, 243] width 287 height 42
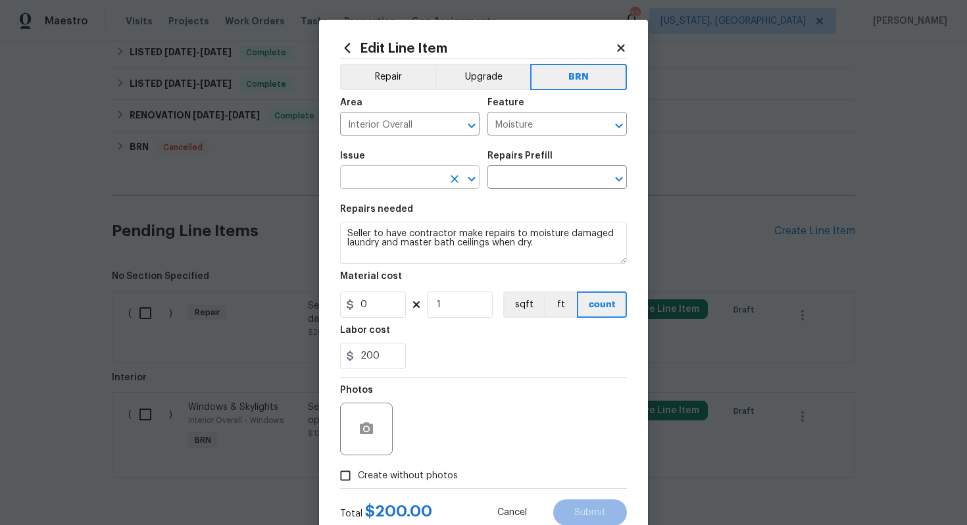
click at [409, 180] on input "text" at bounding box center [391, 178] width 103 height 20
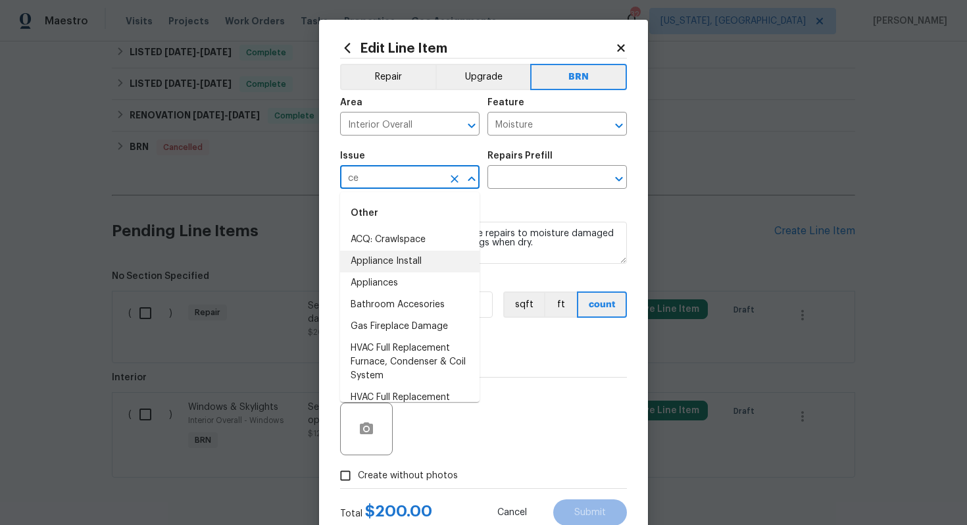
type input "c"
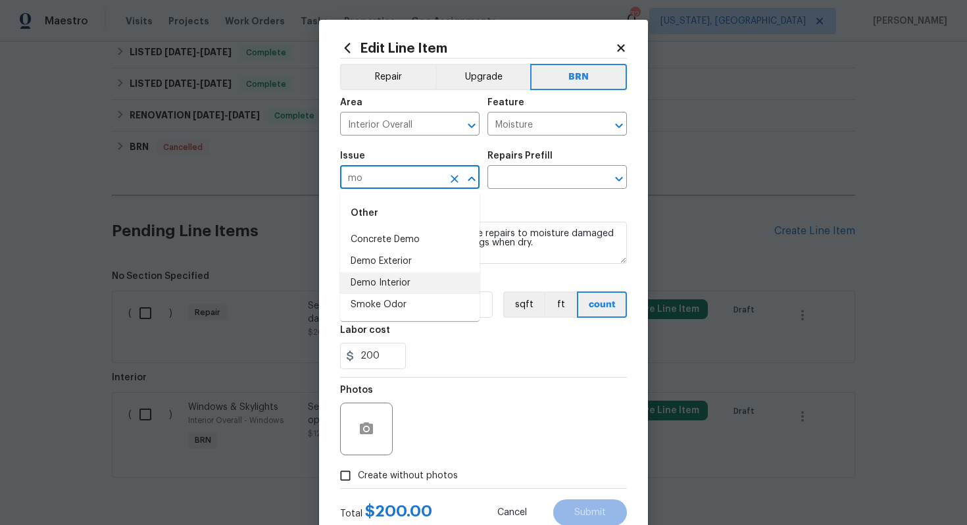
click at [422, 278] on li "Demo Interior" at bounding box center [409, 283] width 139 height 22
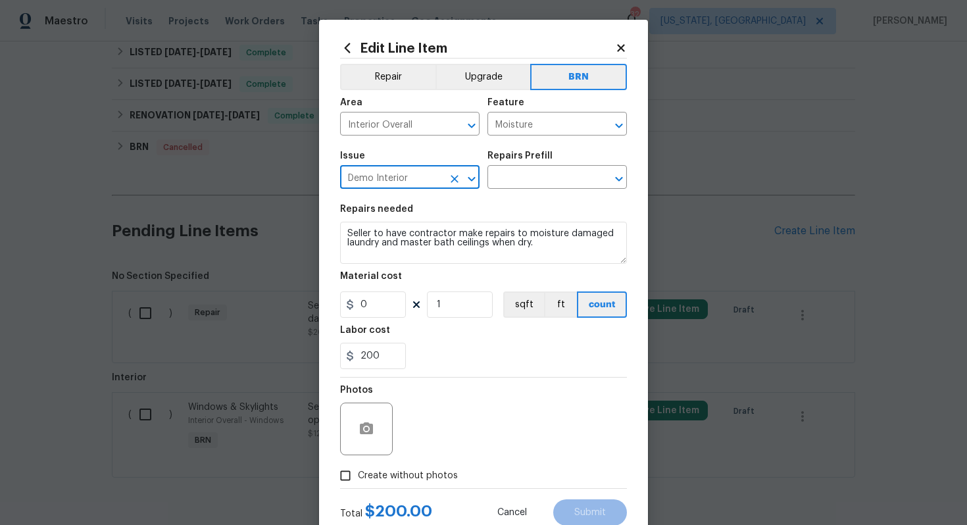
type input "Demo Interior"
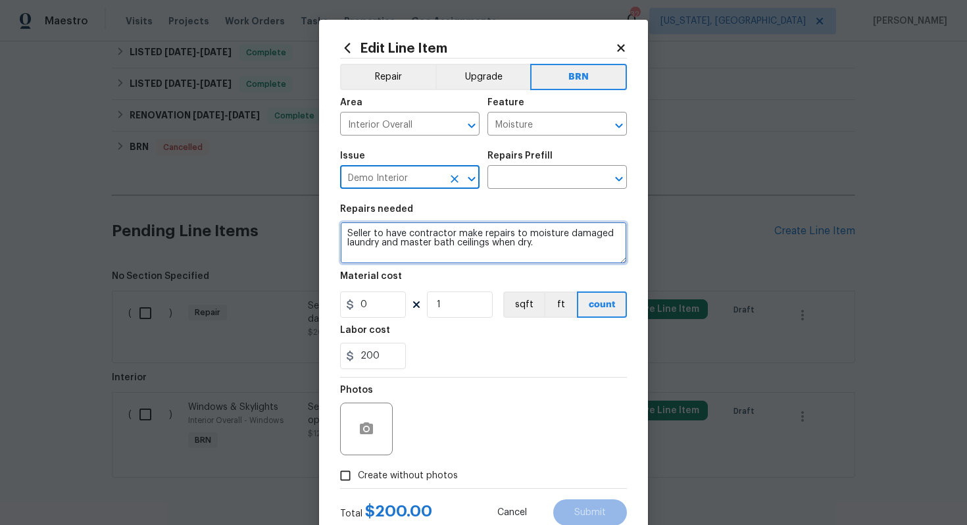
click at [367, 237] on textarea "Seller to have contractor make repairs to moisture damaged laundry and master b…" at bounding box center [483, 243] width 287 height 42
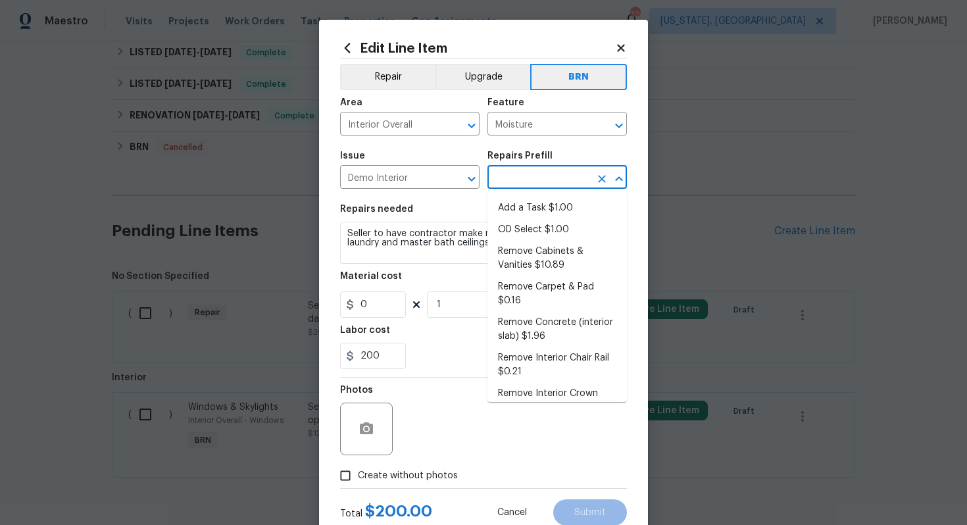
click at [501, 178] on input "text" at bounding box center [538, 178] width 103 height 20
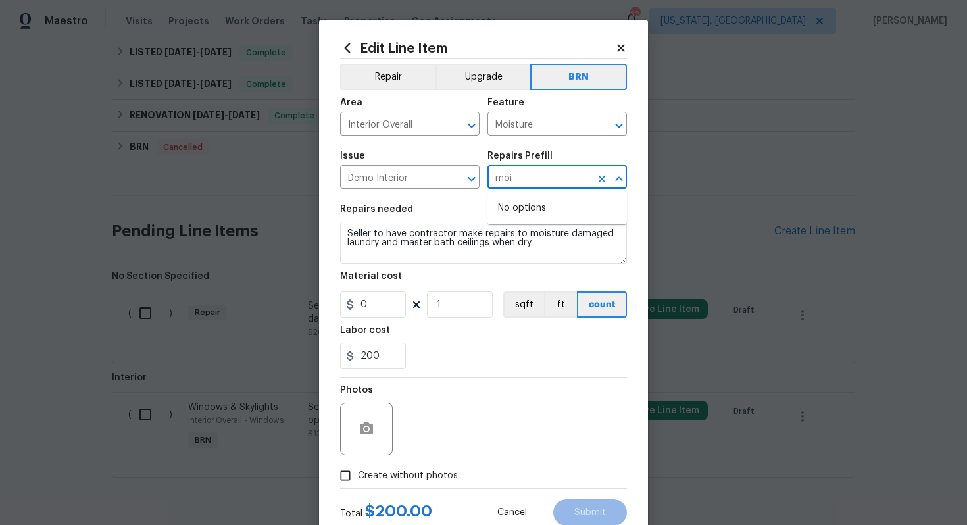
type input "mo"
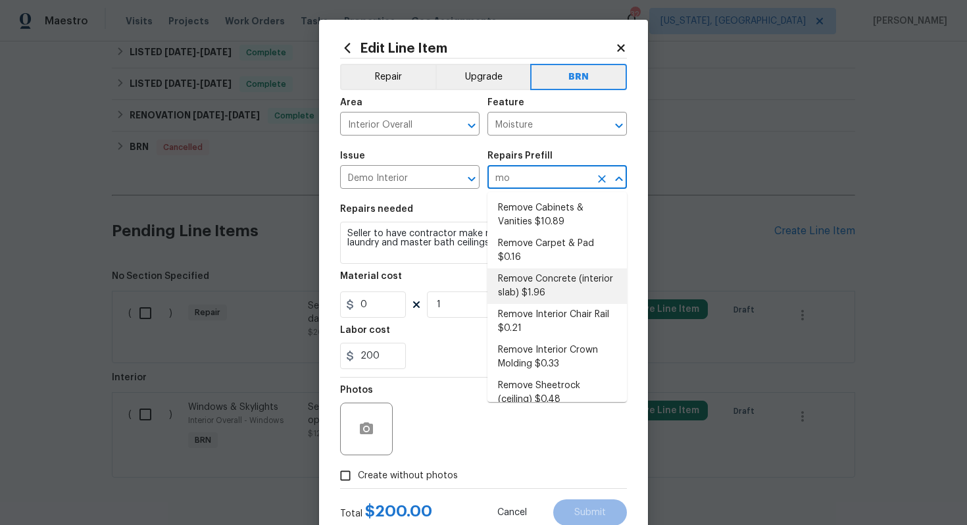
click at [562, 292] on li "Remove Concrete (interior slab) $1.96" at bounding box center [556, 286] width 139 height 36
type input "Demolition"
type input "Remove Concrete (interior slab) $1.96"
type textarea "Demo/remove and properly dispose of the concrete (1''-4'') as outlined by the P…"
type input "1.96"
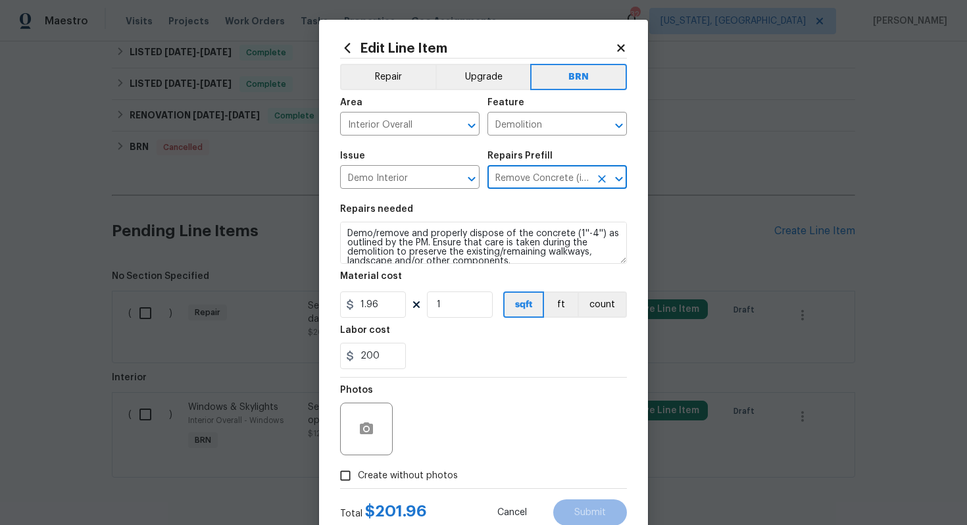
type input "Remove Concrete (interior slab) $1.96"
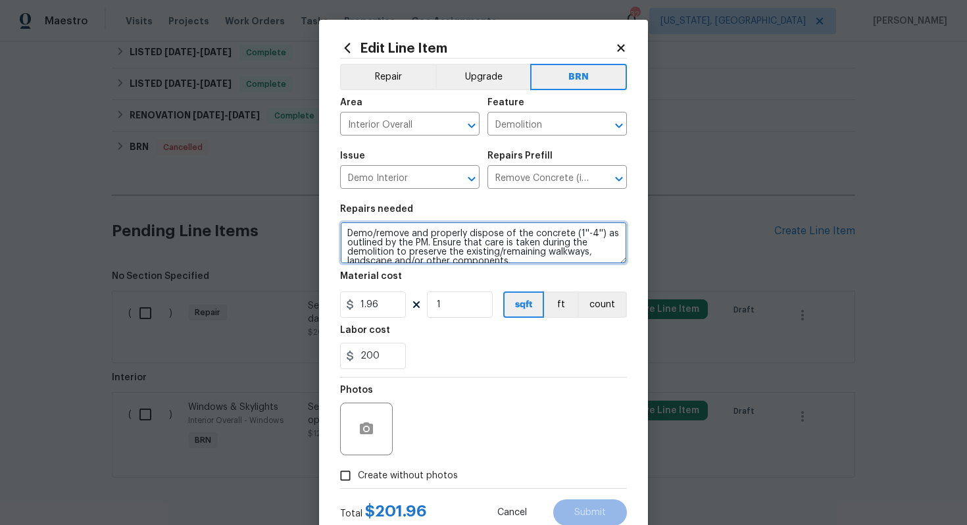
scroll to position [9, 0]
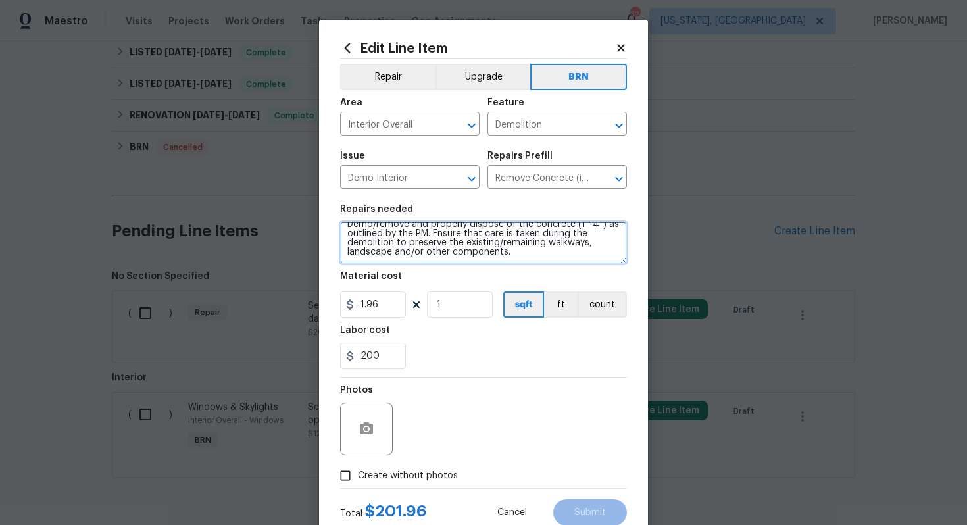
drag, startPoint x: 345, startPoint y: 236, endPoint x: 446, endPoint y: 282, distance: 110.7
click at [446, 282] on section "Repairs needed Demo/remove and properly dispose of the concrete (1''-4'') as ou…" at bounding box center [483, 287] width 287 height 180
paste textarea "Seller to have contractor make repairs to moisture damaged laundry and master b…"
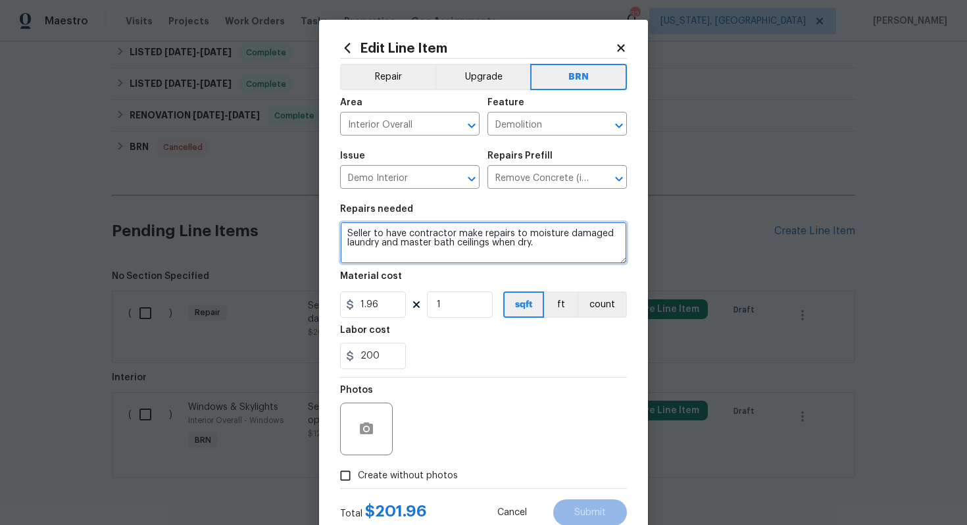
scroll to position [0, 0]
type textarea "Seller to have contractor make repairs to moisture damaged laundry and master b…"
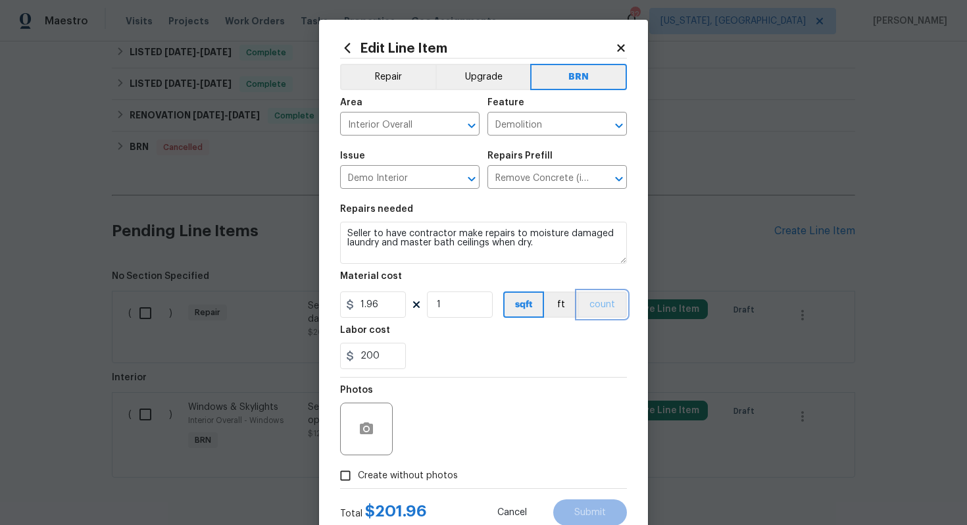
click at [612, 308] on button "count" at bounding box center [602, 304] width 49 height 26
drag, startPoint x: 391, startPoint y: 305, endPoint x: 346, endPoint y: 305, distance: 45.4
click at [346, 305] on div "1.96" at bounding box center [373, 304] width 66 height 26
type input "0"
click at [480, 401] on div "Photos" at bounding box center [483, 421] width 287 height 86
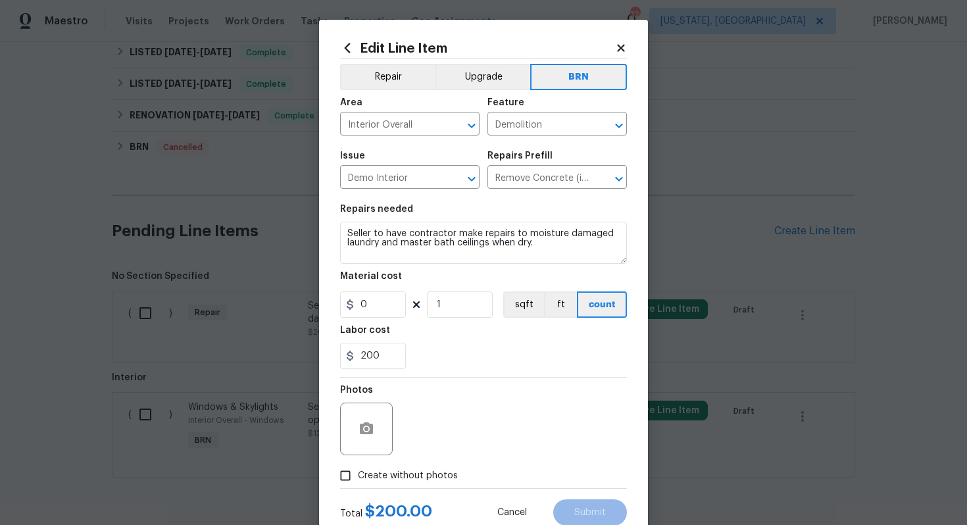
scroll to position [42, 0]
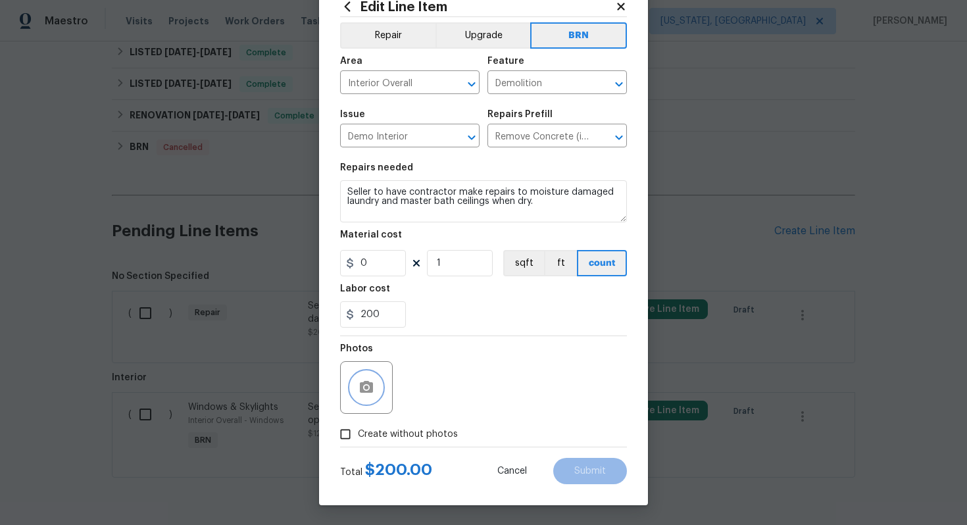
click at [370, 383] on icon "button" at bounding box center [366, 387] width 13 height 12
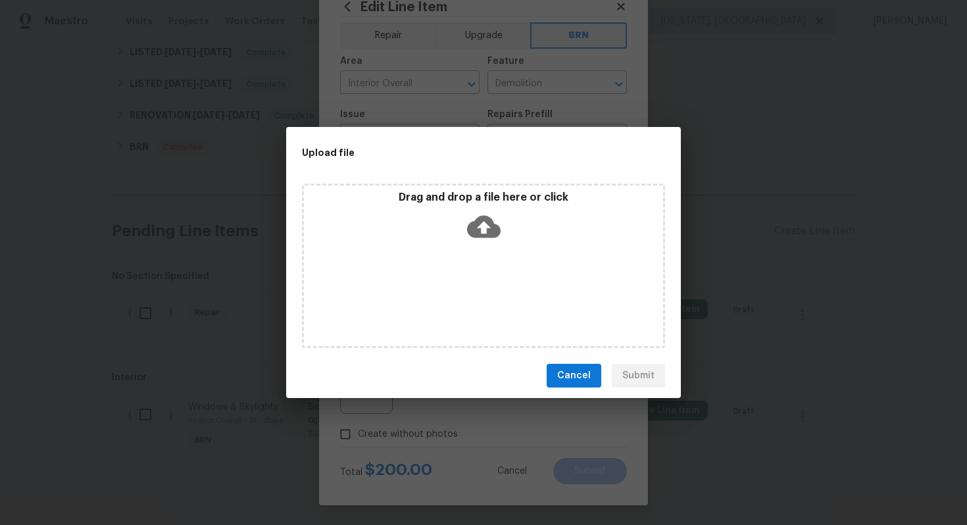
click at [486, 237] on icon at bounding box center [484, 227] width 34 height 34
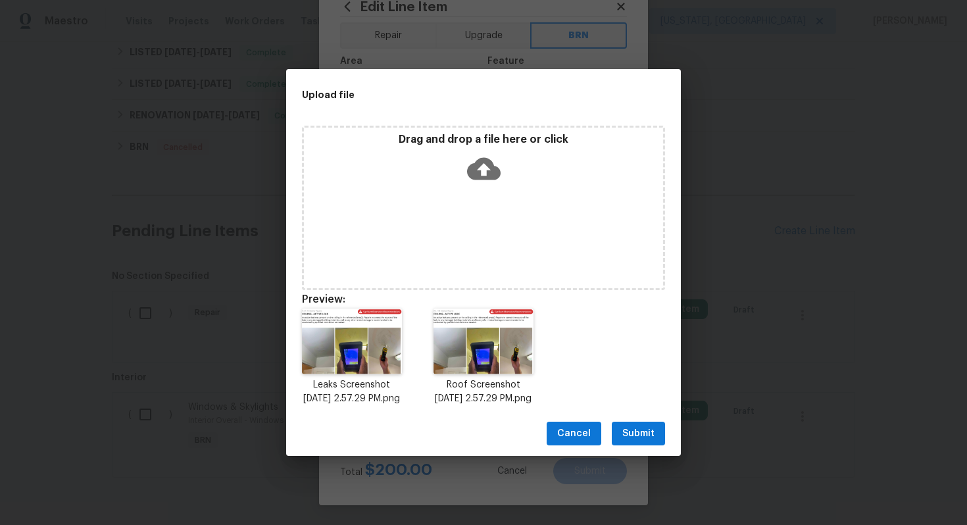
click at [643, 435] on span "Submit" at bounding box center [638, 434] width 32 height 16
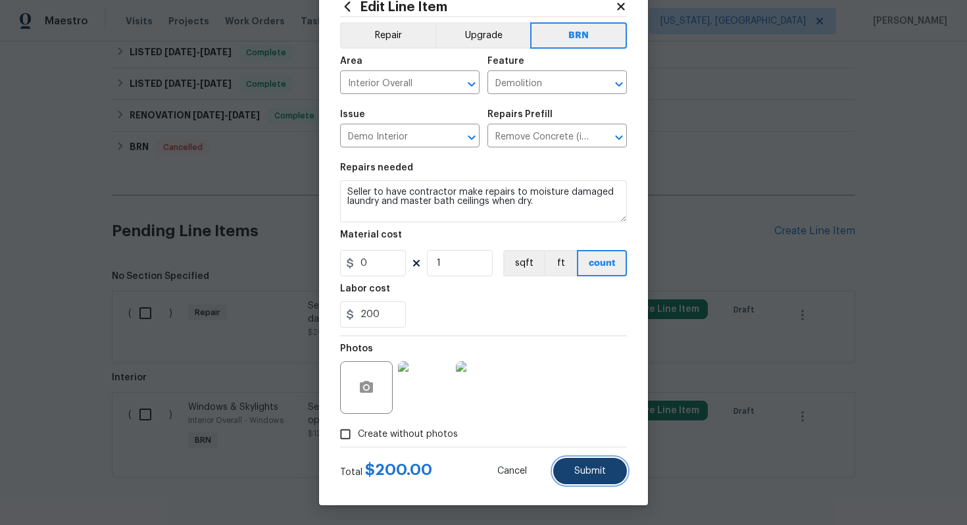
click at [599, 468] on span "Submit" at bounding box center [590, 471] width 32 height 10
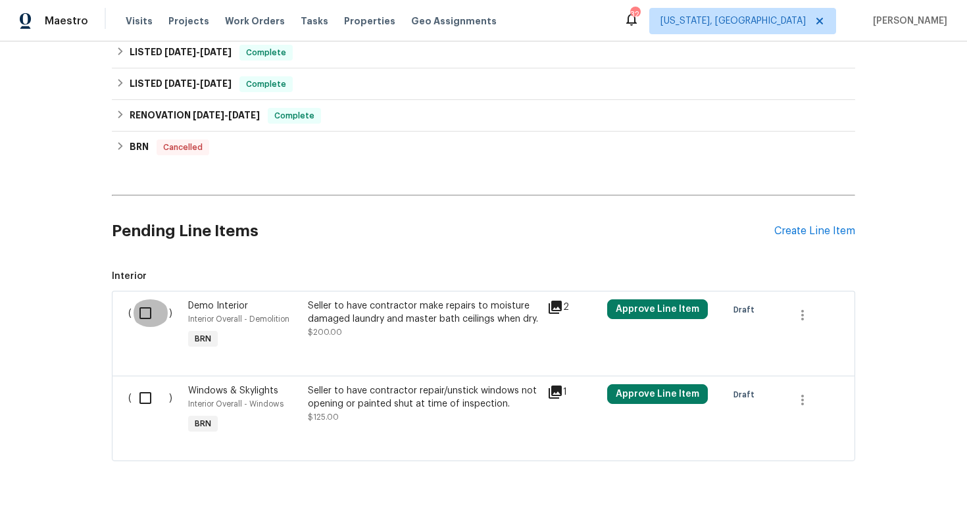
click at [155, 307] on input "checkbox" at bounding box center [150, 313] width 37 height 28
checkbox input "true"
click at [146, 398] on input "checkbox" at bounding box center [150, 398] width 37 height 28
checkbox input "true"
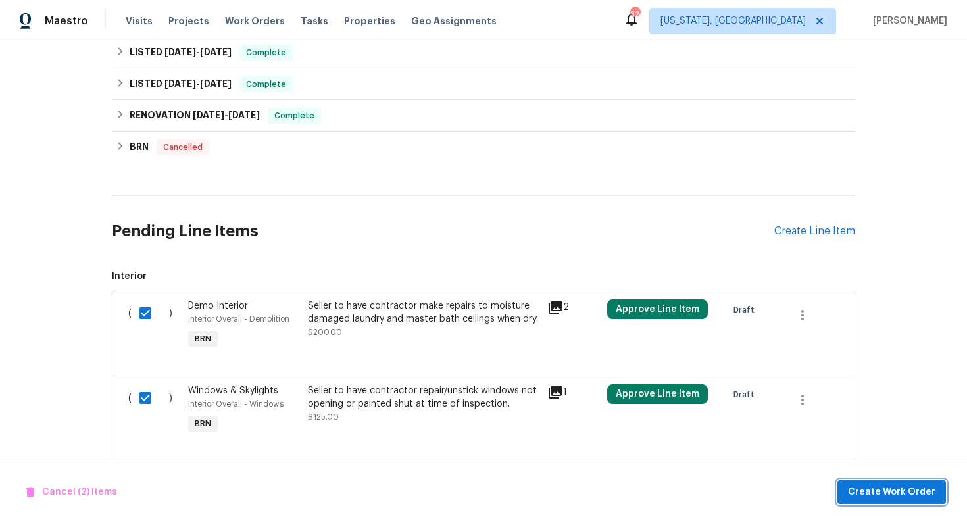
click at [885, 485] on span "Create Work Order" at bounding box center [891, 492] width 87 height 16
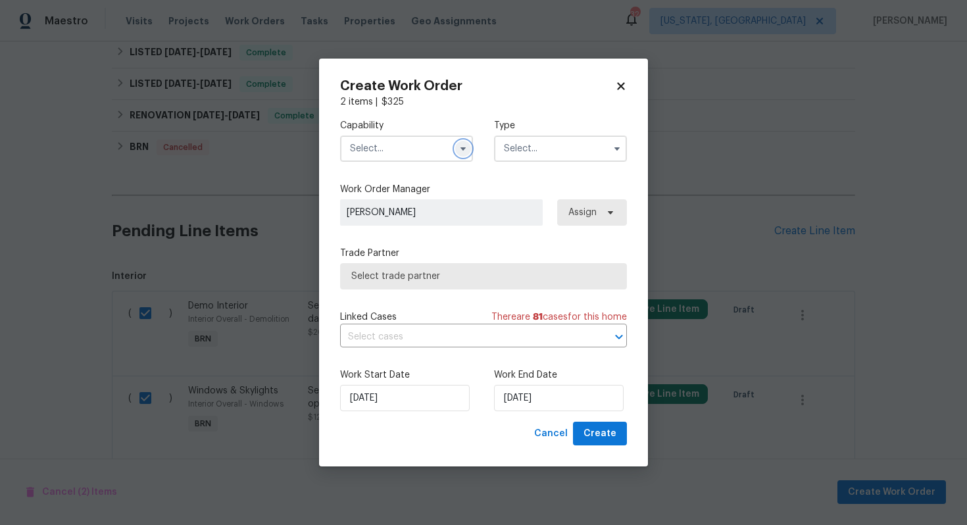
click at [465, 149] on icon "button" at bounding box center [463, 148] width 11 height 11
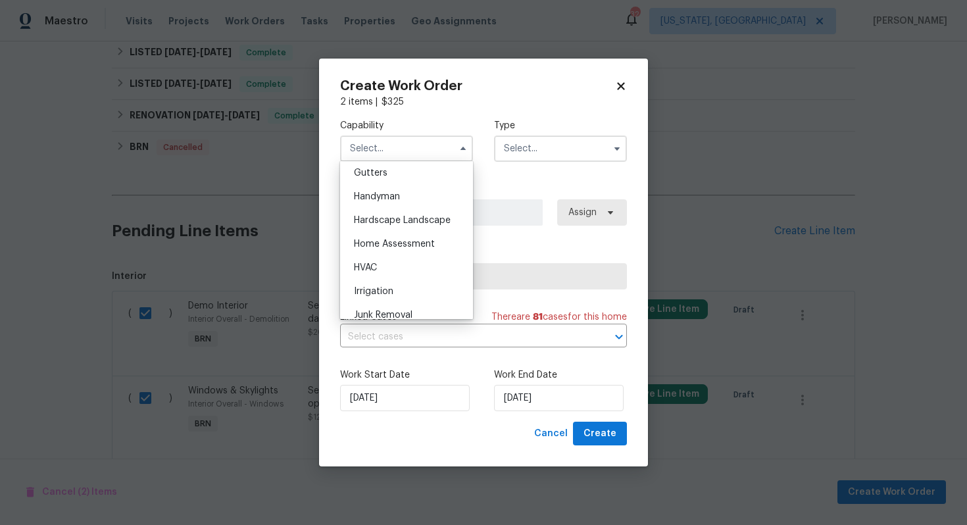
scroll to position [731, 0]
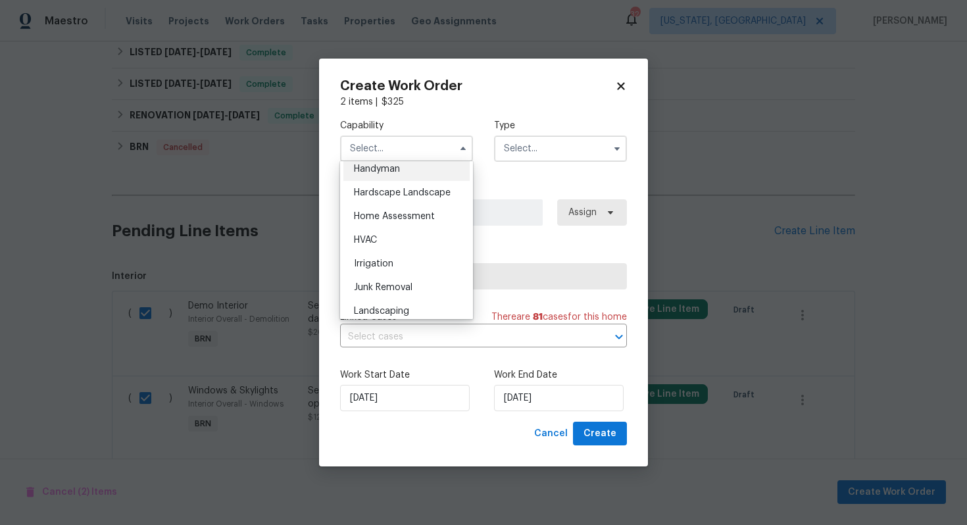
click at [431, 176] on div "Handyman" at bounding box center [406, 169] width 126 height 24
type input "Handyman"
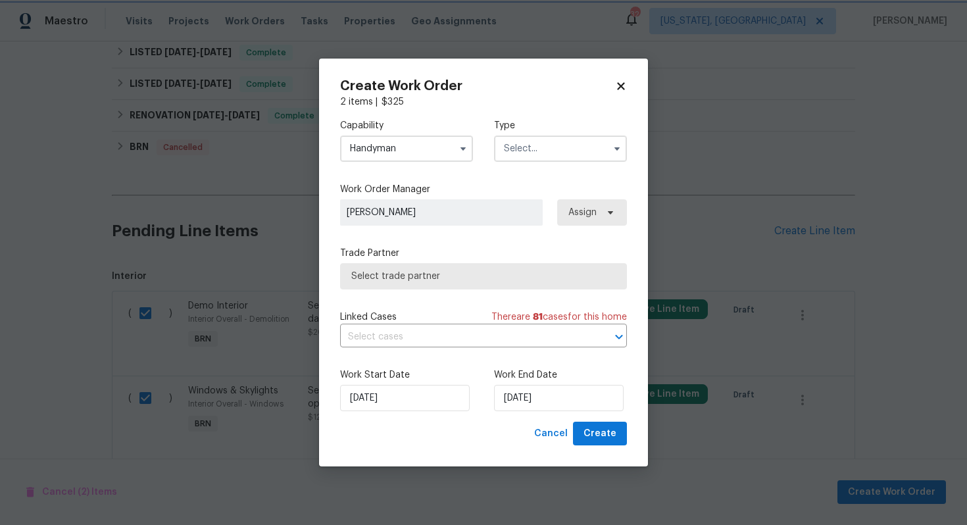
scroll to position [700, 0]
click at [539, 149] on input "text" at bounding box center [560, 149] width 133 height 26
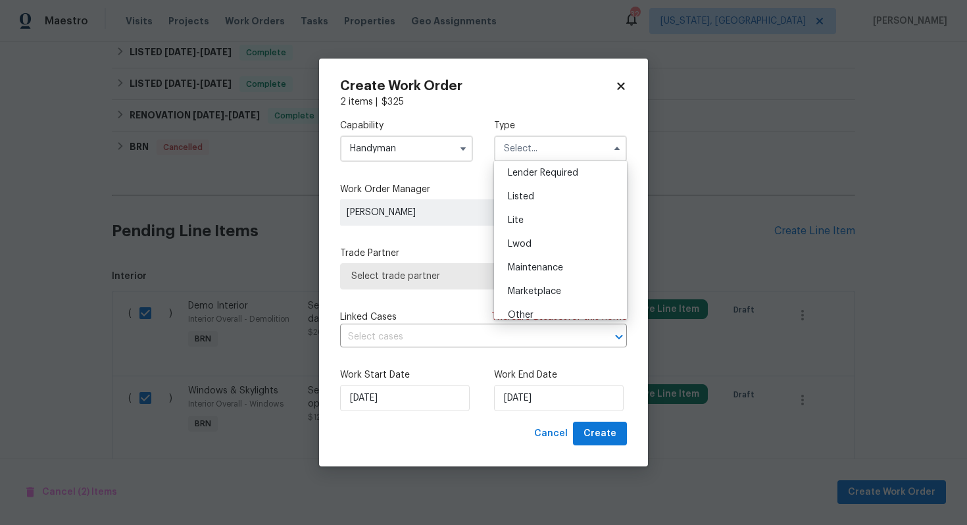
scroll to position [299, 0]
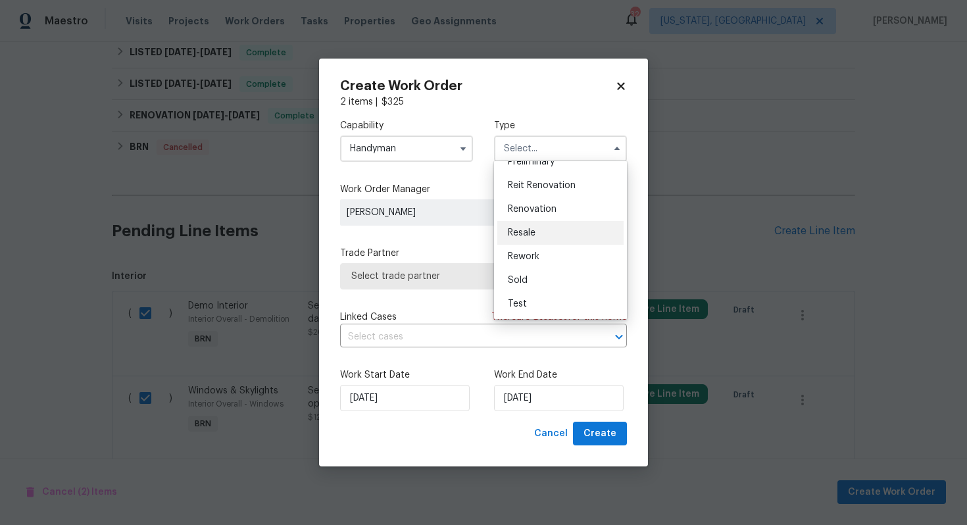
click at [549, 231] on div "Resale" at bounding box center [560, 233] width 126 height 24
type input "Resale"
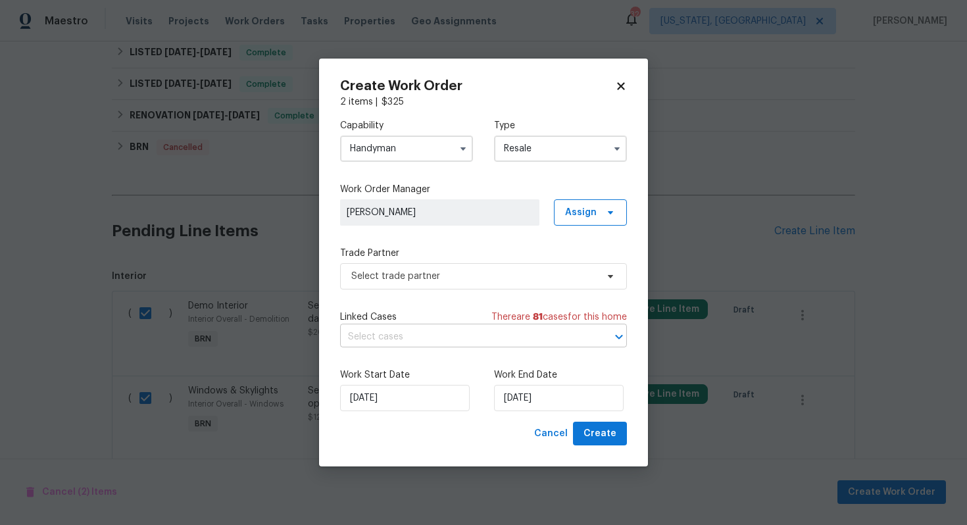
click at [455, 332] on input "text" at bounding box center [465, 337] width 250 height 20
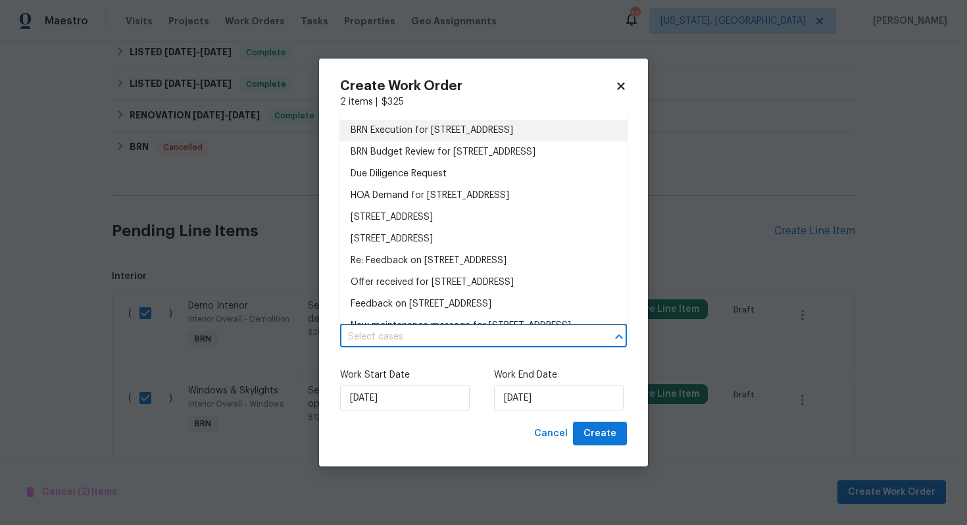
click at [476, 132] on li "BRN Execution for 105 Stonburg Rd, Clemmons, NC 27012" at bounding box center [483, 131] width 287 height 22
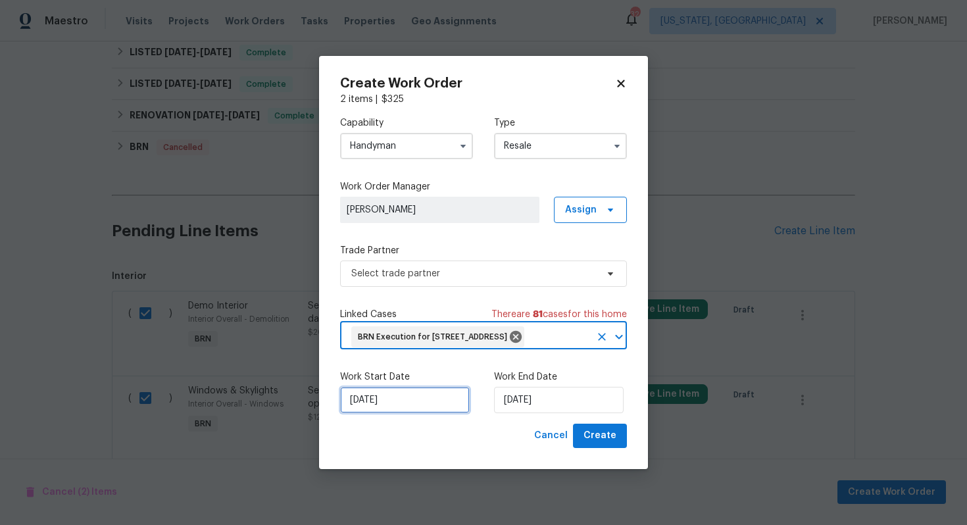
click at [368, 413] on input "[DATE]" at bounding box center [405, 400] width 130 height 26
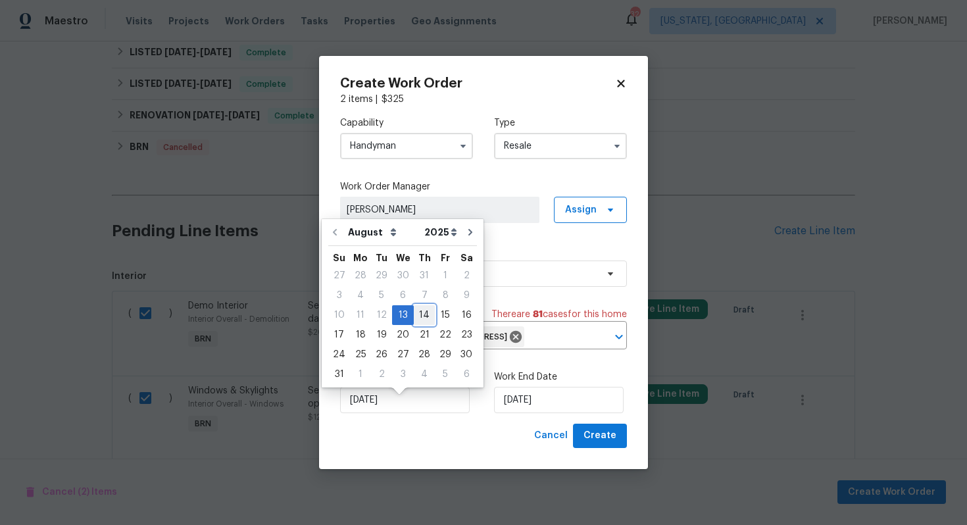
click at [419, 312] on div "14" at bounding box center [424, 315] width 21 height 18
type input "[DATE]"
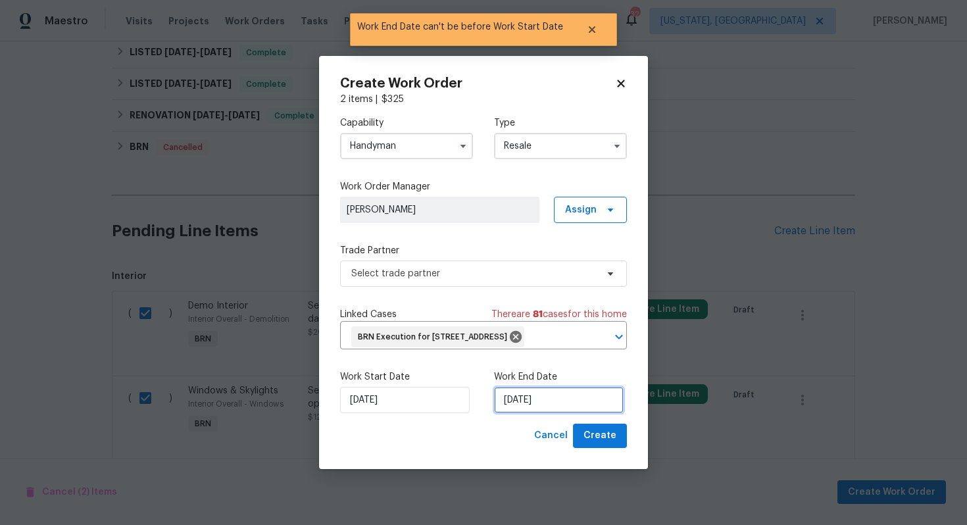
click at [522, 413] on input "[DATE]" at bounding box center [559, 400] width 130 height 26
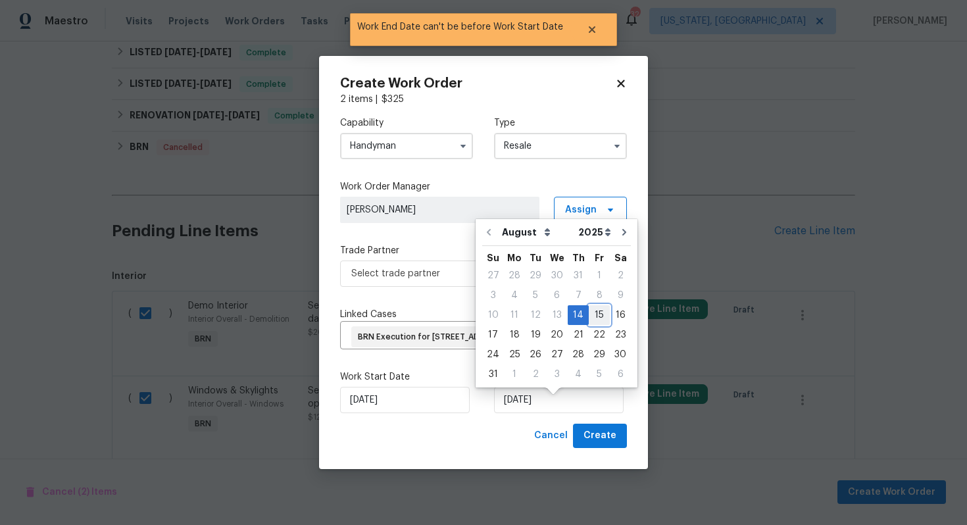
click at [598, 320] on div "15" at bounding box center [599, 315] width 21 height 18
type input "[DATE]"
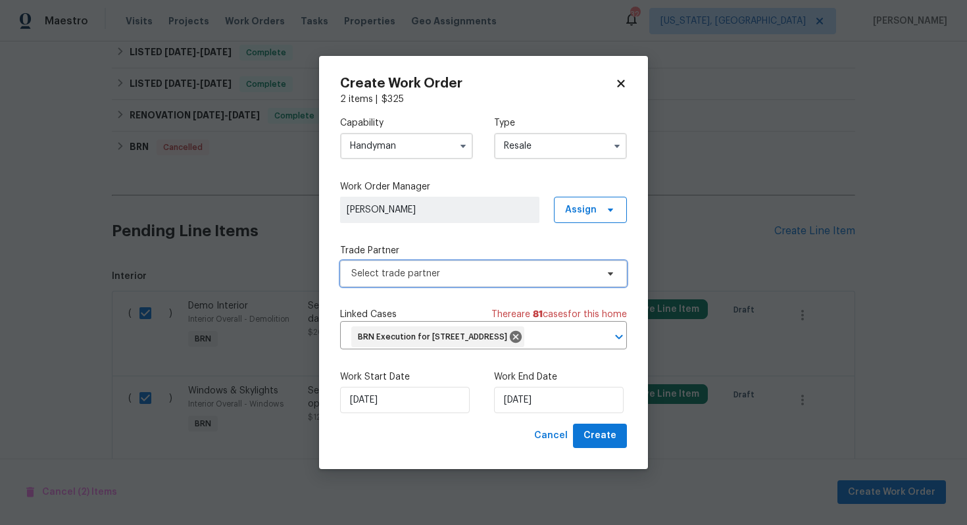
click at [584, 267] on span "Select trade partner" at bounding box center [473, 273] width 245 height 13
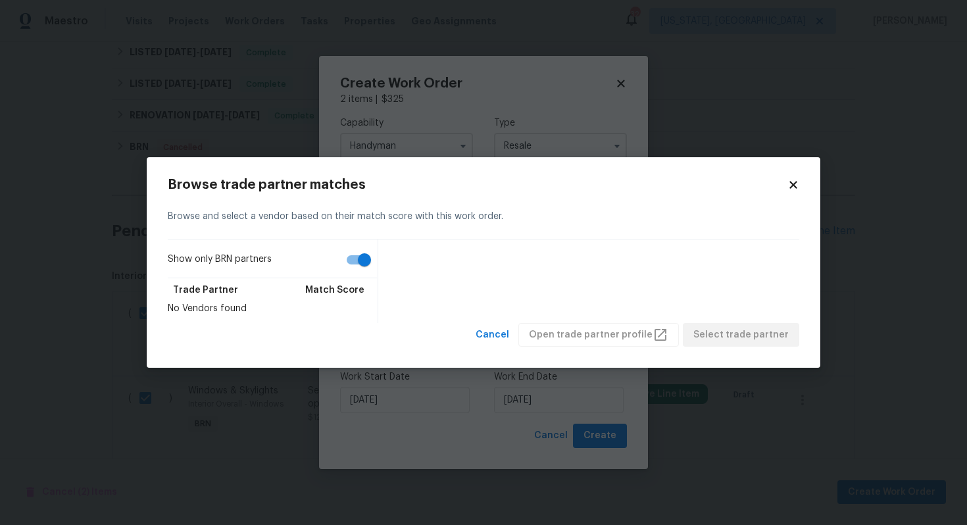
click at [358, 263] on input "Show only BRN partners" at bounding box center [364, 259] width 75 height 25
checkbox input "false"
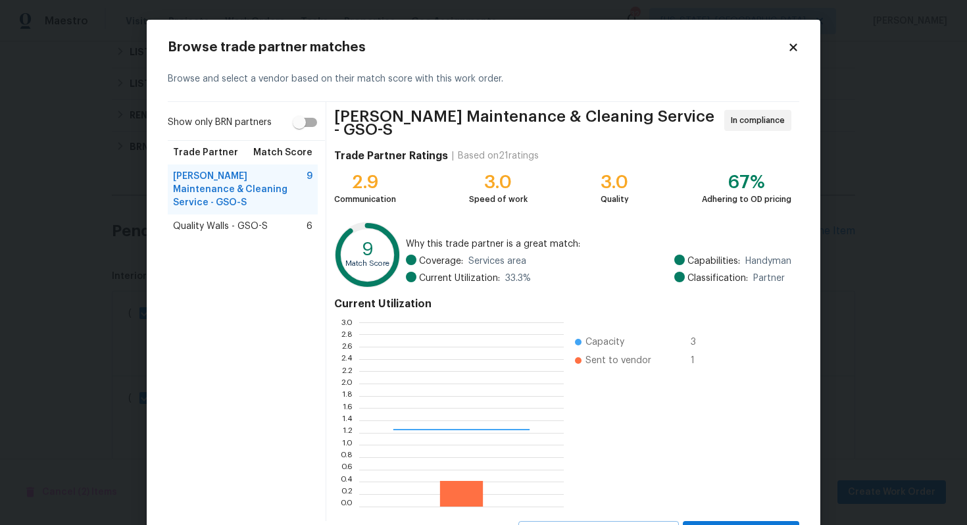
scroll to position [184, 205]
click at [234, 220] on span "Quality Walls - GSO-S" at bounding box center [220, 226] width 95 height 13
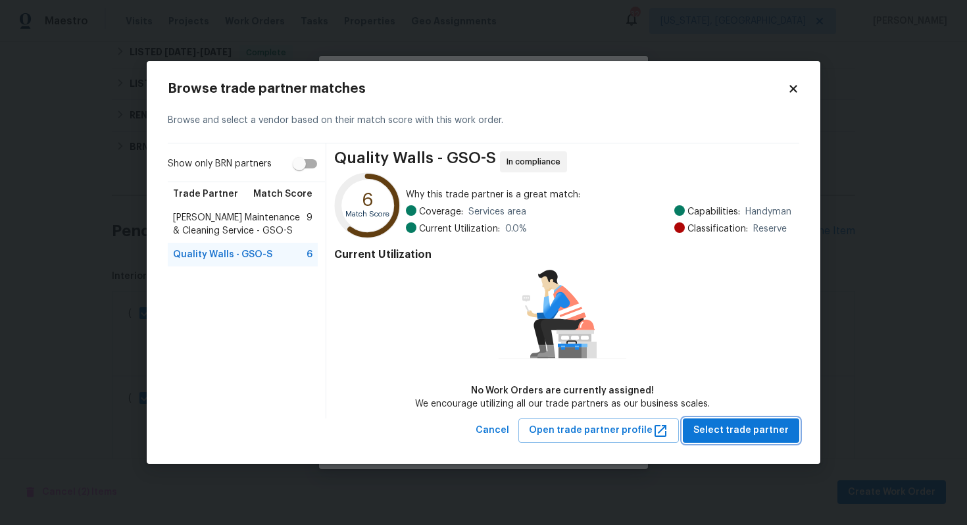
click at [747, 426] on span "Select trade partner" at bounding box center [740, 430] width 95 height 16
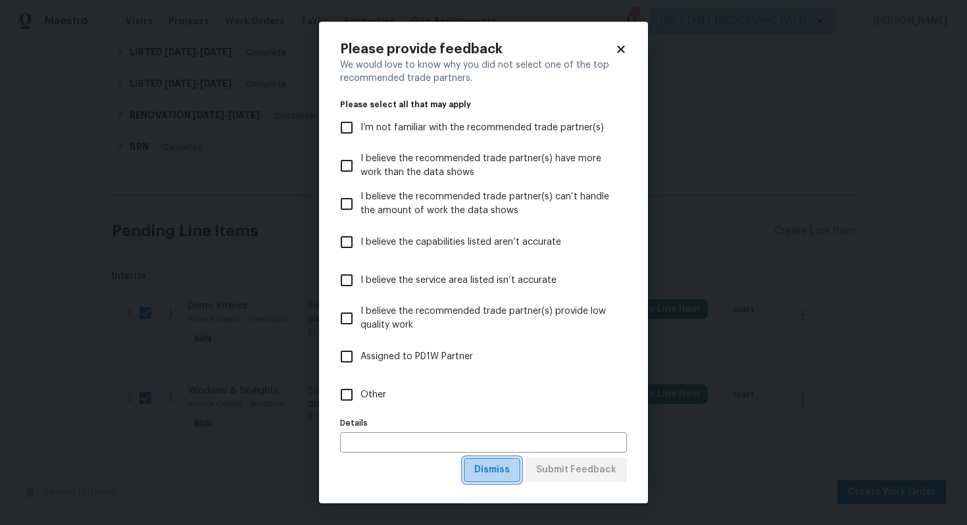
click at [506, 470] on span "Dismiss" at bounding box center [492, 470] width 36 height 16
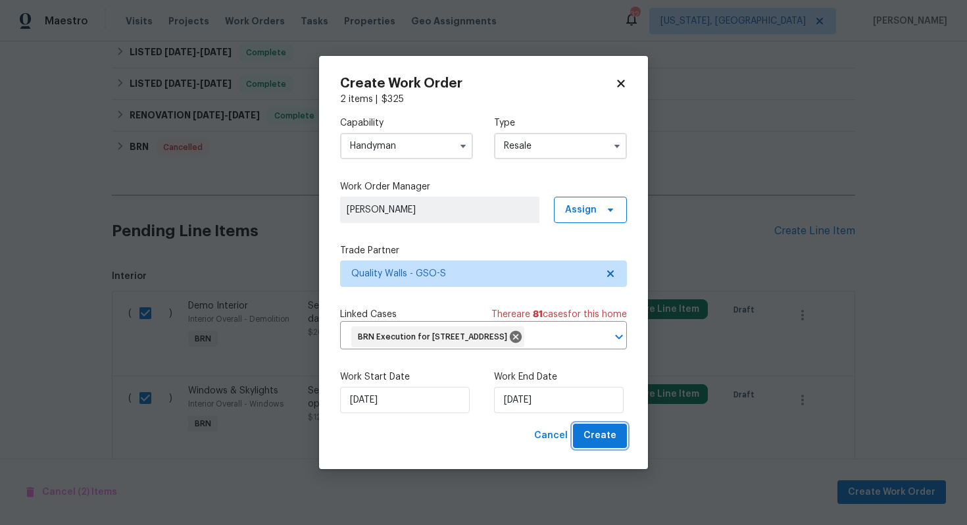
click at [608, 448] on button "Create" at bounding box center [600, 436] width 54 height 24
checkbox input "false"
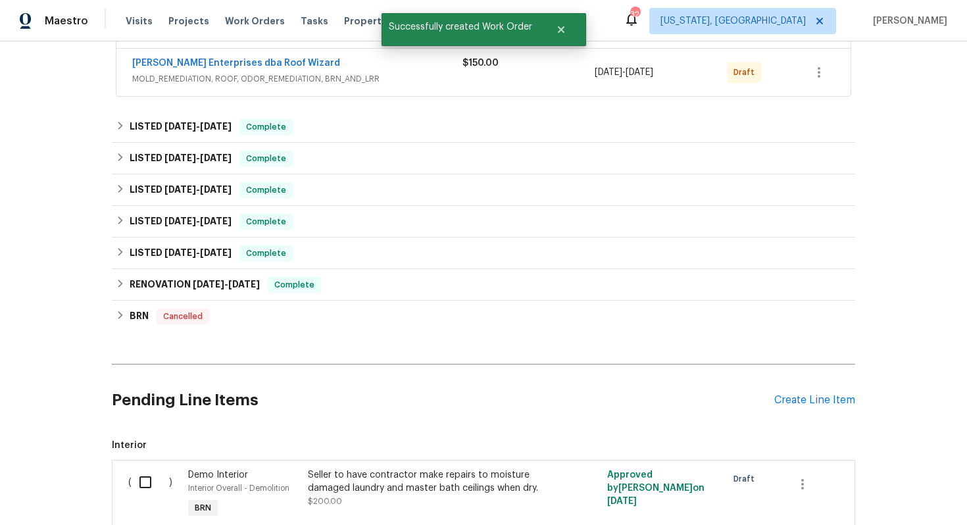
scroll to position [251, 0]
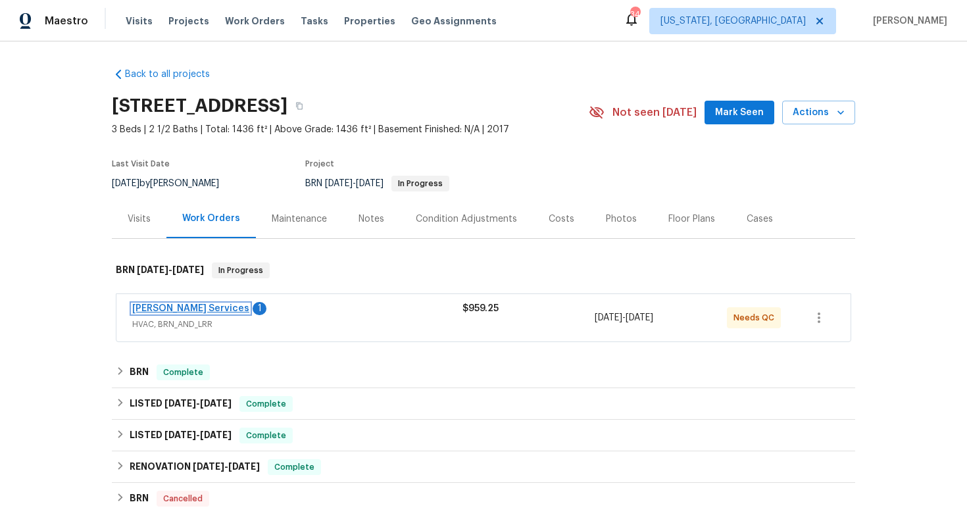
click at [187, 310] on link "[PERSON_NAME] Services" at bounding box center [190, 308] width 117 height 9
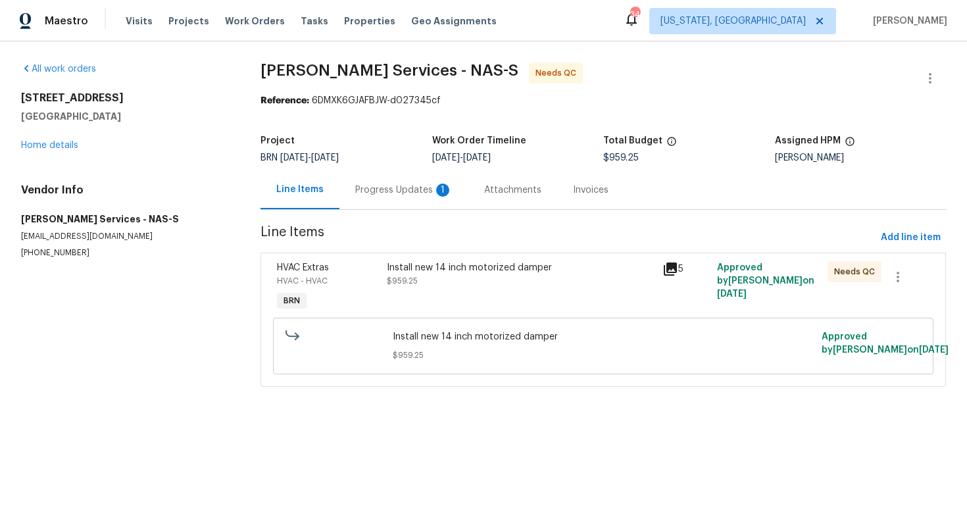
click at [373, 195] on div "Progress Updates 1" at bounding box center [403, 190] width 97 height 13
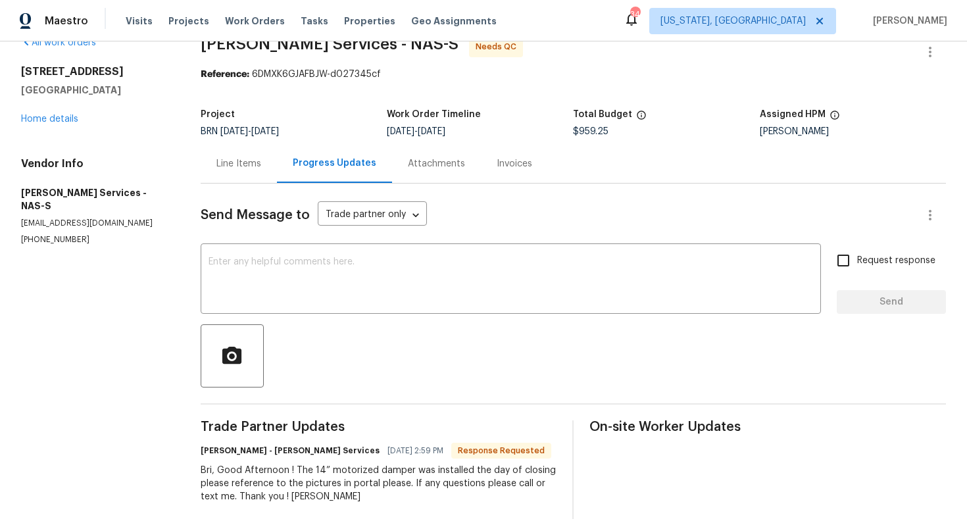
scroll to position [41, 0]
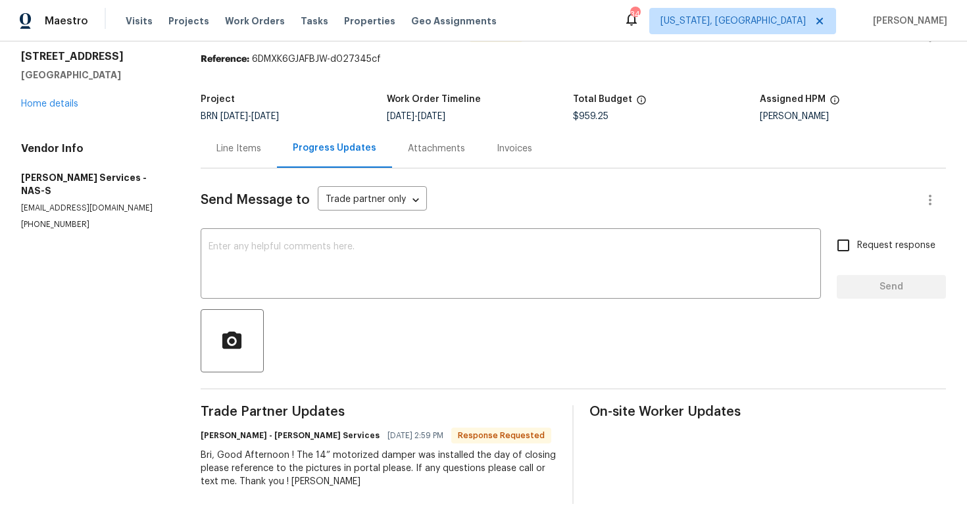
click at [260, 154] on div "Line Items" at bounding box center [238, 148] width 45 height 13
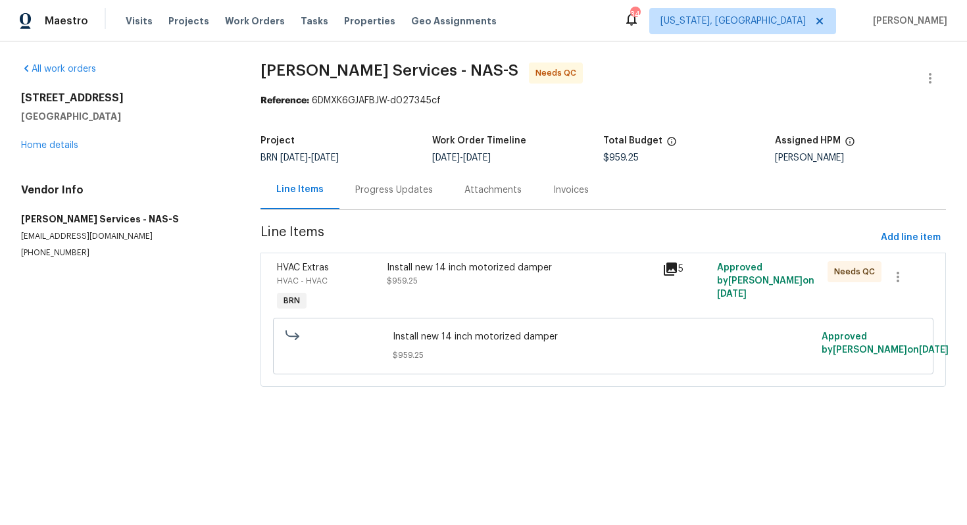
click at [435, 295] on div "Install new 14 inch motorized damper $959.25" at bounding box center [520, 287] width 275 height 61
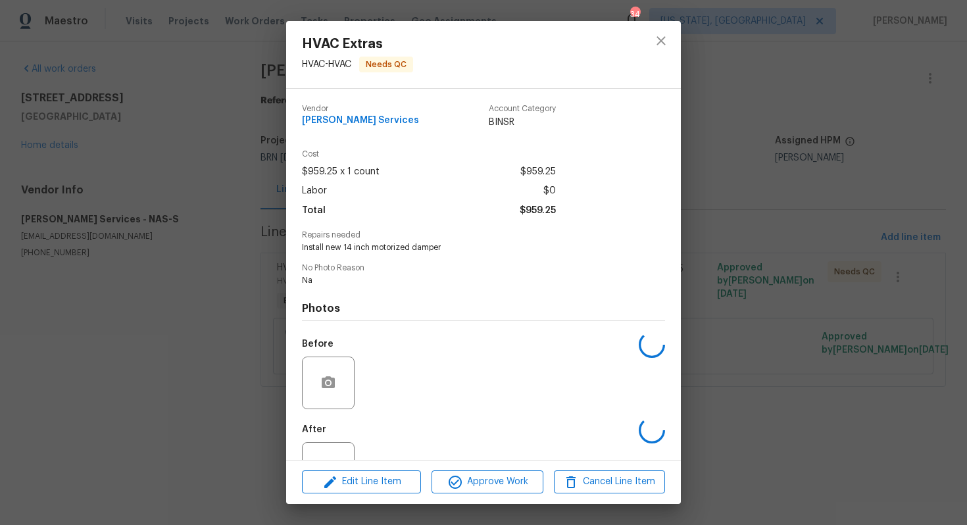
scroll to position [48, 0]
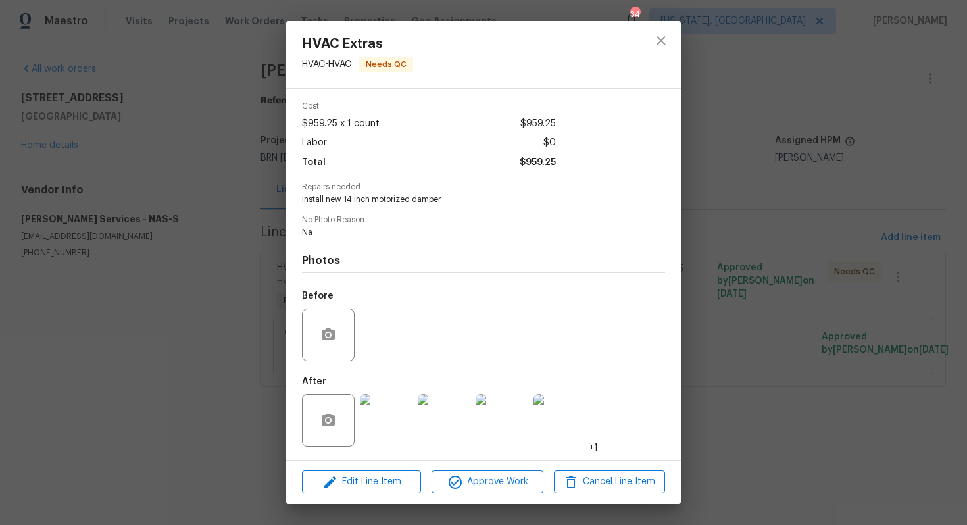
click at [387, 418] on img at bounding box center [386, 420] width 53 height 53
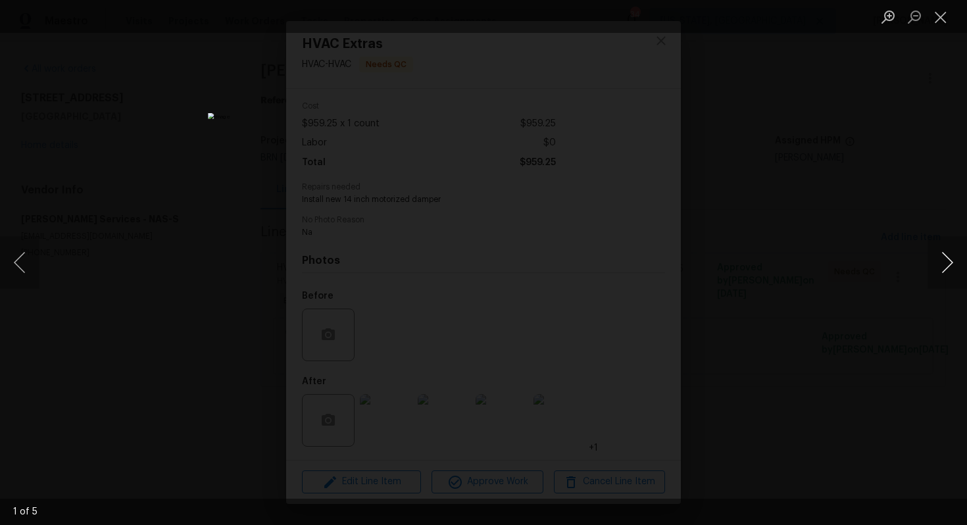
click at [948, 268] on button "Next image" at bounding box center [946, 262] width 39 height 53
click at [929, 22] on button "Close lightbox" at bounding box center [940, 16] width 26 height 23
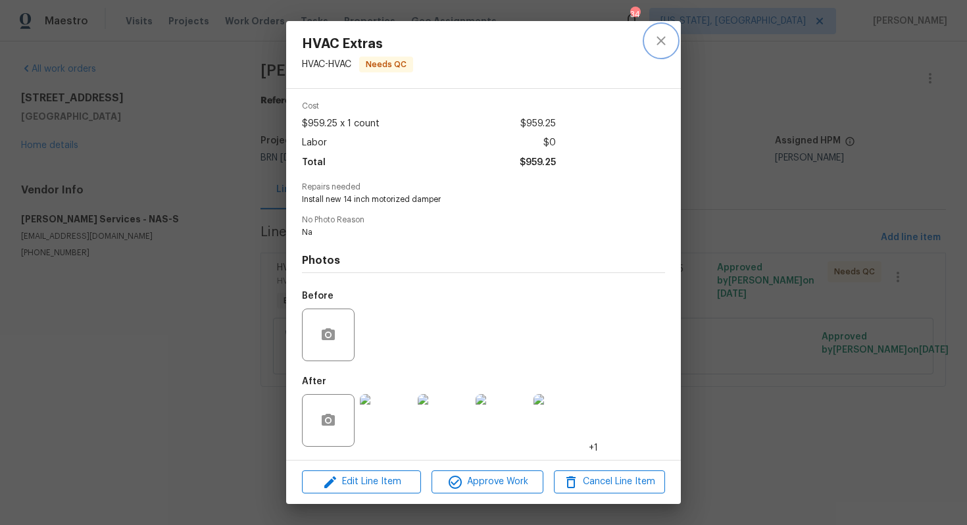
click at [666, 41] on icon "close" at bounding box center [661, 41] width 16 height 16
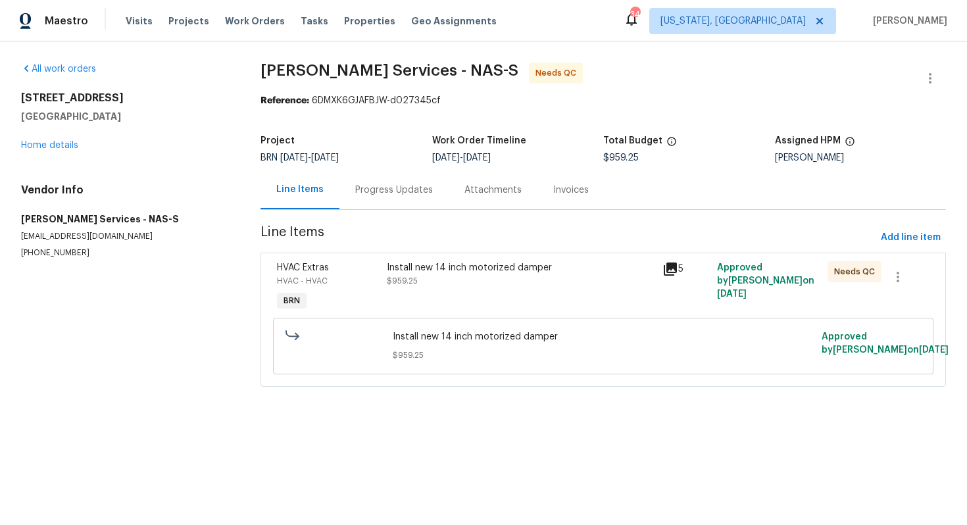
click at [472, 268] on div "Install new 14 inch motorized damper" at bounding box center [520, 267] width 267 height 13
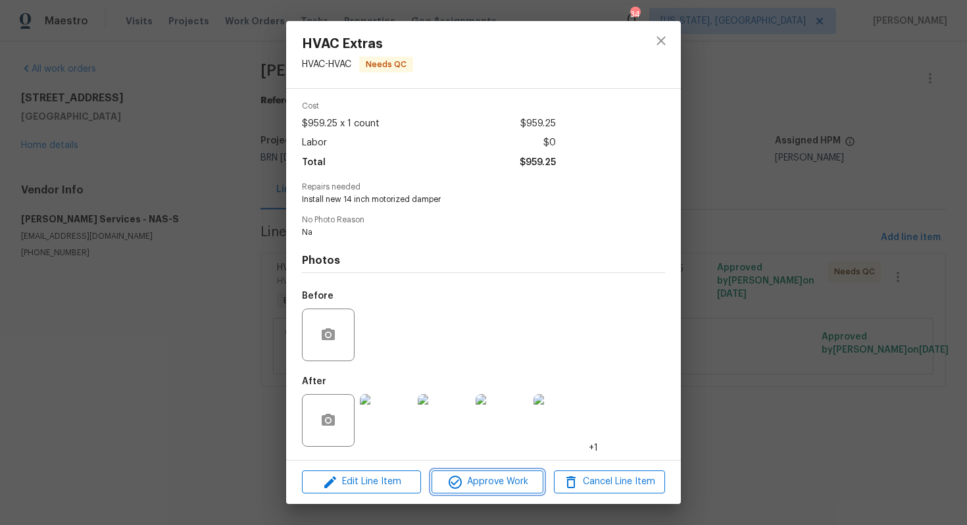
click at [476, 479] on span "Approve Work" at bounding box center [486, 482] width 103 height 16
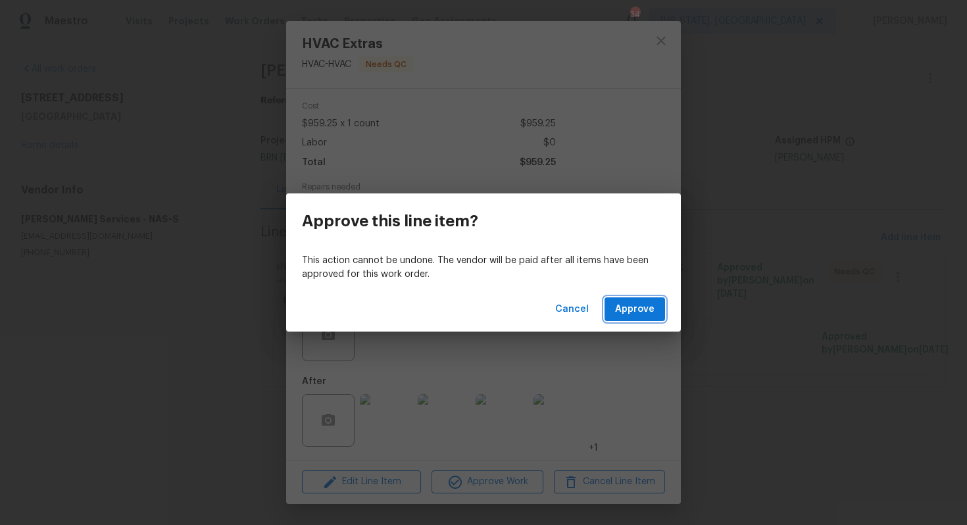
click at [637, 297] on button "Approve" at bounding box center [634, 309] width 61 height 24
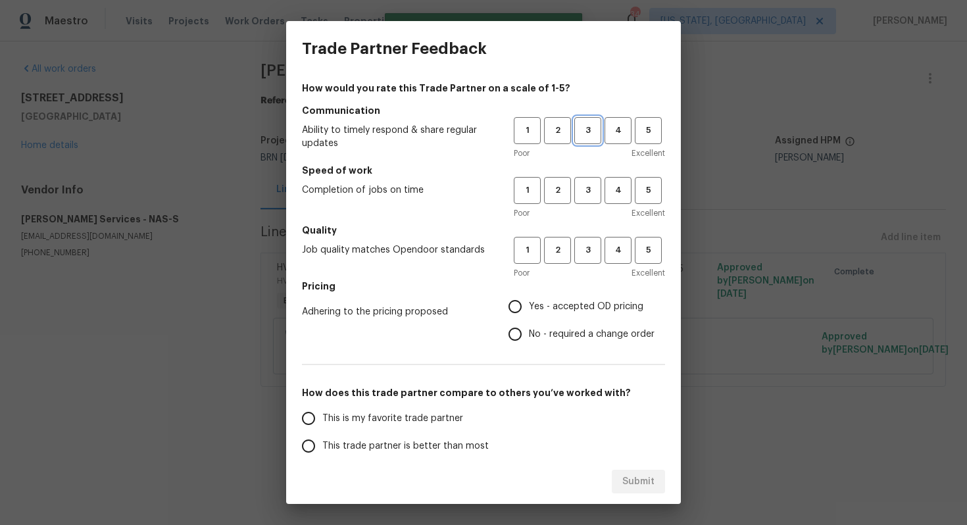
click at [578, 124] on span "3" at bounding box center [588, 130] width 24 height 15
click at [587, 189] on span "3" at bounding box center [588, 190] width 24 height 15
click at [595, 248] on span "3" at bounding box center [588, 250] width 24 height 15
click at [539, 328] on span "No - required a change order" at bounding box center [592, 335] width 126 height 14
click at [529, 328] on input "No - required a change order" at bounding box center [515, 334] width 28 height 28
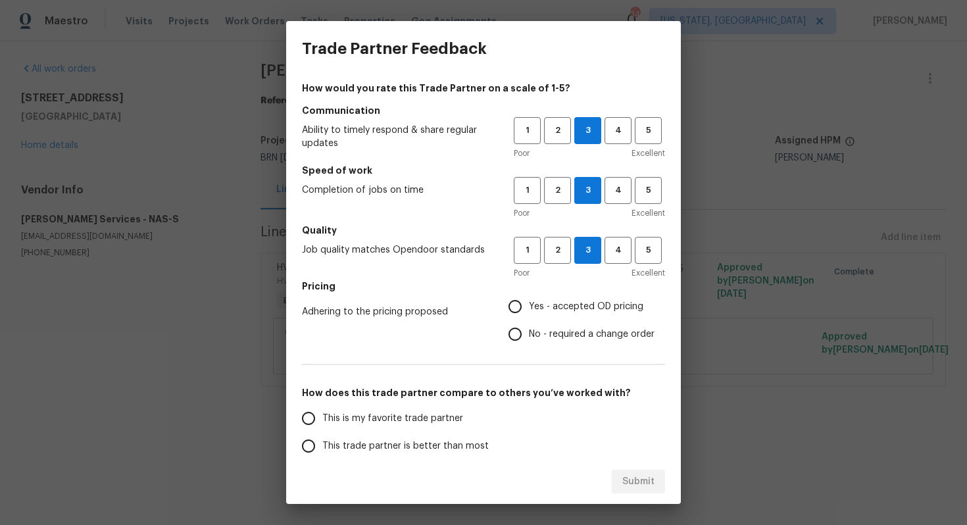
radio input "true"
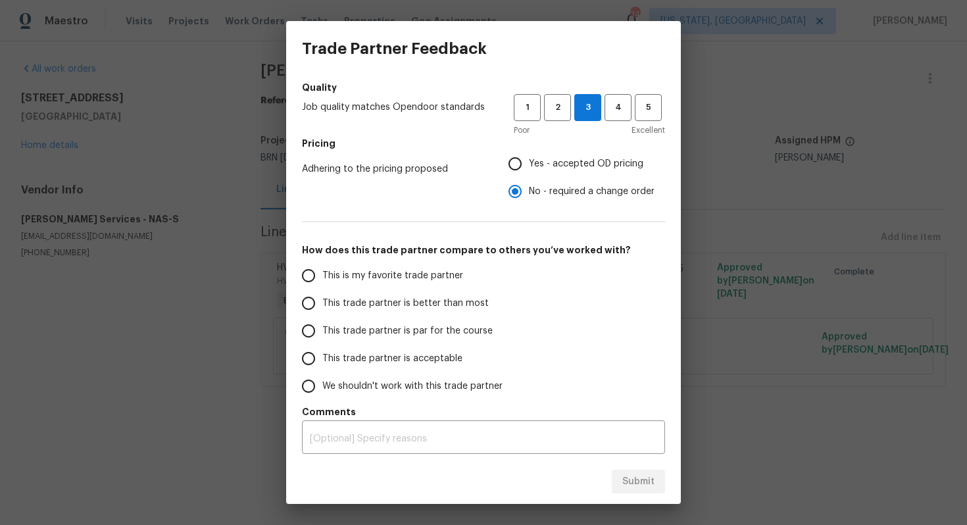
click at [437, 325] on span "This trade partner is par for the course" at bounding box center [407, 331] width 170 height 14
click at [322, 325] on input "This trade partner is par for the course" at bounding box center [309, 331] width 28 height 28
click at [646, 485] on span "Submit" at bounding box center [638, 482] width 32 height 16
radio input "true"
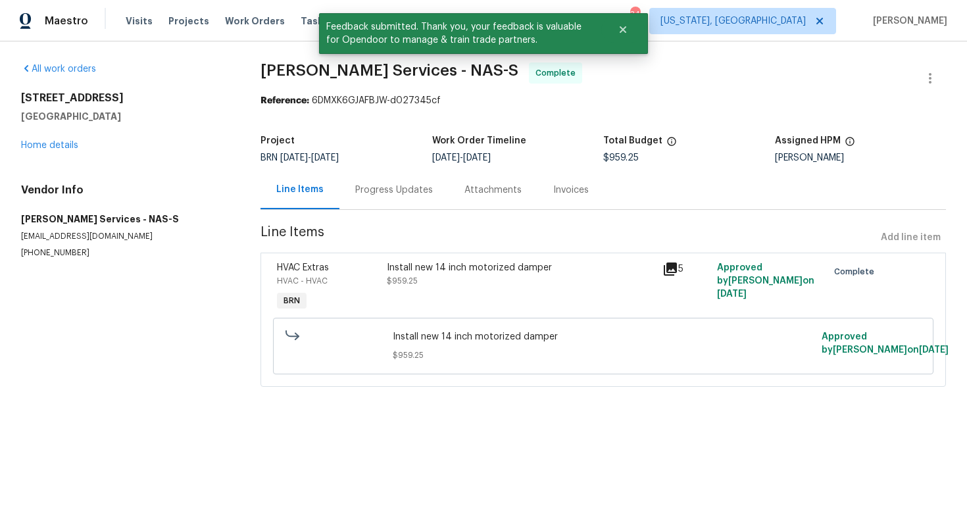
click at [392, 181] on div "Progress Updates" at bounding box center [393, 189] width 109 height 39
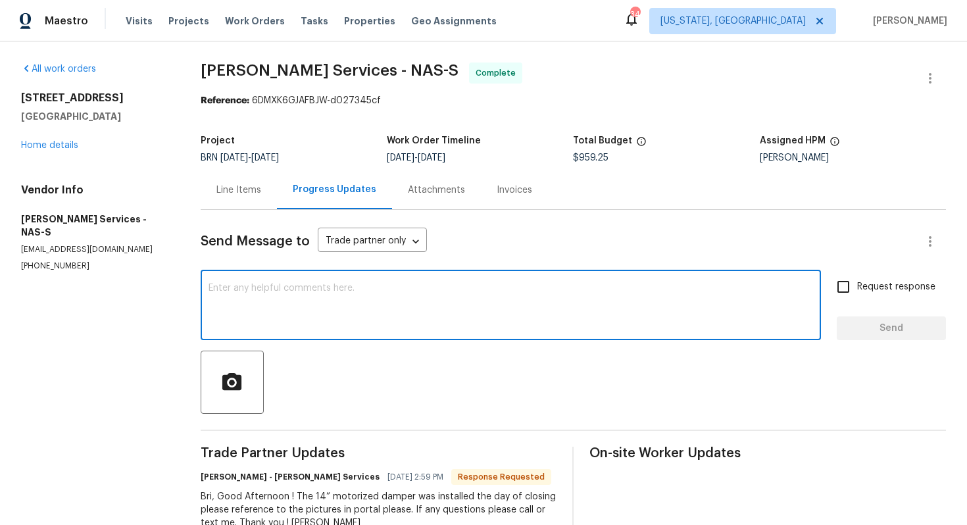
click at [457, 324] on textarea at bounding box center [511, 306] width 604 height 46
paste textarea "WO is approved. Please upload the invoice under invoice section. Thanks!"
type textarea "WO is approved. Please upload the invoice under invoice section. Thanks!"
click at [848, 295] on input "Request response" at bounding box center [843, 287] width 28 height 28
checkbox input "true"
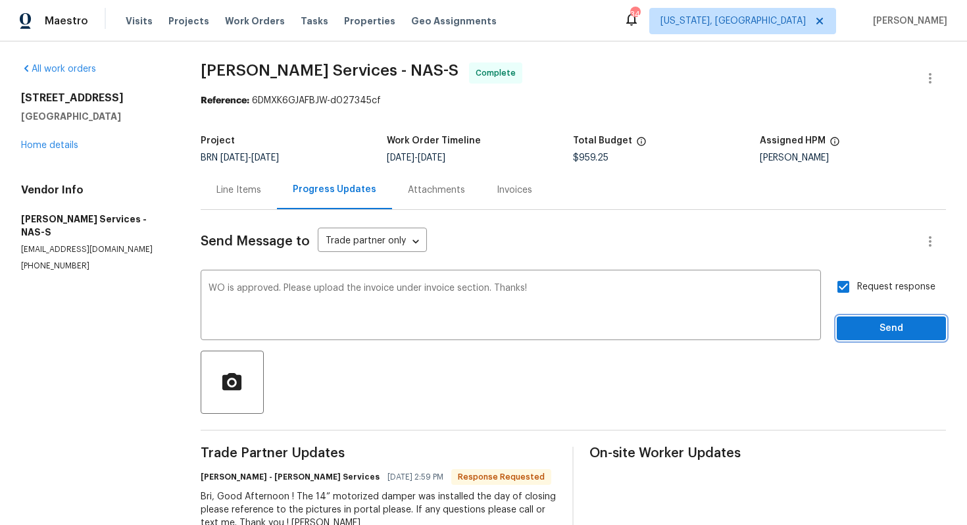
click at [866, 328] on span "Send" at bounding box center [891, 328] width 88 height 16
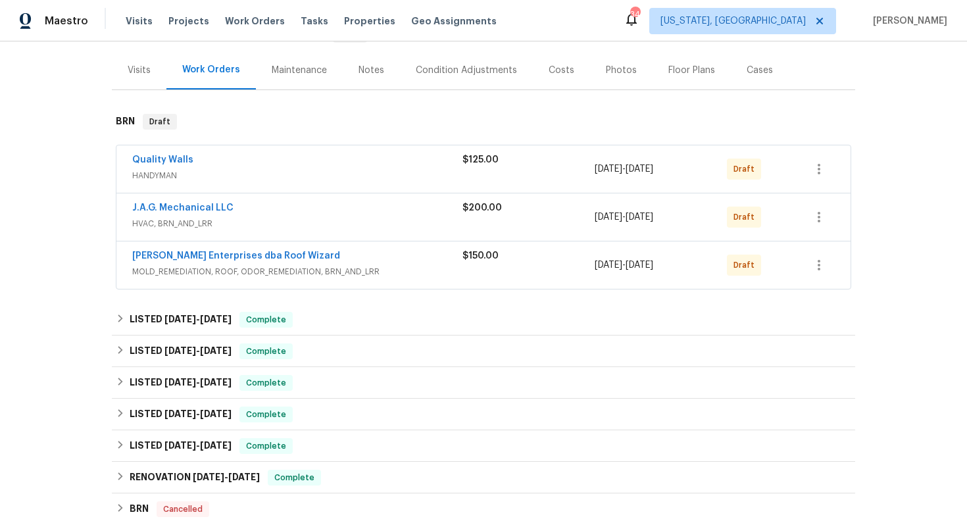
scroll to position [451, 0]
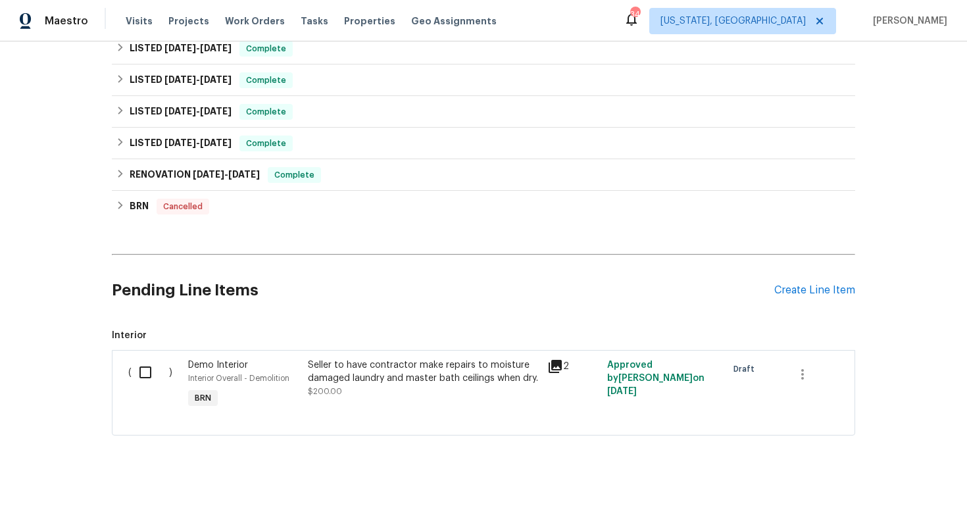
click at [348, 391] on div "Seller to have contractor make repairs to moisture damaged laundry and master b…" at bounding box center [424, 377] width 232 height 39
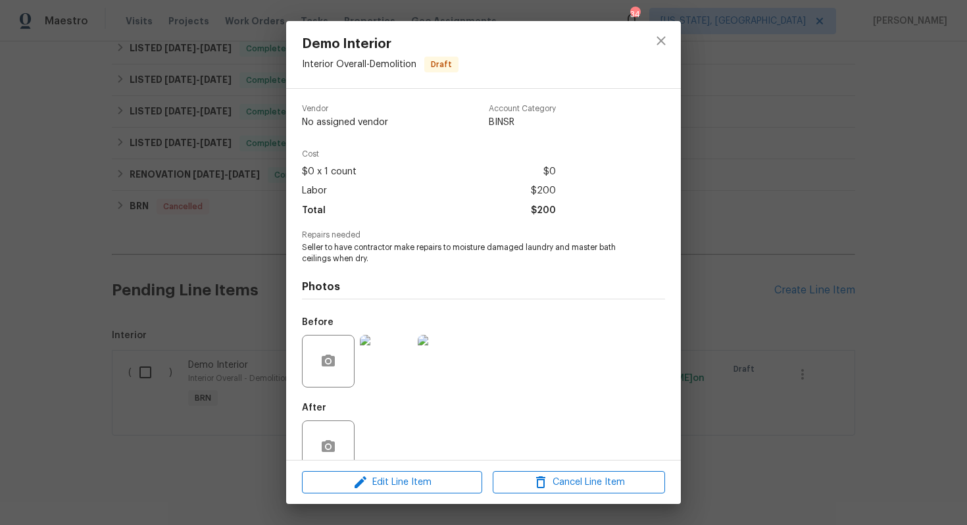
click at [383, 250] on span "Seller to have contractor make repairs to moisture damaged laundry and master b…" at bounding box center [465, 253] width 327 height 22
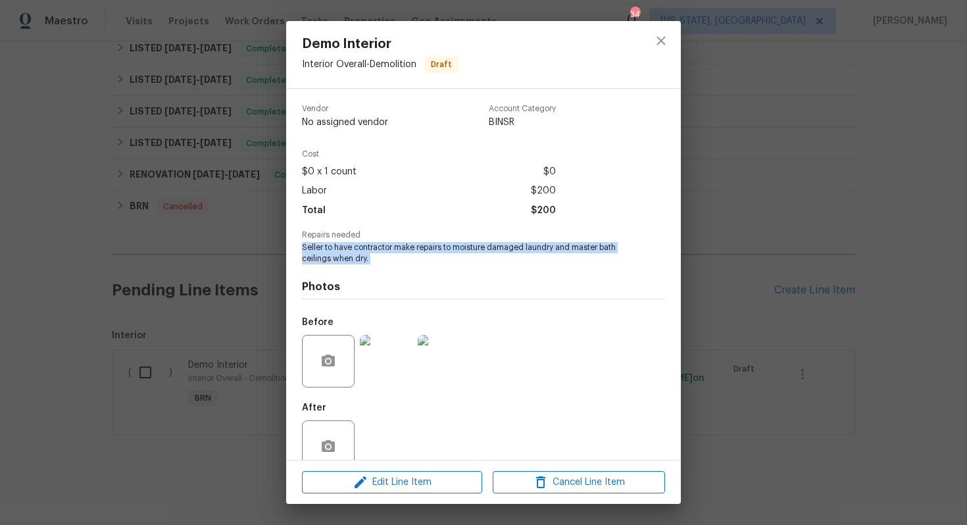
copy span "Seller to have contractor make repairs to moisture damaged laundry and master b…"
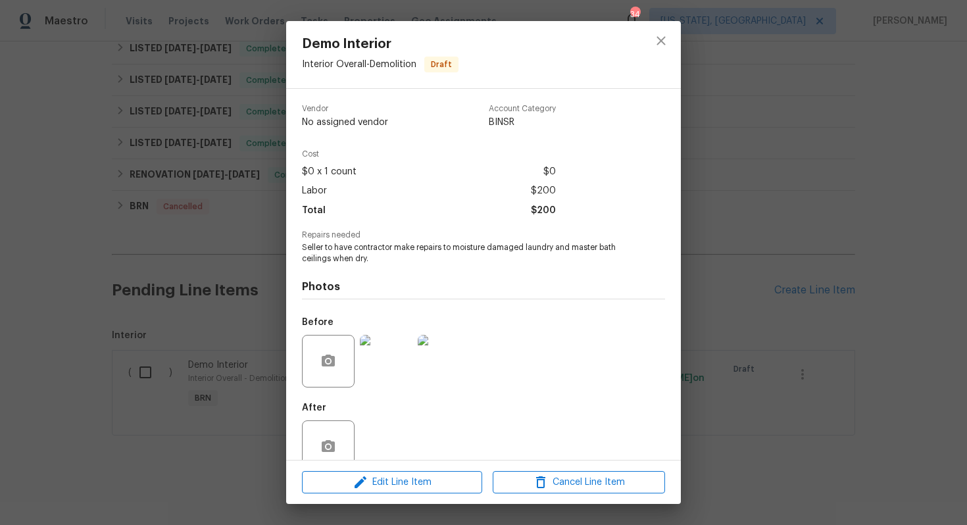
click at [768, 183] on div "Demo Interior Interior Overall - Demolition Draft Vendor No assigned vendor Acc…" at bounding box center [483, 262] width 967 height 525
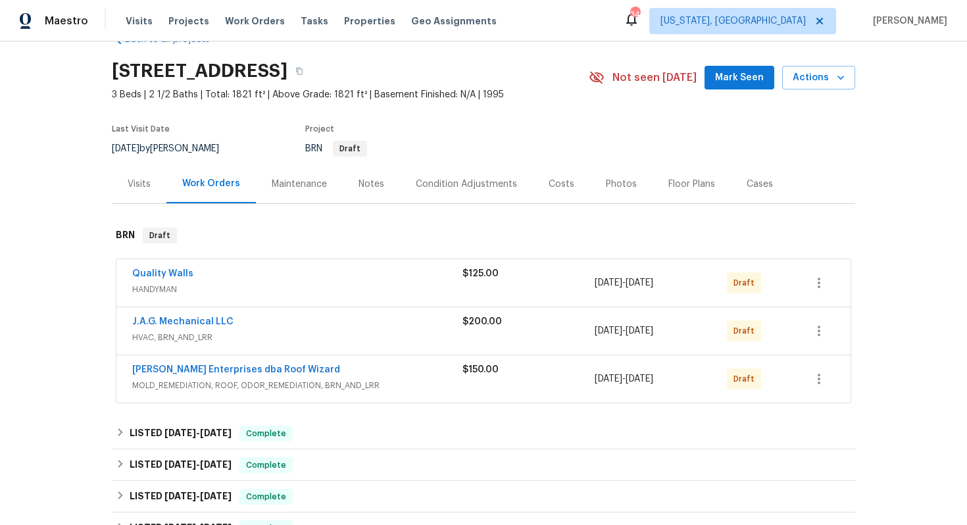
scroll to position [0, 0]
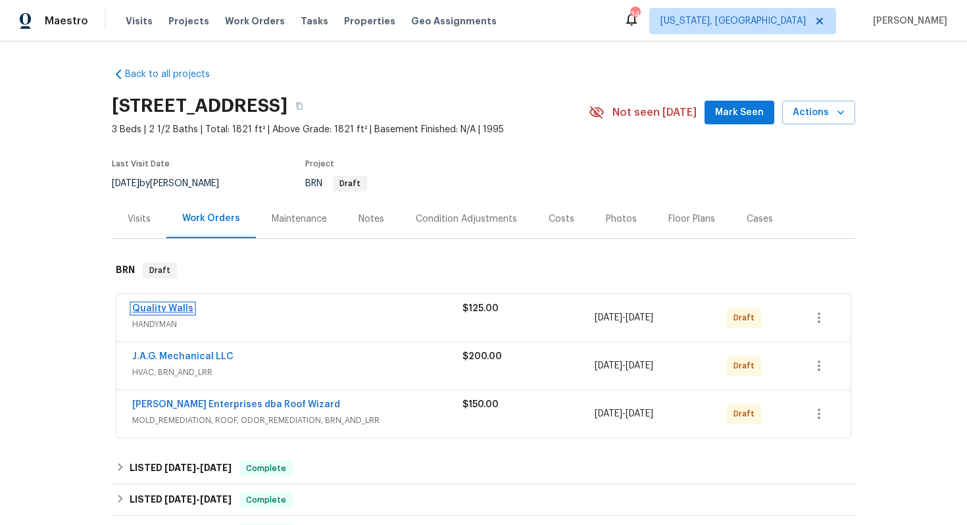
click at [168, 308] on link "Quality Walls" at bounding box center [162, 308] width 61 height 9
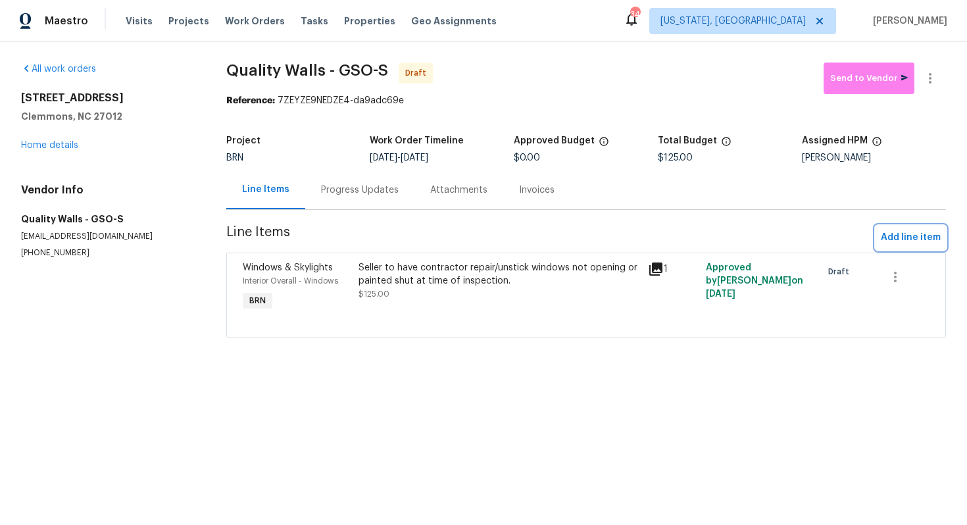
click at [897, 231] on span "Add line item" at bounding box center [911, 238] width 60 height 16
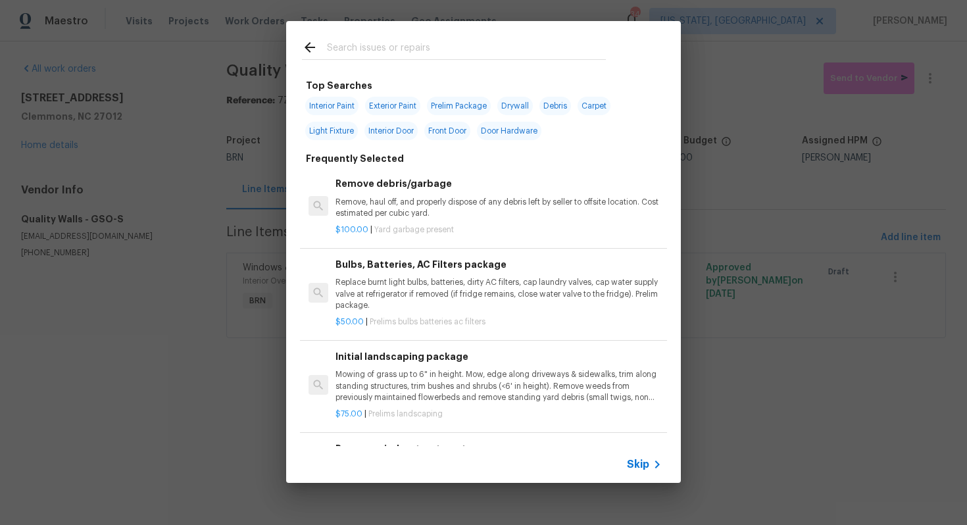
click at [643, 458] on span "Skip" at bounding box center [638, 464] width 22 height 13
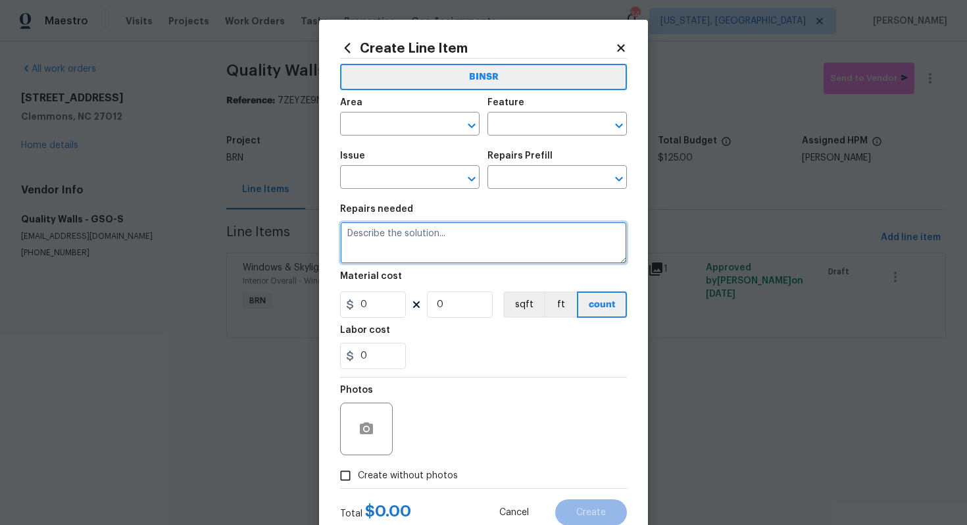
click at [407, 250] on textarea at bounding box center [483, 243] width 287 height 42
paste textarea "Seller to have contractor make repairs to moisture damaged laundry and master b…"
type textarea "Seller to have contractor make repairs to moisture damaged laundry and master b…"
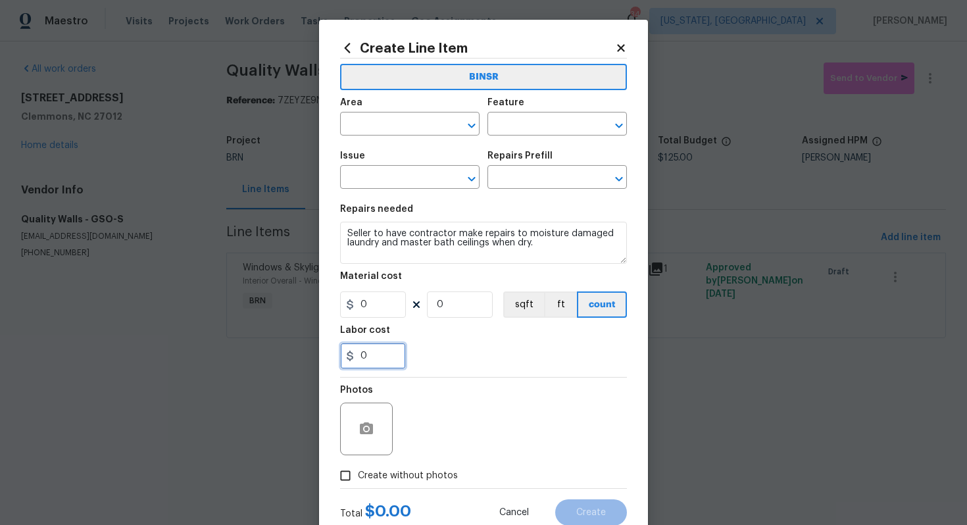
click at [357, 357] on input "0" at bounding box center [373, 356] width 66 height 26
type input "200"
click at [372, 427] on icon "button" at bounding box center [366, 428] width 13 height 12
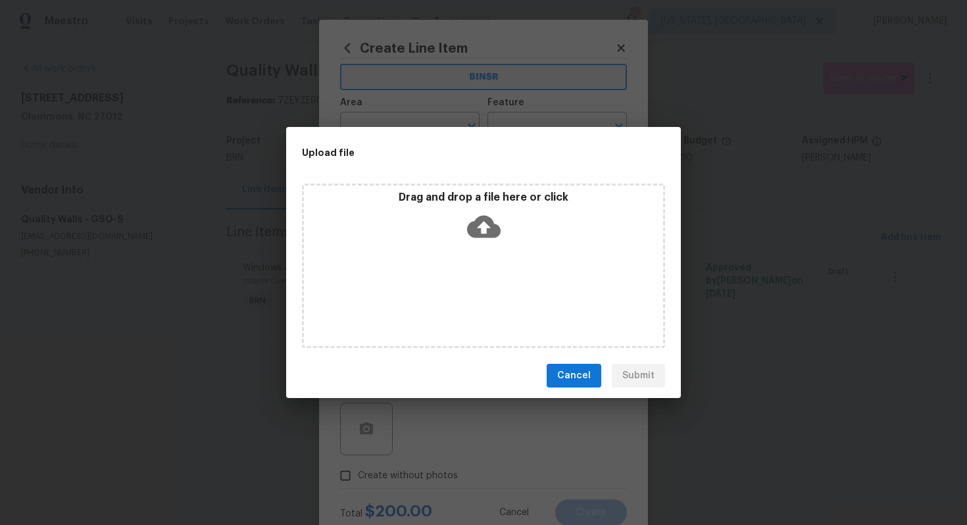
click at [484, 216] on icon at bounding box center [484, 227] width 34 height 22
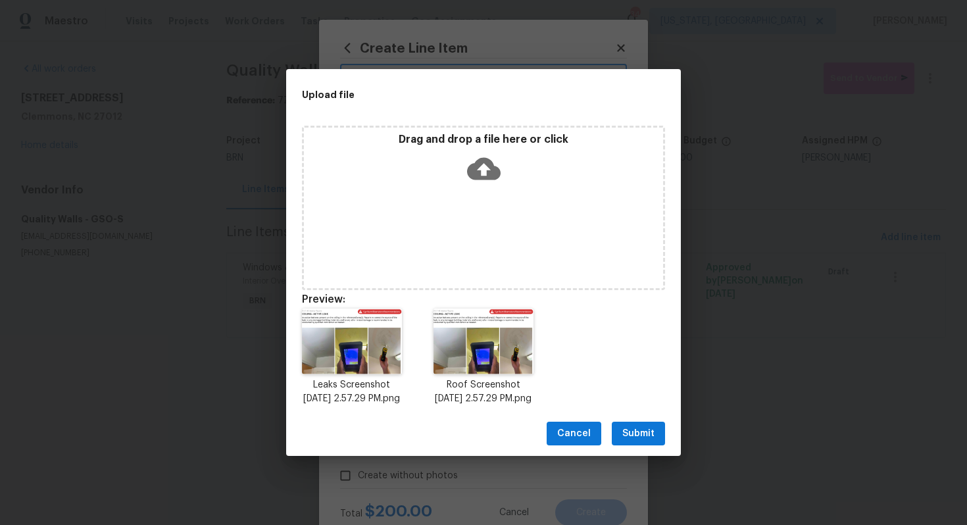
click at [636, 440] on span "Submit" at bounding box center [638, 434] width 32 height 16
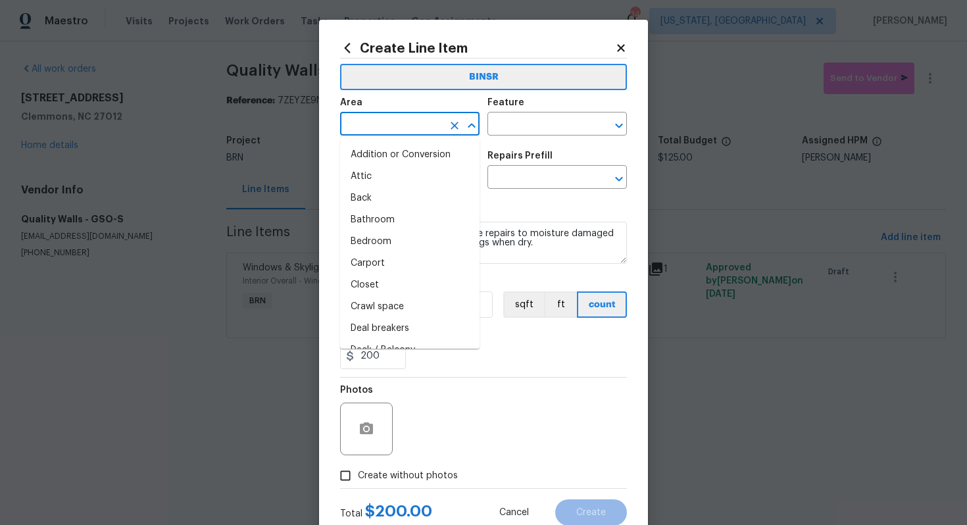
click at [413, 124] on input "text" at bounding box center [391, 125] width 103 height 20
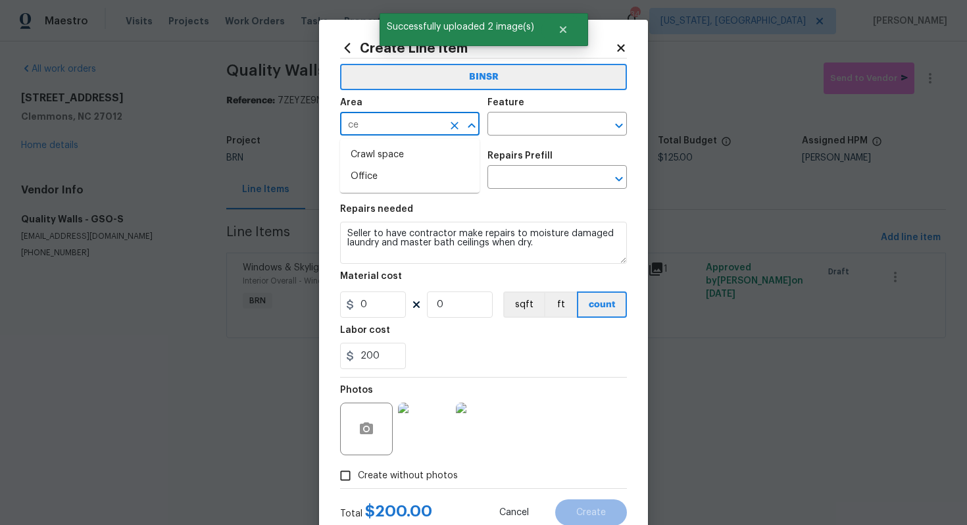
type input "c"
click at [410, 173] on li "Interior Overall" at bounding box center [409, 177] width 139 height 22
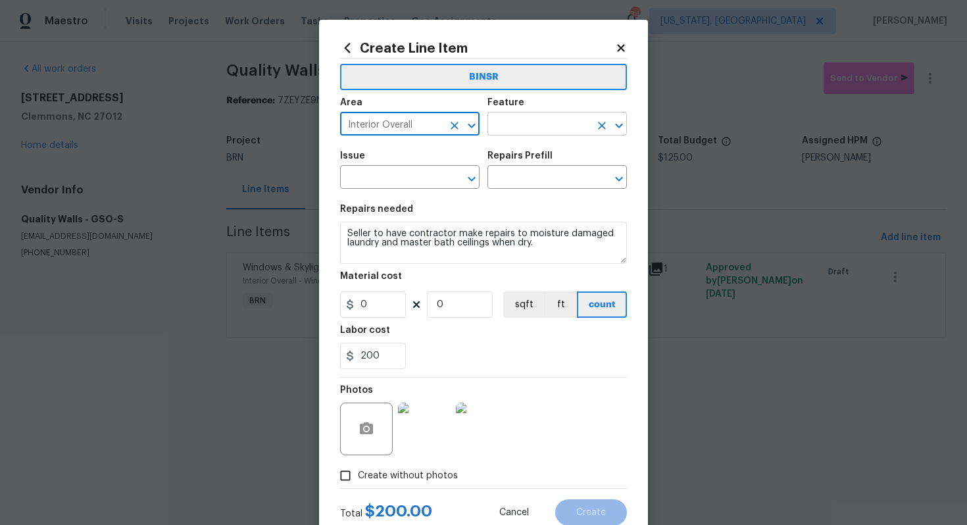
type input "Interior Overall"
click at [514, 134] on input "text" at bounding box center [538, 125] width 103 height 20
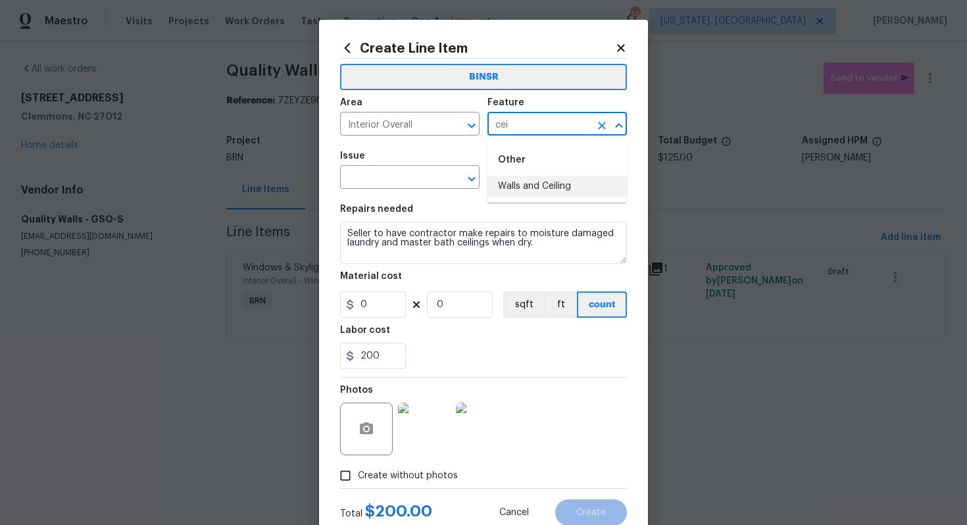
click at [547, 180] on li "Walls and Ceiling" at bounding box center [556, 187] width 139 height 22
type input "Walls and Ceiling"
click at [406, 174] on input "text" at bounding box center [391, 178] width 103 height 20
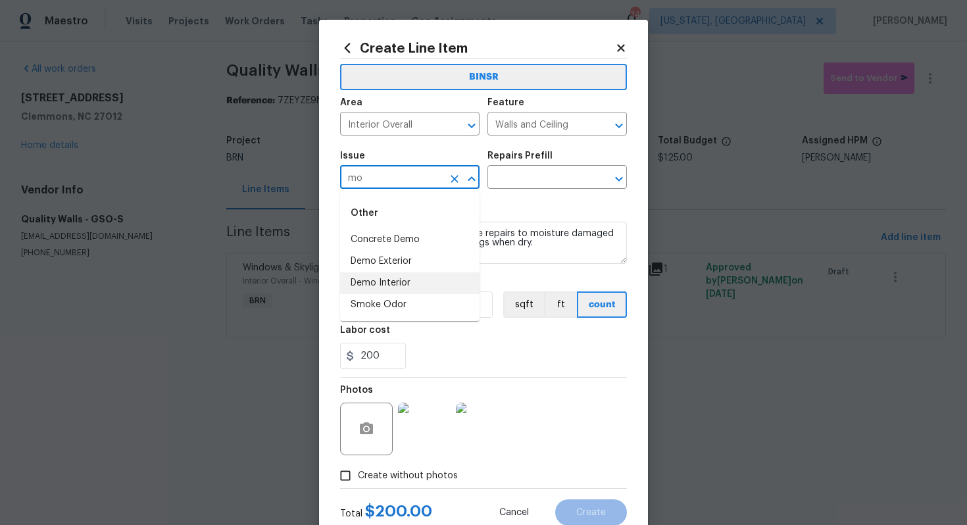
click at [425, 288] on li "Demo Interior" at bounding box center [409, 283] width 139 height 22
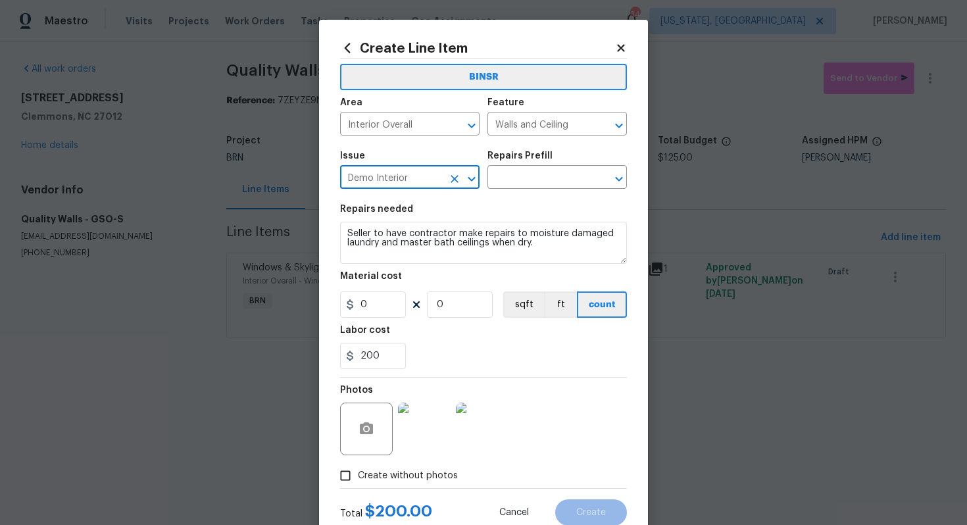
type input "Demo Interior"
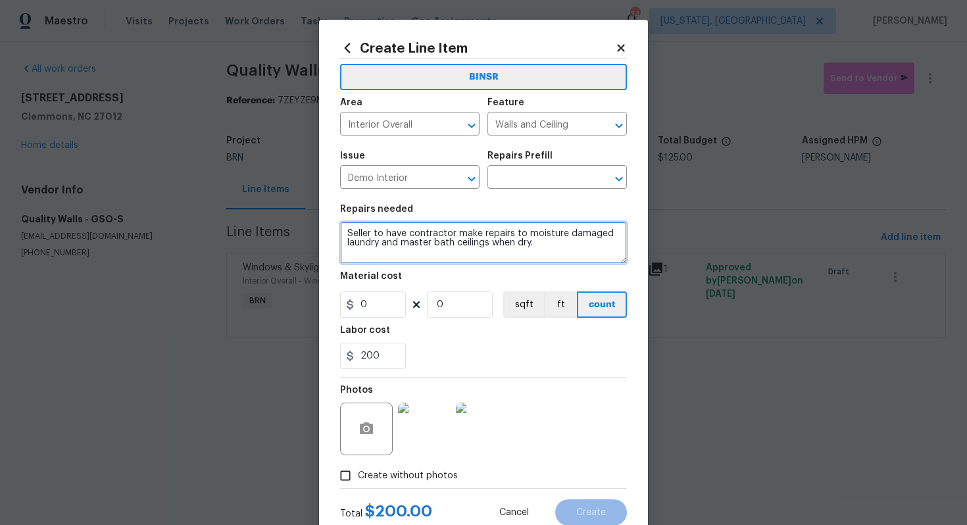
drag, startPoint x: 347, startPoint y: 235, endPoint x: 558, endPoint y: 264, distance: 213.1
click at [560, 264] on section "Repairs needed Seller to have contractor make repairs to moisture damaged laund…" at bounding box center [483, 287] width 287 height 180
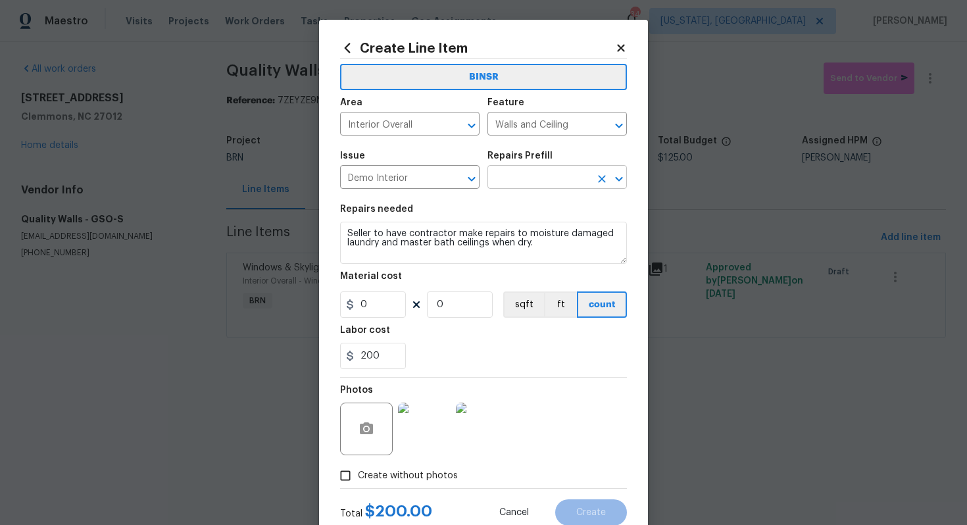
click at [555, 175] on input "text" at bounding box center [538, 178] width 103 height 20
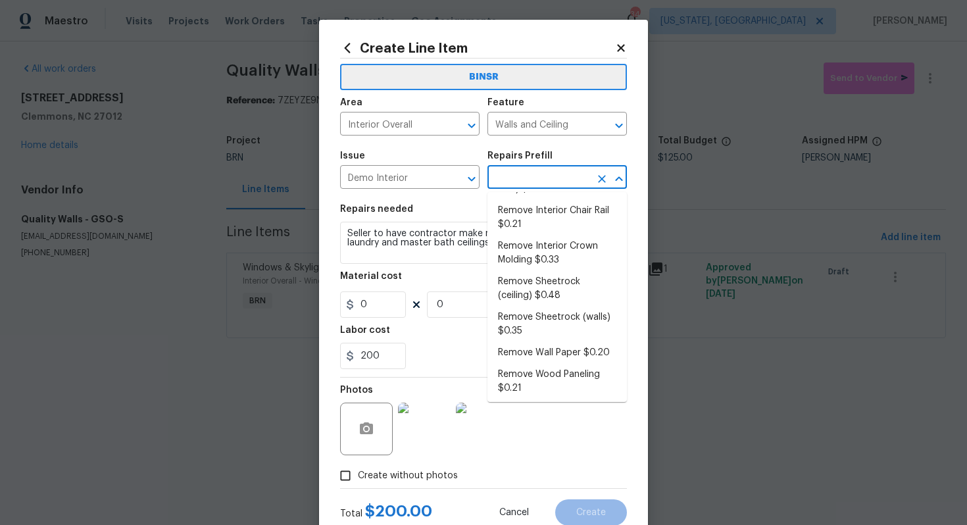
scroll to position [150, 0]
click at [531, 350] on li "Remove Wall Paper $0.20" at bounding box center [556, 350] width 139 height 22
type input "Demolition"
type input "Remove Wall Paper $0.20"
type textarea "Mask the surrounding areas to mitigate any damage, and remove the wall paper fr…"
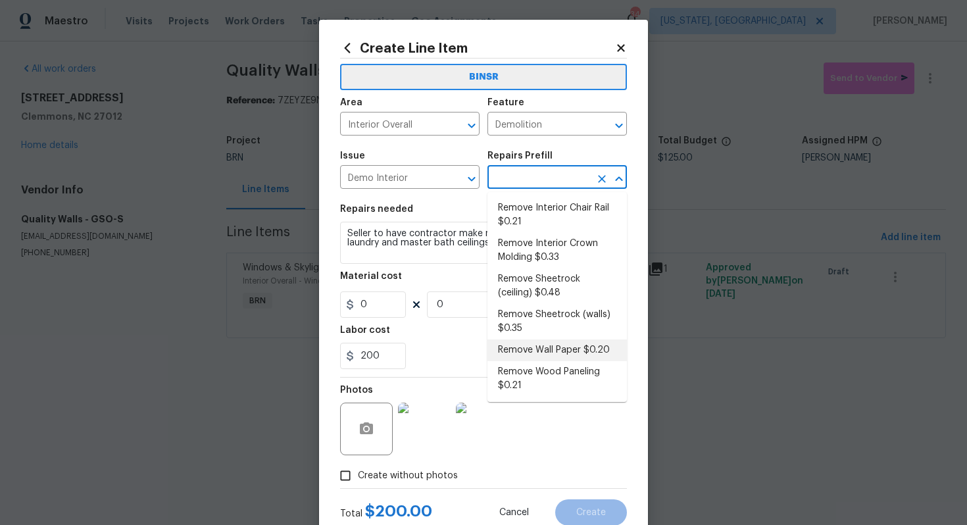
type input "0.2"
type input "1"
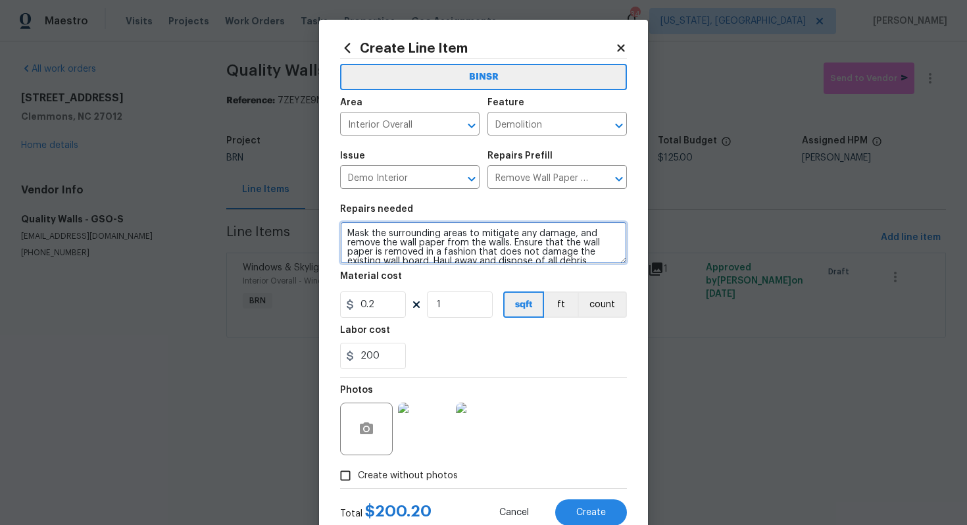
scroll to position [18, 0]
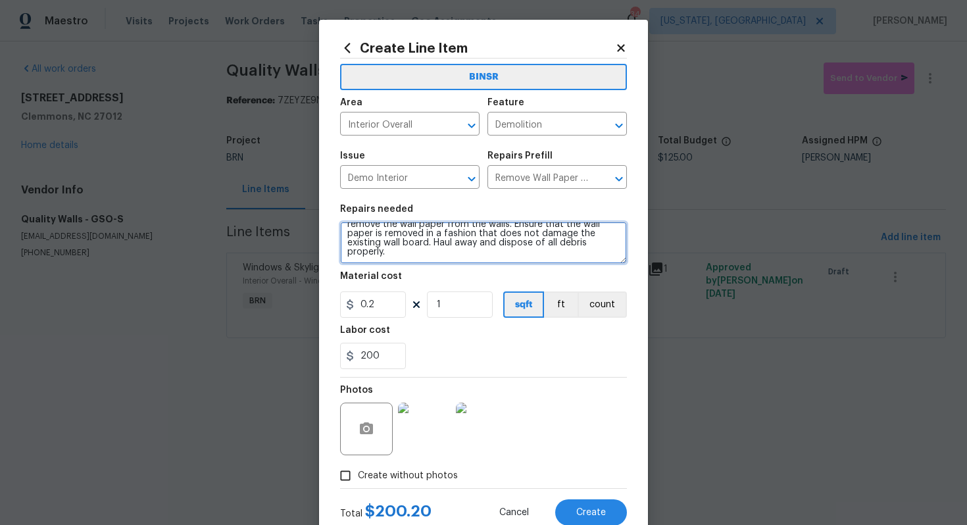
drag, startPoint x: 345, startPoint y: 234, endPoint x: 483, endPoint y: 272, distance: 143.1
click at [483, 272] on section "Repairs needed Mask the surrounding areas to mitigate any damage, and remove th…" at bounding box center [483, 287] width 287 height 180
paste textarea "Seller to have contractor make repairs to moisture damaged laundry and master b…"
type textarea "Seller to have contractor make repairs to moisture damaged laundry and master b…"
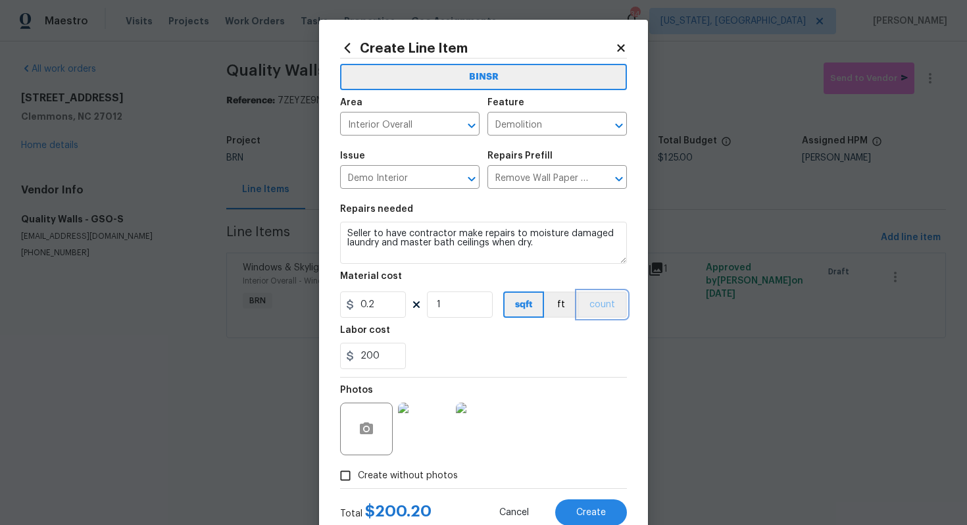
click at [597, 304] on button "count" at bounding box center [602, 304] width 49 height 26
drag, startPoint x: 393, startPoint y: 302, endPoint x: 343, endPoint y: 304, distance: 50.0
click at [343, 304] on input "0.2" at bounding box center [373, 304] width 66 height 26
type input "0"
click at [463, 372] on section "Repairs needed Seller to have contractor make repairs to moisture damaged laund…" at bounding box center [483, 287] width 287 height 180
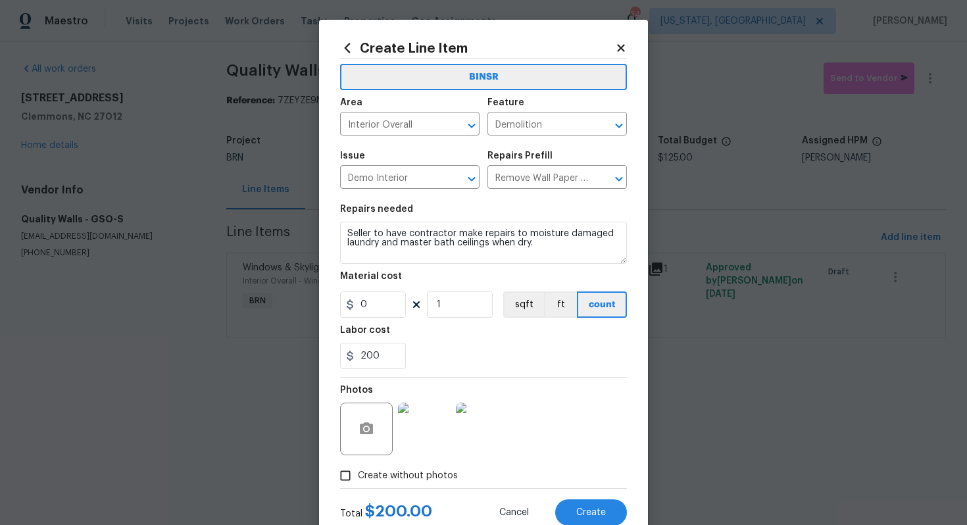
scroll to position [42, 0]
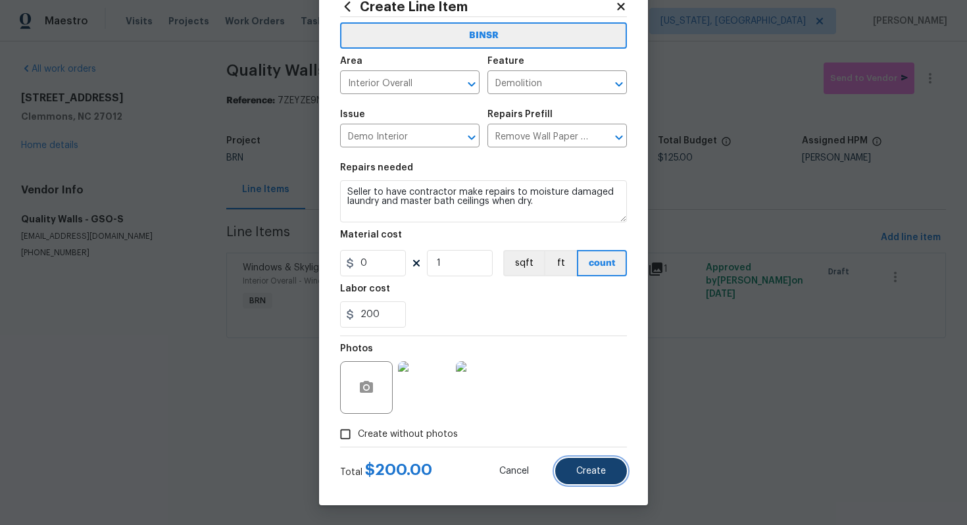
click at [591, 470] on span "Create" at bounding box center [591, 471] width 30 height 10
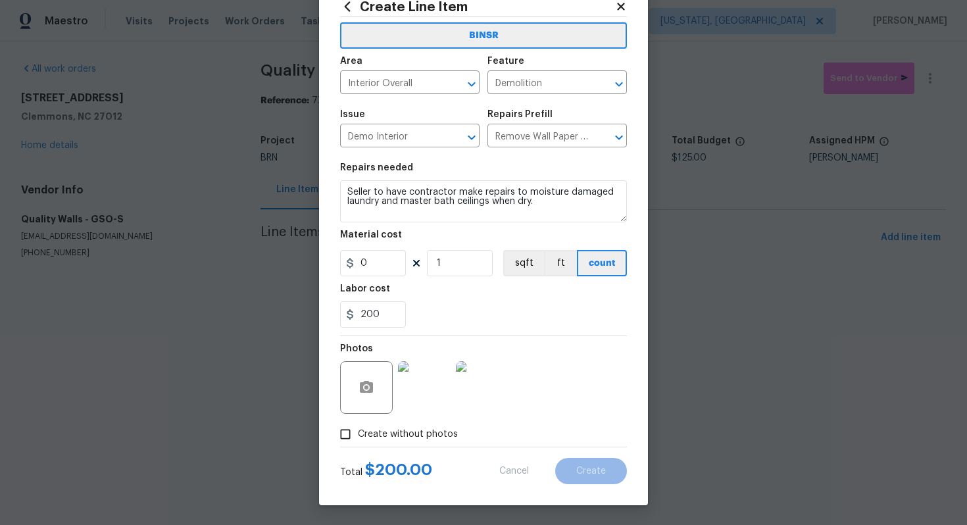
type input "0"
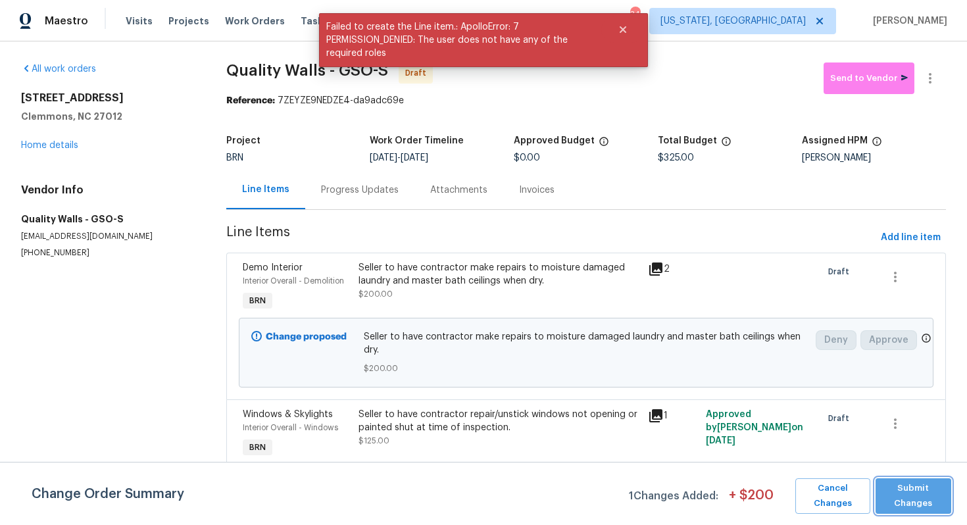
click at [904, 489] on span "Submit Changes" at bounding box center [913, 496] width 62 height 30
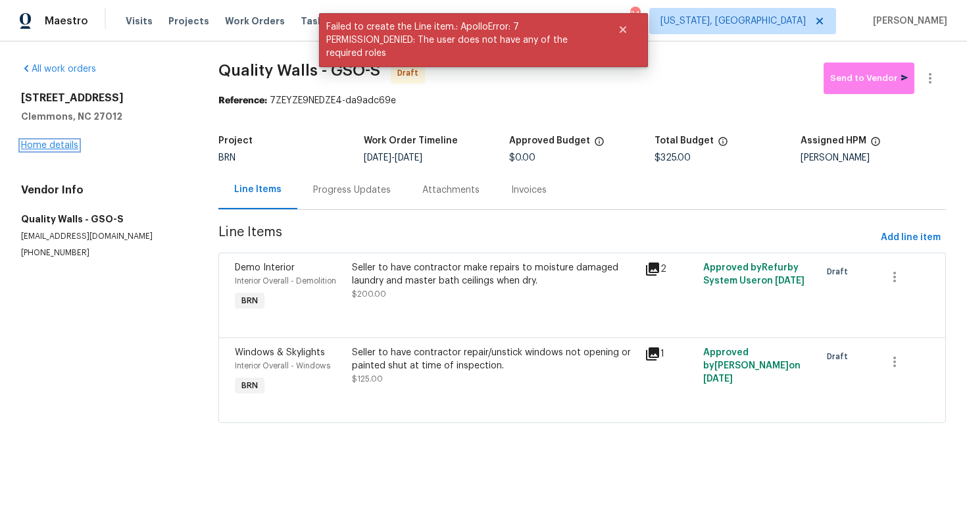
click at [66, 147] on link "Home details" at bounding box center [49, 145] width 57 height 9
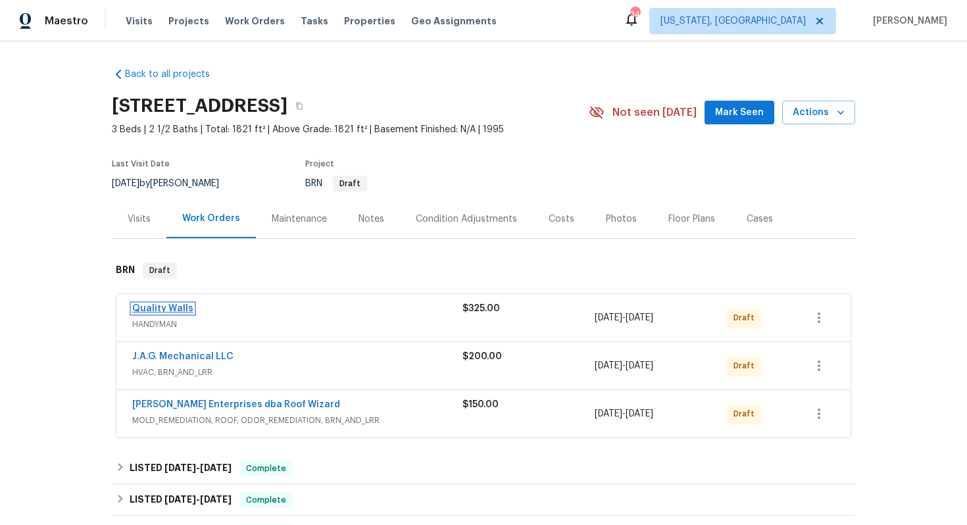
click at [172, 305] on link "Quality Walls" at bounding box center [162, 308] width 61 height 9
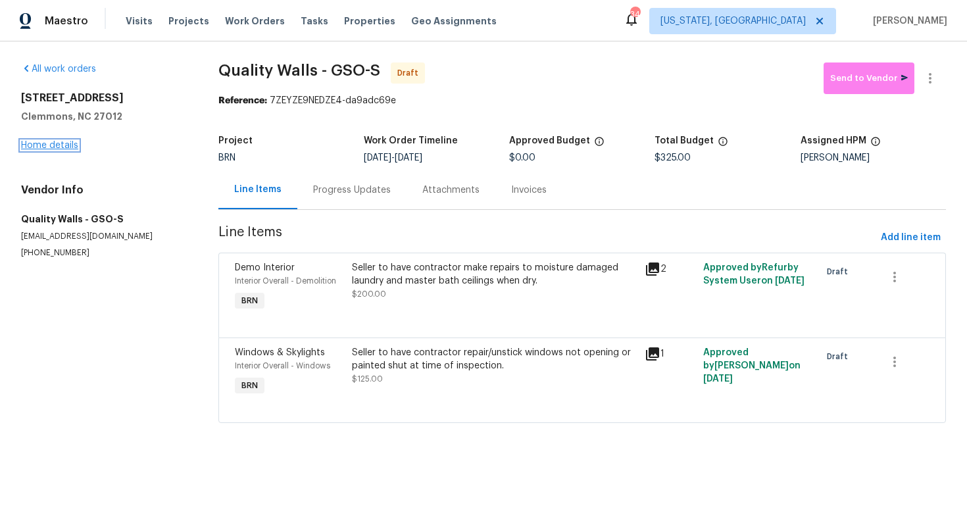
click at [59, 148] on link "Home details" at bounding box center [49, 145] width 57 height 9
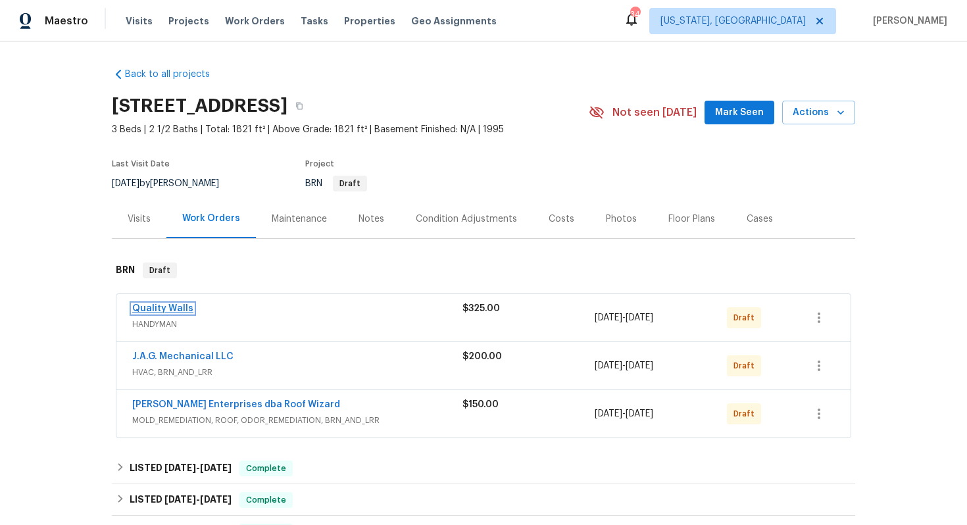
click at [178, 308] on link "Quality Walls" at bounding box center [162, 308] width 61 height 9
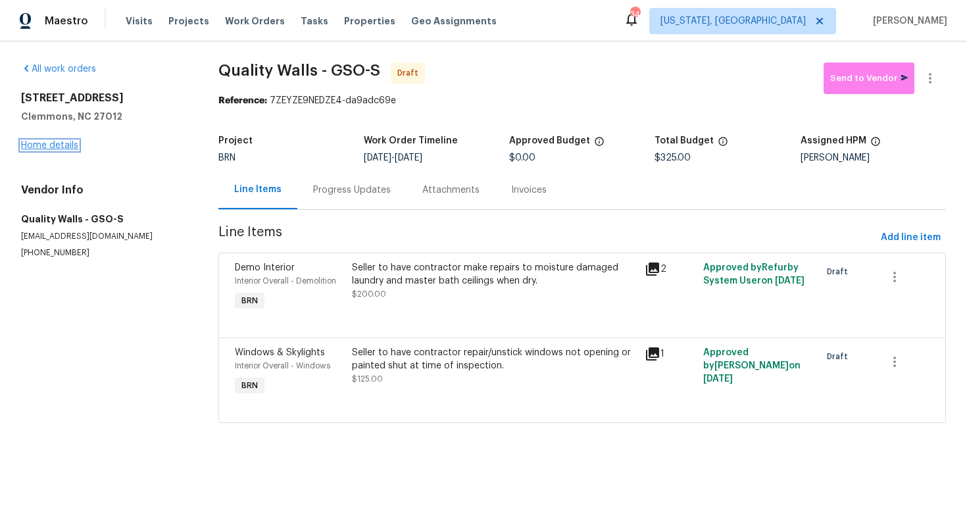
click at [55, 146] on link "Home details" at bounding box center [49, 145] width 57 height 9
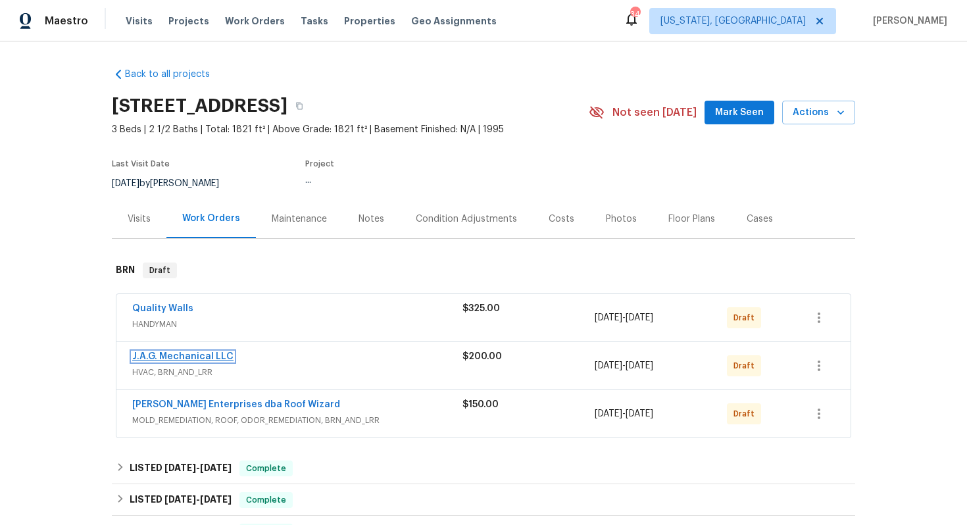
click at [170, 356] on link "J.A.G. Mechanical LLC" at bounding box center [182, 356] width 101 height 9
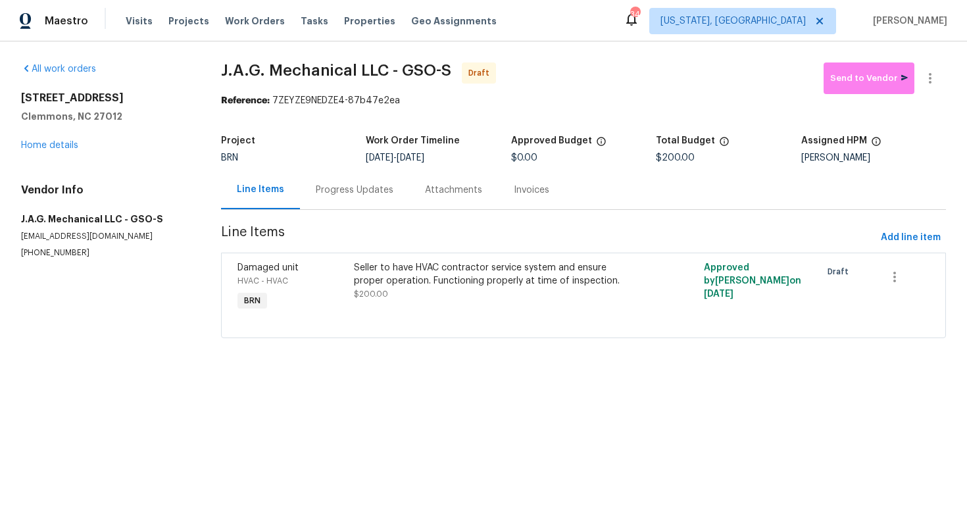
click at [363, 197] on div "Progress Updates" at bounding box center [354, 189] width 109 height 39
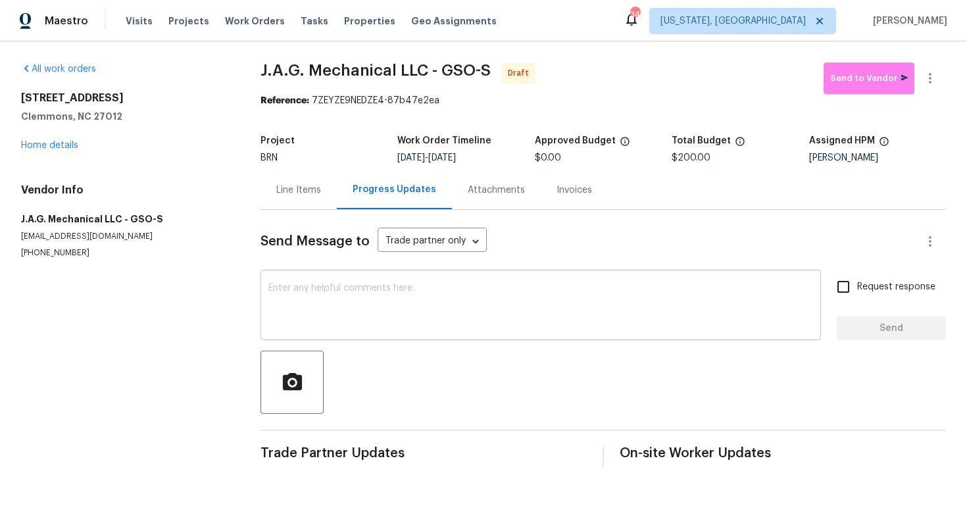
click at [412, 308] on textarea at bounding box center [540, 306] width 545 height 46
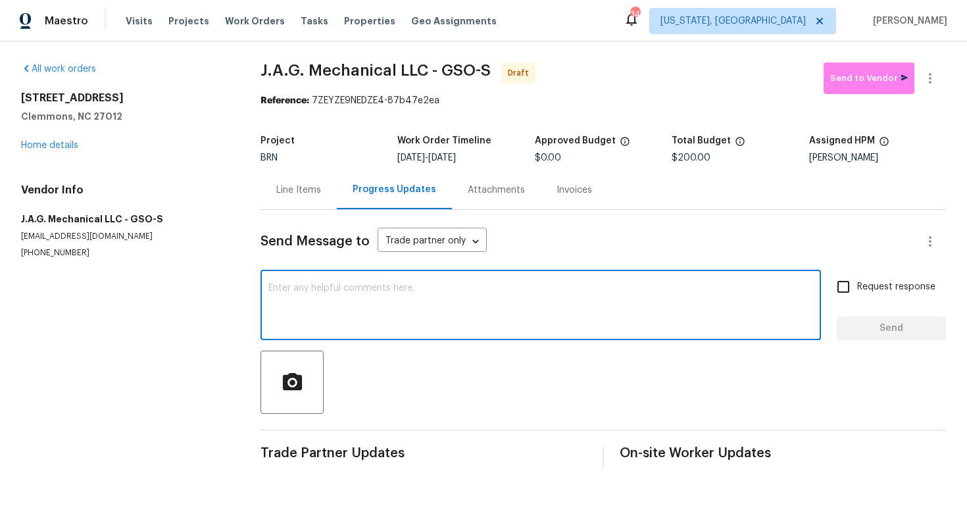
paste textarea "Hey! This is Ajay with Opendoor. I’m confirming a BRN Work Order for the proper…"
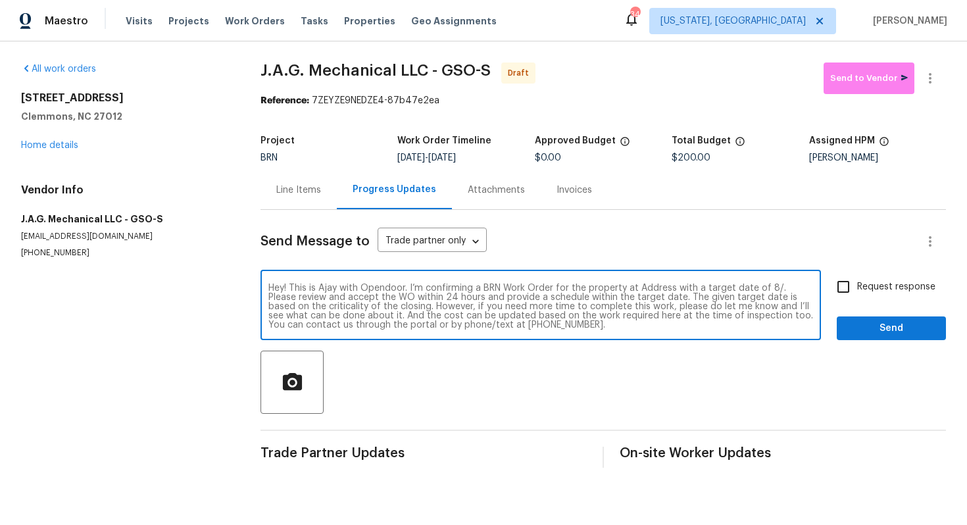
click at [648, 289] on textarea "Hey! This is Ajay with Opendoor. I’m confirming a BRN Work Order for the proper…" at bounding box center [540, 306] width 545 height 46
paste textarea "105 Stonburg Rd, Clemmons, NC 27012"
click at [367, 301] on textarea "Hey! This is Ajay with Opendoor. I’m confirming a BRN Work Order for the proper…" at bounding box center [540, 306] width 545 height 46
type textarea "Hey! This is Ajay with Opendoor. I’m confirming a BRN Work Order for the proper…"
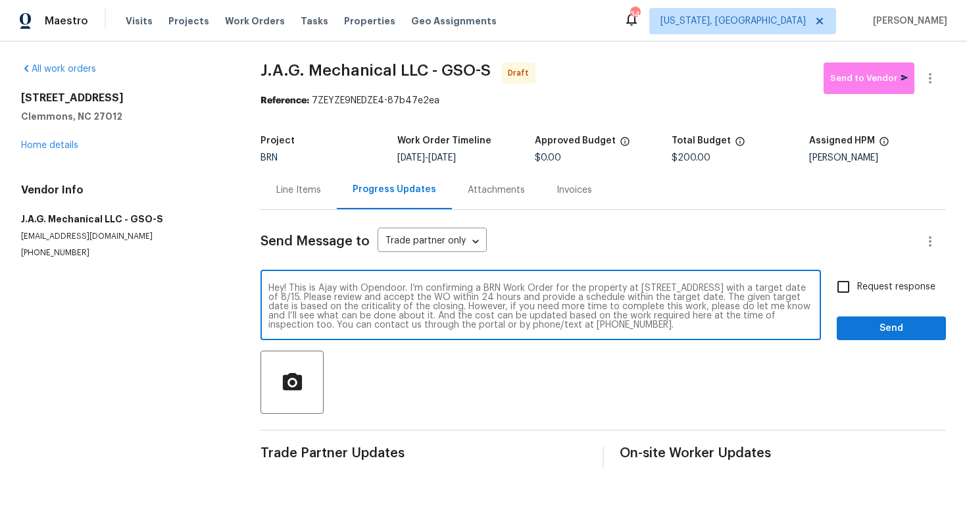
click at [841, 286] on input "Request response" at bounding box center [843, 287] width 28 height 28
checkbox input "true"
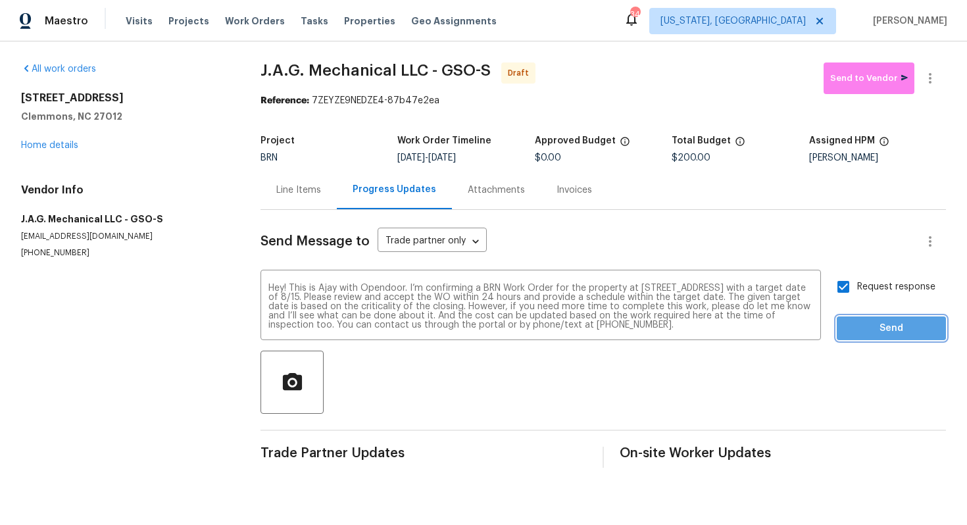
click at [882, 332] on span "Send" at bounding box center [891, 328] width 88 height 16
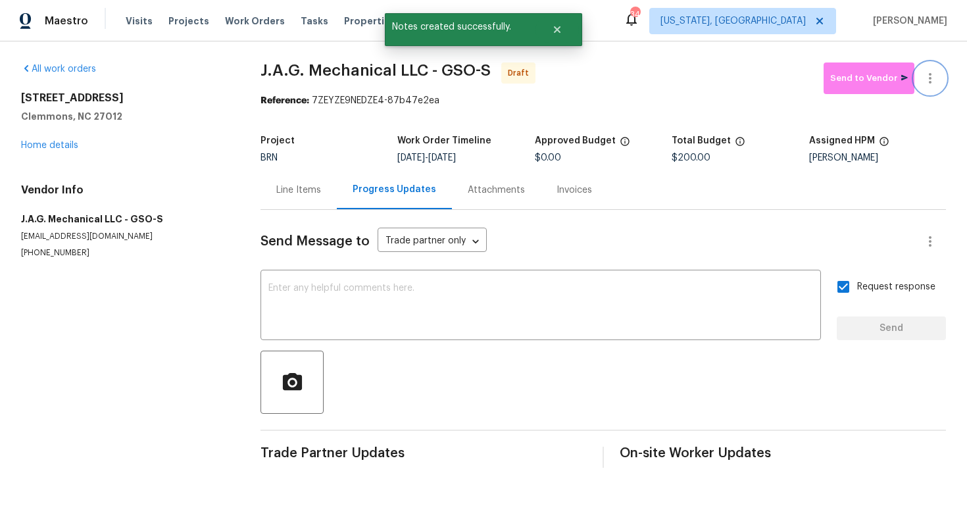
click at [935, 82] on icon "button" at bounding box center [930, 78] width 16 height 16
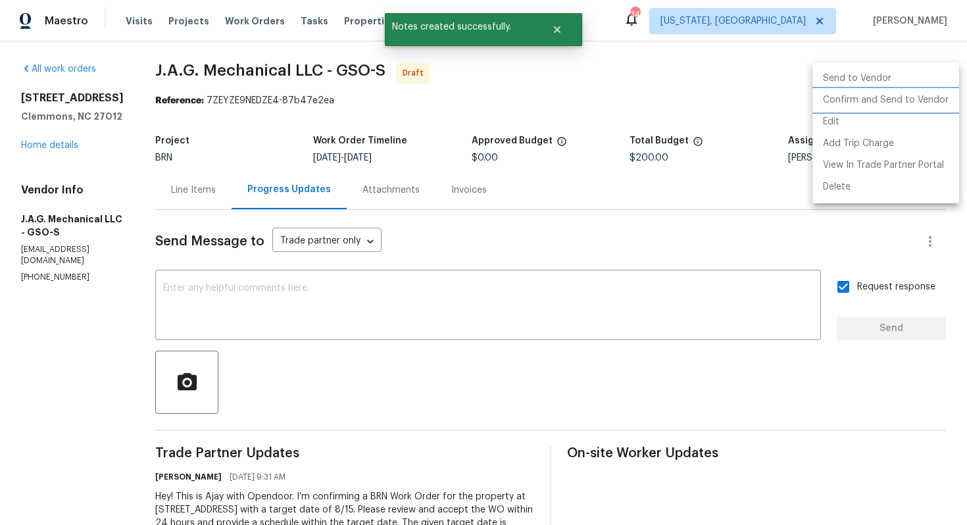
click at [922, 101] on li "Confirm and Send to Vendor" at bounding box center [885, 100] width 147 height 22
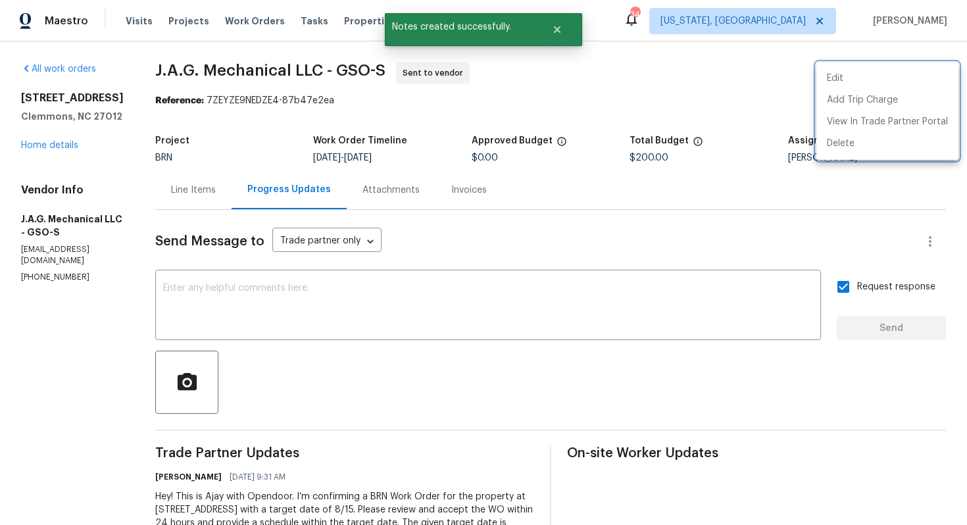
click at [497, 376] on div at bounding box center [483, 262] width 967 height 525
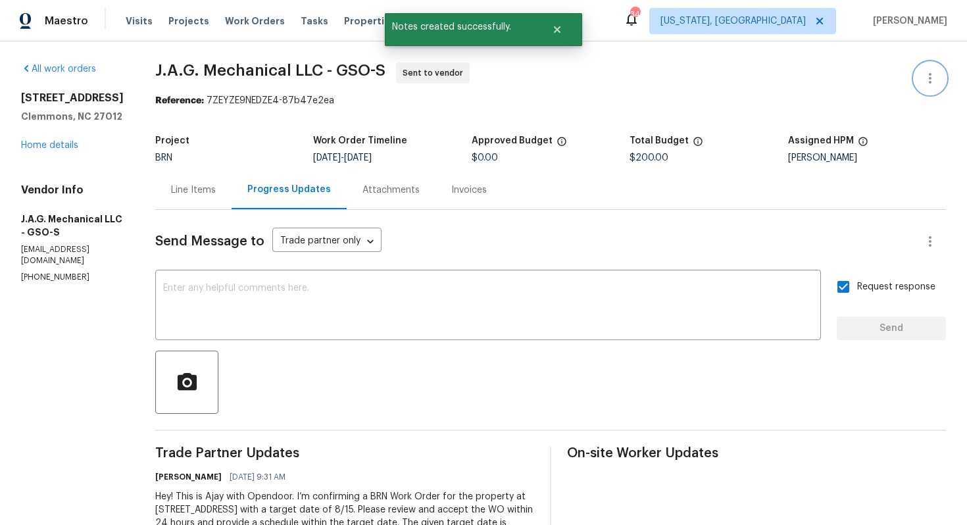
scroll to position [94, 0]
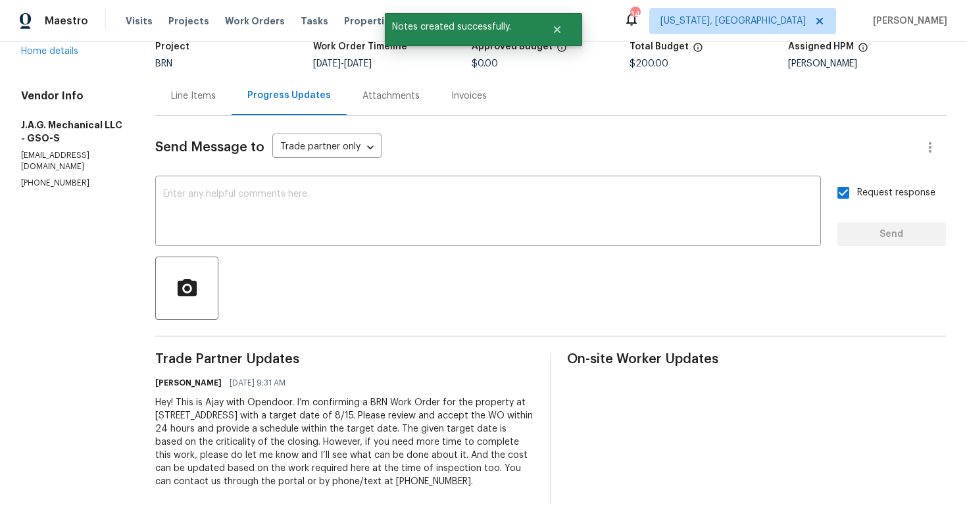
click at [430, 428] on div "Hey! This is Ajay with Opendoor. I’m confirming a BRN Work Order for the proper…" at bounding box center [344, 442] width 379 height 92
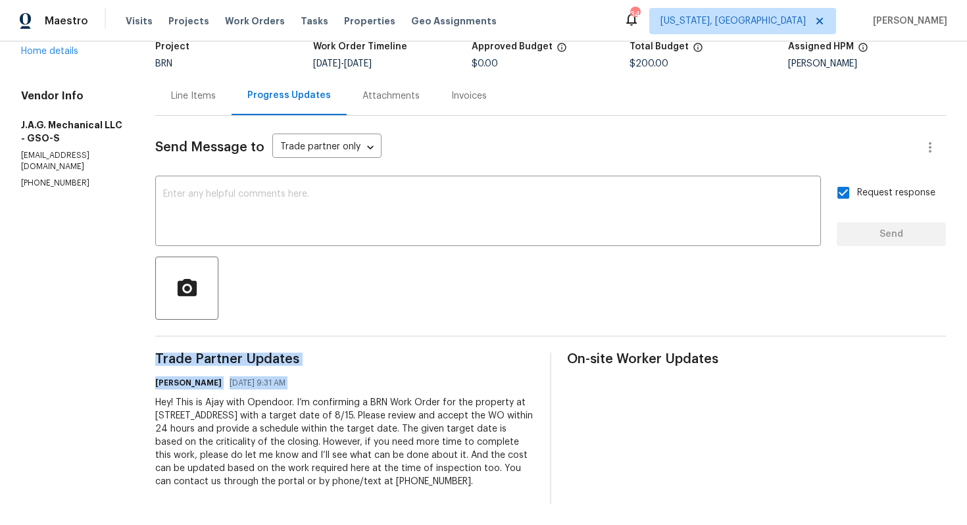
copy div "Trade Partner Updates Ajay Godson 08/13/2025 9:31 AM"
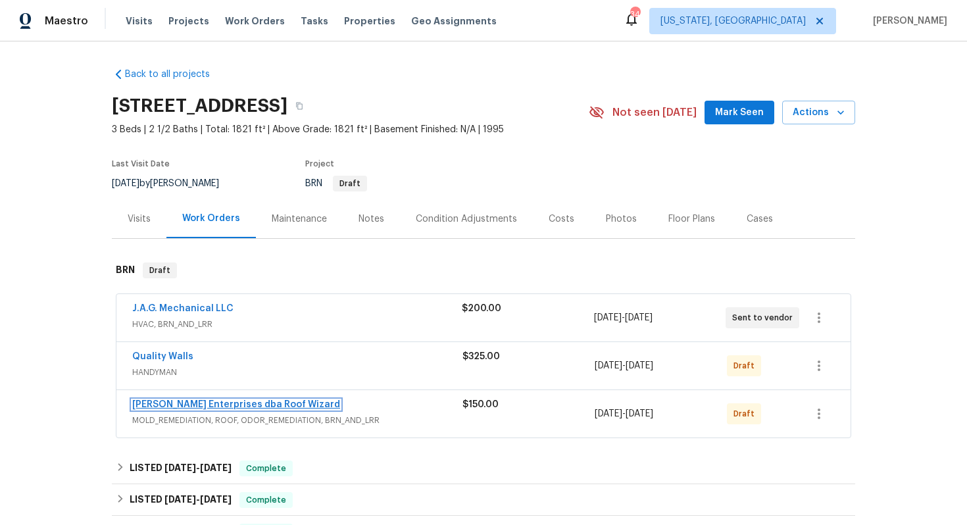
click at [262, 403] on link "Nordman Enterprises dba Roof Wizard" at bounding box center [236, 404] width 208 height 9
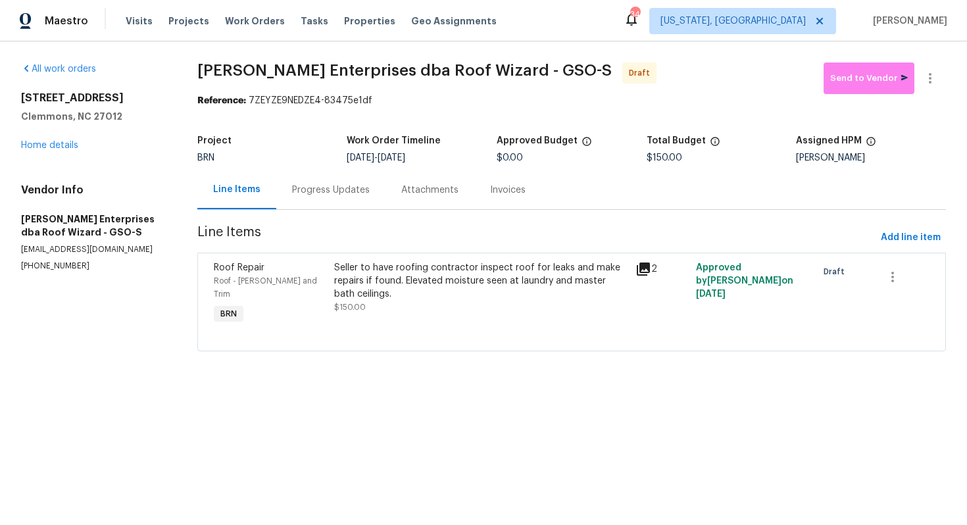
click at [347, 190] on div "Progress Updates" at bounding box center [331, 190] width 78 height 13
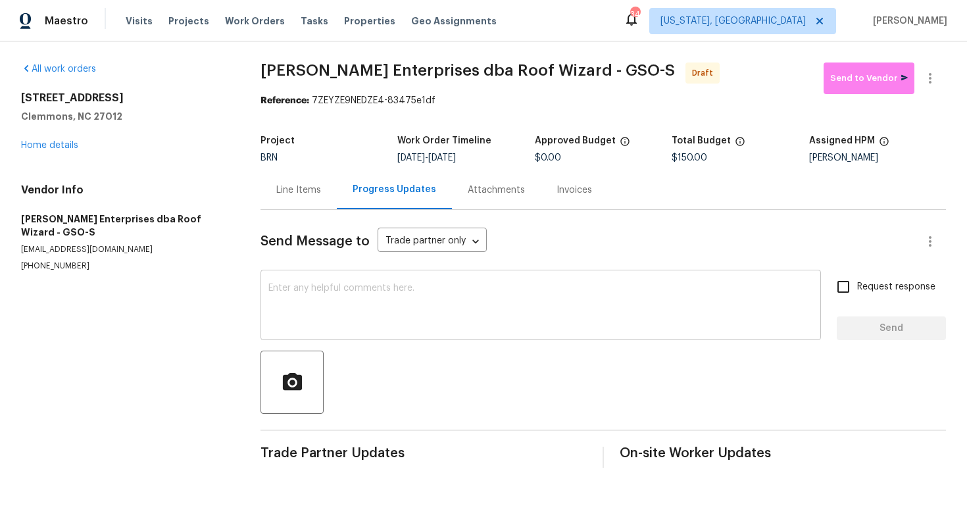
click at [449, 294] on textarea at bounding box center [540, 306] width 545 height 46
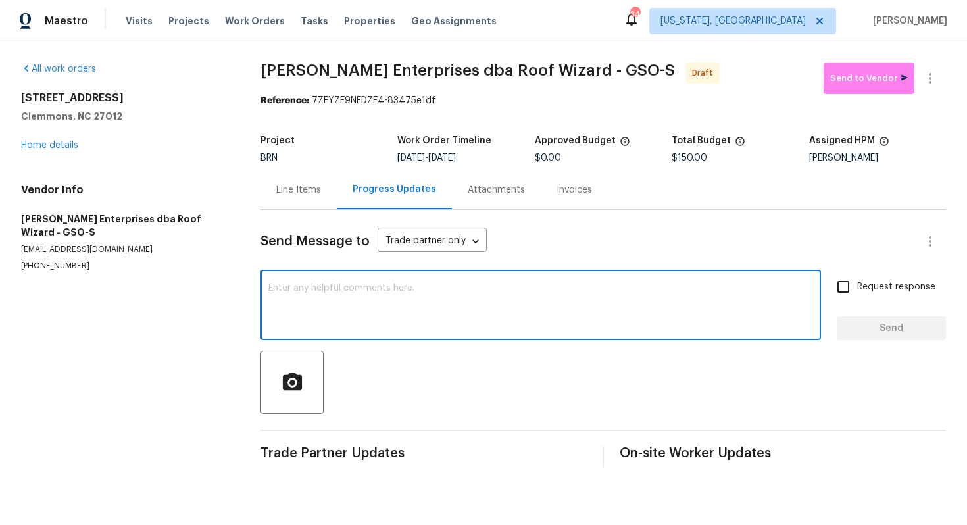
paste textarea "Hey! This is Ajay with Opendoor. I’m confirming a BRN Work Order for the proper…"
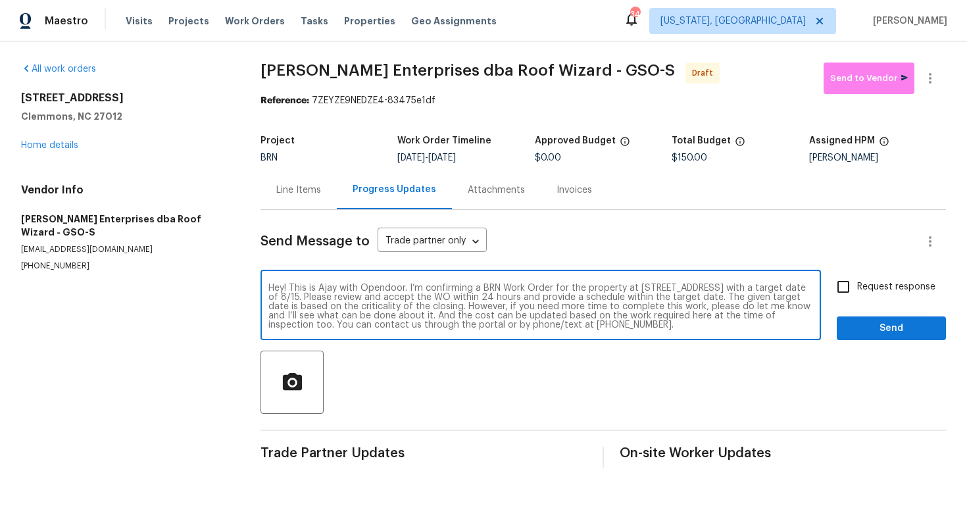
type textarea "Hey! This is Ajay with Opendoor. I’m confirming a BRN Work Order for the proper…"
click at [854, 290] on input "Request response" at bounding box center [843, 287] width 28 height 28
checkbox input "true"
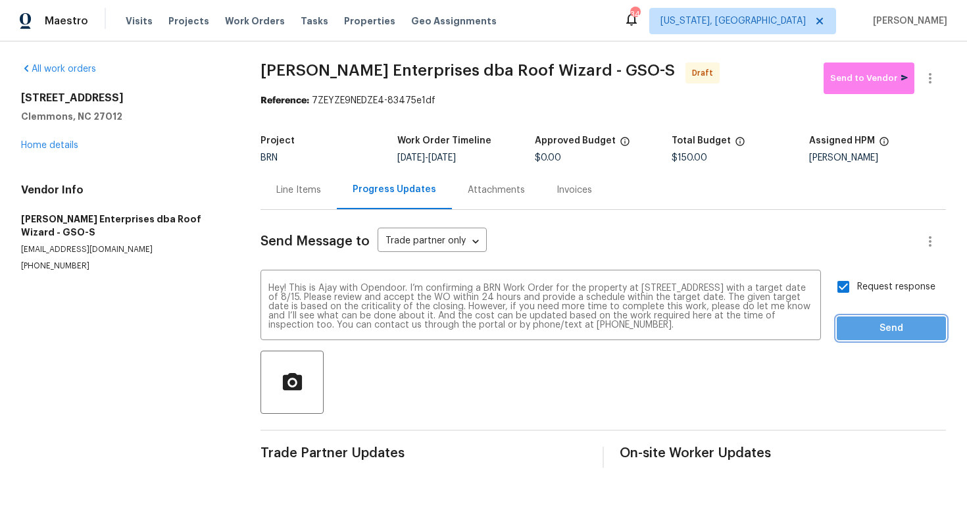
click at [874, 335] on span "Send" at bounding box center [891, 328] width 88 height 16
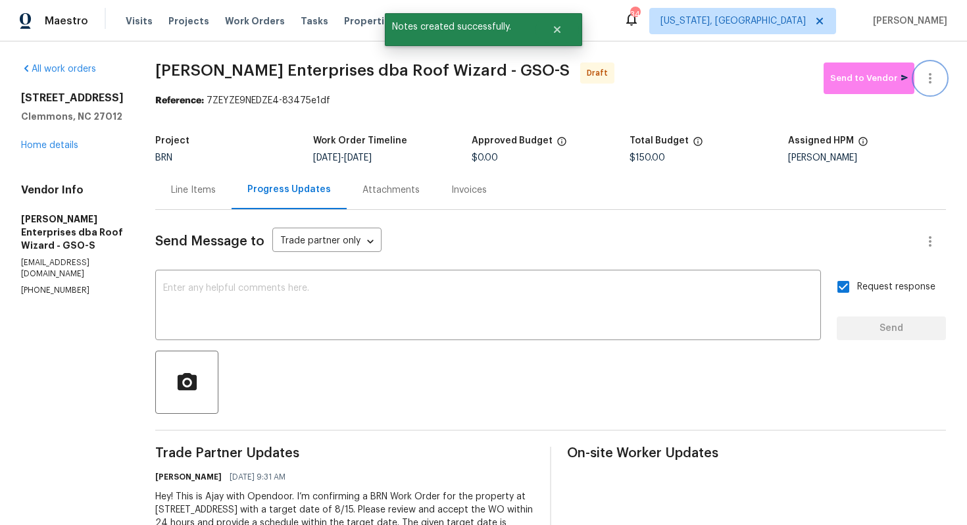
click at [933, 79] on icon "button" at bounding box center [930, 78] width 16 height 16
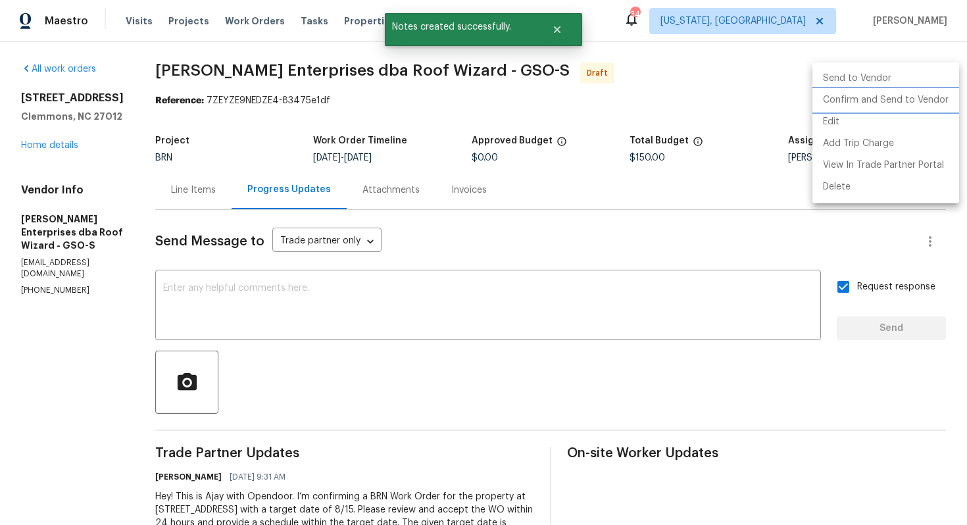
click at [924, 99] on li "Confirm and Send to Vendor" at bounding box center [885, 100] width 147 height 22
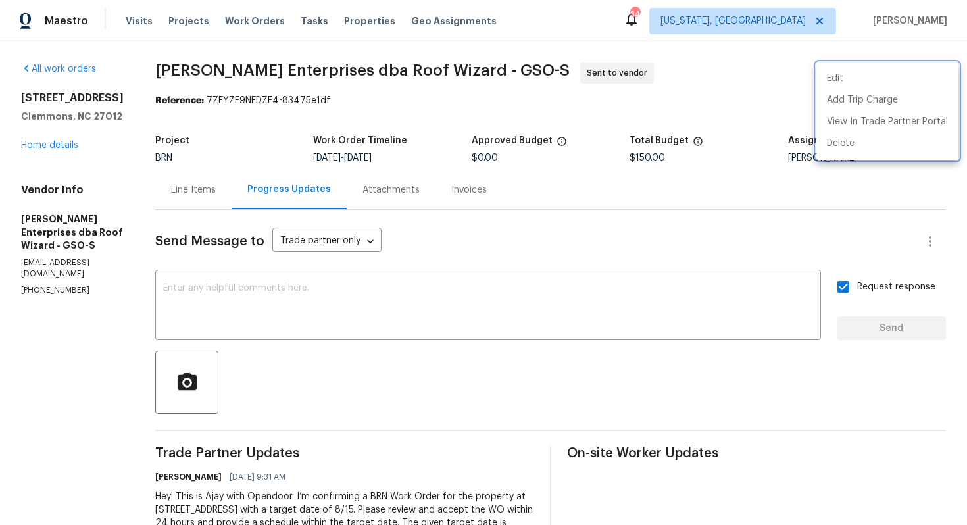
click at [205, 193] on div at bounding box center [483, 262] width 967 height 525
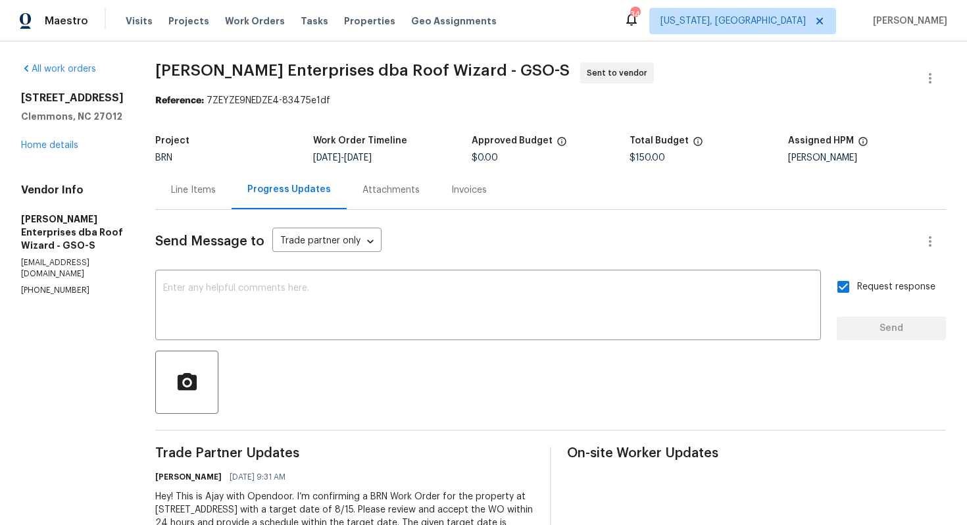
click at [189, 189] on div "Line Items" at bounding box center [193, 190] width 45 height 13
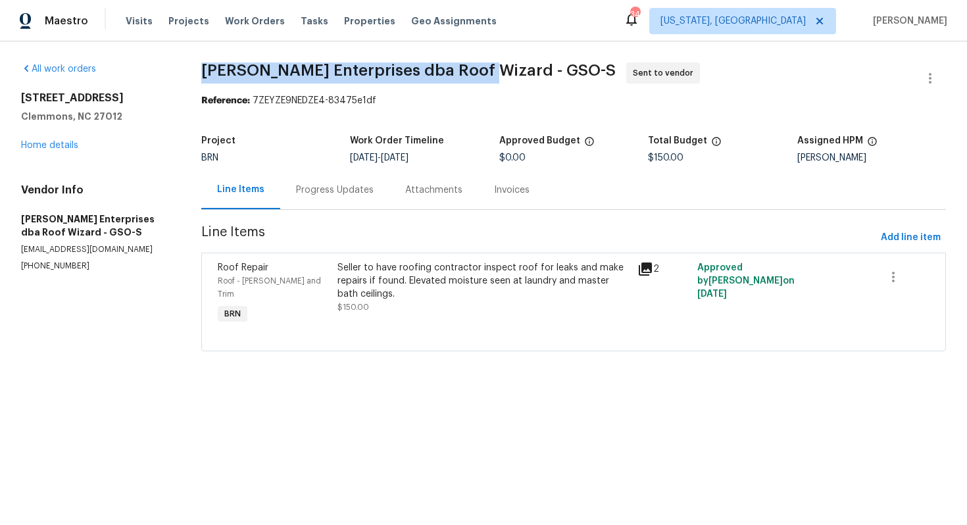
drag, startPoint x: 205, startPoint y: 66, endPoint x: 494, endPoint y: 68, distance: 289.4
click at [494, 68] on div "All work orders 105 Stonburg Rd Clemmons, NC 27012 Home details Vendor Info Nor…" at bounding box center [483, 214] width 967 height 347
copy span "Nordman Enterprises dba Roof Wizard"
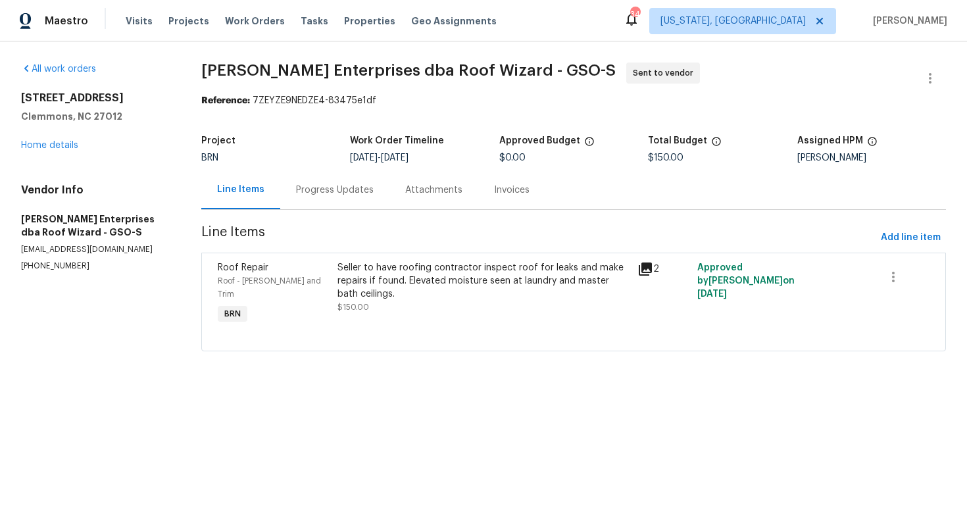
click at [597, 20] on div "Maestro Visits Projects Work Orders Tasks Properties Geo Assignments 34 Washing…" at bounding box center [483, 20] width 967 height 41
click at [67, 147] on link "Home details" at bounding box center [49, 145] width 57 height 9
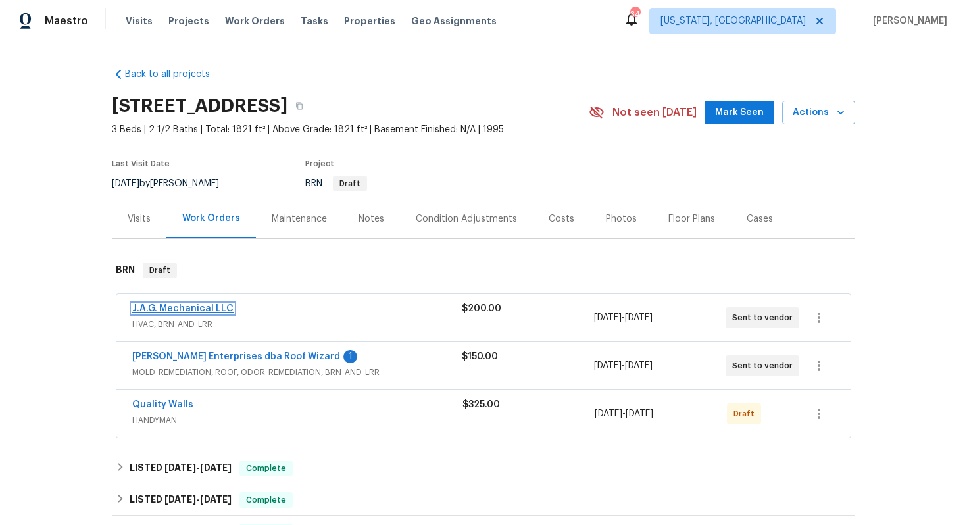
click at [190, 309] on link "J.A.G. Mechanical LLC" at bounding box center [182, 308] width 101 height 9
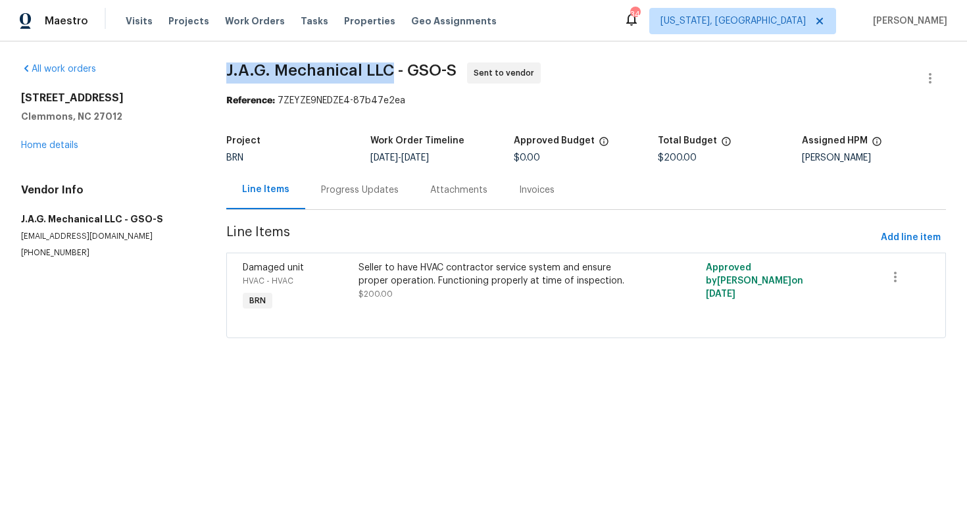
drag, startPoint x: 222, startPoint y: 70, endPoint x: 390, endPoint y: 67, distance: 167.8
click at [391, 67] on div "All work orders 105 Stonburg Rd Clemmons, NC 27012 Home details Vendor Info J.A…" at bounding box center [483, 207] width 967 height 333
copy span "J.A.G. Mechanical LLC"
click at [566, 37] on div "Maestro Visits Projects Work Orders Tasks Properties Geo Assignments 34 Washing…" at bounding box center [483, 20] width 967 height 41
click at [60, 144] on link "Home details" at bounding box center [49, 145] width 57 height 9
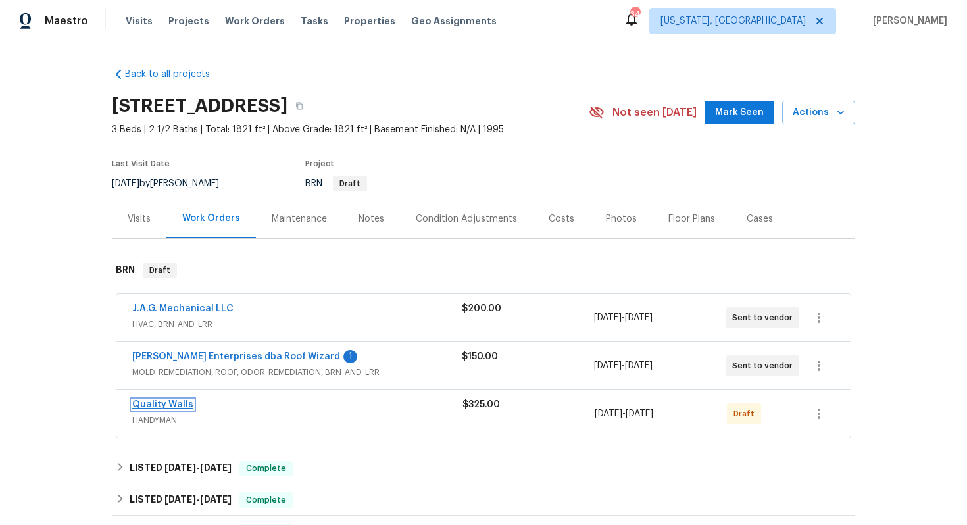
click at [153, 405] on link "Quality Walls" at bounding box center [162, 404] width 61 height 9
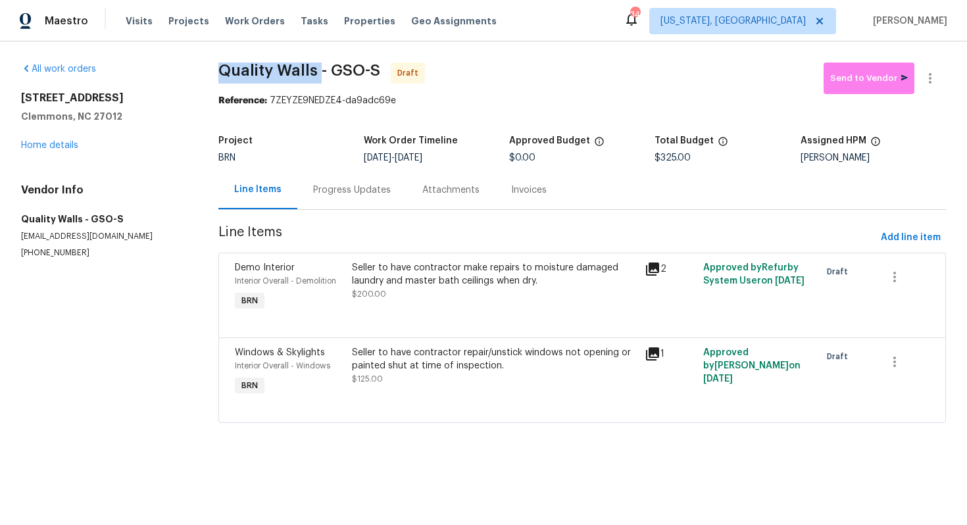
drag, startPoint x: 217, startPoint y: 72, endPoint x: 318, endPoint y: 72, distance: 101.3
click at [318, 72] on span "Quality Walls - GSO-S" at bounding box center [299, 70] width 162 height 16
copy span "Quality Walls"
click at [551, 68] on span "Quality Walls - GSO-S Draft" at bounding box center [520, 78] width 605 height 32
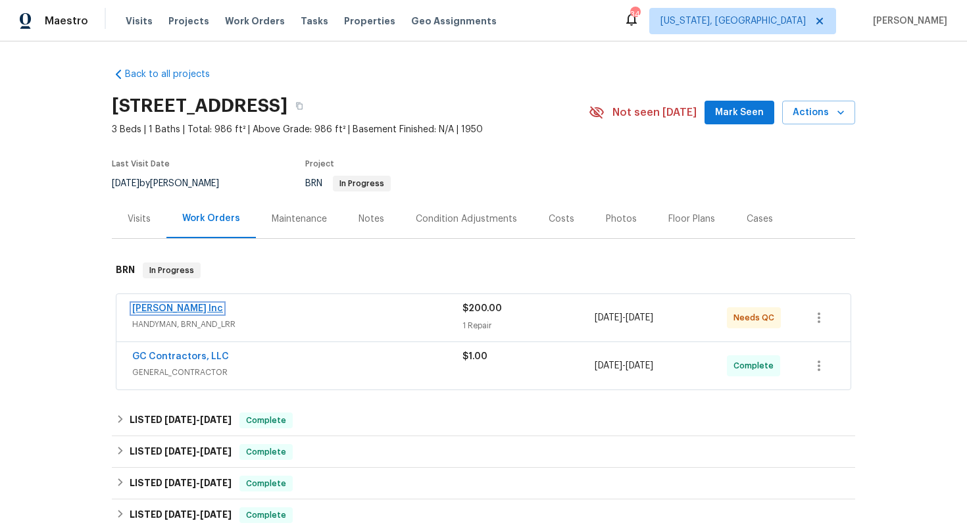
click at [190, 310] on link "[PERSON_NAME] Inc" at bounding box center [177, 308] width 91 height 9
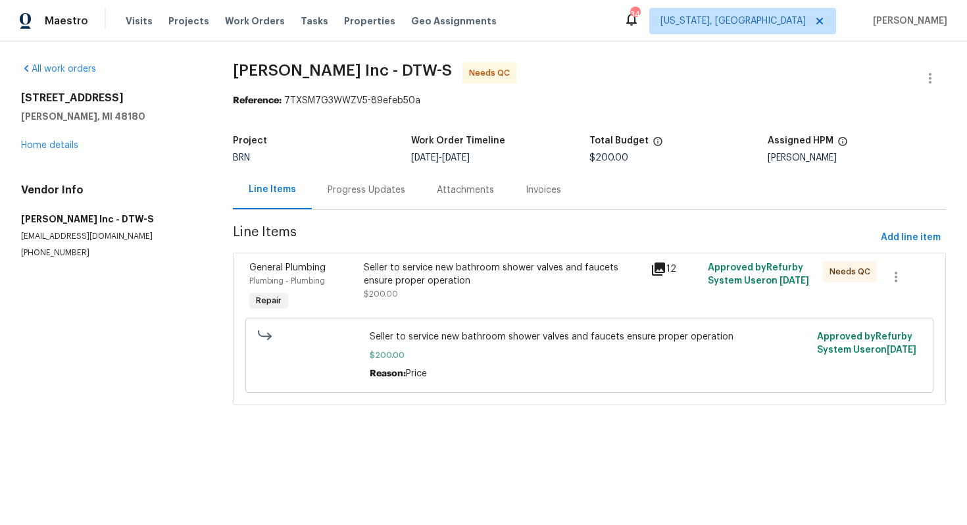
click at [346, 194] on div "Progress Updates" at bounding box center [367, 190] width 78 height 13
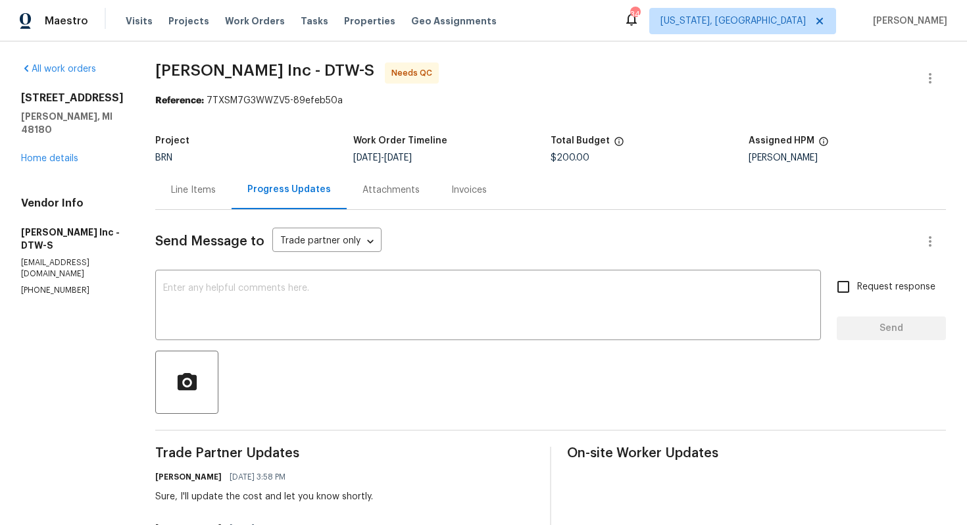
click at [204, 193] on div "Line Items" at bounding box center [193, 190] width 45 height 13
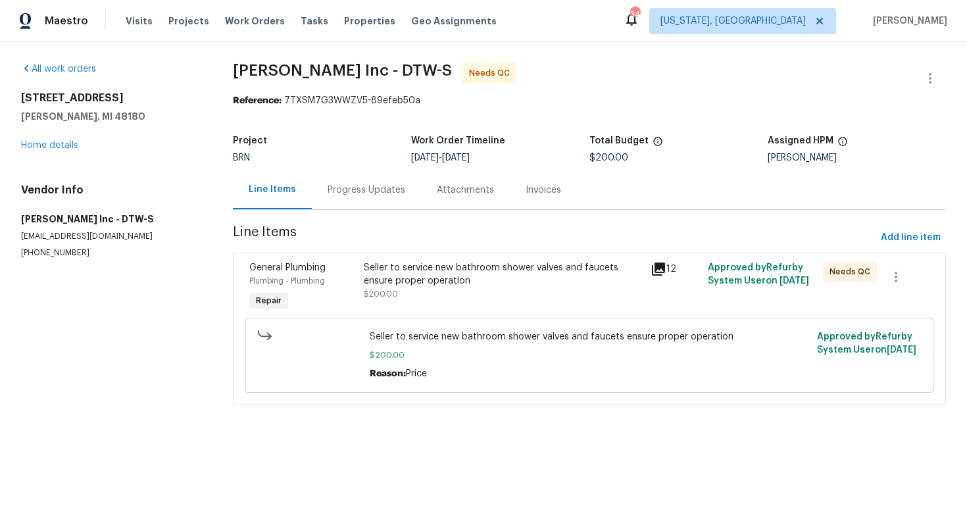
click at [389, 275] on div "Seller to service new bathroom shower valves and faucets ensure proper operation" at bounding box center [503, 274] width 279 height 26
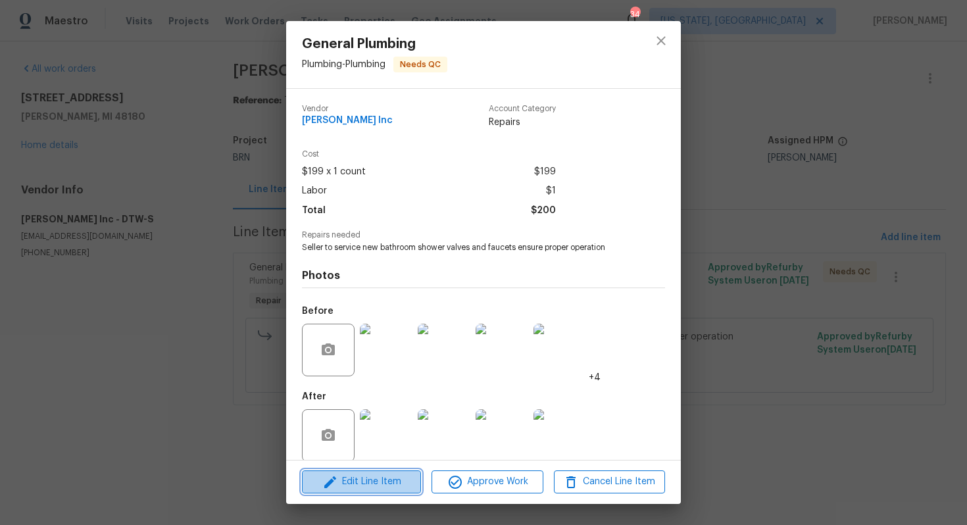
click at [382, 481] on span "Edit Line Item" at bounding box center [361, 482] width 111 height 16
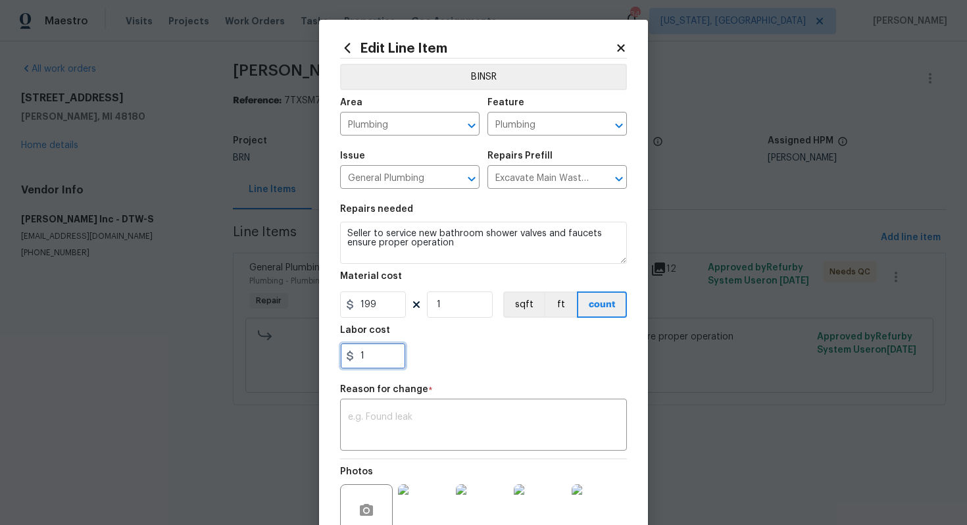
click at [394, 347] on input "1" at bounding box center [373, 356] width 66 height 26
drag, startPoint x: 389, startPoint y: 306, endPoint x: 337, endPoint y: 306, distance: 52.6
click at [337, 306] on div "Edit Line Item BINSR Area Plumbing ​ Feature Plumbing ​ Issue General Plumbing …" at bounding box center [483, 331] width 329 height 622
type input "800"
click at [370, 355] on input "1" at bounding box center [373, 356] width 66 height 26
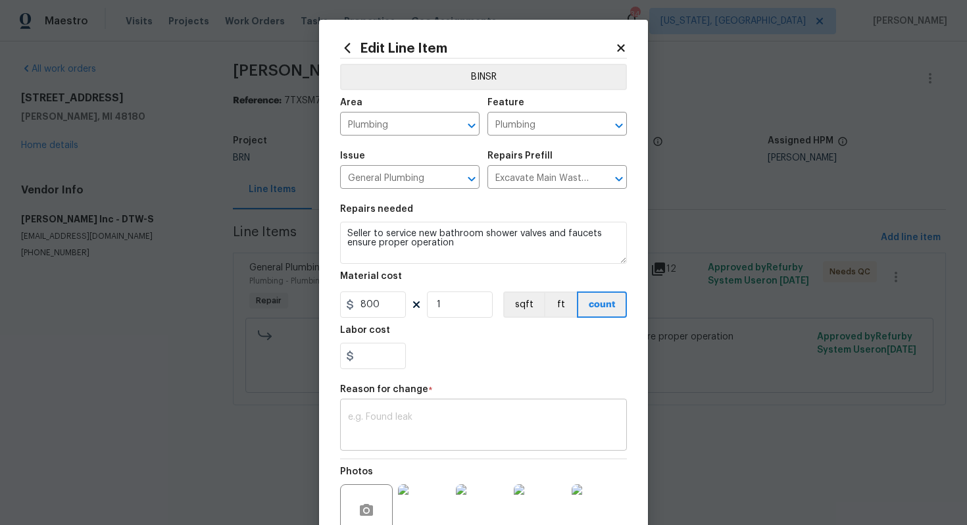
type input "0"
click at [433, 416] on textarea at bounding box center [483, 426] width 271 height 28
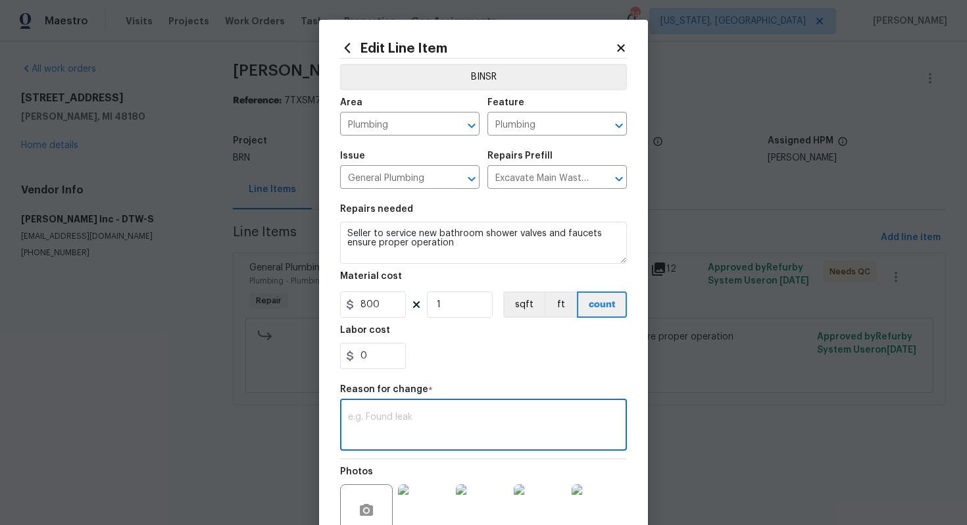
click at [533, 420] on textarea at bounding box center [483, 426] width 271 height 28
paste textarea "(AG) Updated cost per BR team’s approval."
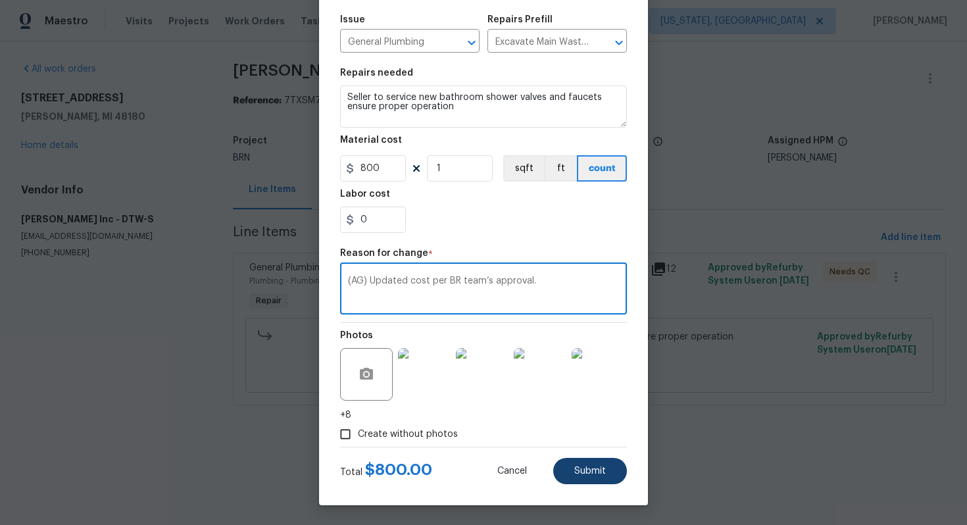
type textarea "(AG) Updated cost per BR team’s approval."
click at [610, 470] on button "Submit" at bounding box center [590, 471] width 74 height 26
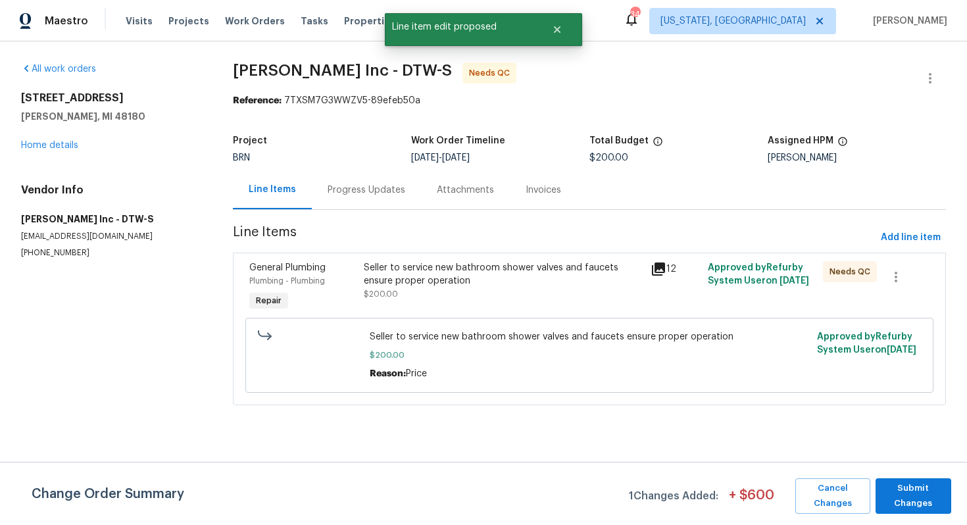
scroll to position [0, 0]
click at [894, 486] on span "Submit Changes" at bounding box center [913, 496] width 62 height 30
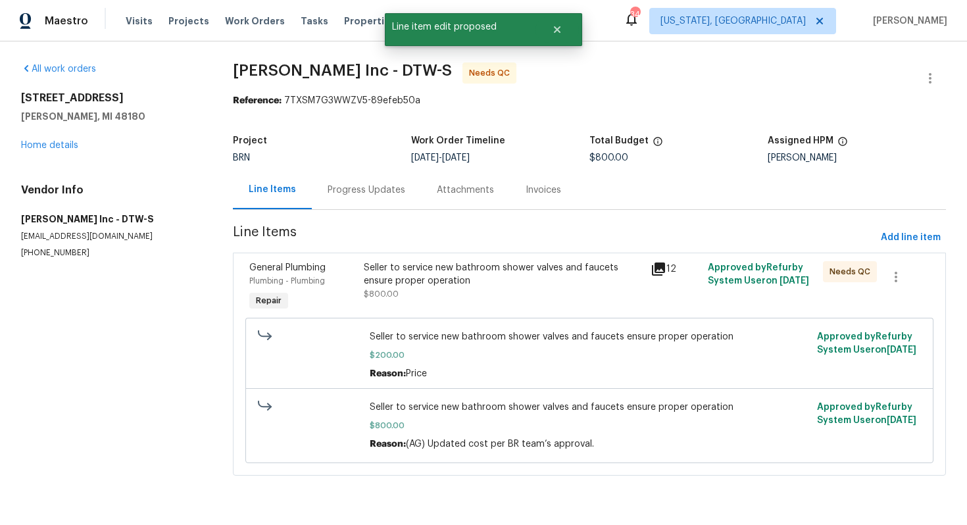
click at [360, 195] on div "Progress Updates" at bounding box center [367, 190] width 78 height 13
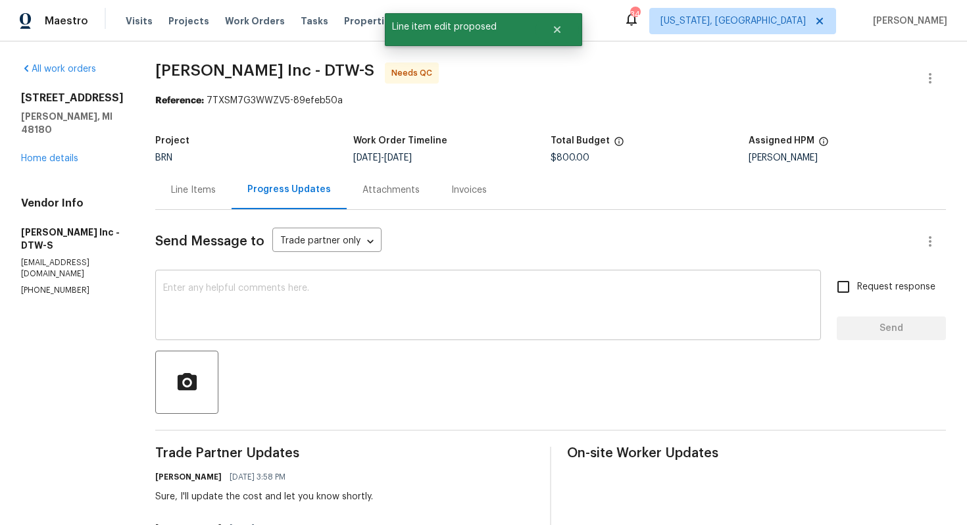
click at [230, 306] on textarea at bounding box center [488, 306] width 650 height 46
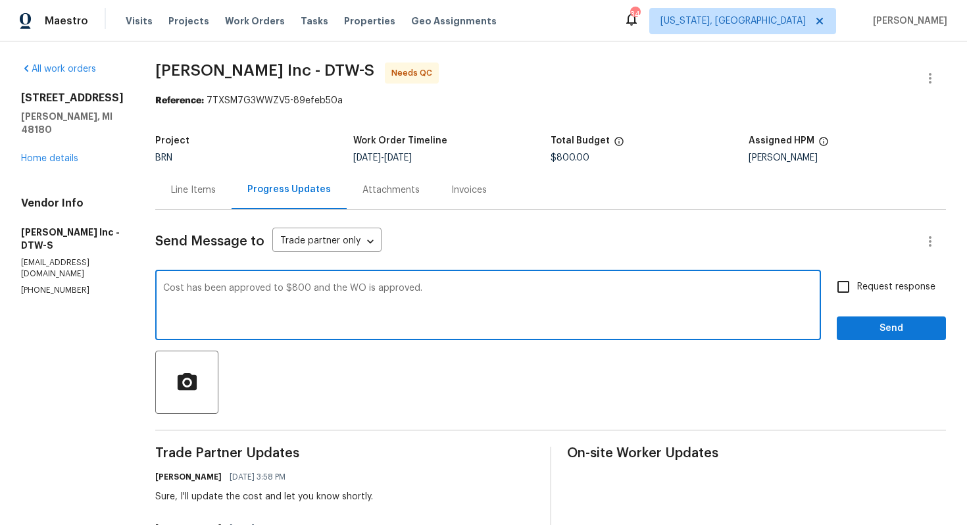
type textarea "Cost has been approved to $800 and the WO is approved."
click at [842, 285] on input "Request response" at bounding box center [843, 287] width 28 height 28
checkbox input "true"
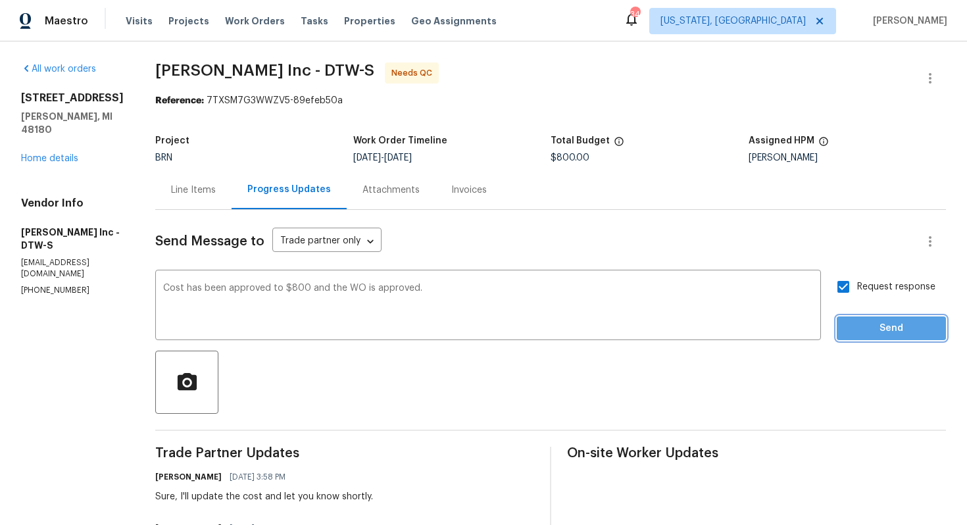
click at [872, 324] on span "Send" at bounding box center [891, 328] width 88 height 16
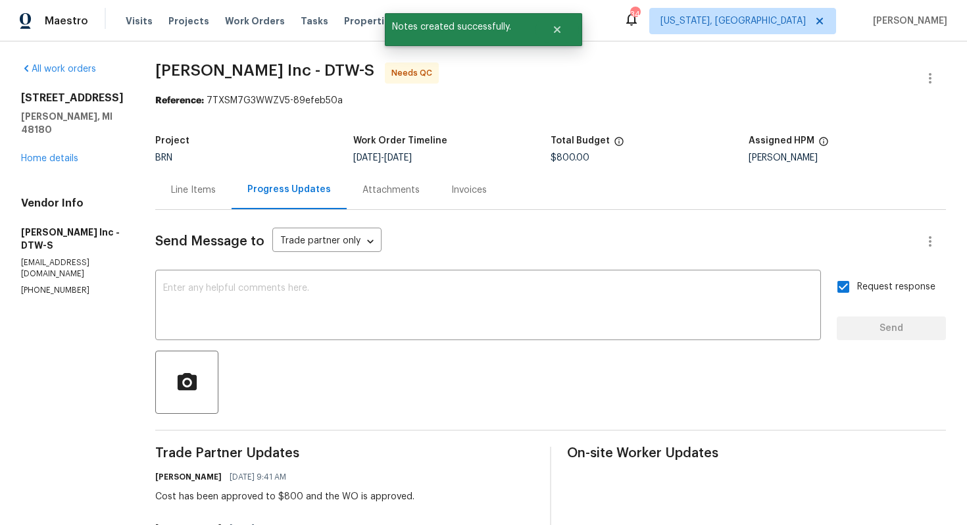
click at [200, 197] on div "Line Items" at bounding box center [193, 189] width 76 height 39
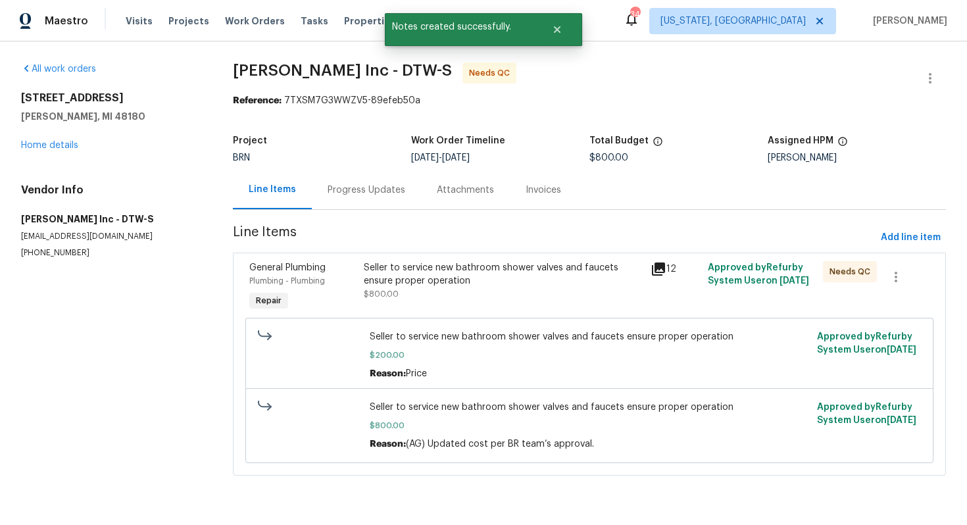
click at [456, 282] on div "Seller to service new bathroom shower valves and faucets ensure proper operation" at bounding box center [503, 274] width 279 height 26
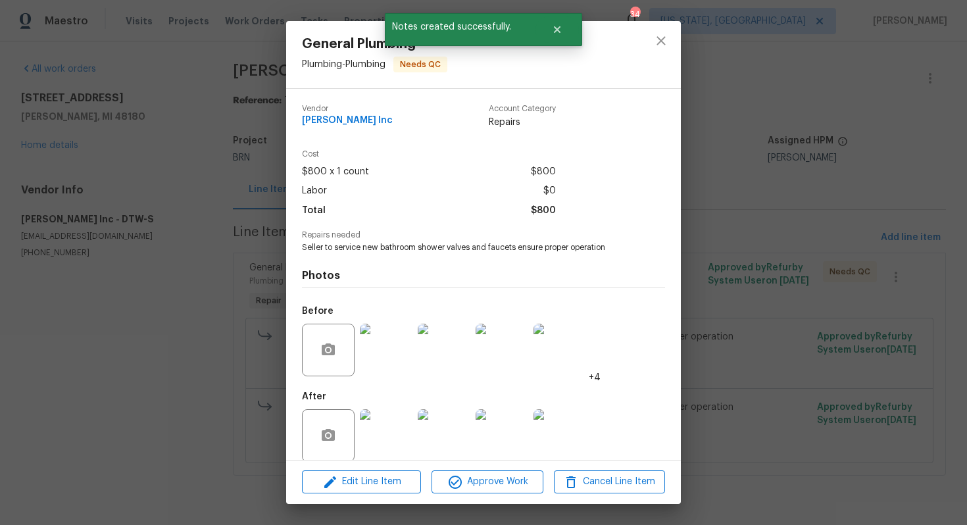
scroll to position [15, 0]
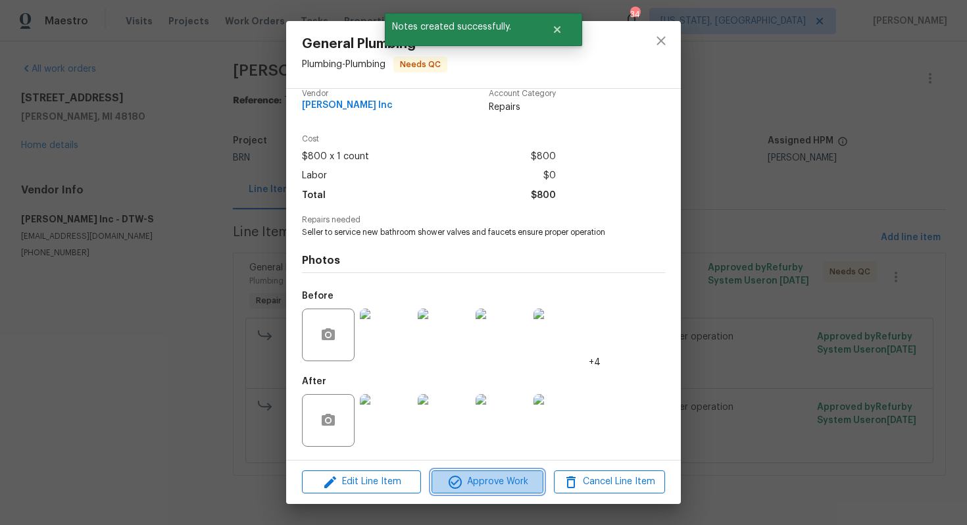
click at [480, 486] on span "Approve Work" at bounding box center [486, 482] width 103 height 16
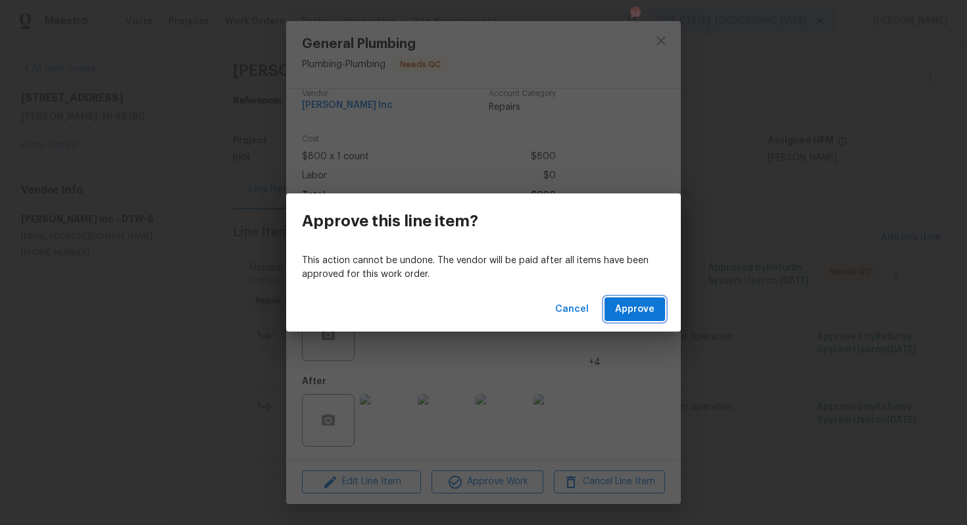
click at [624, 305] on span "Approve" at bounding box center [634, 309] width 39 height 16
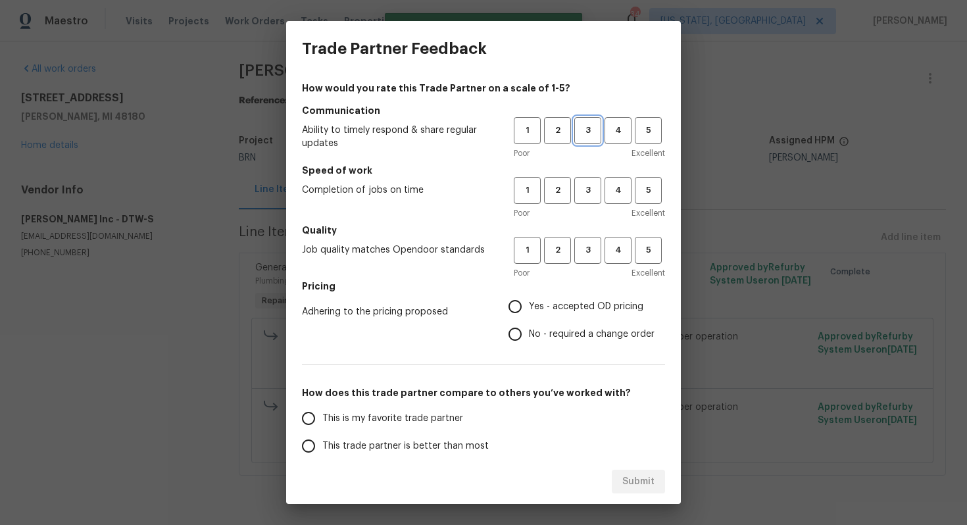
click at [583, 133] on span "3" at bounding box center [588, 130] width 24 height 15
click at [587, 193] on span "3" at bounding box center [588, 190] width 24 height 15
click at [533, 133] on span "1" at bounding box center [527, 130] width 24 height 15
click at [533, 189] on span "1" at bounding box center [527, 190] width 24 height 15
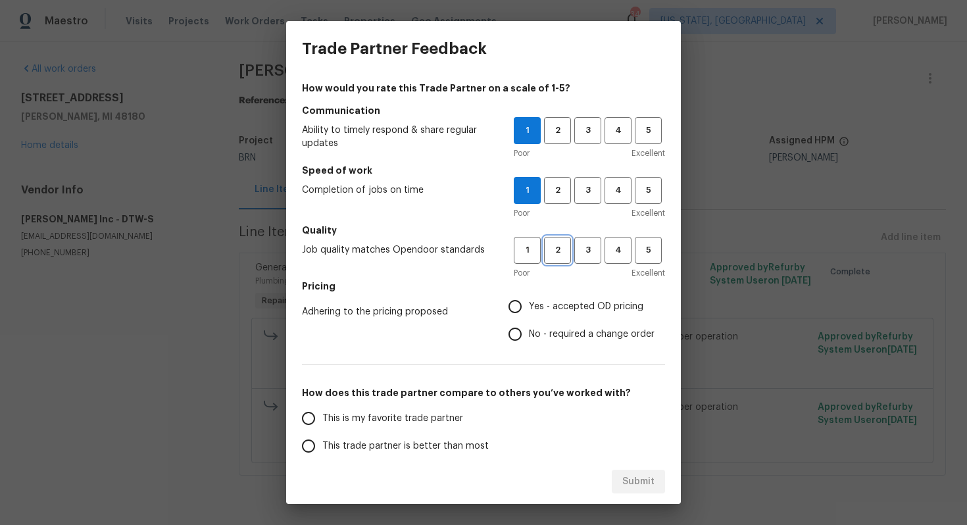
click at [549, 256] on span "2" at bounding box center [557, 250] width 24 height 15
click at [530, 251] on span "1" at bounding box center [527, 250] width 24 height 15
click at [522, 336] on input "No - required a change order" at bounding box center [515, 334] width 28 height 28
radio input "true"
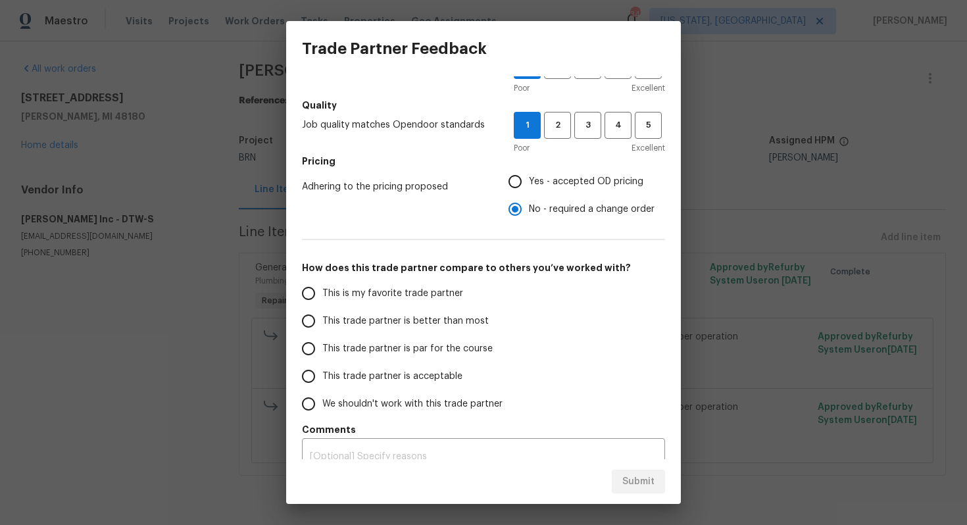
scroll to position [143, 0]
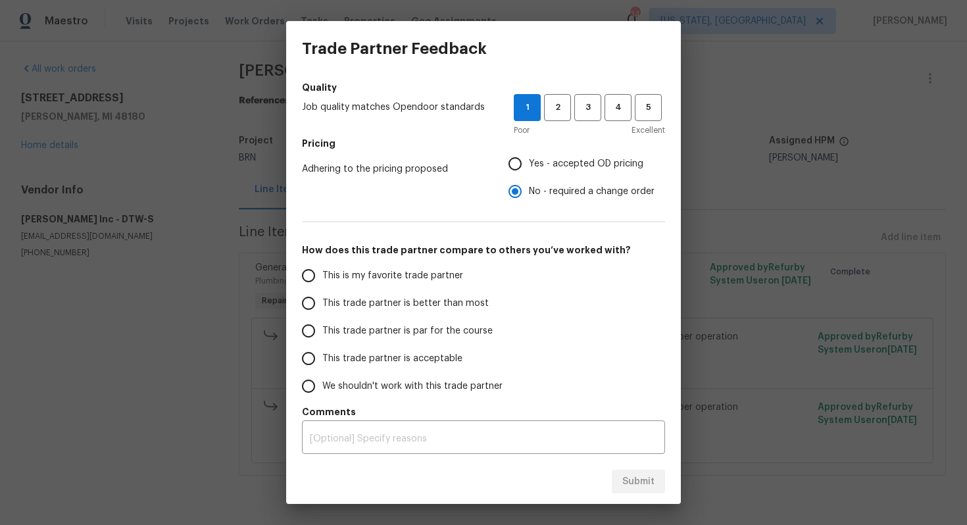
click at [391, 359] on span "This trade partner is acceptable" at bounding box center [392, 359] width 140 height 14
click at [322, 359] on input "This trade partner is acceptable" at bounding box center [309, 359] width 28 height 28
click at [644, 478] on span "Submit" at bounding box center [638, 482] width 32 height 16
radio input "true"
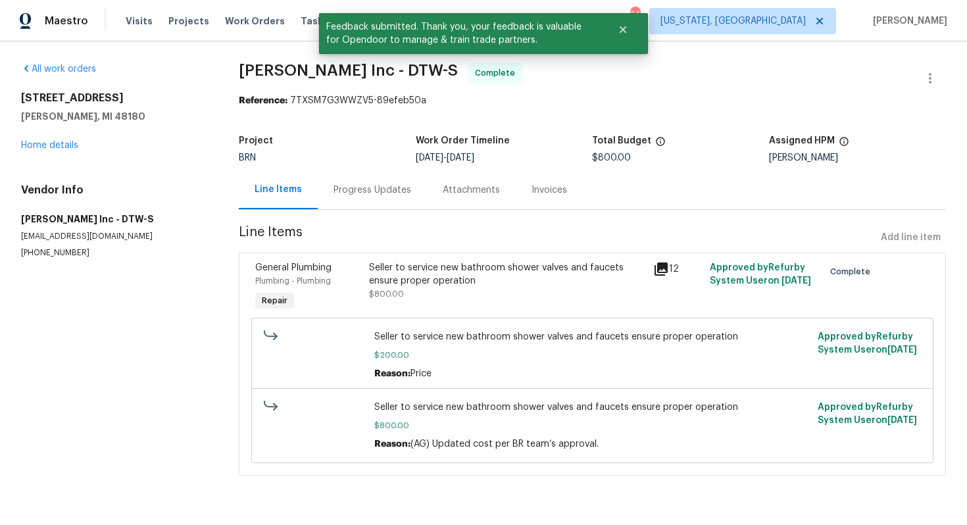
click at [378, 195] on div "Progress Updates" at bounding box center [372, 190] width 78 height 13
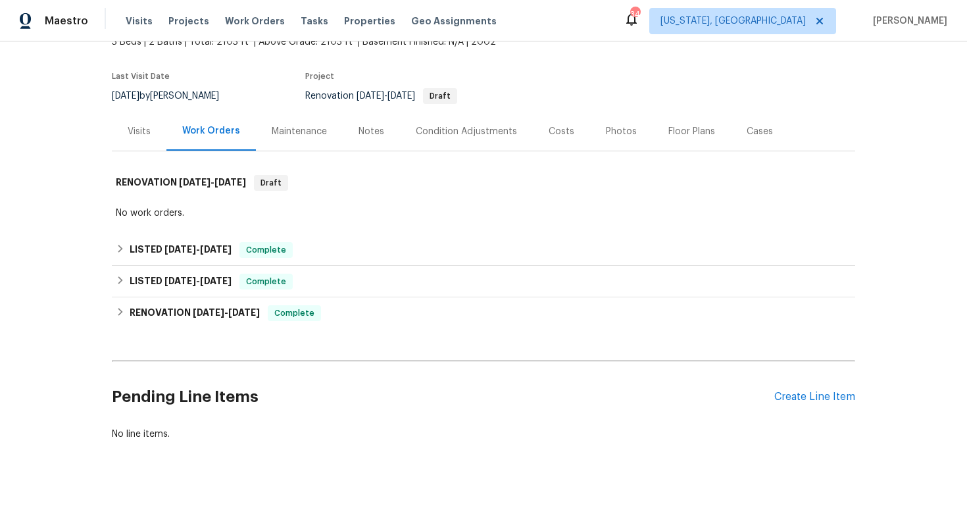
scroll to position [93, 0]
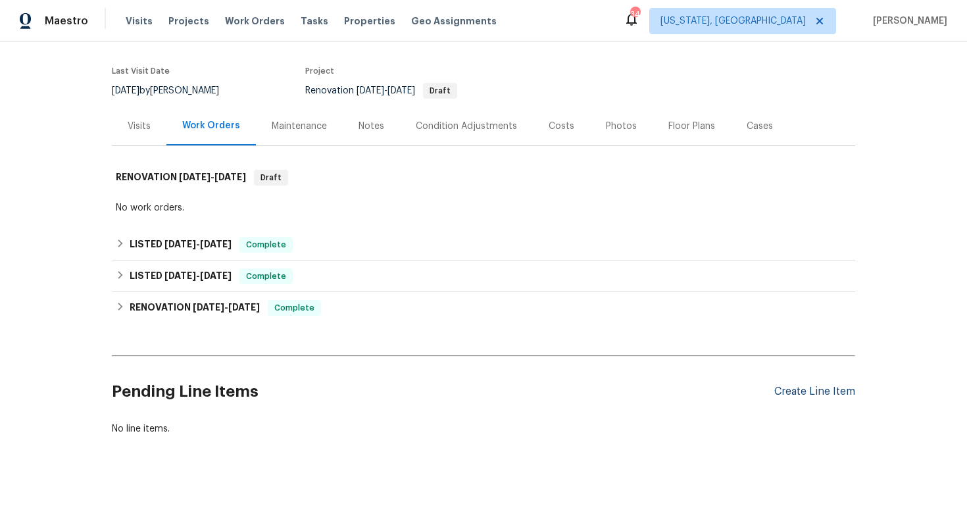
click at [799, 389] on div "Create Line Item" at bounding box center [814, 391] width 81 height 12
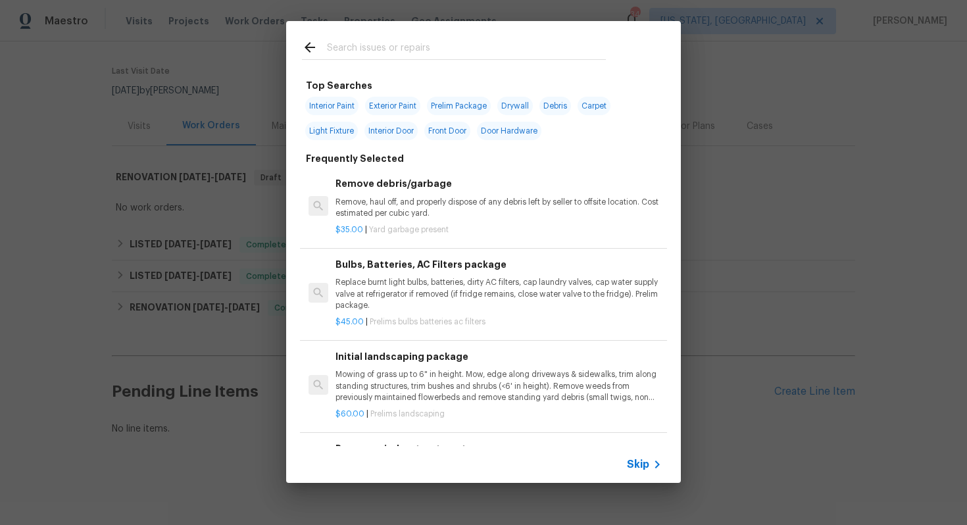
click at [649, 465] on span "Skip" at bounding box center [638, 464] width 22 height 13
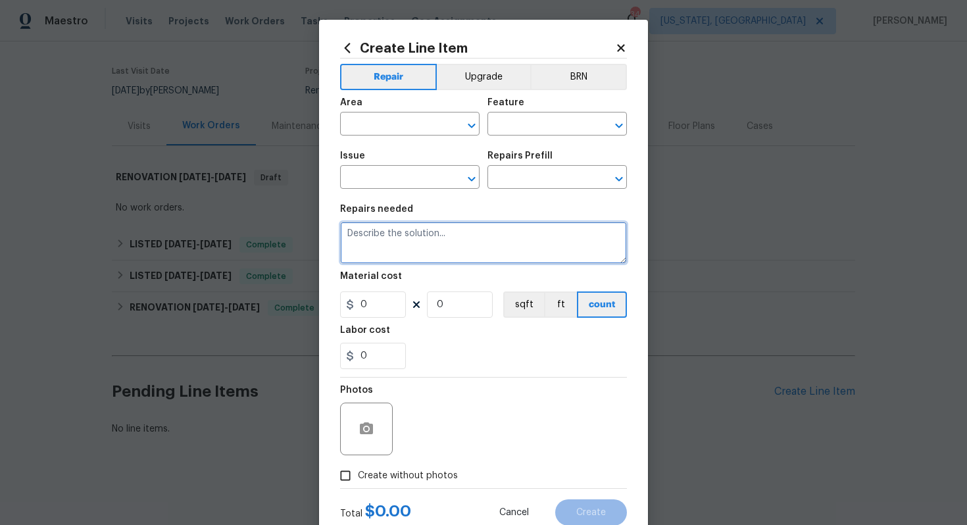
click at [478, 247] on textarea at bounding box center [483, 243] width 287 height 42
paste textarea "Seller to have HVAC contractor inspect, and service HVAC Unit. Provide estimate…"
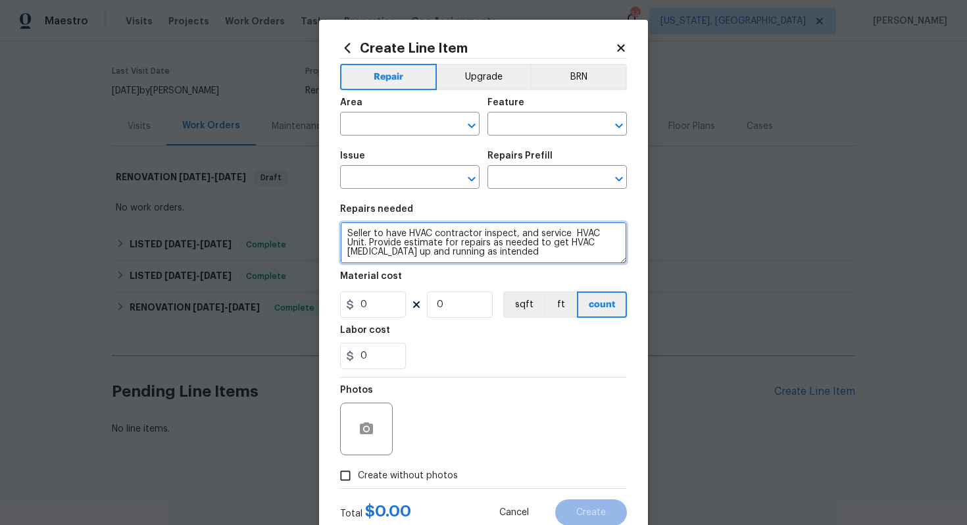
scroll to position [3, 0]
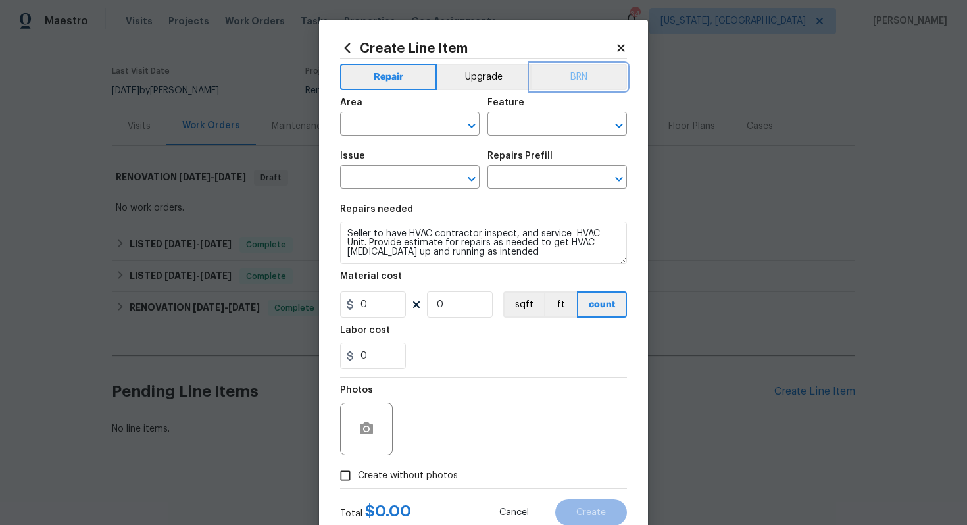
click at [586, 84] on button "BRN" at bounding box center [578, 77] width 97 height 26
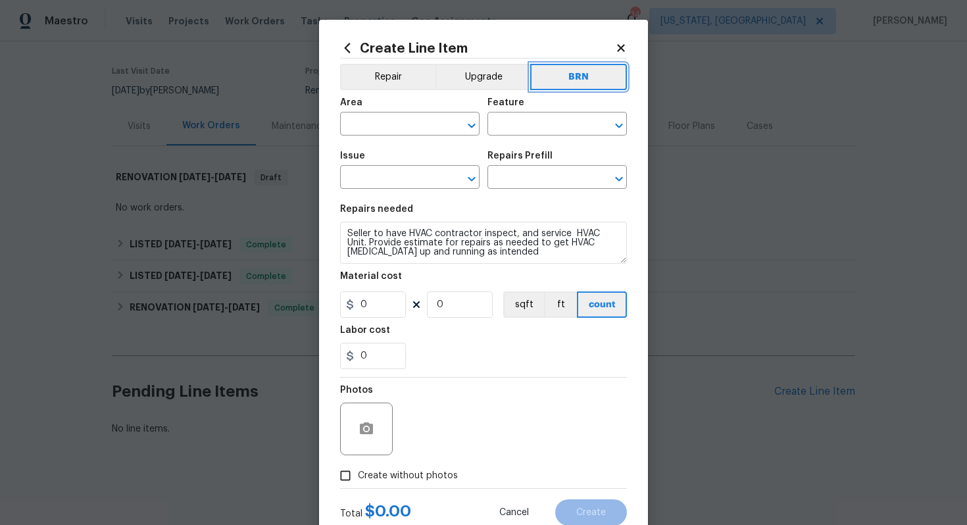
scroll to position [0, 0]
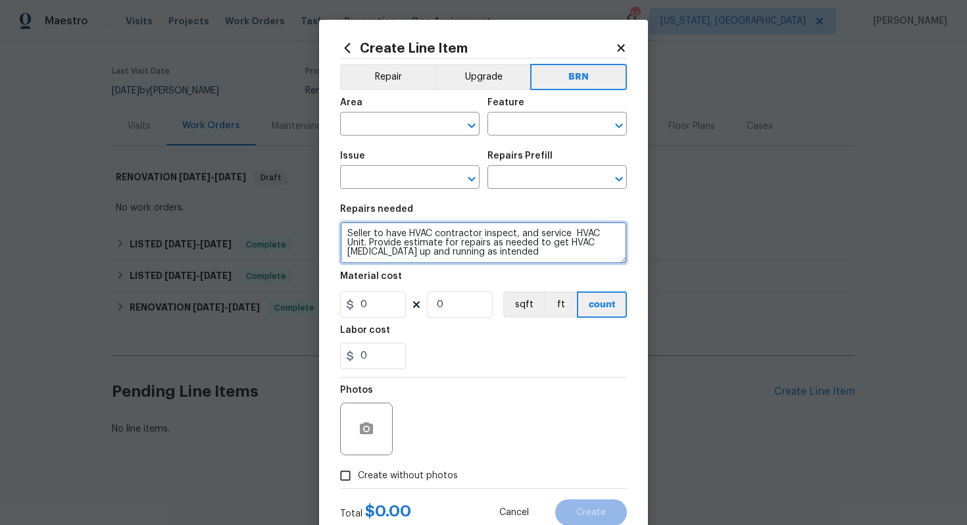
click at [345, 237] on textarea "Seller to have HVAC contractor inspect, and service HVAC Unit. Provide estimate…" at bounding box center [483, 243] width 287 height 42
type textarea "Resale - Seller to have HVAC contractor inspect, and service HVAC Unit. Provide…"
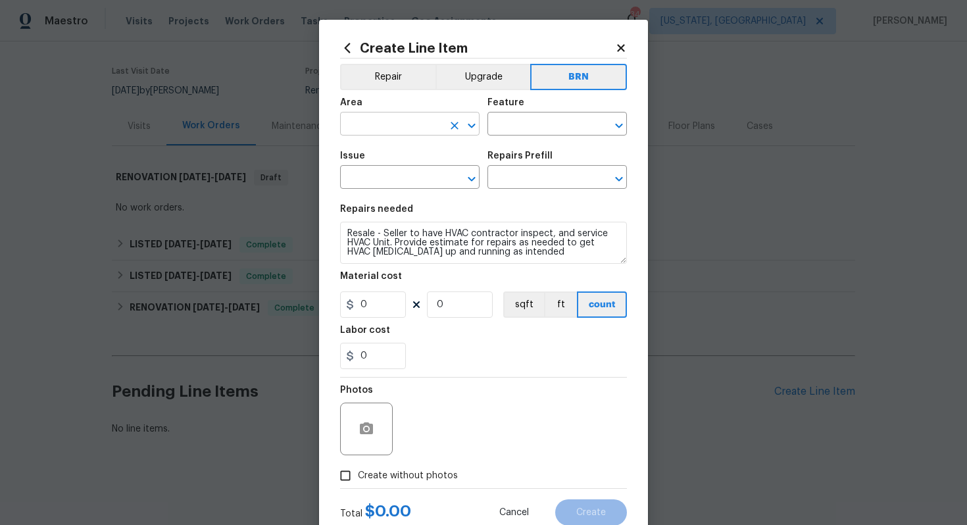
click at [378, 123] on input "text" at bounding box center [391, 125] width 103 height 20
click at [395, 149] on li "HVAC" at bounding box center [409, 155] width 139 height 22
type input "HVAC"
click at [539, 125] on input "text" at bounding box center [538, 125] width 103 height 20
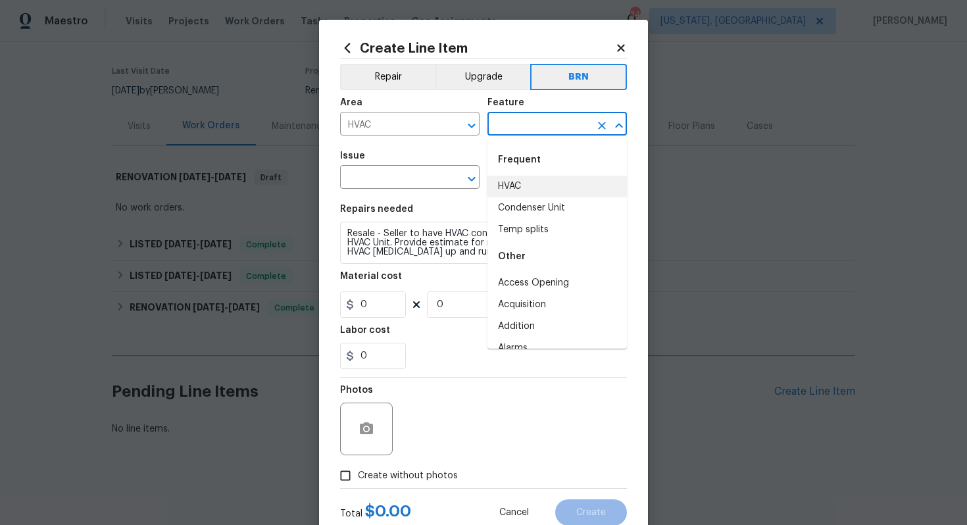
click at [526, 189] on li "HVAC" at bounding box center [556, 187] width 139 height 22
type input "HVAC"
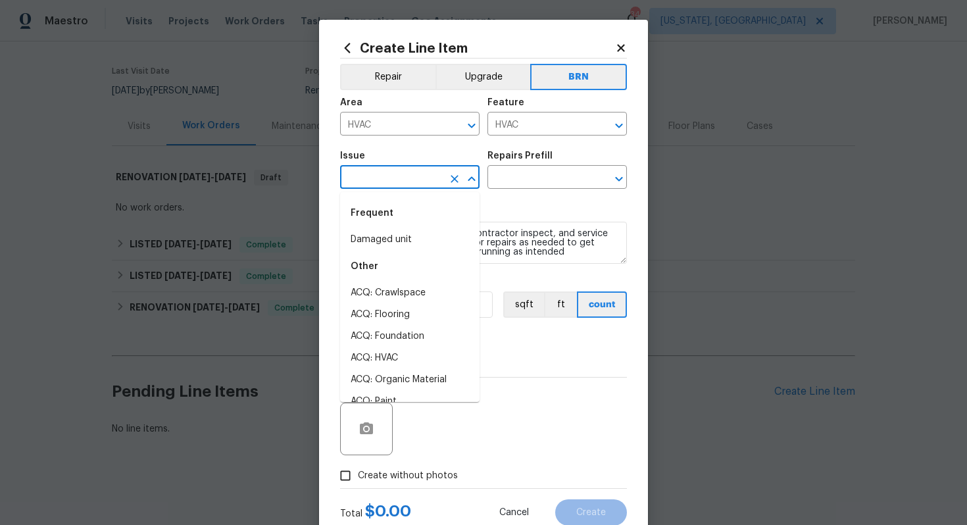
click at [426, 179] on input "text" at bounding box center [391, 178] width 103 height 20
click at [403, 233] on li "Damaged unit" at bounding box center [409, 240] width 139 height 22
type input "Damaged unit"
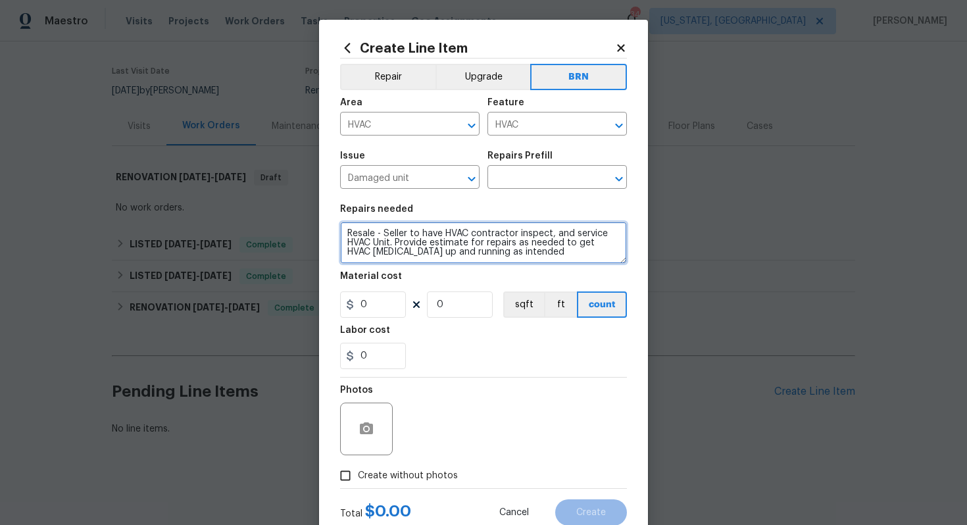
drag, startPoint x: 346, startPoint y: 237, endPoint x: 520, endPoint y: 259, distance: 175.0
click at [521, 256] on textarea "Resale - Seller to have HVAC contractor inspect, and service HVAC Unit. Provide…" at bounding box center [483, 243] width 287 height 42
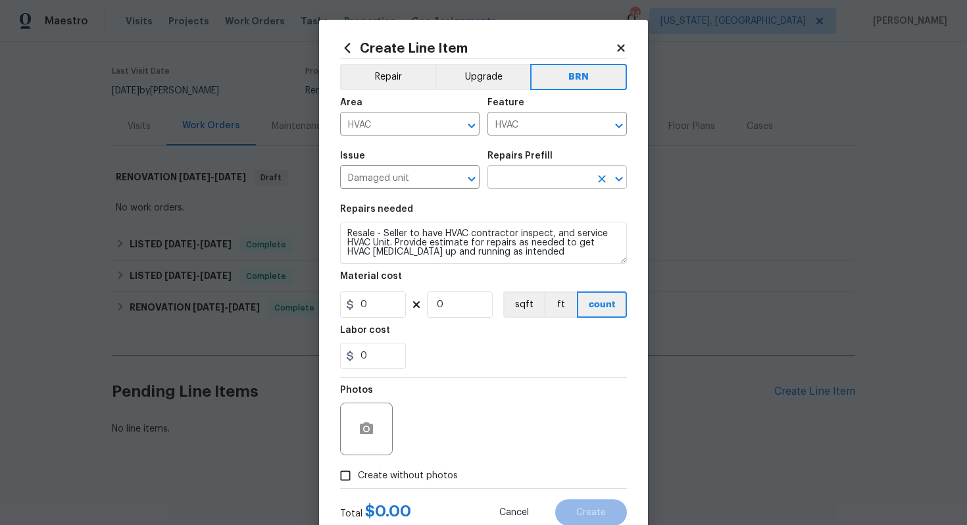
click at [524, 180] on input "text" at bounding box center [538, 178] width 103 height 20
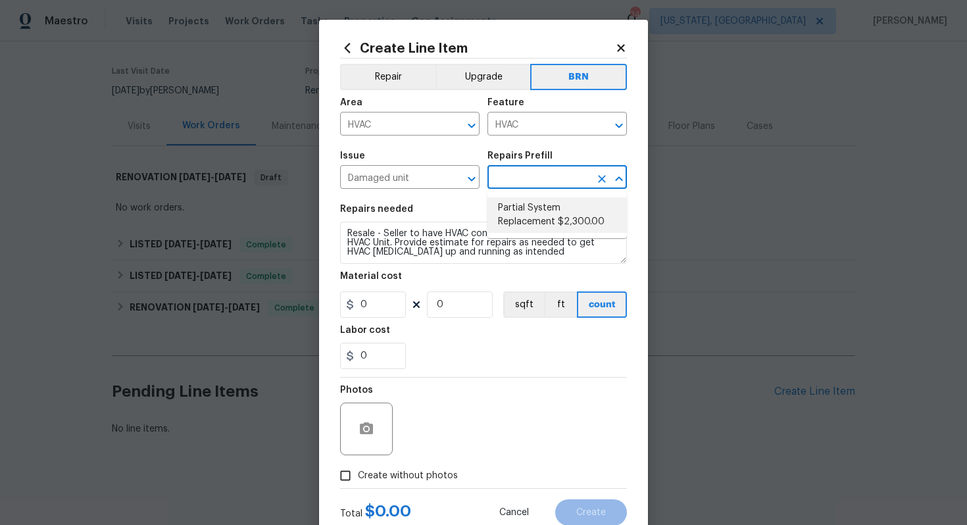
click at [522, 212] on li "Partial System Replacement $2,300.00" at bounding box center [556, 215] width 139 height 36
type input "Partial System Replacement $2,300.00"
type textarea "Acquisition Scope: Non-Functional HVAC. Partial System Replacement"
type input "2300"
type input "1"
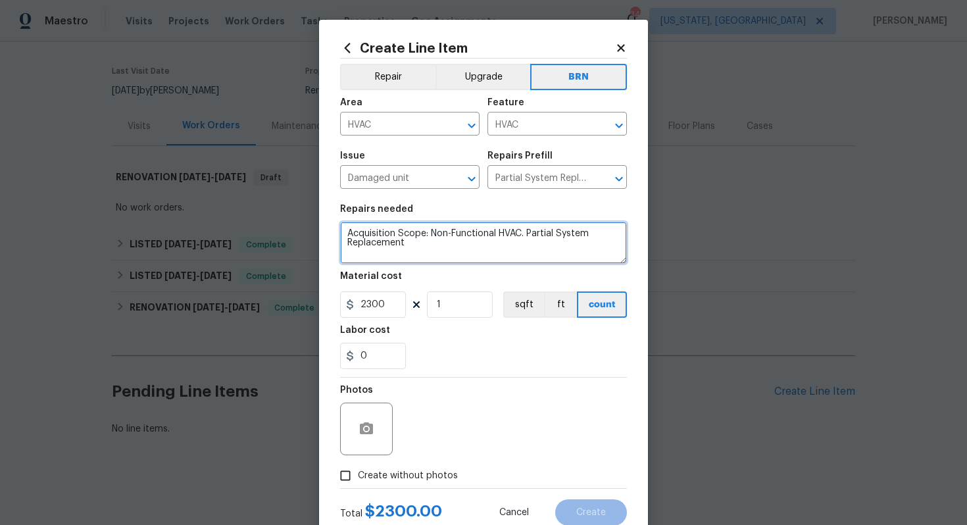
drag, startPoint x: 344, startPoint y: 237, endPoint x: 419, endPoint y: 259, distance: 78.2
click at [421, 259] on textarea "Acquisition Scope: Non-Functional HVAC. Partial System Replacement" at bounding box center [483, 243] width 287 height 42
paste textarea "Resale - Seller to have HVAC contractor inspect, and service HVAC Unit. Provide…"
type textarea "Resale - Seller to have HVAC contractor inspect, and service HVAC Unit. Provide…"
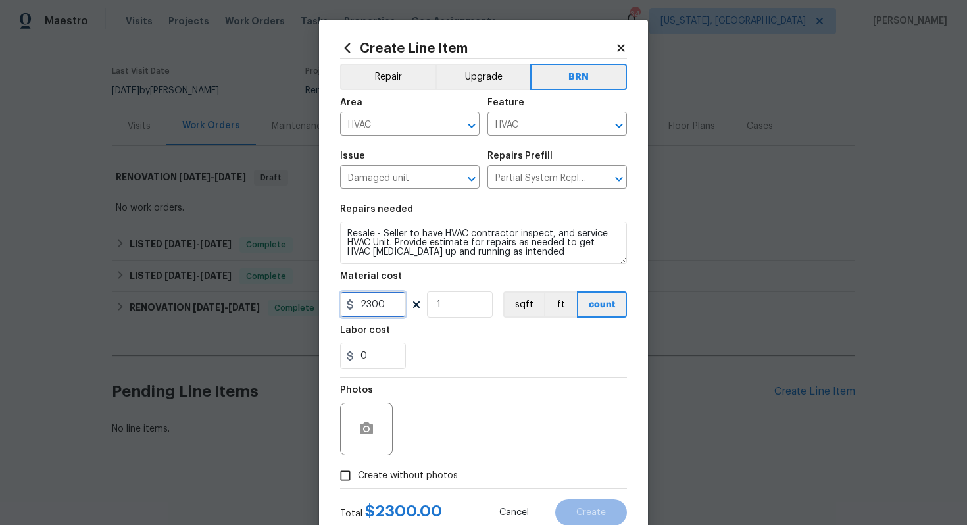
drag, startPoint x: 389, startPoint y: 307, endPoint x: 337, endPoint y: 308, distance: 52.6
click at [337, 308] on div "Create Line Item Repair Upgrade BRN Area HVAC ​ Feature HVAC ​ Issue Damaged un…" at bounding box center [483, 283] width 329 height 527
type input "0"
click at [360, 357] on input "0" at bounding box center [373, 356] width 66 height 26
type input "250"
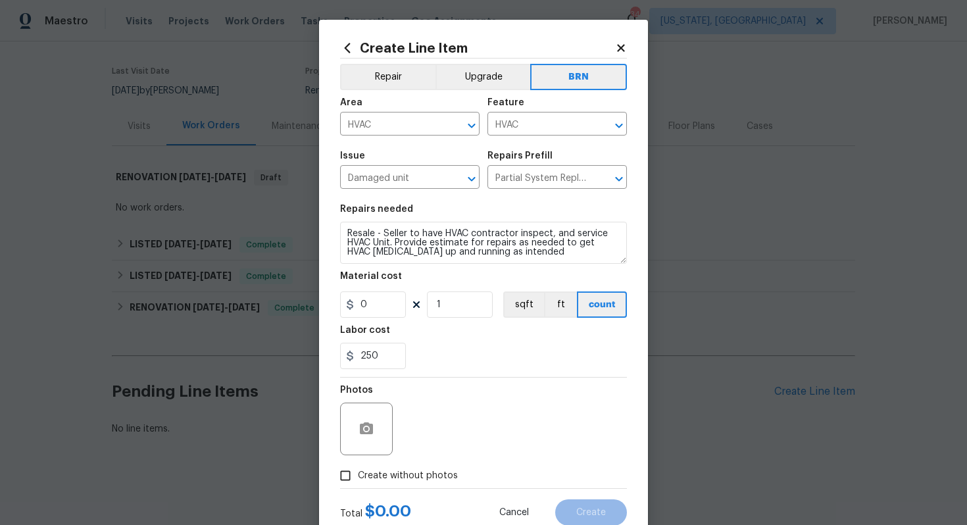
click at [439, 382] on div "Photos" at bounding box center [483, 421] width 287 height 86
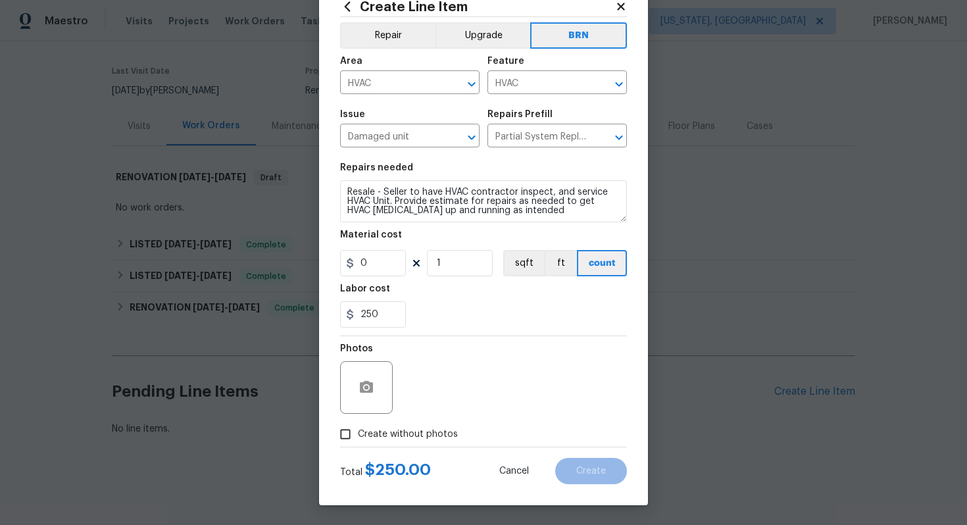
click at [429, 431] on span "Create without photos" at bounding box center [408, 435] width 100 height 14
click at [358, 431] on input "Create without photos" at bounding box center [345, 434] width 25 height 25
checkbox input "true"
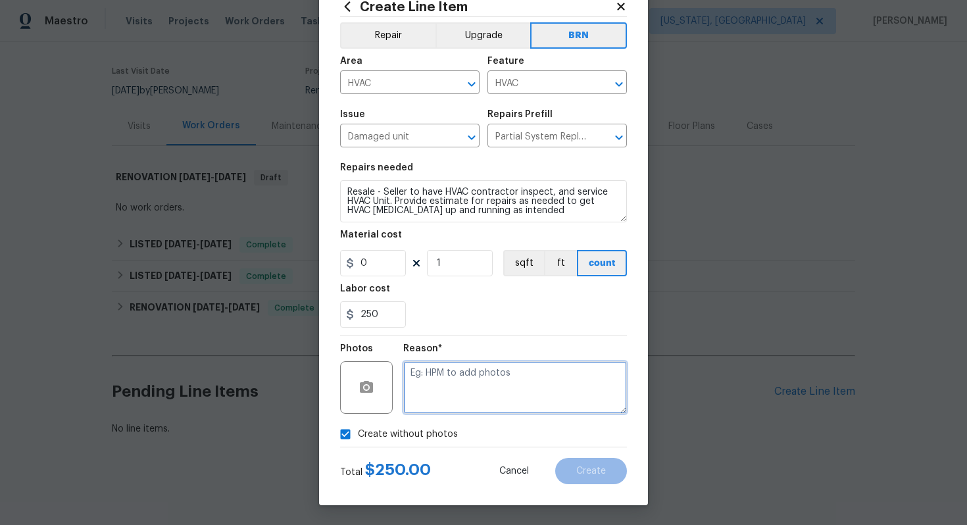
click at [483, 385] on textarea at bounding box center [515, 387] width 224 height 53
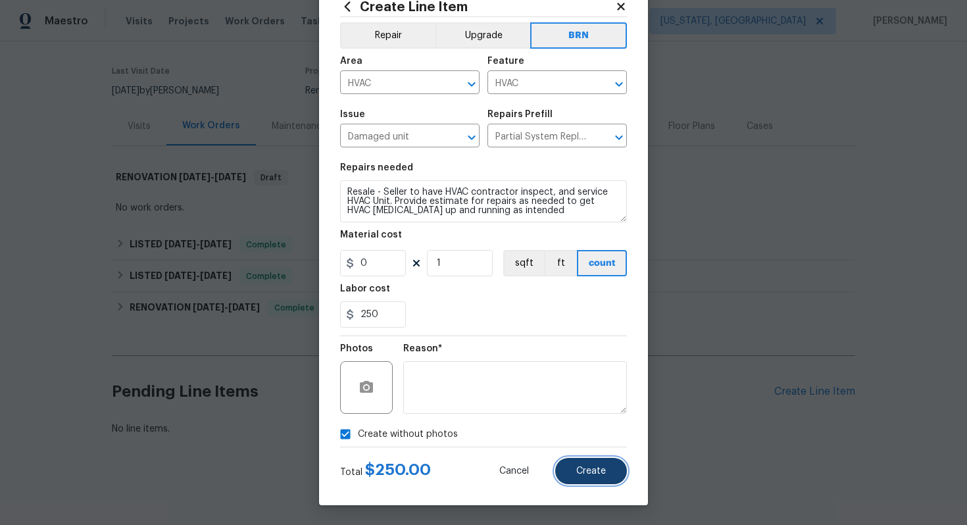
click at [599, 466] on span "Create" at bounding box center [591, 471] width 30 height 10
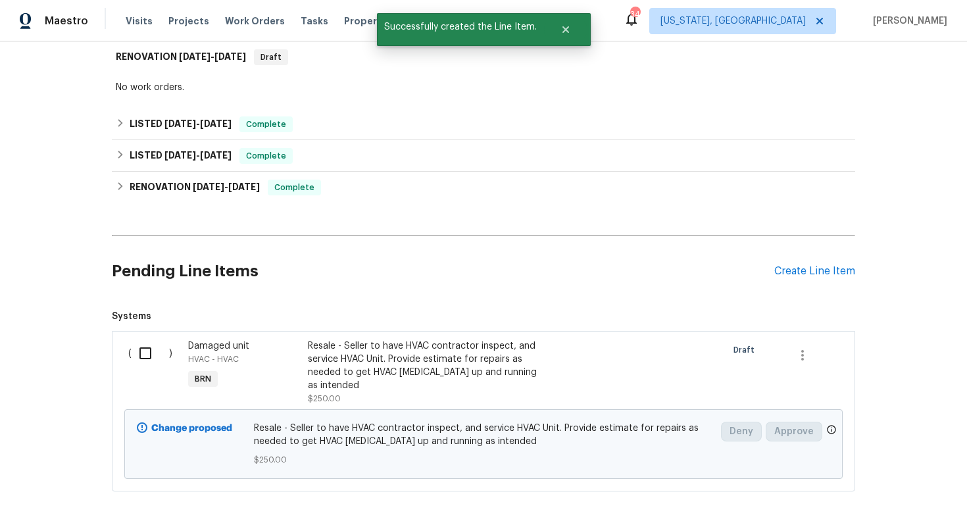
scroll to position [269, 0]
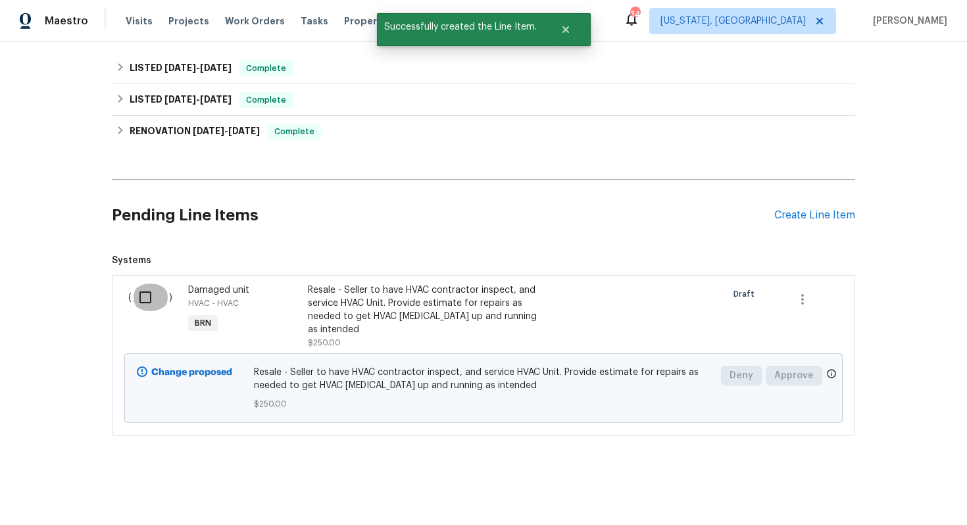
click at [133, 299] on input "checkbox" at bounding box center [150, 297] width 37 height 28
checkbox input "true"
click at [885, 491] on span "Create Work Order" at bounding box center [891, 492] width 87 height 16
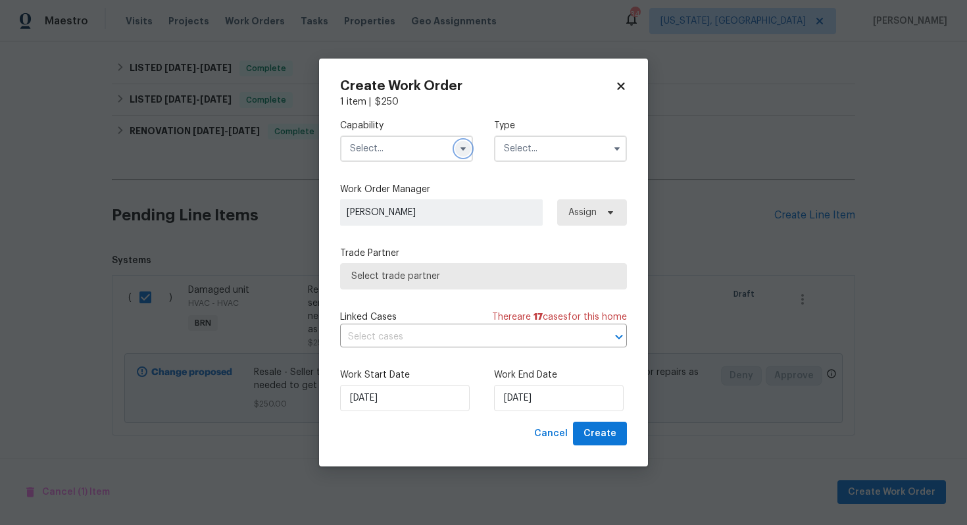
click at [460, 148] on icon "button" at bounding box center [463, 148] width 11 height 11
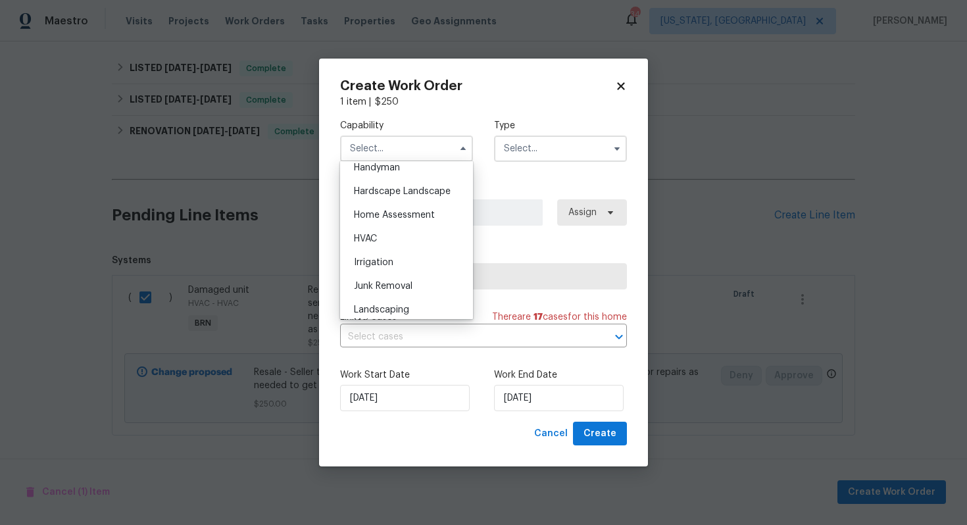
scroll to position [734, 0]
click at [417, 238] on div "HVAC" at bounding box center [406, 237] width 126 height 24
type input "HVAC"
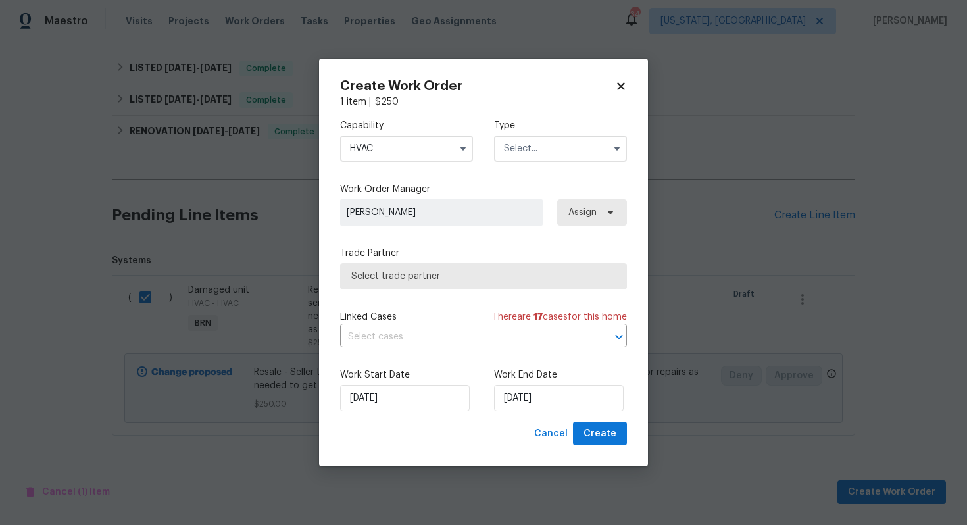
click at [570, 155] on input "text" at bounding box center [560, 149] width 133 height 26
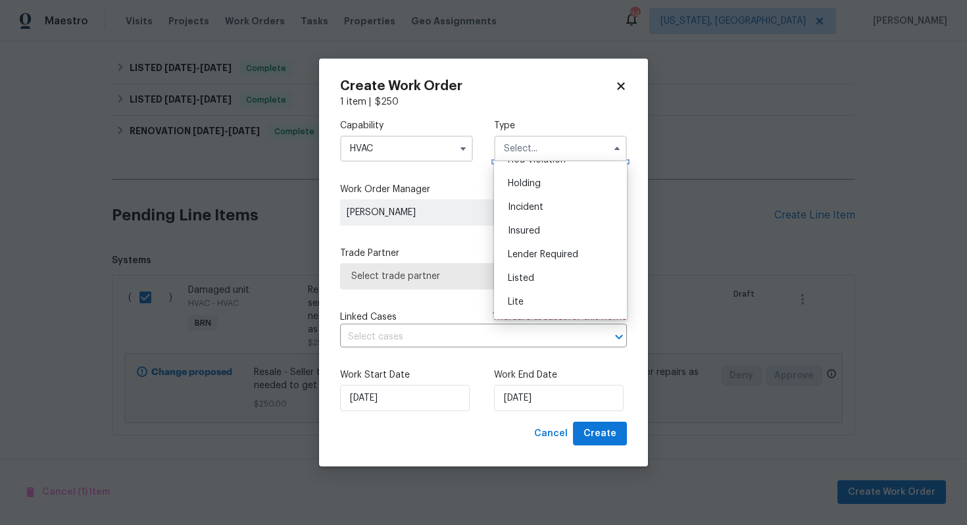
scroll to position [55, 0]
click at [545, 261] on div "Listed" at bounding box center [560, 263] width 126 height 24
type input "Listed"
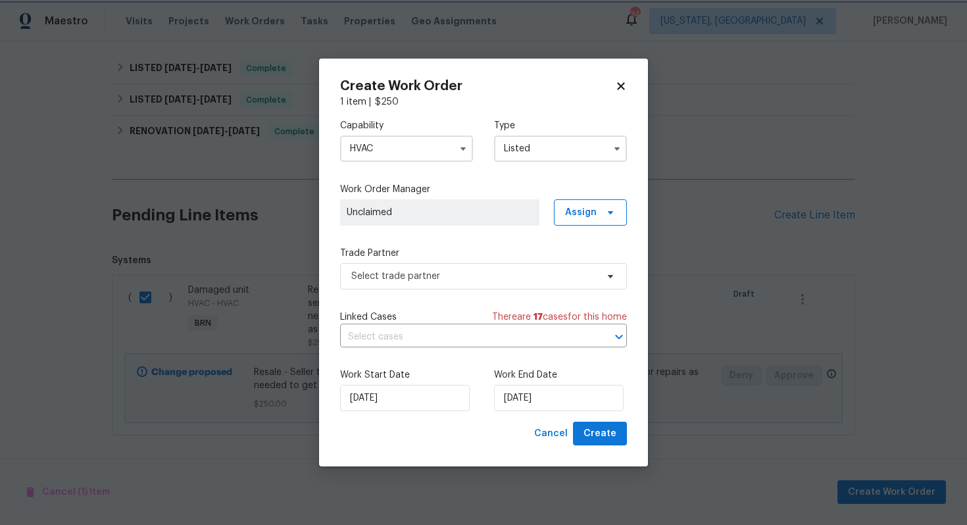
scroll to position [0, 0]
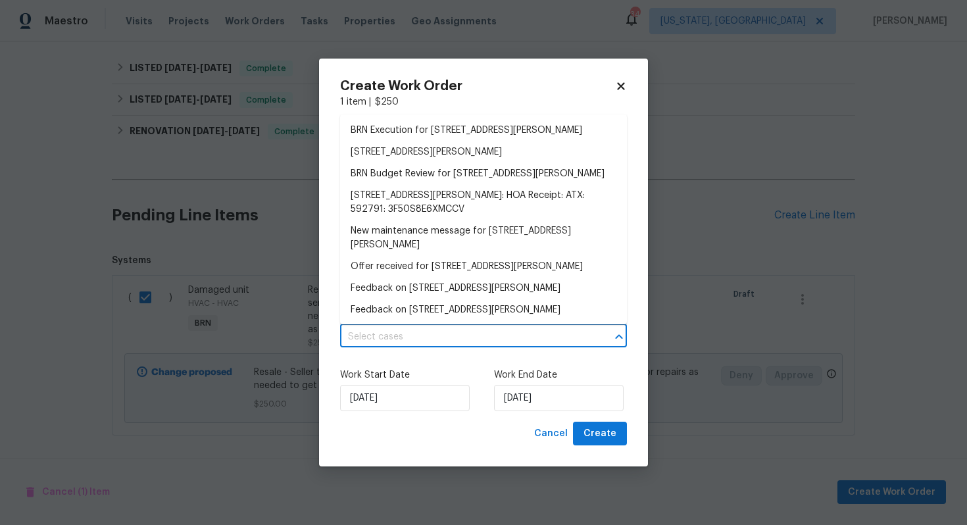
click at [443, 345] on input "text" at bounding box center [465, 337] width 250 height 20
click at [468, 130] on li "BRN Execution for [STREET_ADDRESS][PERSON_NAME]" at bounding box center [483, 131] width 287 height 22
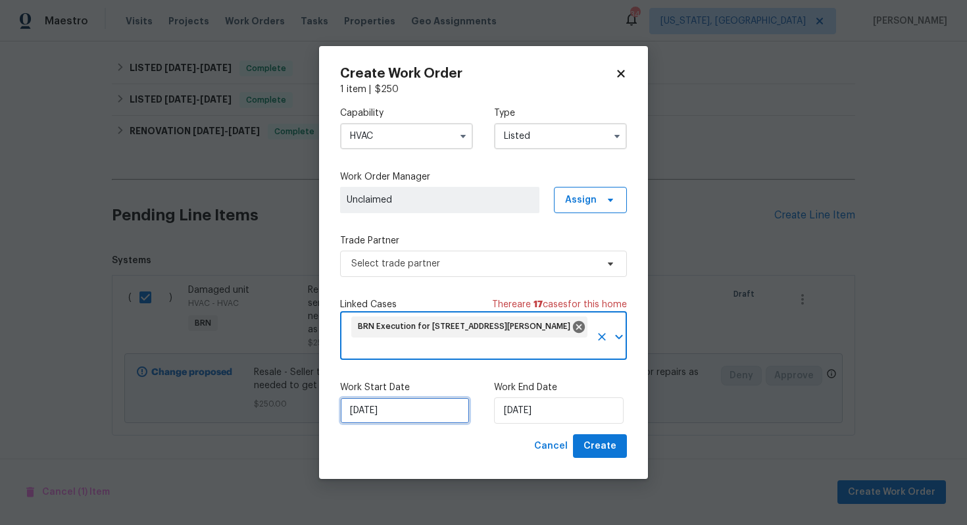
click at [367, 413] on input "[DATE]" at bounding box center [405, 410] width 130 height 26
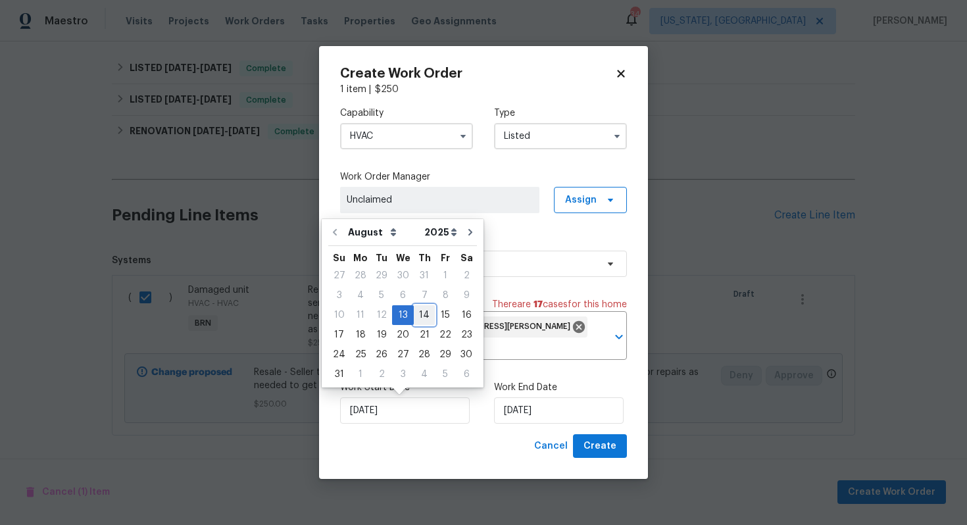
click at [414, 321] on div "14" at bounding box center [424, 315] width 21 height 18
type input "[DATE]"
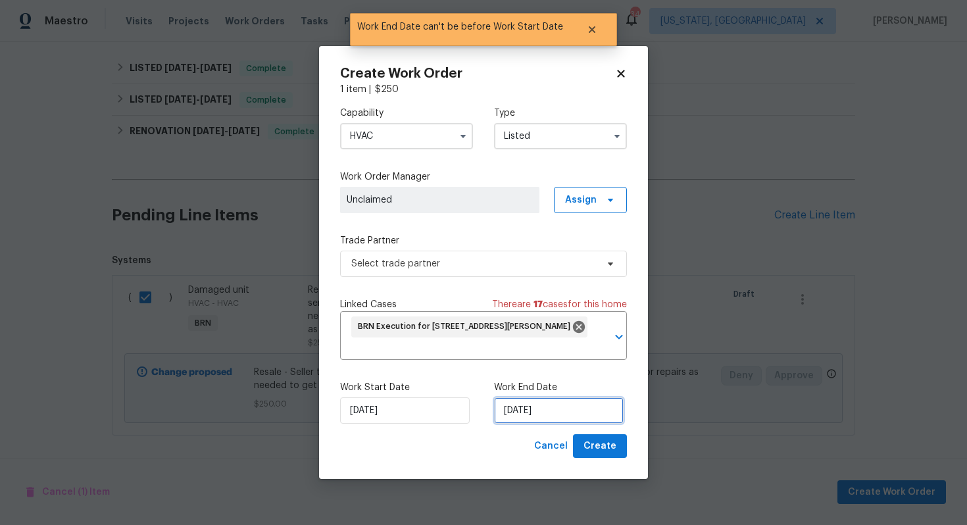
click at [518, 410] on input "[DATE]" at bounding box center [559, 410] width 130 height 26
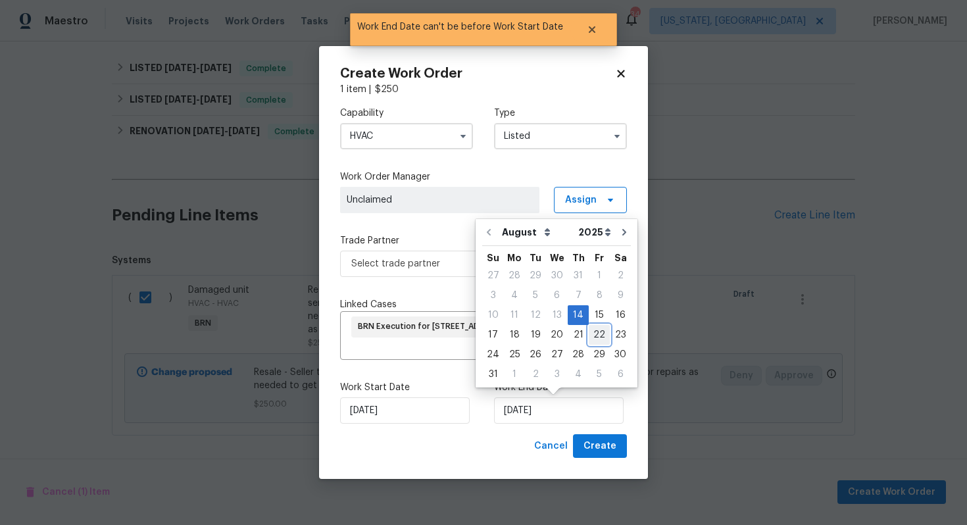
click at [593, 326] on div "22" at bounding box center [599, 335] width 21 height 18
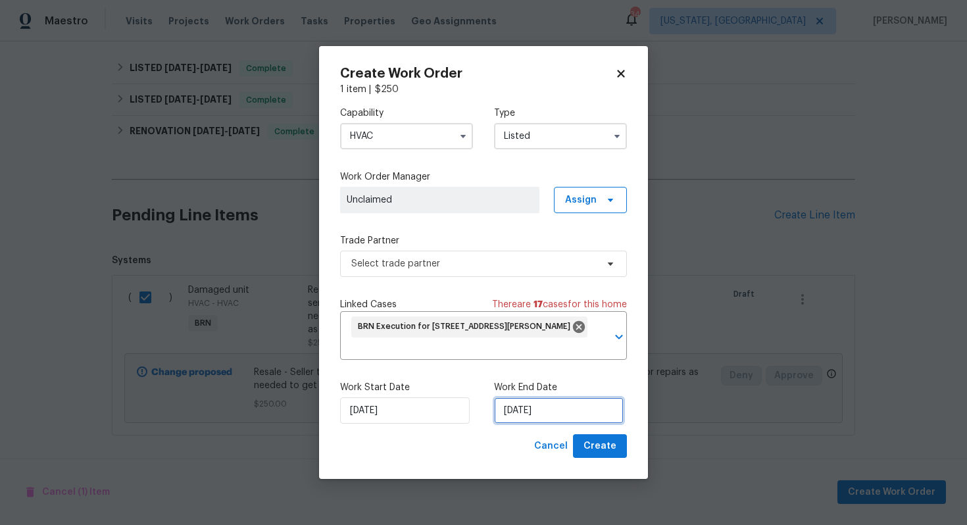
click at [522, 412] on input "[DATE]" at bounding box center [559, 410] width 130 height 26
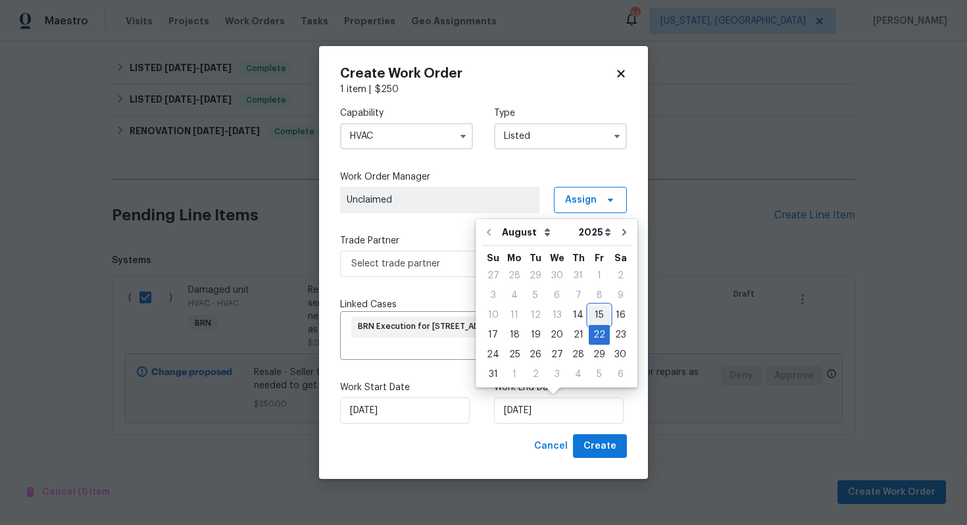
click at [593, 321] on div "15" at bounding box center [599, 315] width 21 height 18
type input "[DATE]"
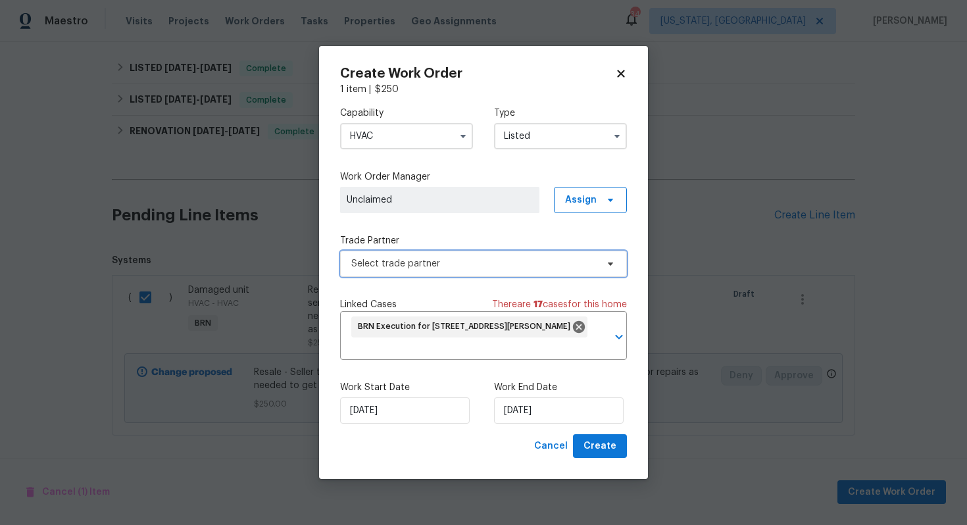
click at [546, 264] on span "Select trade partner" at bounding box center [473, 263] width 245 height 13
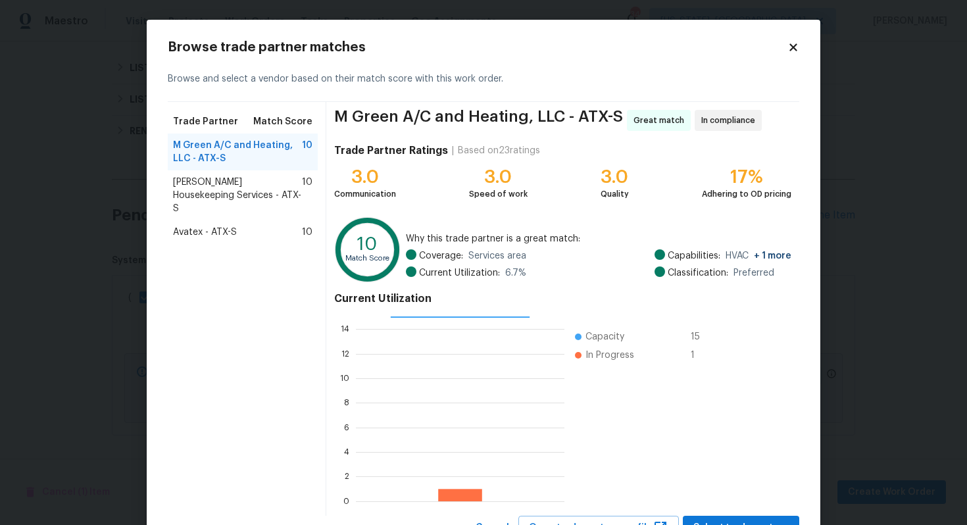
scroll to position [55, 0]
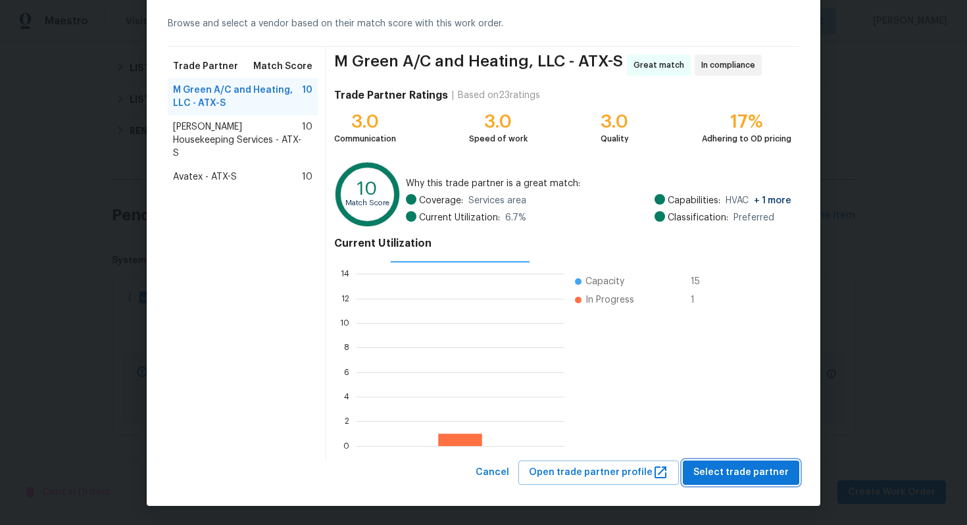
click at [746, 471] on span "Select trade partner" at bounding box center [740, 472] width 95 height 16
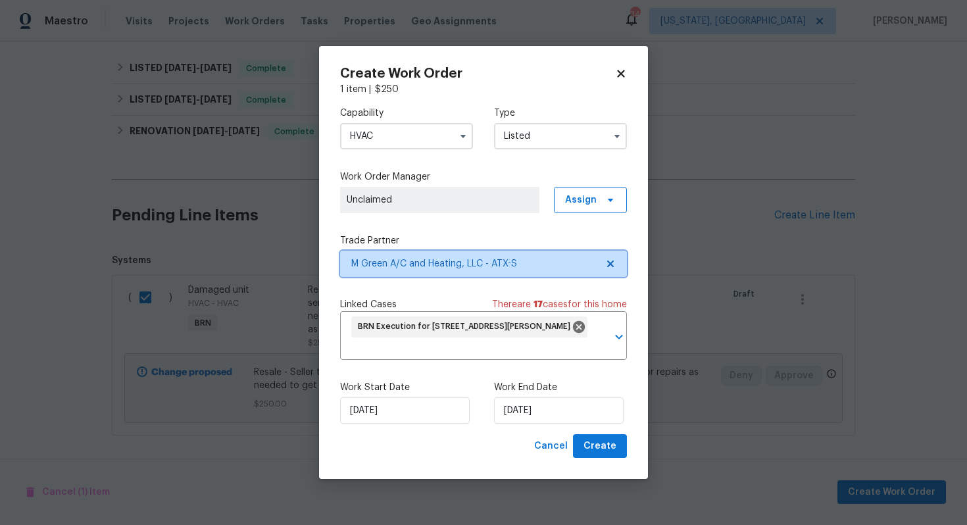
scroll to position [0, 0]
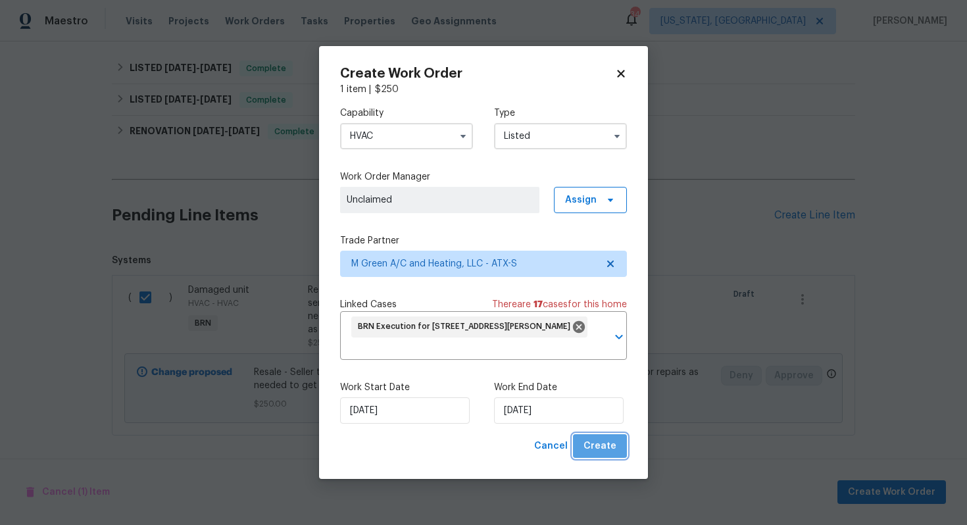
click at [616, 449] on button "Create" at bounding box center [600, 446] width 54 height 24
checkbox input "false"
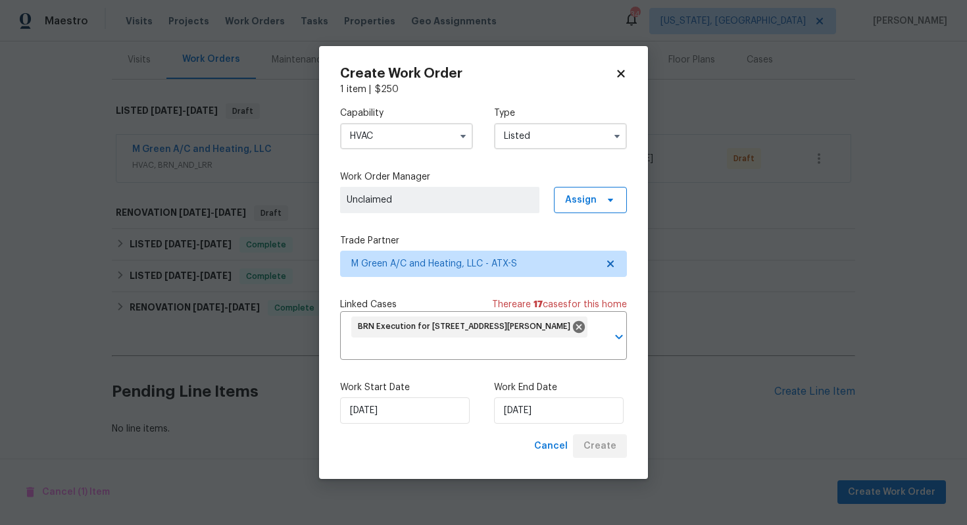
scroll to position [159, 0]
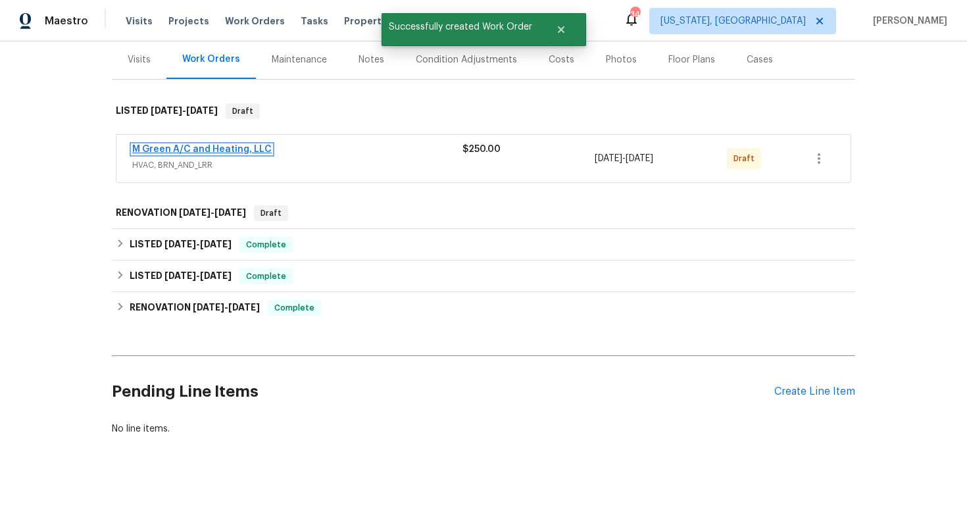
click at [212, 151] on link "M Green A/C and Heating, LLC" at bounding box center [201, 149] width 139 height 9
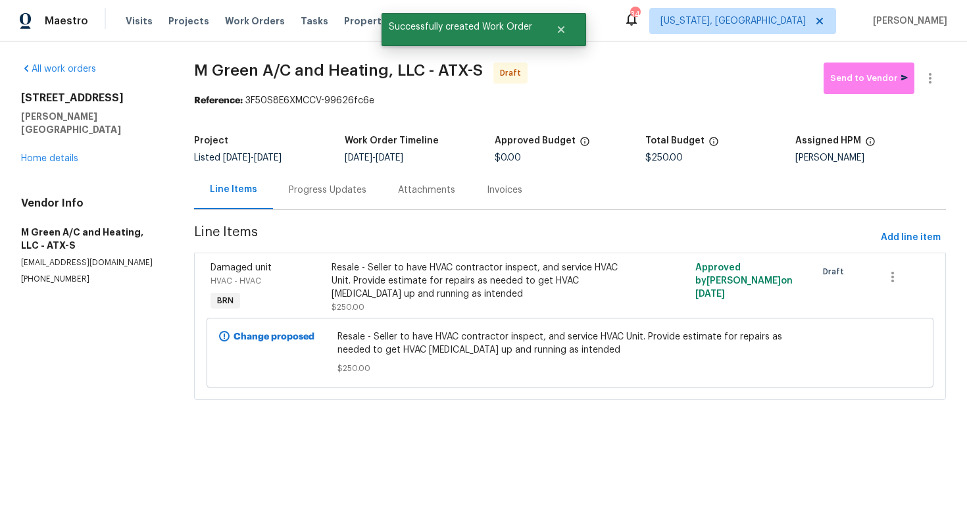
click at [358, 195] on div "Progress Updates" at bounding box center [328, 190] width 78 height 13
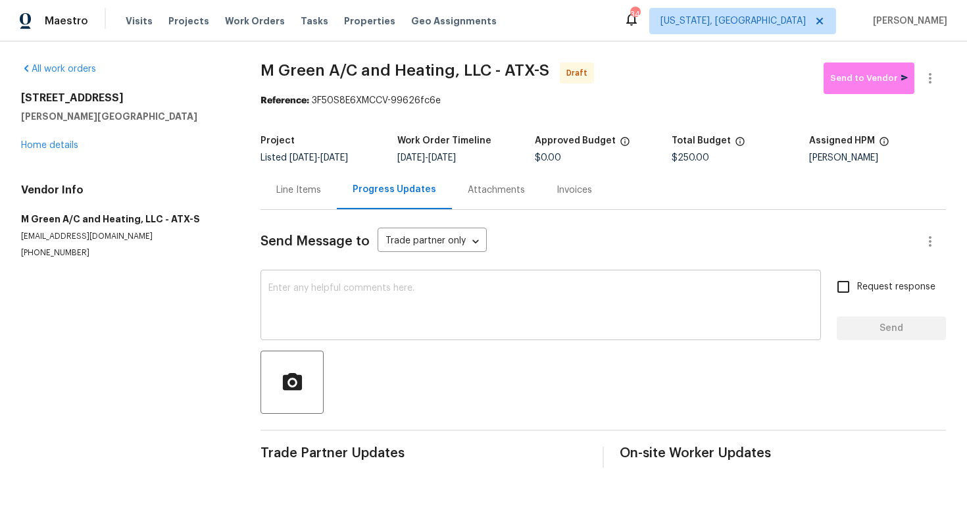
click at [499, 300] on textarea at bounding box center [540, 306] width 545 height 46
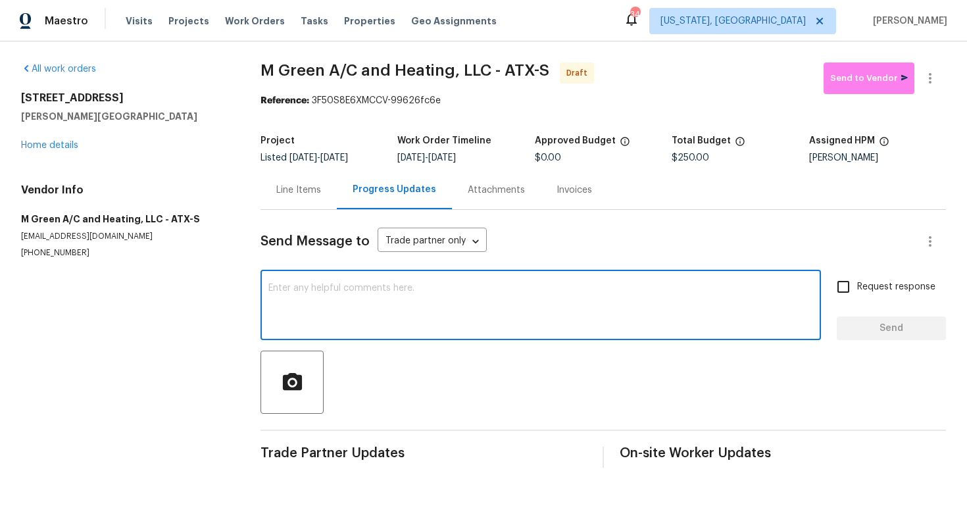
paste textarea "Hey! This is Ajay with Opendoor. I’m confirming a BRN Work Order for the proper…"
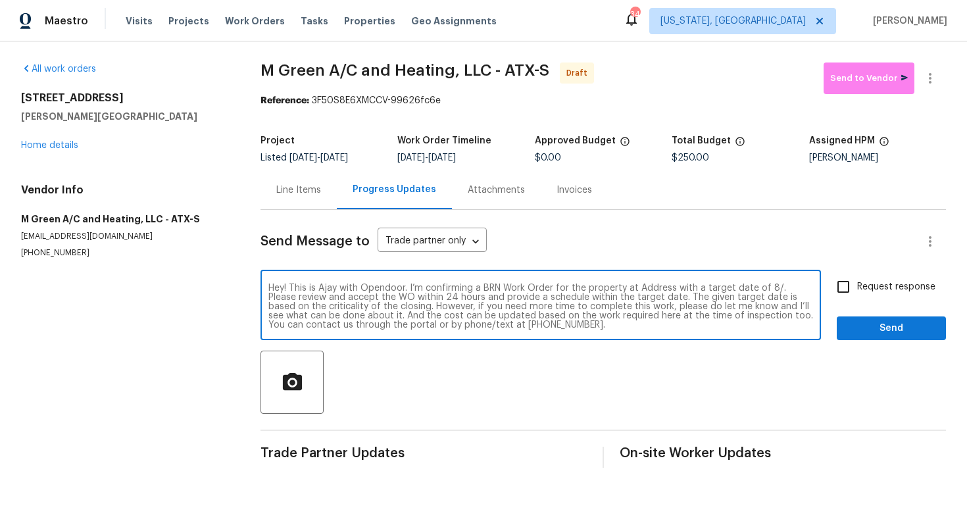
click at [658, 289] on textarea "Hey! This is Ajay with Opendoor. I’m confirming a BRN Work Order for the proper…" at bounding box center [540, 306] width 545 height 46
paste textarea "[STREET_ADDRESS][PERSON_NAME]"
click at [338, 300] on textarea "Hey! This is Ajay with Opendoor. I’m confirming a BRN Work Order for the proper…" at bounding box center [540, 306] width 545 height 46
type textarea "Hey! This is Ajay with Opendoor. I’m confirming a BRN Work Order for the proper…"
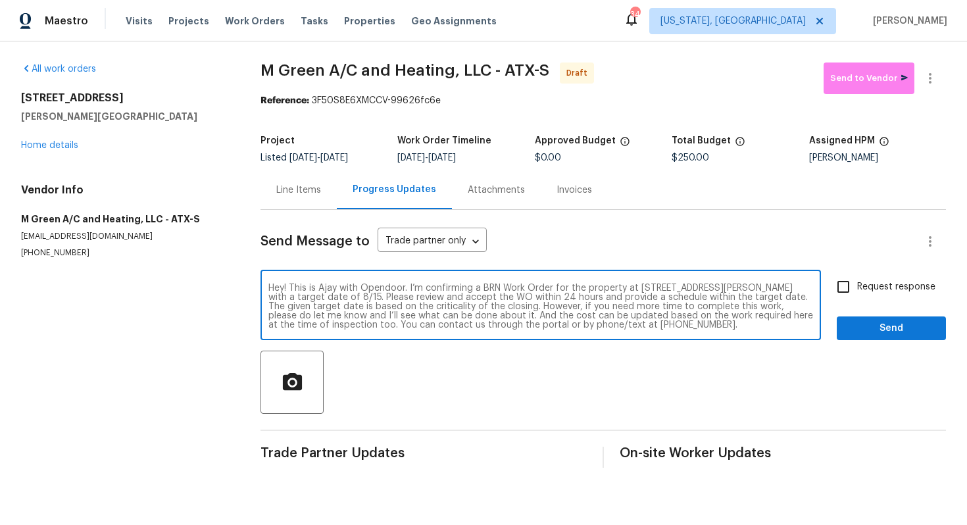
click at [851, 289] on input "Request response" at bounding box center [843, 287] width 28 height 28
checkbox input "true"
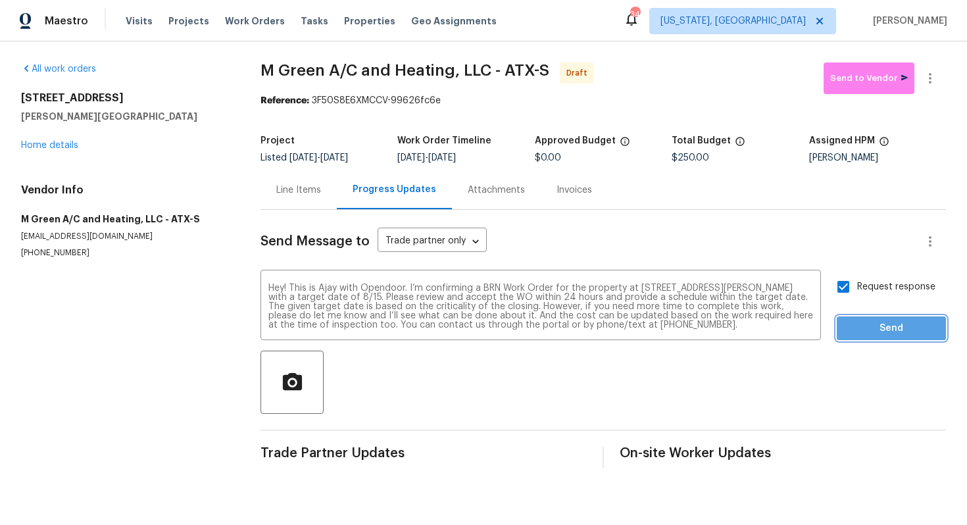
click at [879, 328] on span "Send" at bounding box center [891, 328] width 88 height 16
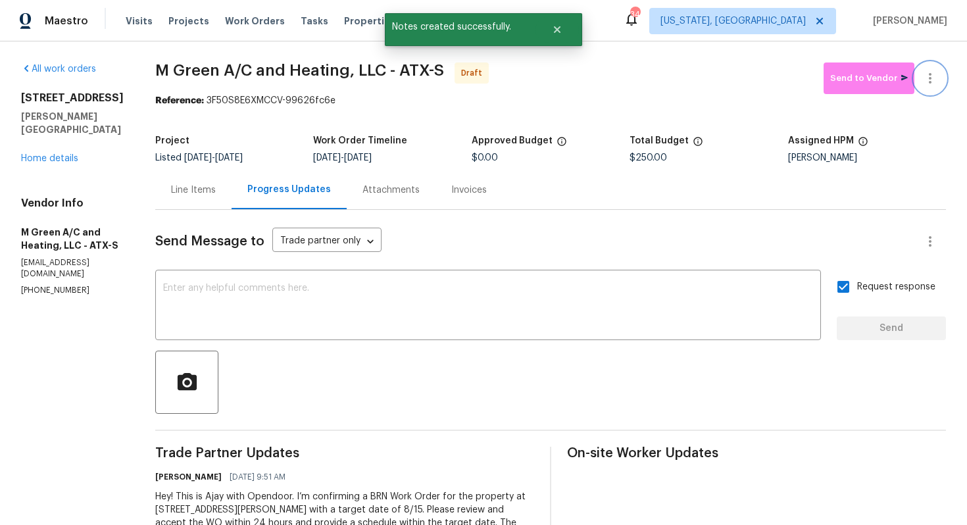
click at [930, 80] on icon "button" at bounding box center [930, 78] width 16 height 16
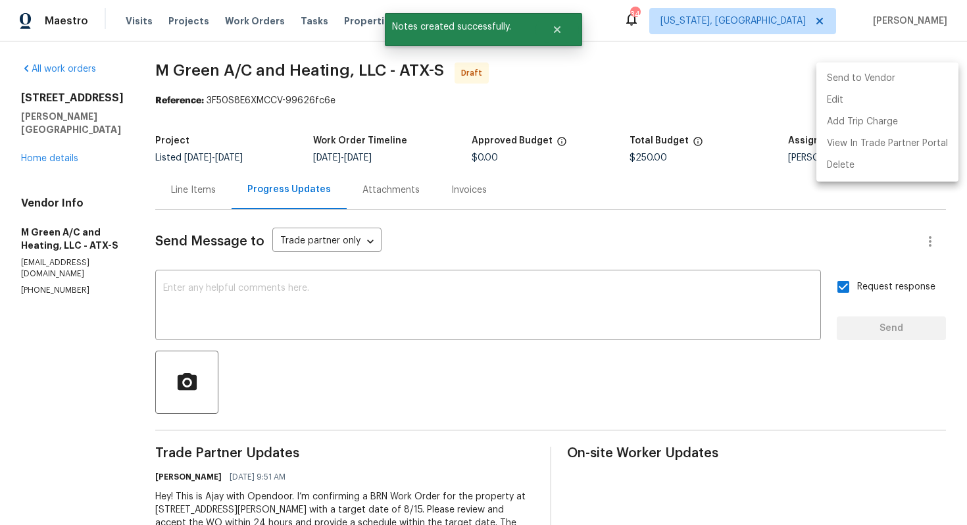
click at [905, 85] on li "Send to Vendor" at bounding box center [887, 79] width 142 height 22
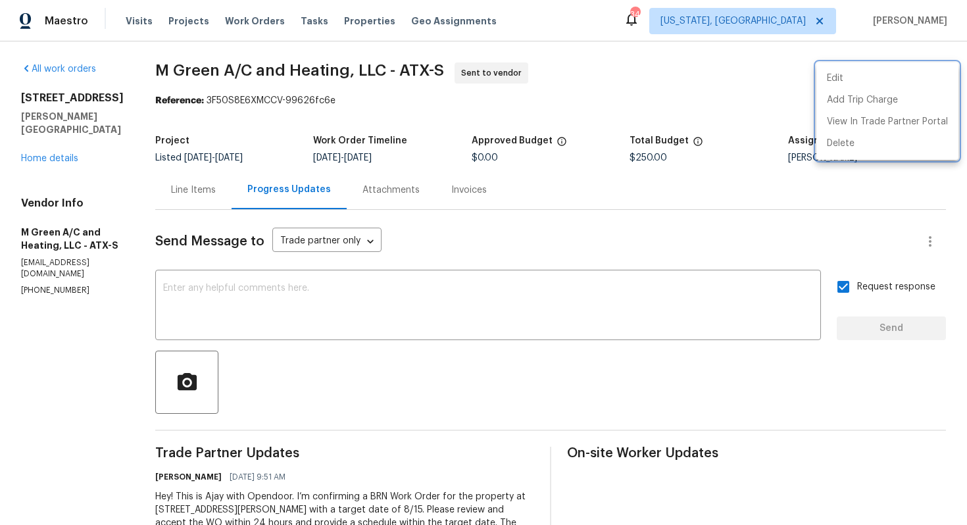
click at [230, 195] on div at bounding box center [483, 262] width 967 height 525
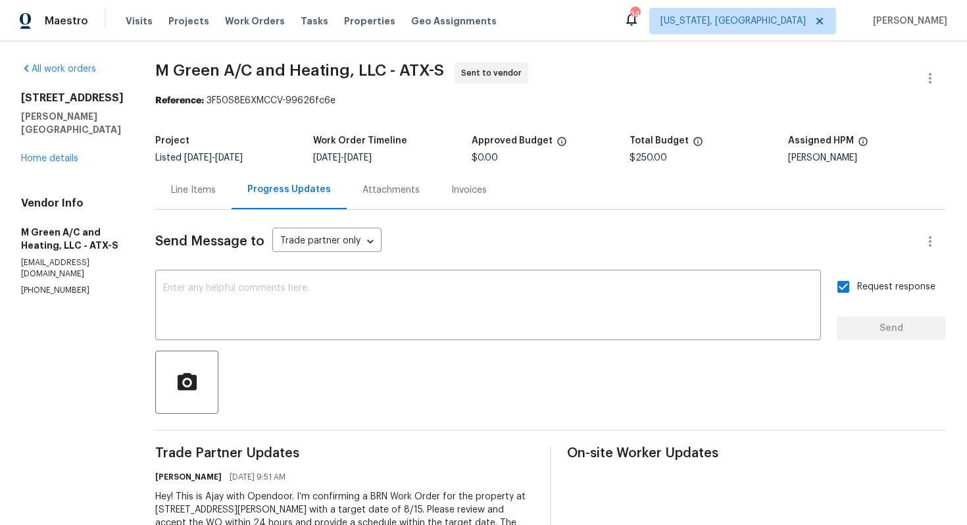
click at [216, 189] on div "Line Items" at bounding box center [193, 190] width 45 height 13
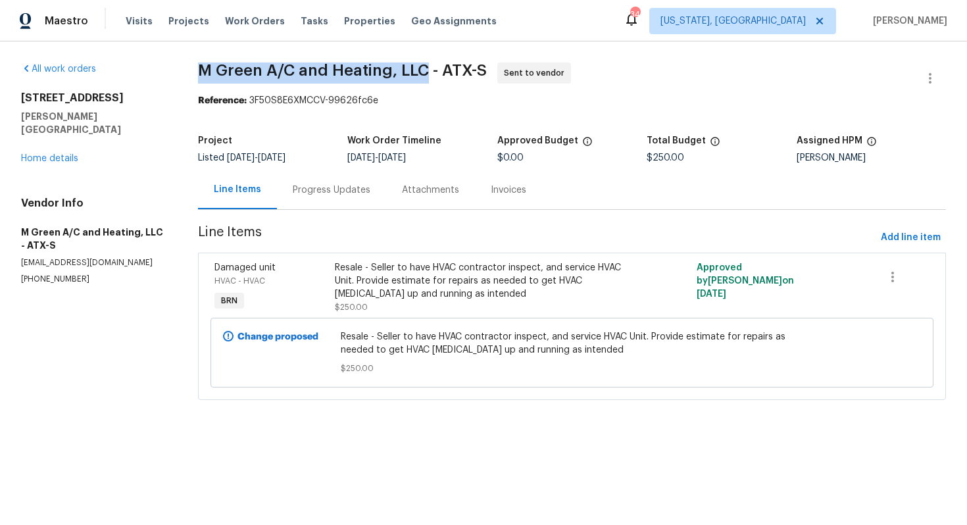
drag, startPoint x: 203, startPoint y: 72, endPoint x: 430, endPoint y: 71, distance: 226.3
click at [430, 71] on span "M Green A/C and Heating, LLC - ATX-S" at bounding box center [342, 70] width 289 height 16
copy span "M Green A/C and Heating, LLC"
click at [630, 89] on span "M Green A/C and Heating, LLC - ATX-S Sent to vendor" at bounding box center [556, 78] width 716 height 32
